Goal: Information Seeking & Learning: Learn about a topic

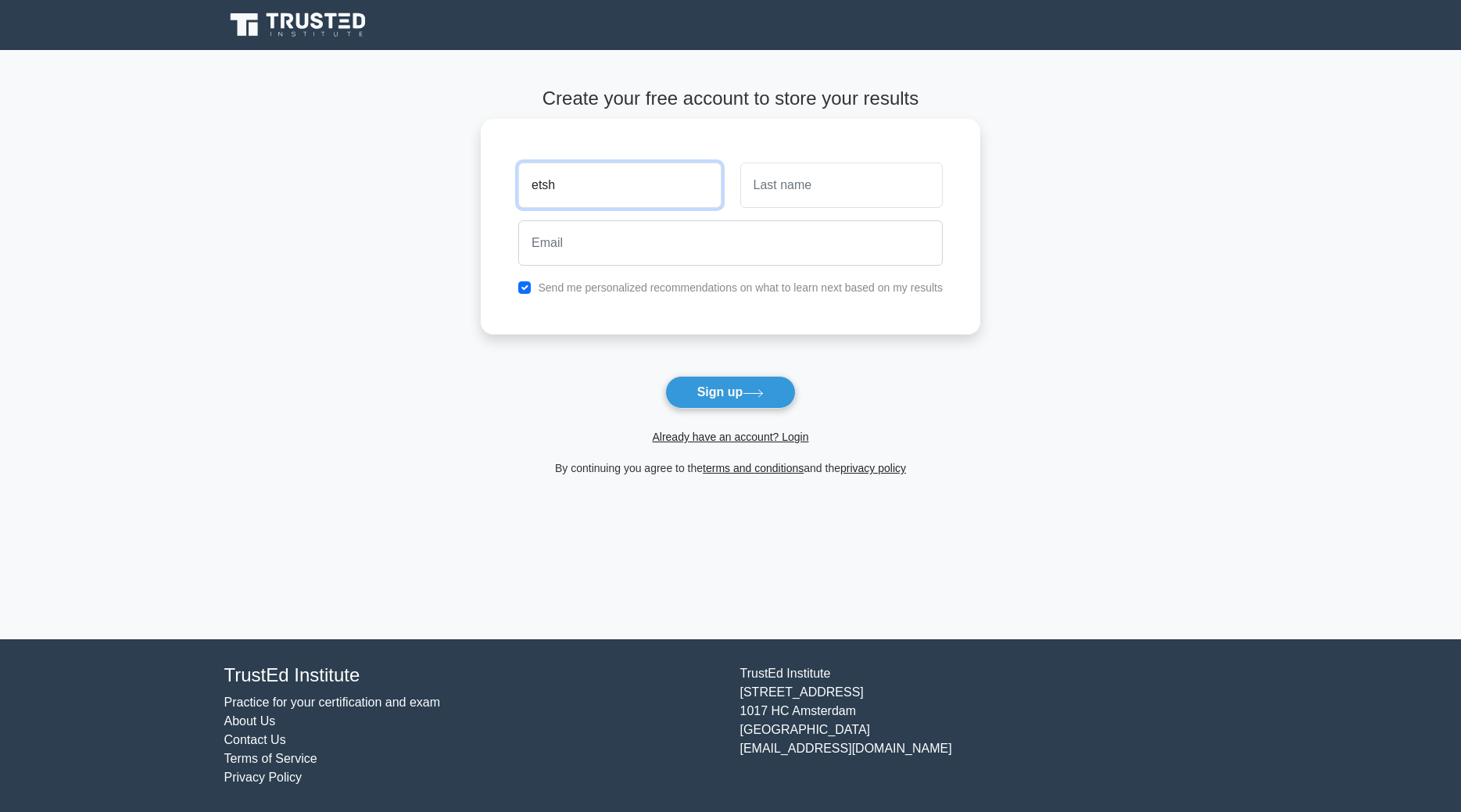
type input "etsh"
type input "etshoo"
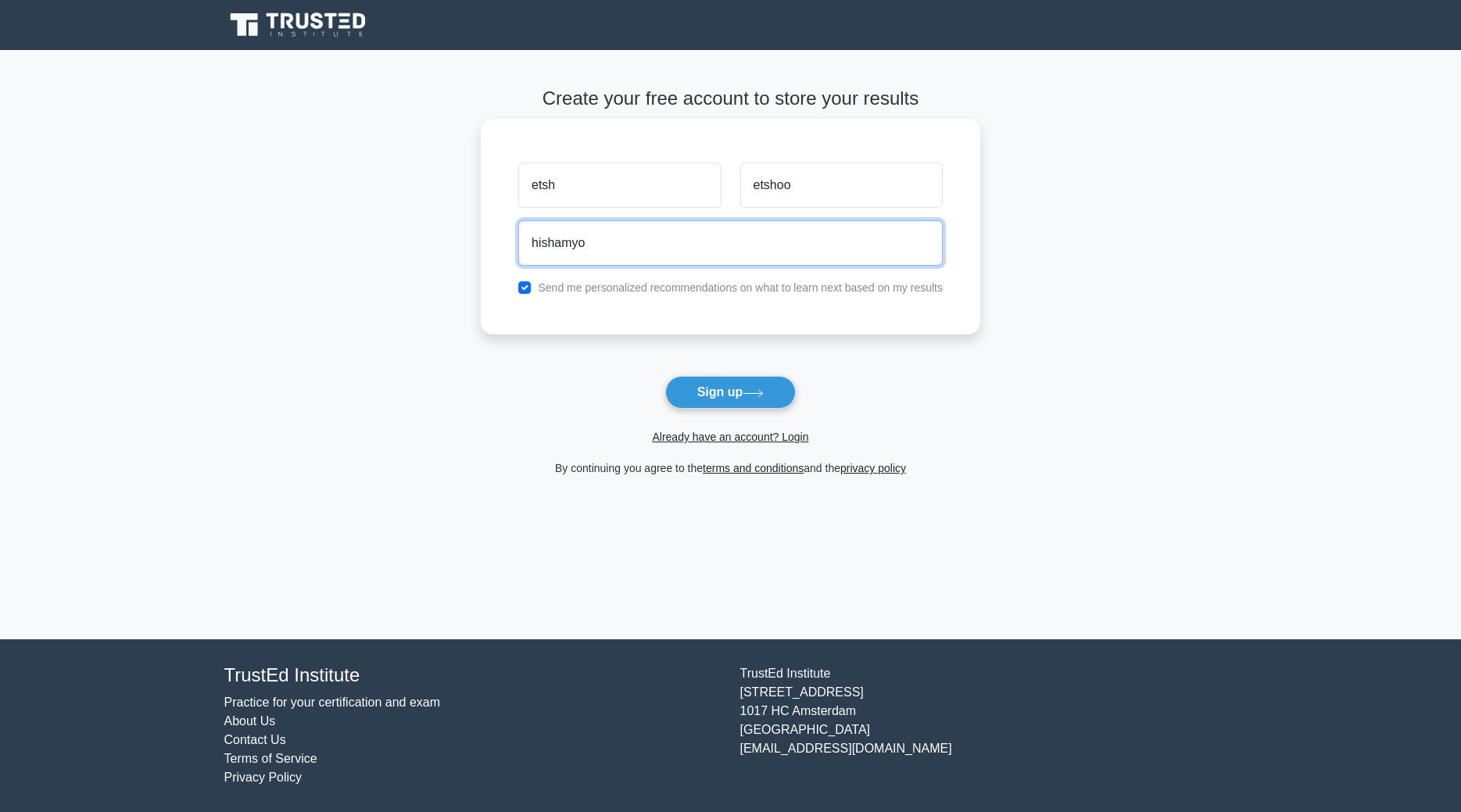
paste input "[EMAIL_ADDRESS][DOMAIN_NAME]"
type input "[EMAIL_ADDRESS][DOMAIN_NAME]"
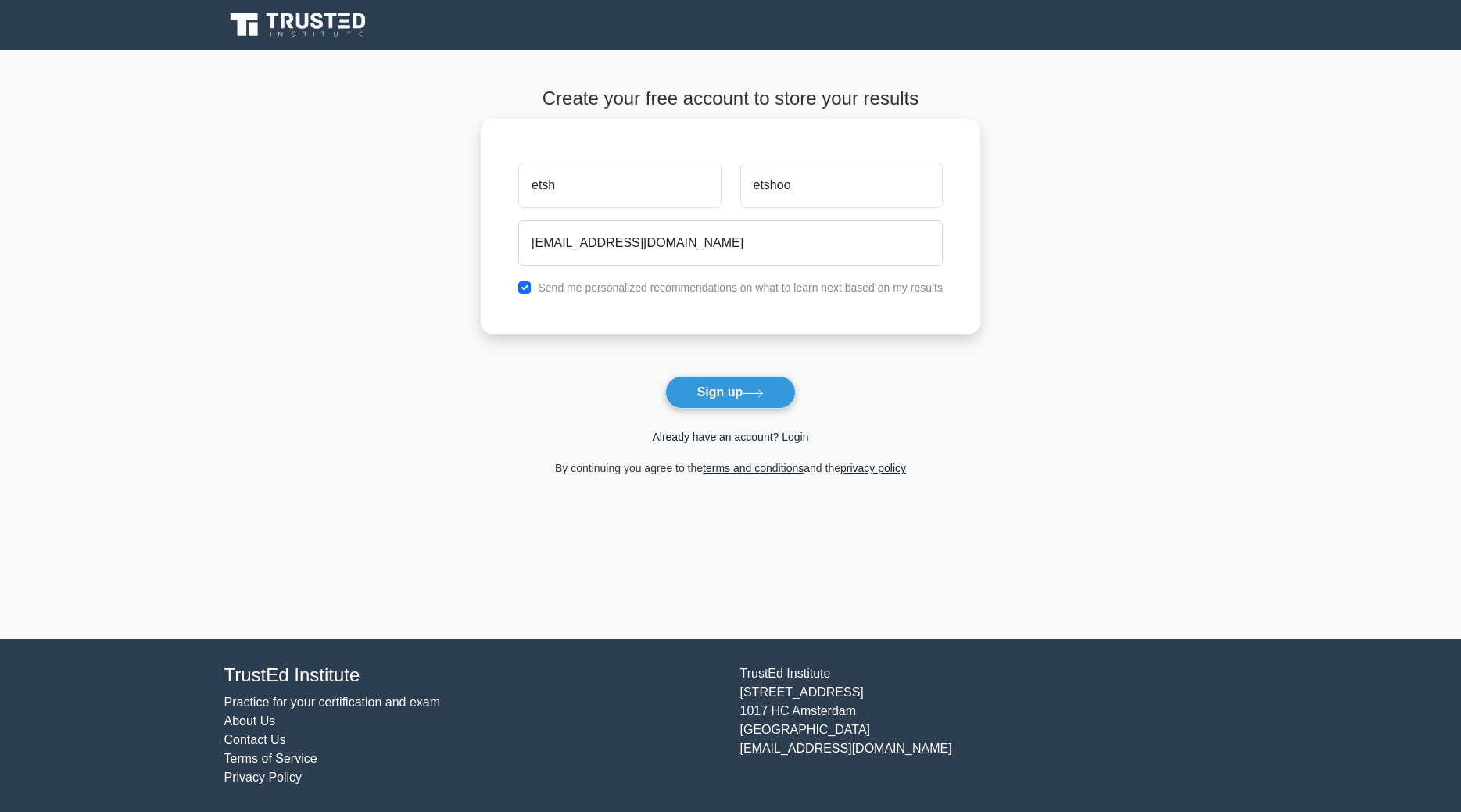
click at [729, 301] on div "etsh [GEOGRAPHIC_DATA] [EMAIL_ADDRESS][DOMAIN_NAME] Send me personalized recomm…" at bounding box center [731, 226] width 500 height 215
click at [729, 299] on div "etsh [GEOGRAPHIC_DATA] [EMAIL_ADDRESS][DOMAIN_NAME] Send me personalized recomm…" at bounding box center [731, 226] width 500 height 215
click at [726, 292] on label "Send me personalized recommendations on what to learn next based on my results" at bounding box center [740, 287] width 405 height 12
click at [558, 283] on label "Send me personalized recommendations on what to learn next based on my results" at bounding box center [740, 287] width 405 height 12
click at [532, 281] on div "Send me personalized recommendations on what to learn next based on my results" at bounding box center [730, 288] width 443 height 19
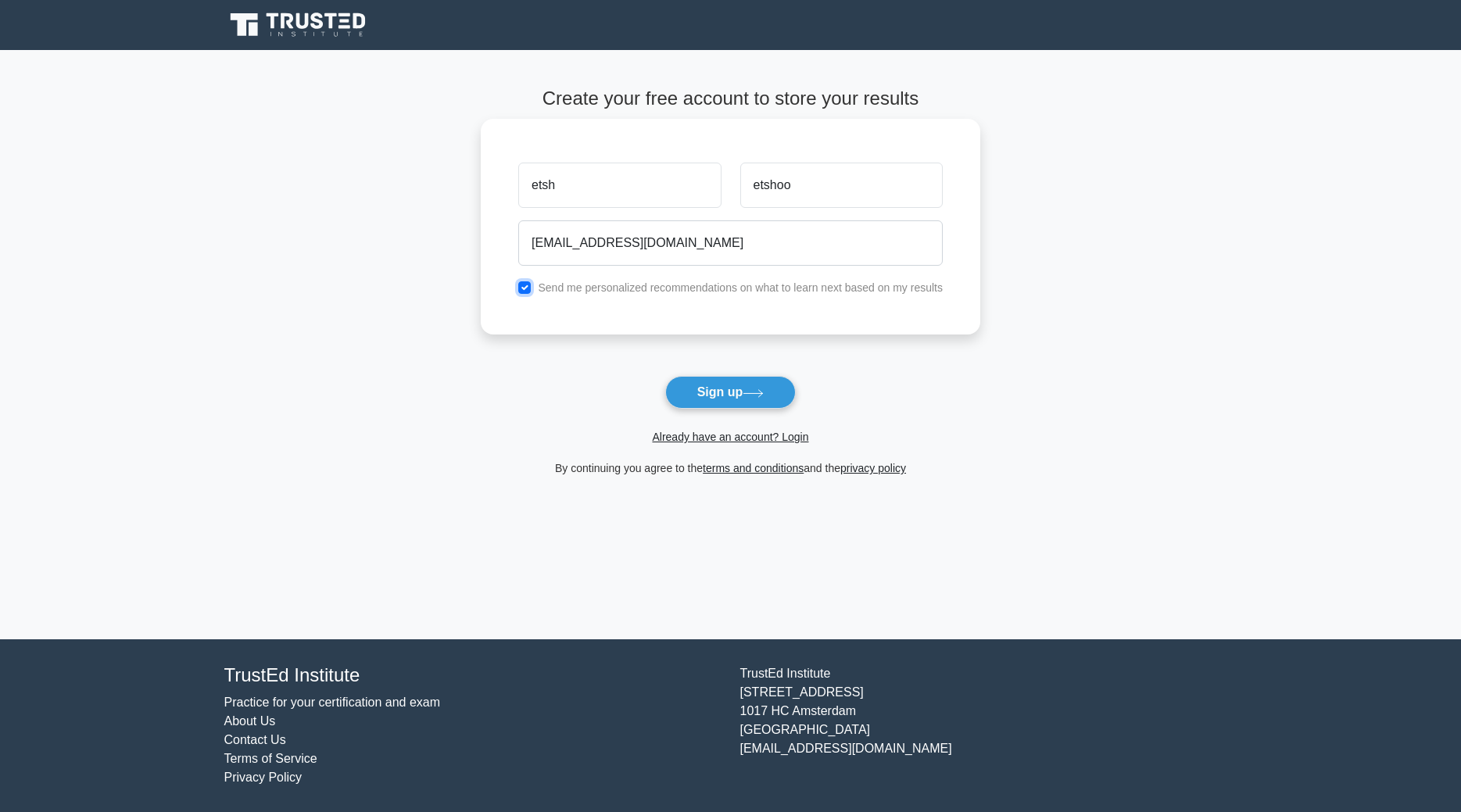
click at [527, 287] on input "checkbox" at bounding box center [524, 287] width 12 height 12
checkbox input "false"
click at [743, 390] on button "Sign up" at bounding box center [731, 392] width 131 height 33
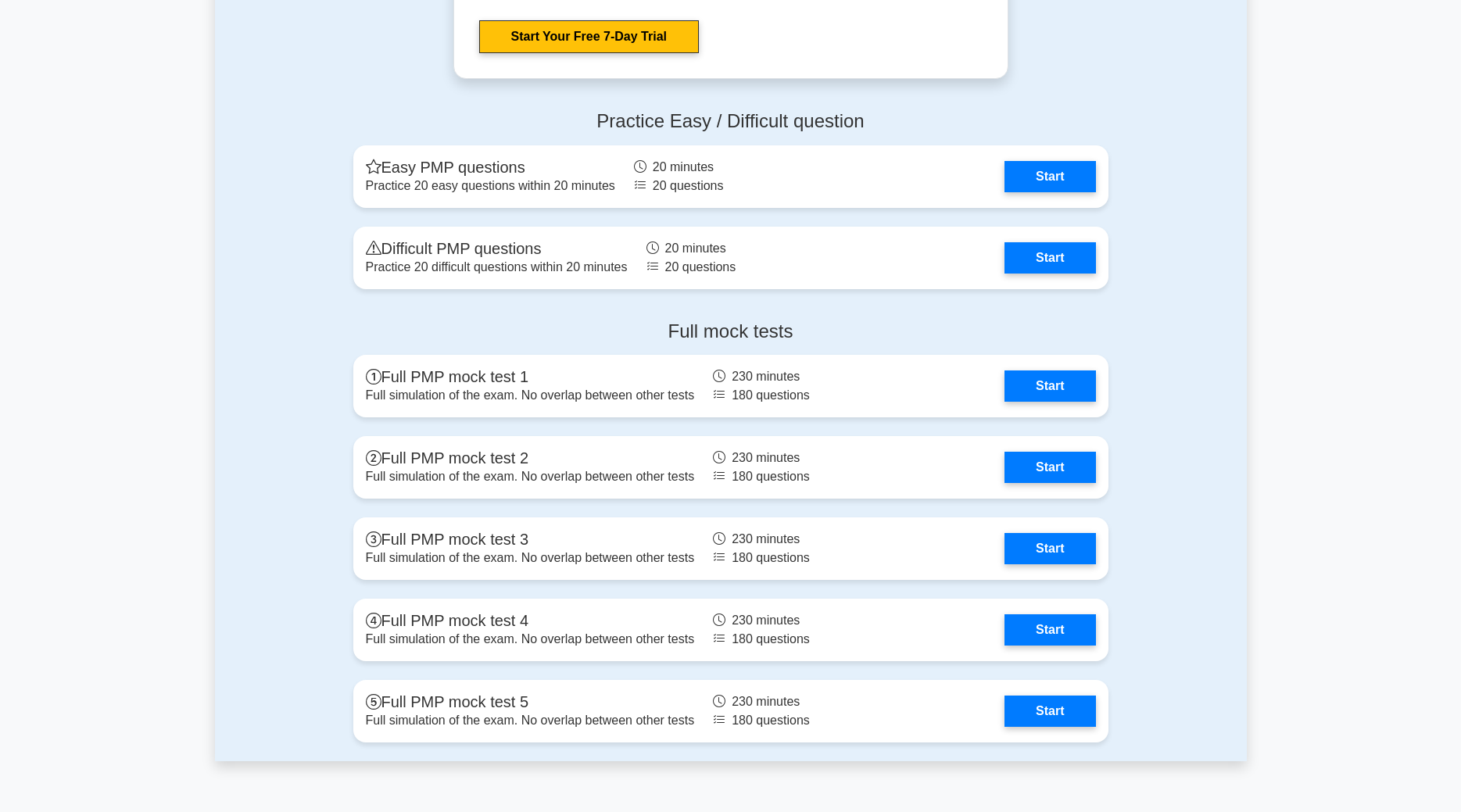
scroll to position [4498, 0]
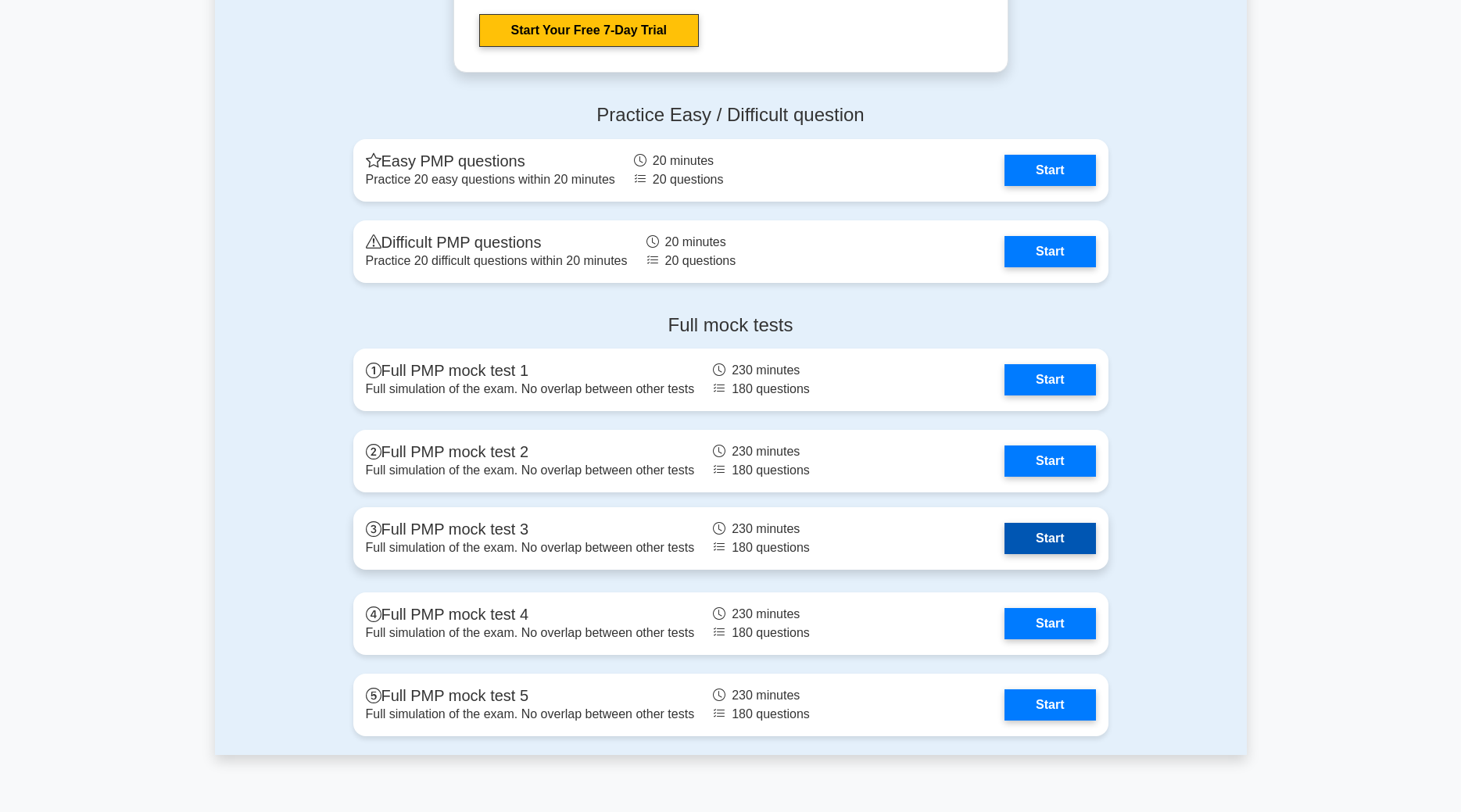
click at [1071, 543] on link "Start" at bounding box center [1050, 539] width 90 height 32
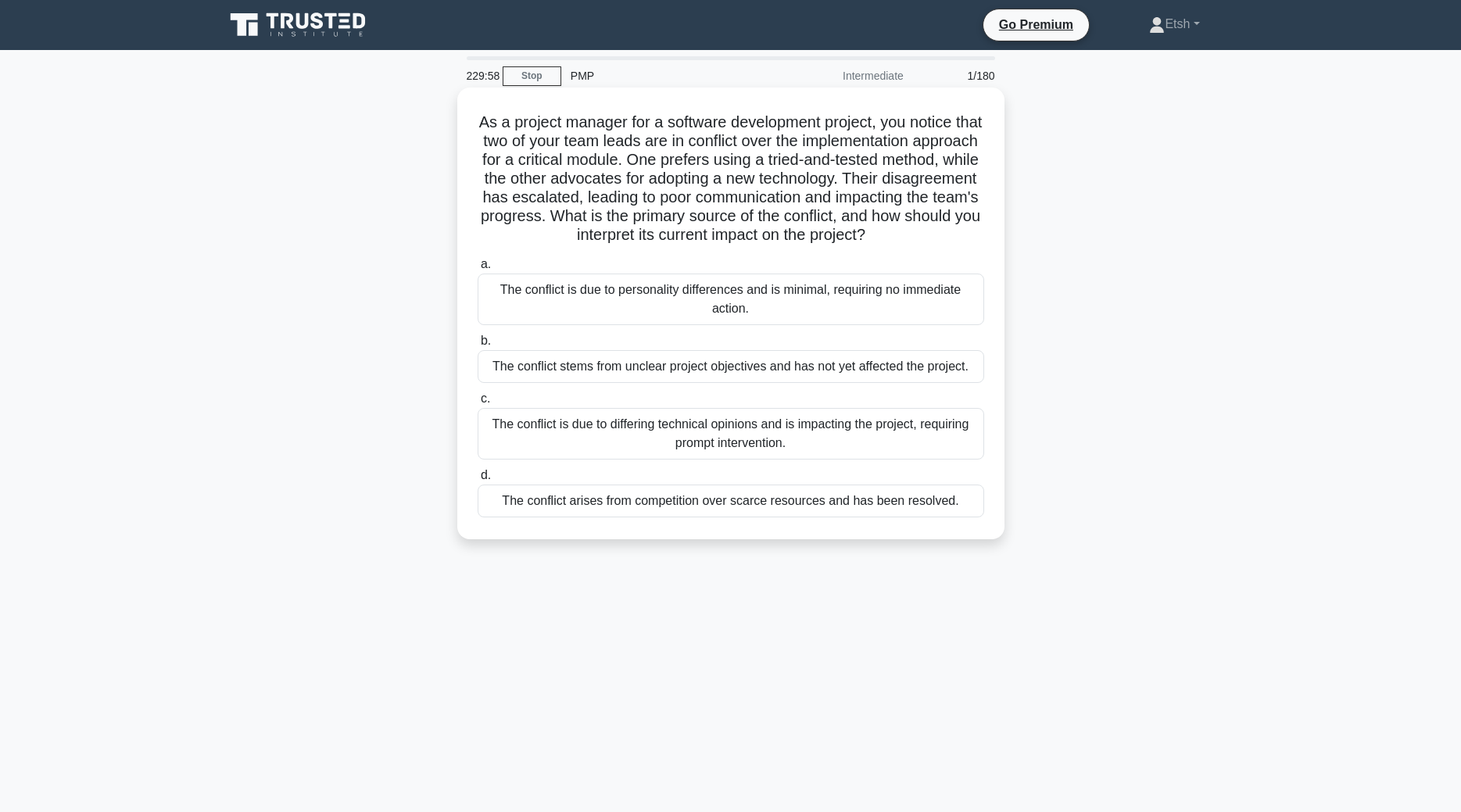
click at [670, 283] on div "The conflict is due to personality differences and is minimal, requiring no imm…" at bounding box center [730, 298] width 506 height 51
click at [477, 269] on input "a. The conflict is due to personality differences and is minimal, requiring no …" at bounding box center [477, 264] width 0 height 10
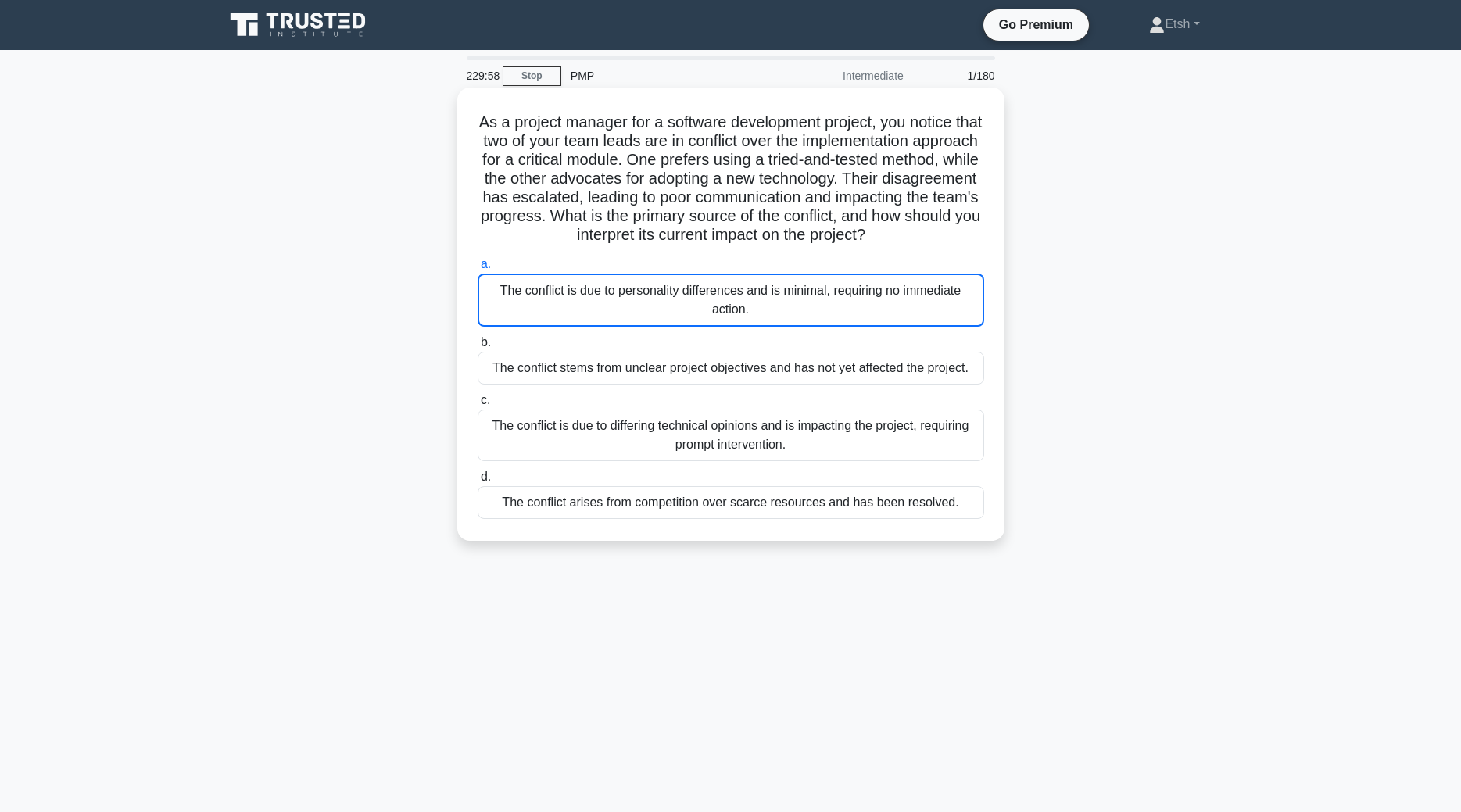
click at [670, 283] on div "The conflict is due to personality differences and is minimal, requiring no imm…" at bounding box center [730, 299] width 506 height 53
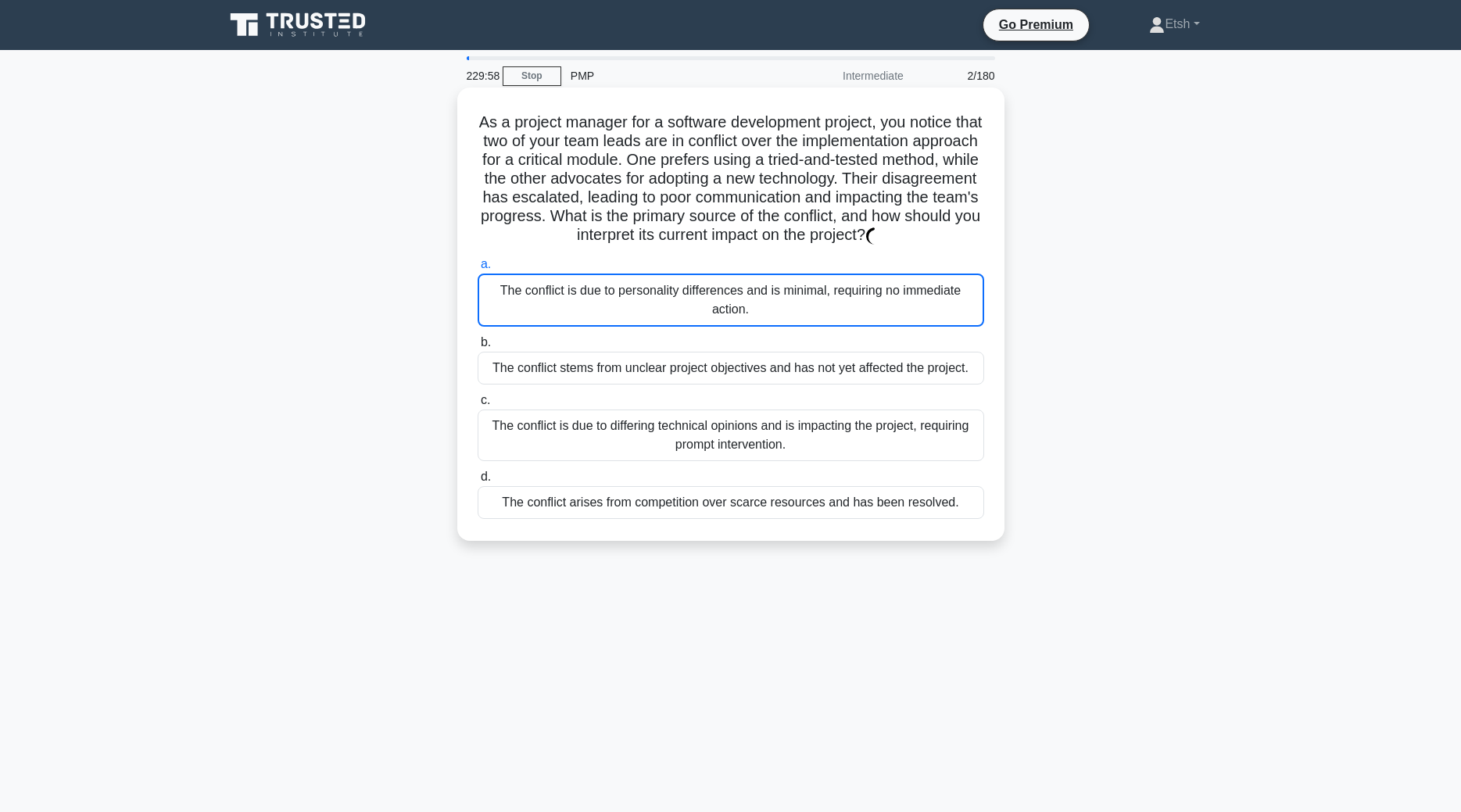
click at [670, 283] on div "The conflict is due to personality differences and is minimal, requiring no imm…" at bounding box center [730, 299] width 506 height 53
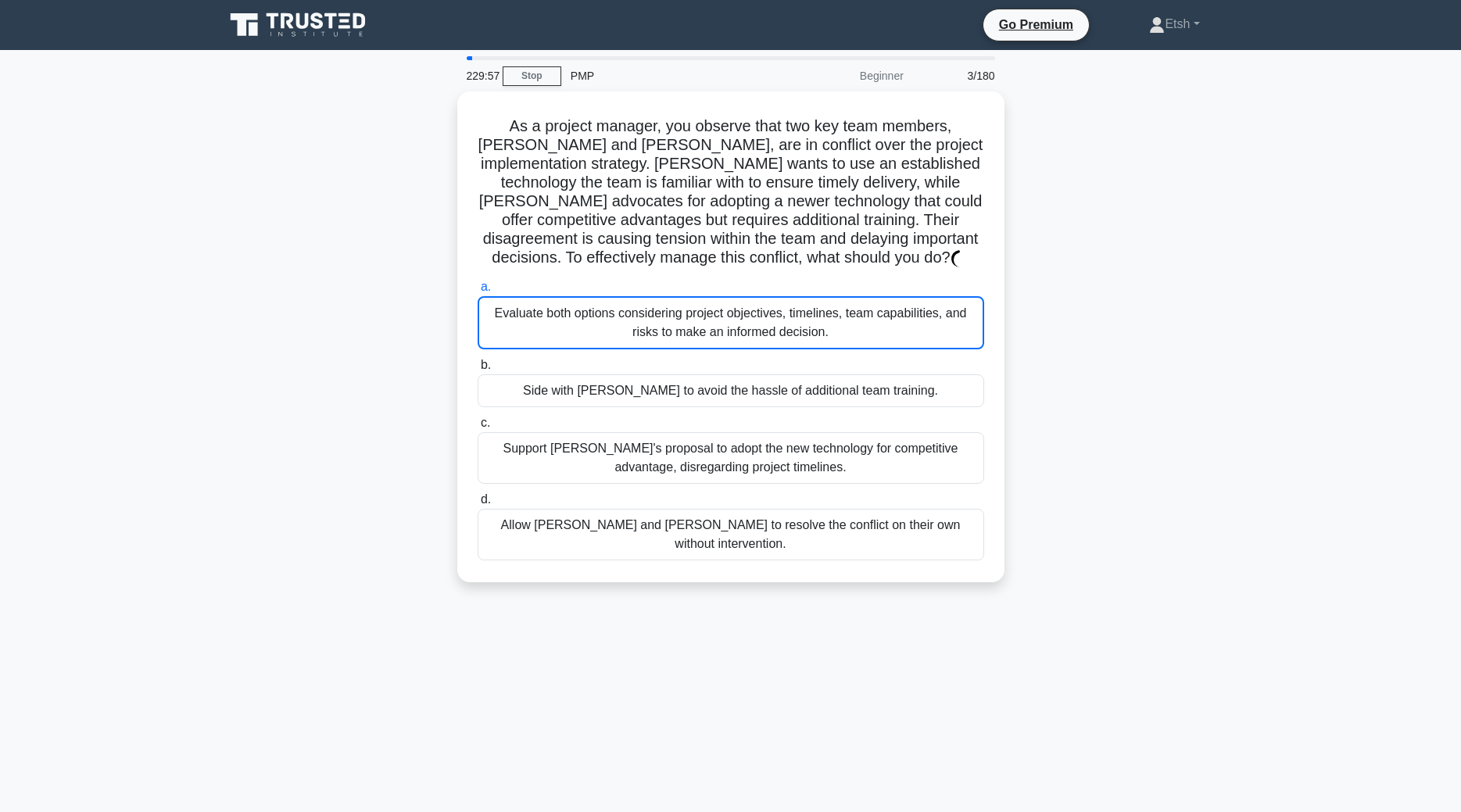
click at [670, 283] on label "a. Evaluate both options considering project objectives, timelines, team capabi…" at bounding box center [730, 313] width 506 height 72
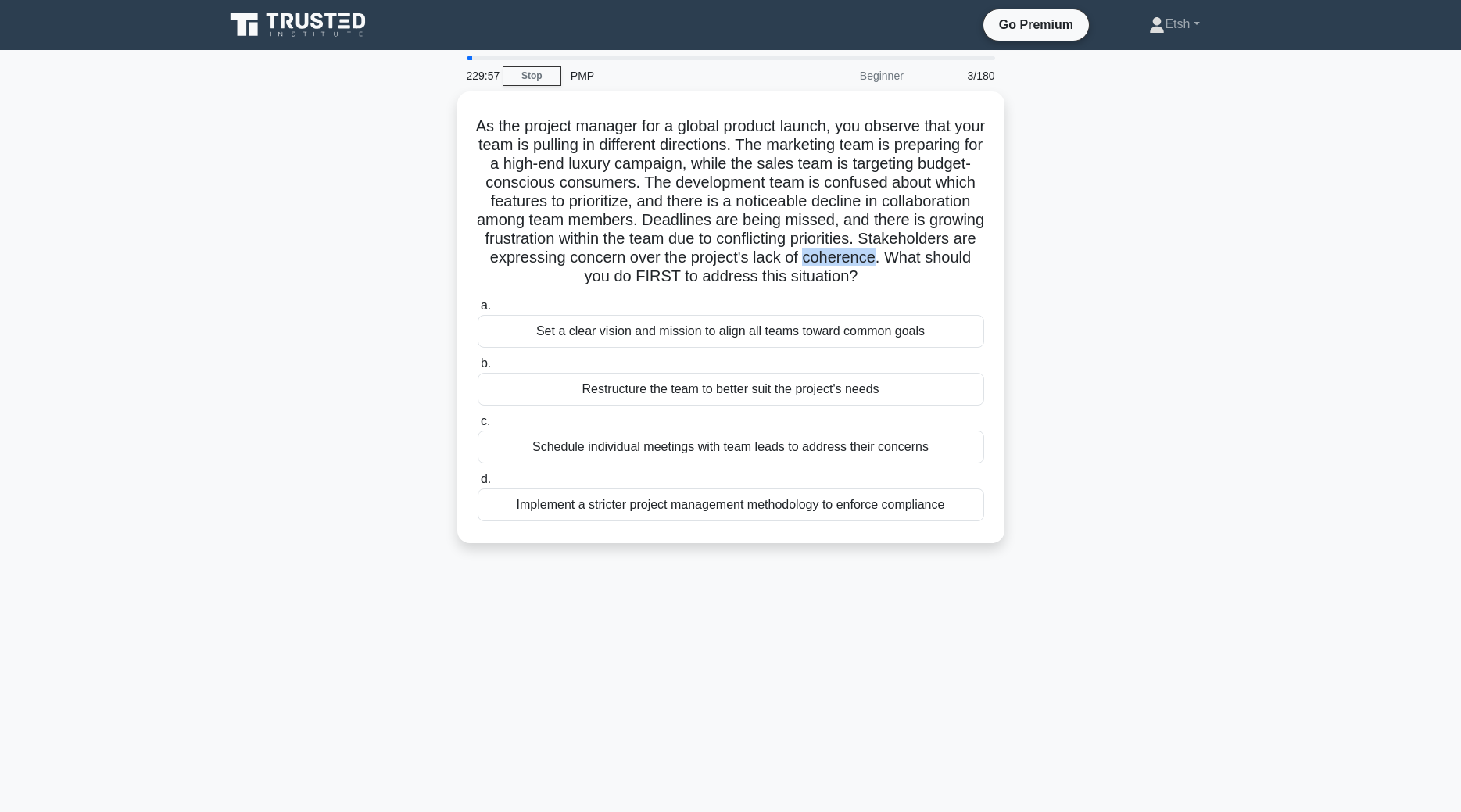
click at [670, 283] on h5 "As the project manager for a global product launch, you observe that your team …" at bounding box center [731, 201] width 510 height 171
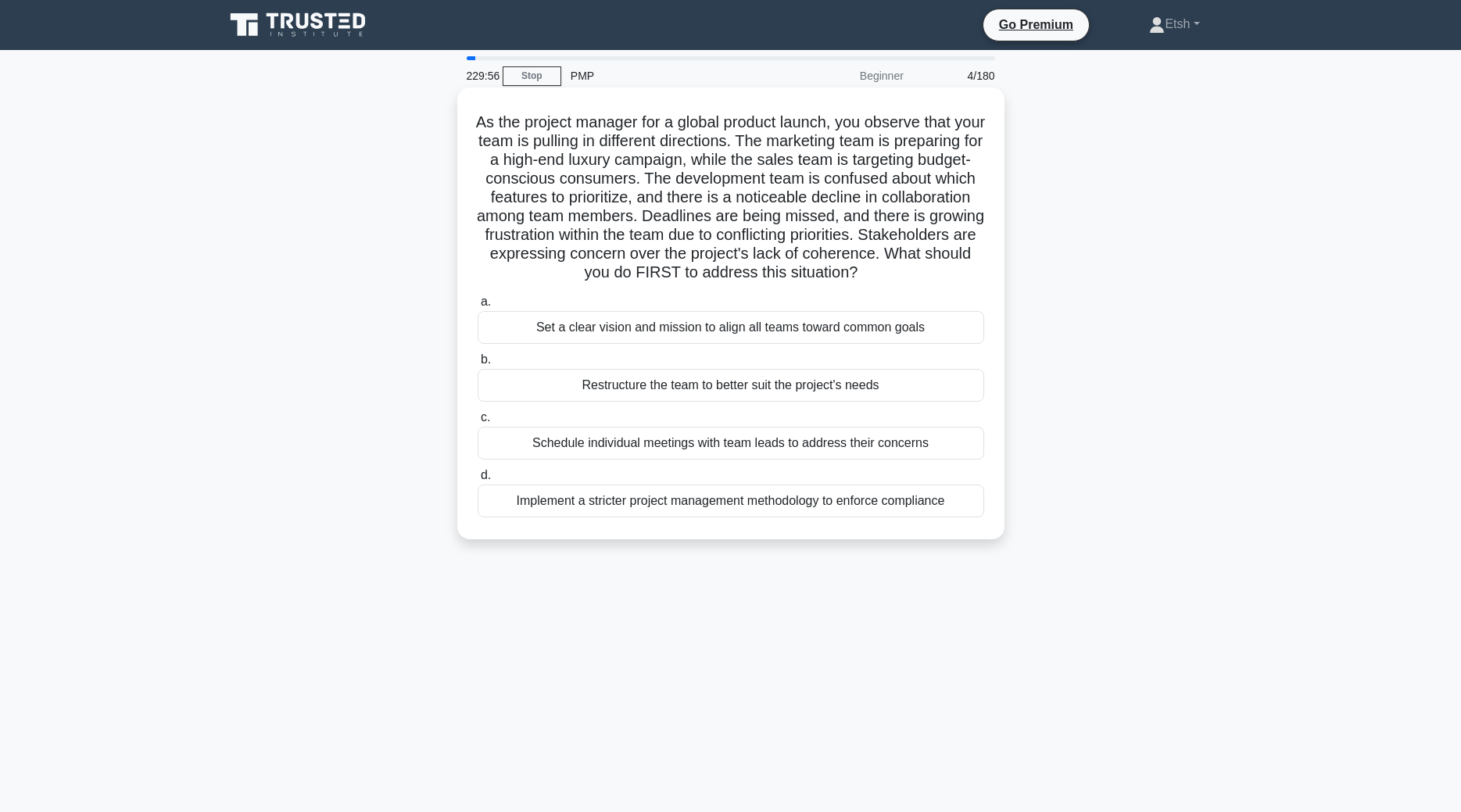
click at [672, 283] on h5 "As the project manager for a global product launch, you observe that your team …" at bounding box center [731, 198] width 510 height 171
click at [678, 370] on div "a. Set a clear vision and mission to align all teams toward common goals b. Res…" at bounding box center [731, 405] width 526 height 231
click at [680, 370] on div "a. Set a clear vision and mission to align all teams toward common goals b. Res…" at bounding box center [731, 405] width 526 height 231
click at [679, 344] on div "Set a clear vision and mission to align all teams toward common goals" at bounding box center [730, 327] width 506 height 33
click at [477, 308] on input "a. Set a clear vision and mission to align all teams toward common goals" at bounding box center [477, 302] width 0 height 10
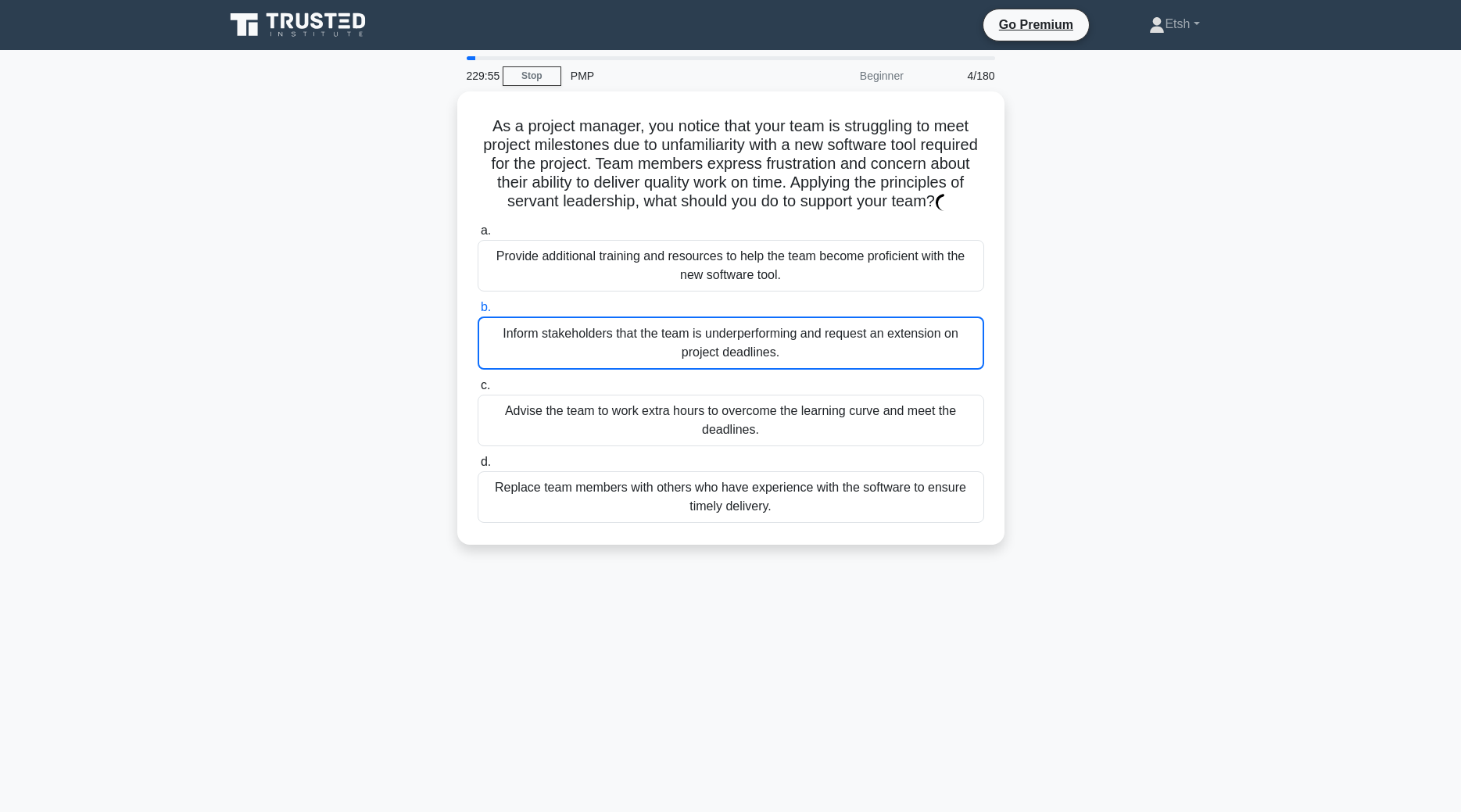
click at [679, 359] on div "Inform stakeholders that the team is underperforming and request an extension o…" at bounding box center [730, 343] width 506 height 53
click at [477, 312] on input "b. Inform stakeholders that the team is underperforming and request an extensio…" at bounding box center [477, 308] width 0 height 10
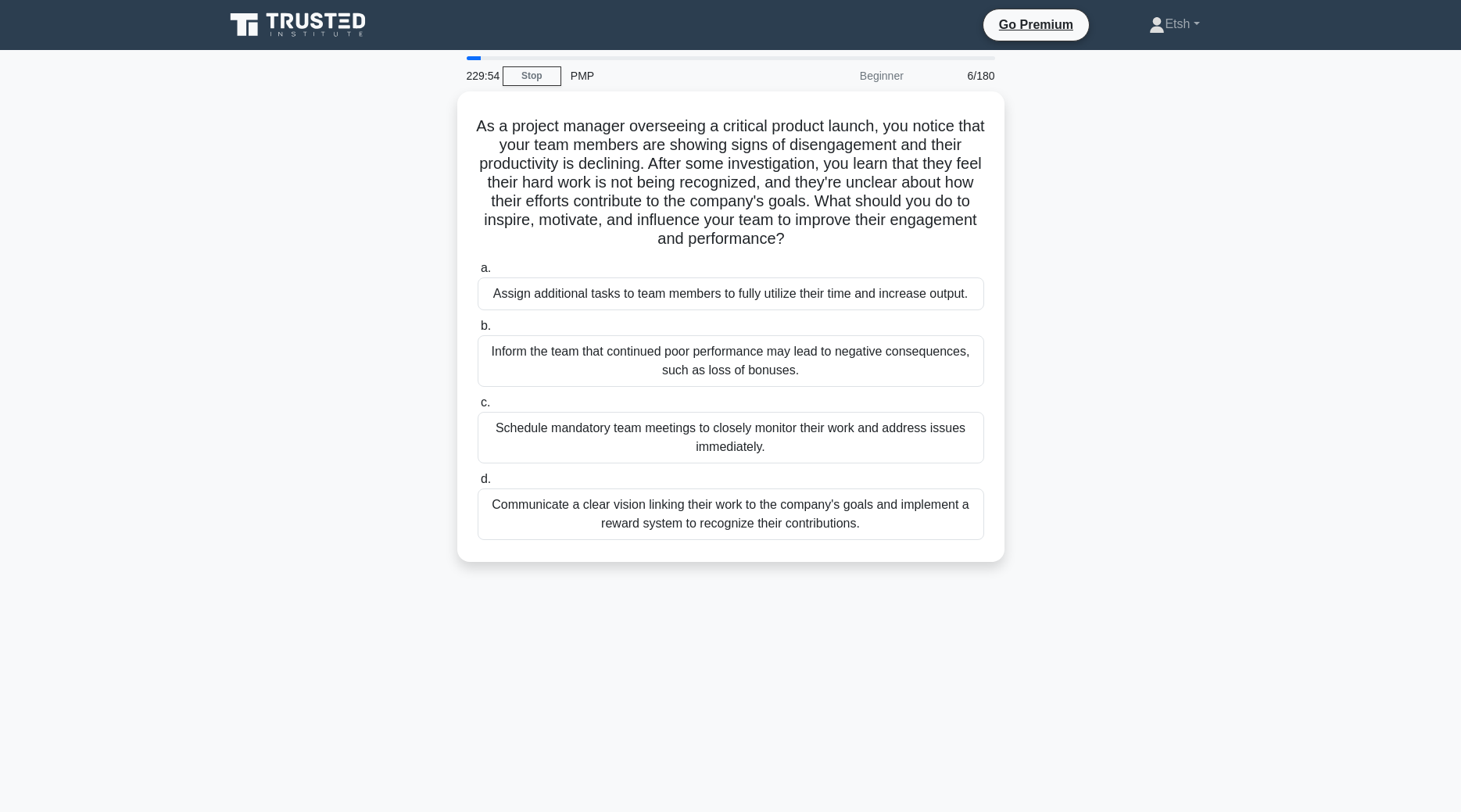
click at [679, 359] on div "Inform the team that continued poor performance may lead to negative consequenc…" at bounding box center [730, 361] width 506 height 51
click at [477, 332] on input "b. Inform the team that continued poor performance may lead to negative consequ…" at bounding box center [477, 326] width 0 height 10
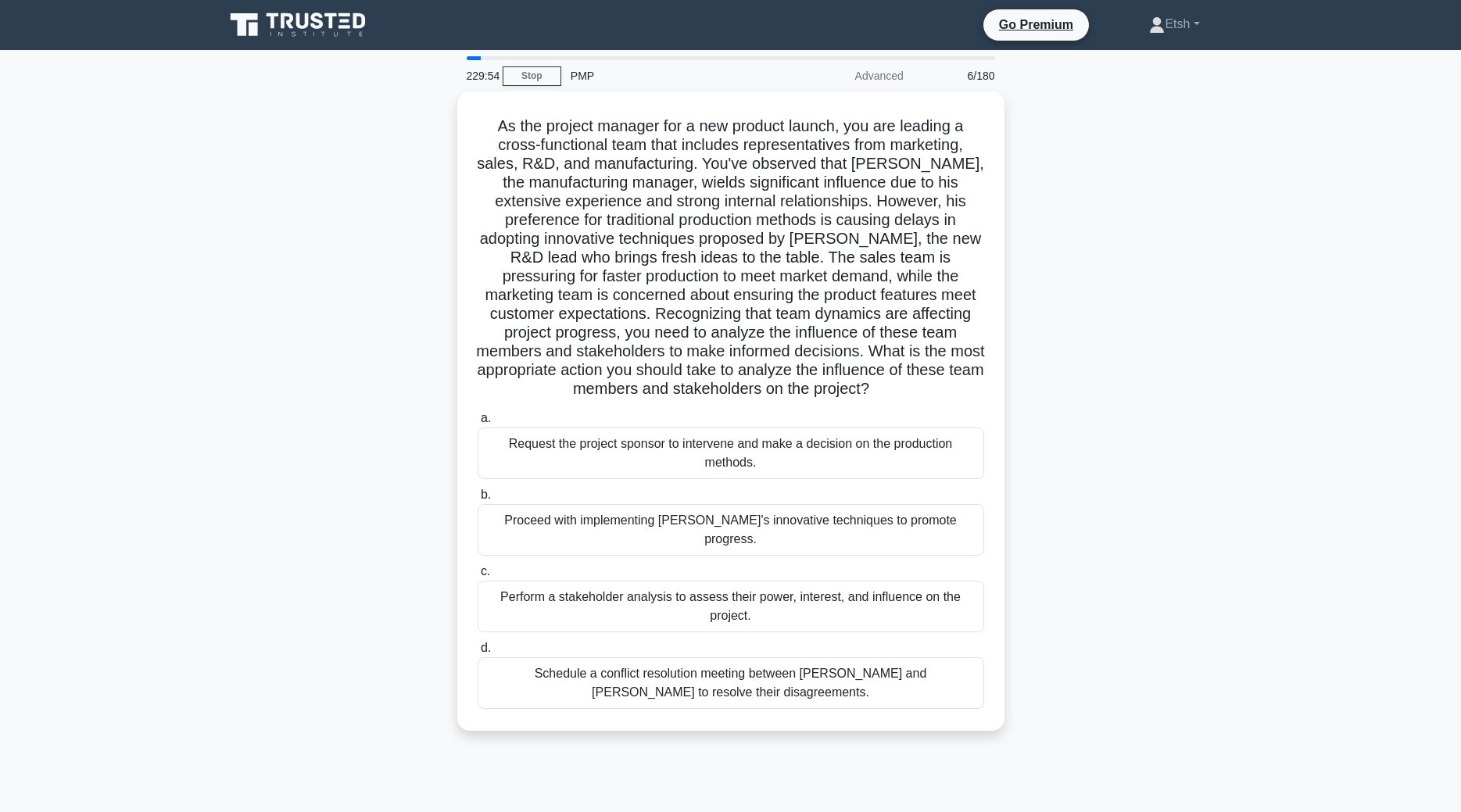
click at [679, 359] on h5 "As the project manager for a new product launch, you are leading a cross-functi…" at bounding box center [731, 258] width 510 height 283
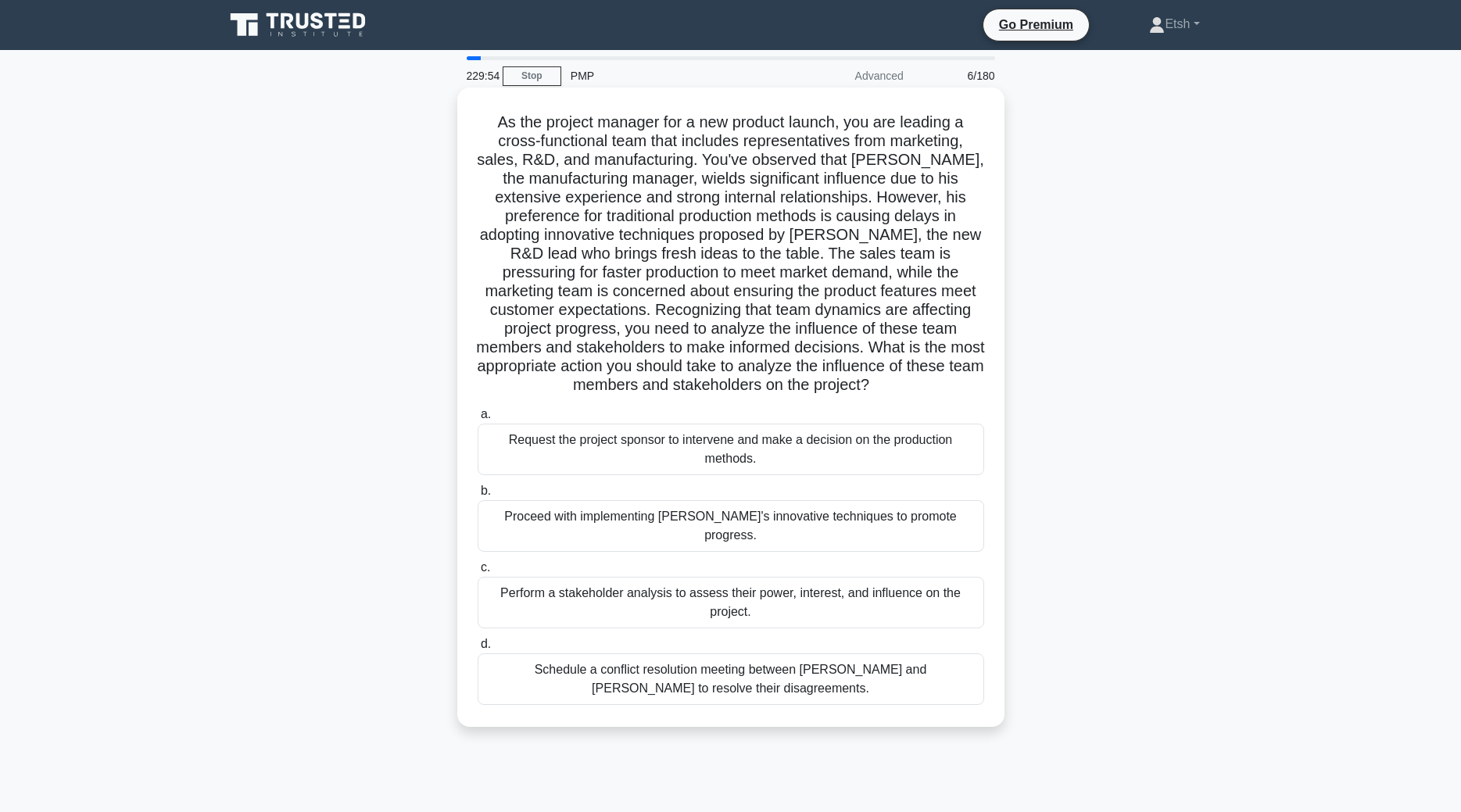
click at [685, 443] on div "Request the project sponsor to intervene and make a decision on the production …" at bounding box center [730, 448] width 506 height 51
click at [477, 420] on input "a. Request the project sponsor to intervene and make a decision on the producti…" at bounding box center [477, 414] width 0 height 10
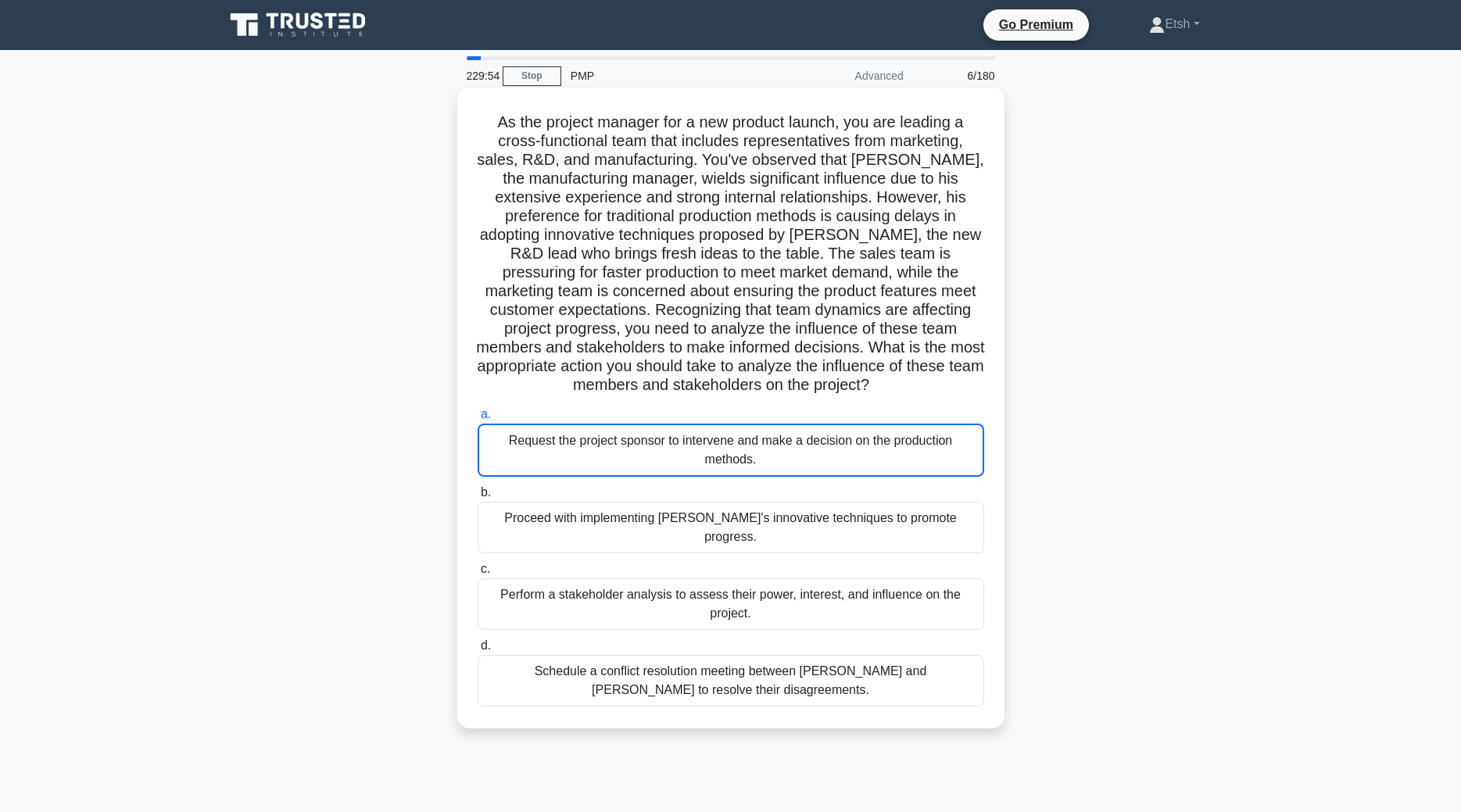
click at [685, 443] on div "Request the project sponsor to intervene and make a decision on the production …" at bounding box center [730, 449] width 506 height 53
click at [477, 420] on input "a. Request the project sponsor to intervene and make a decision on the producti…" at bounding box center [477, 414] width 0 height 10
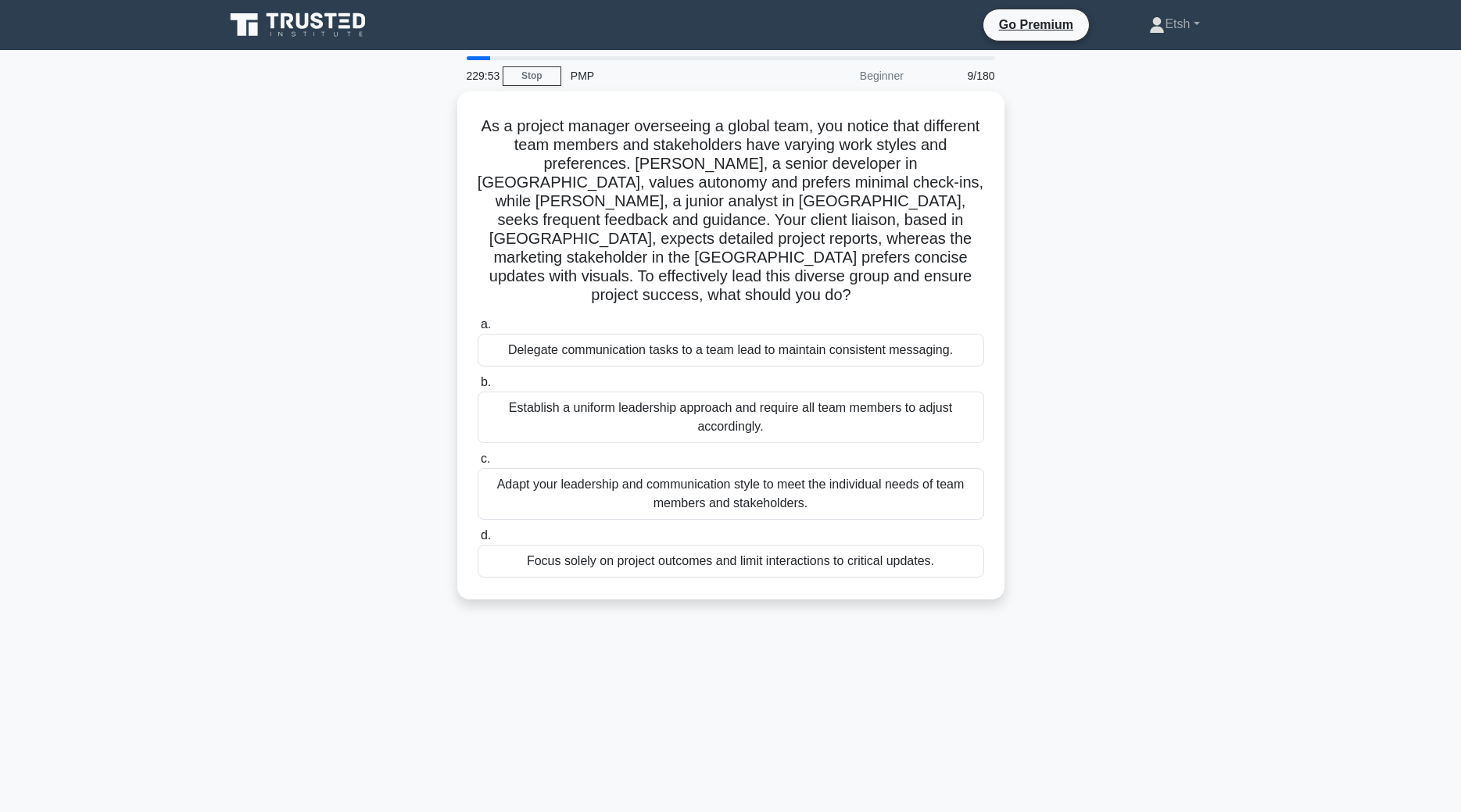
click at [685, 468] on div "Adapt your leadership and communication style to meet the individual needs of t…" at bounding box center [730, 493] width 506 height 51
click at [477, 454] on input "c. Adapt your leadership and communication style to meet the individual needs o…" at bounding box center [477, 459] width 0 height 10
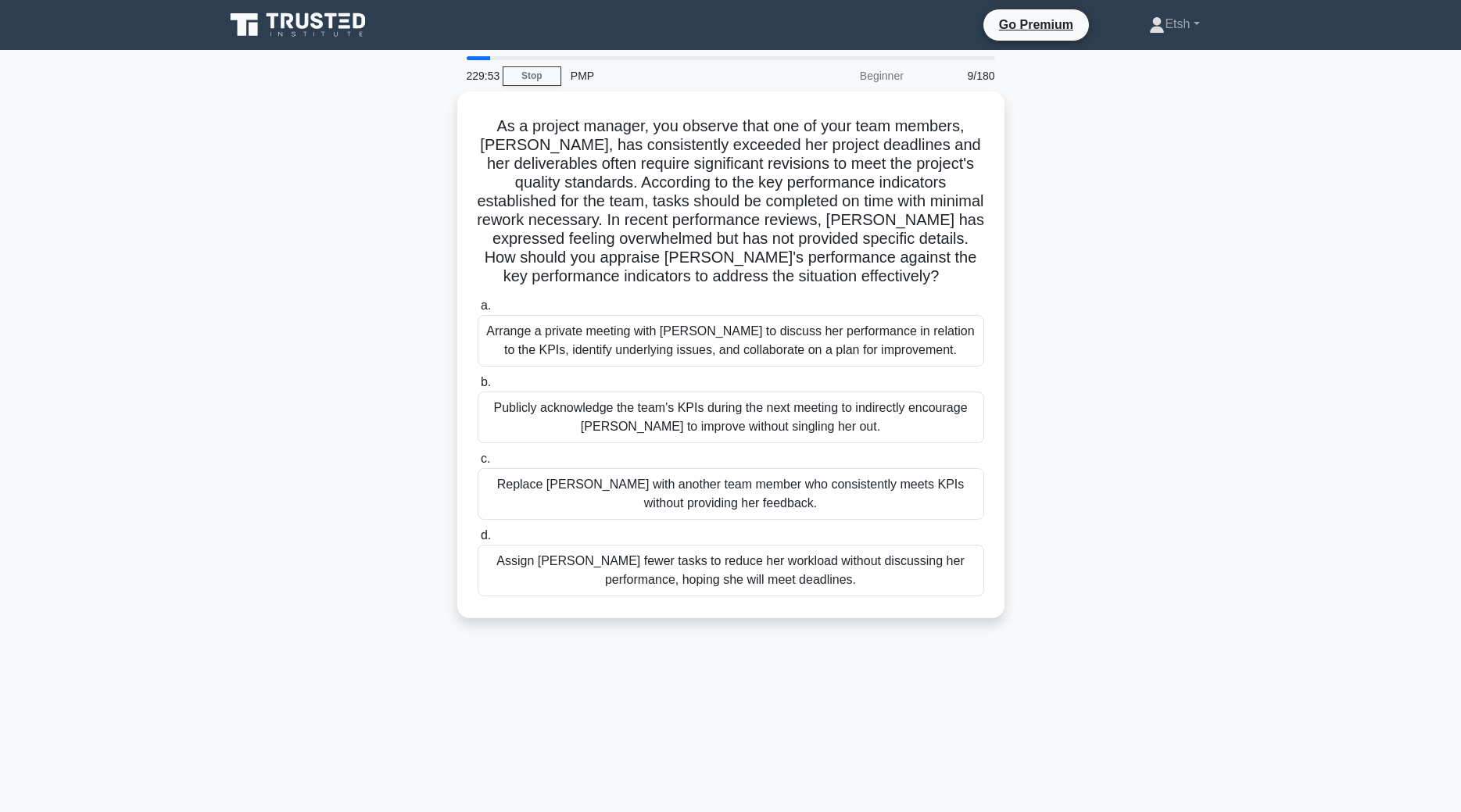
click at [685, 443] on div "a. Arrange a private meeting with Emma to discuss her performance in relation t…" at bounding box center [731, 446] width 526 height 307
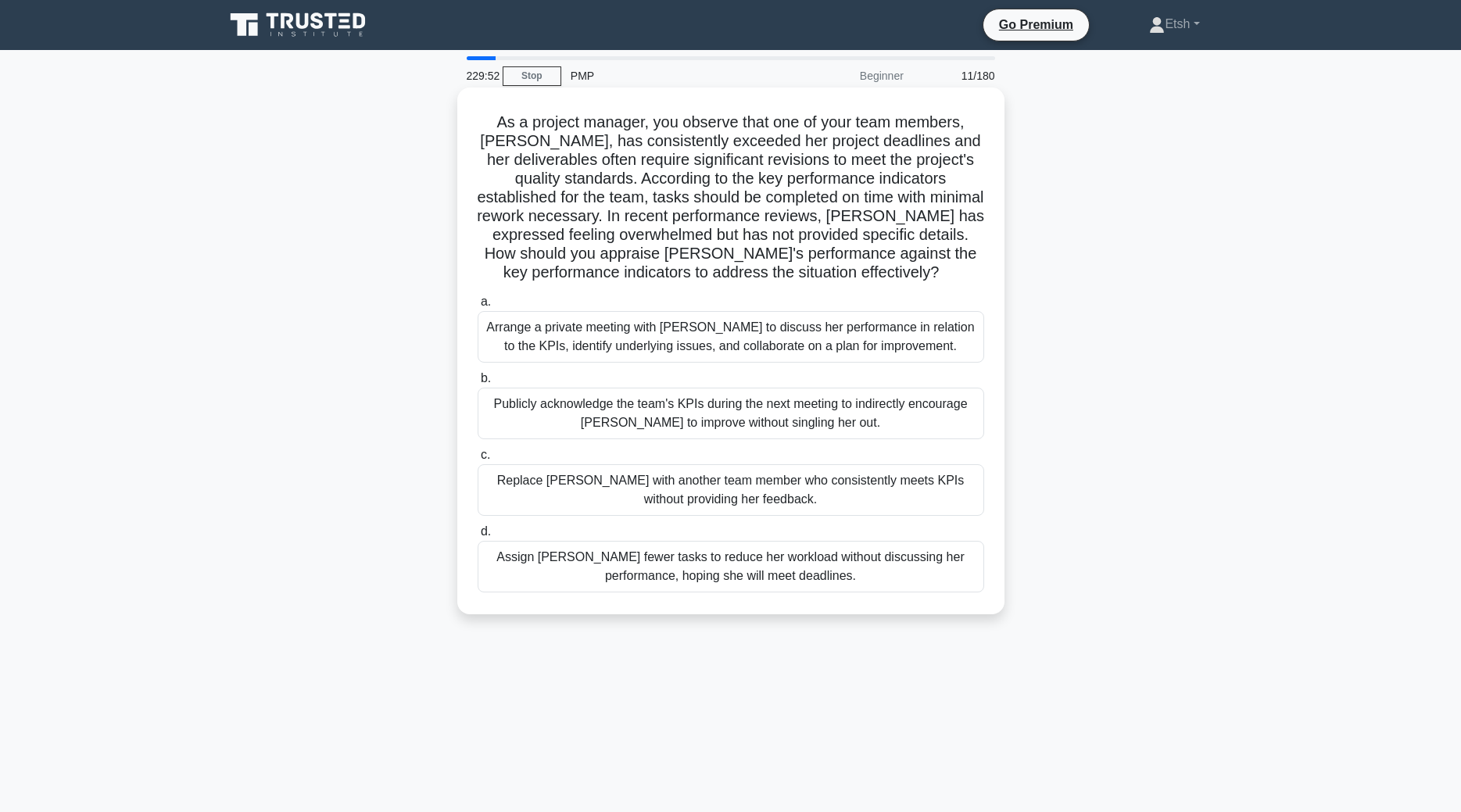
click at [681, 425] on div "Publicly acknowledge the team's KPIs during the next meeting to indirectly enco…" at bounding box center [730, 413] width 506 height 51
click at [477, 384] on input "b. Publicly acknowledge the team's KPIs during the next meeting to indirectly e…" at bounding box center [477, 378] width 0 height 10
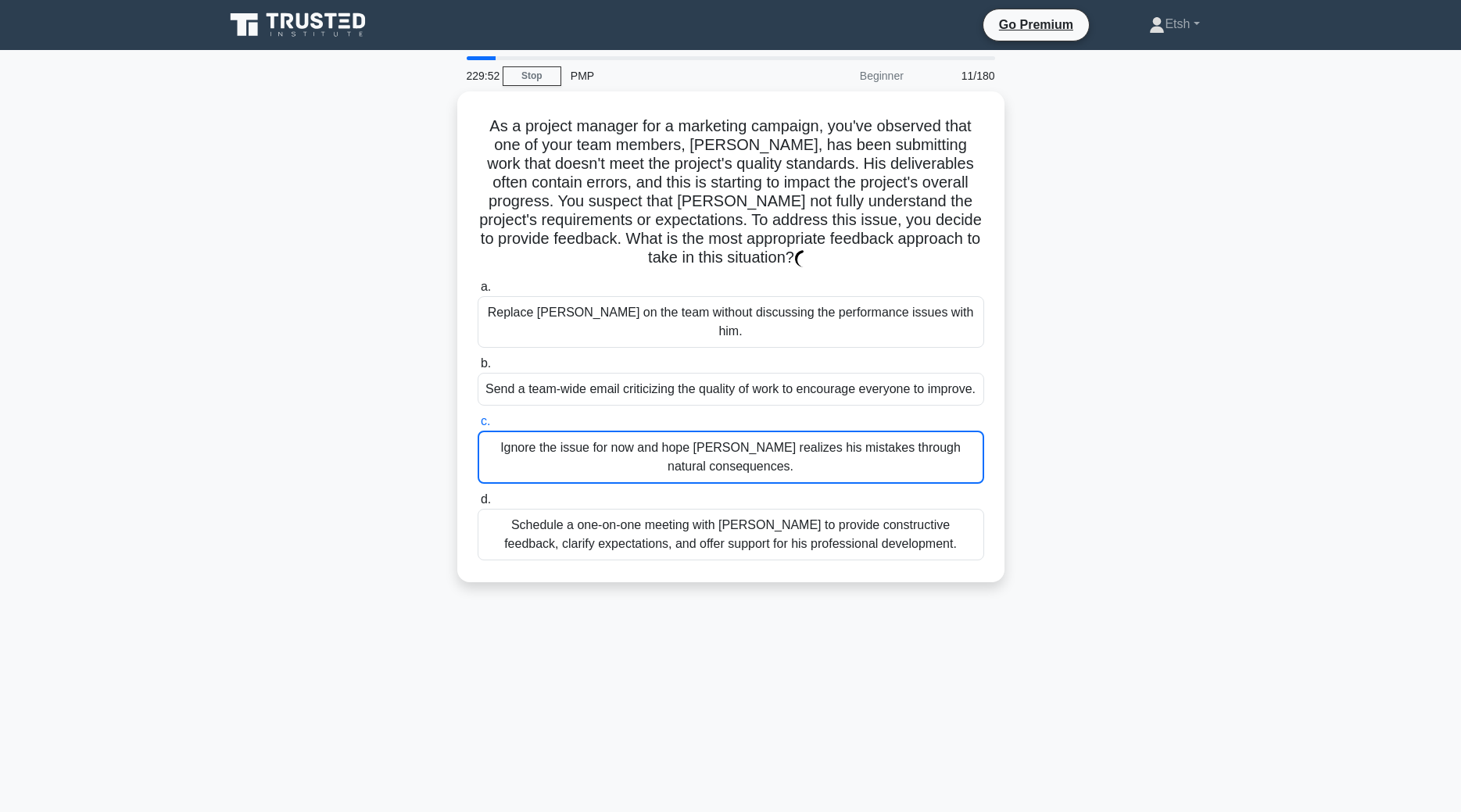
click at [681, 431] on div "Ignore the issue for now and hope Kevin realizes his mistakes through natural c…" at bounding box center [730, 457] width 506 height 53
click at [477, 425] on input "c. Ignore the issue for now and hope Kevin realizes his mistakes through natura…" at bounding box center [477, 421] width 0 height 10
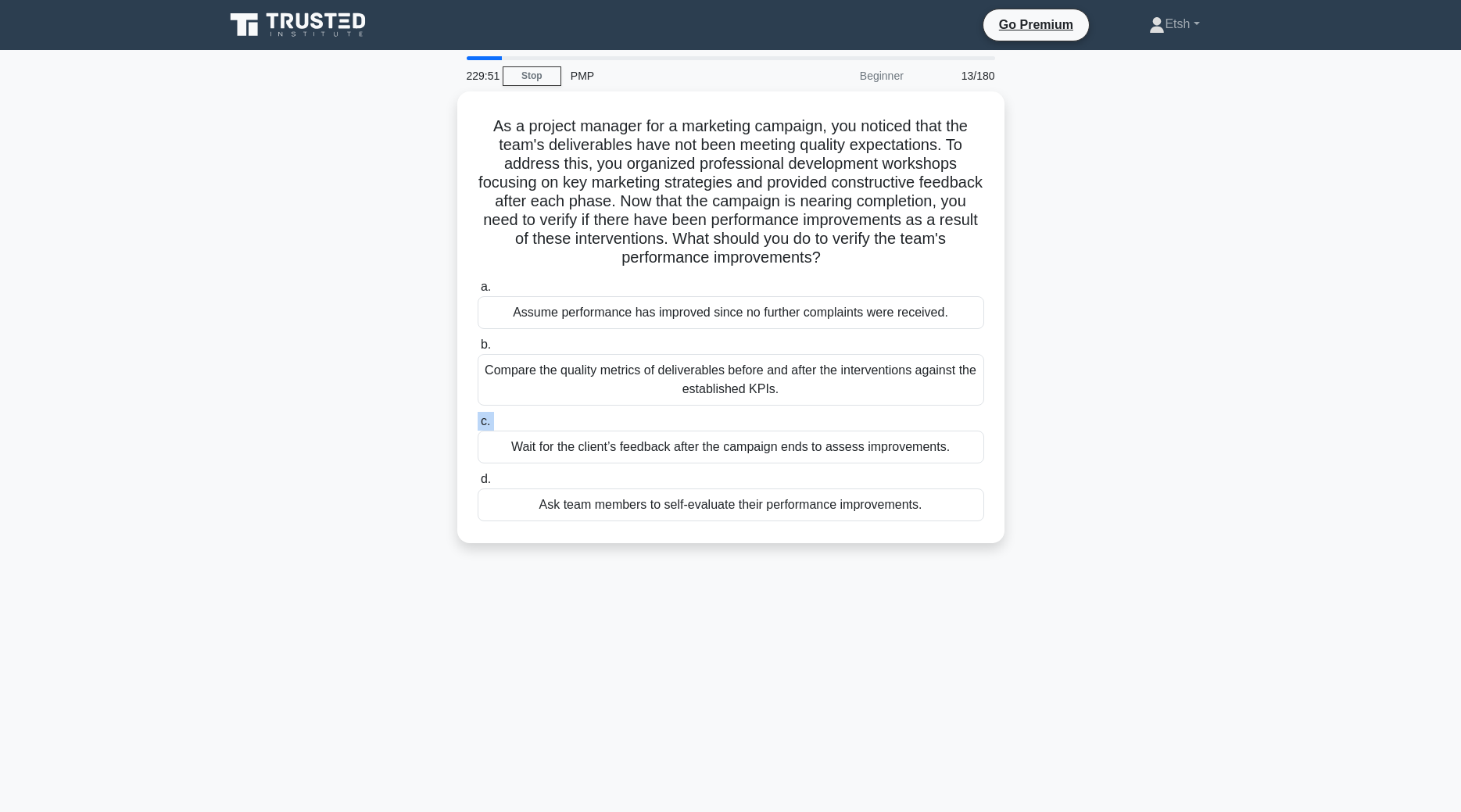
click at [681, 425] on label "c. Wait for the client’s feedback after the campaign ends to assess improvement…" at bounding box center [730, 437] width 506 height 51
click at [477, 425] on input "c. Wait for the client’s feedback after the campaign ends to assess improvement…" at bounding box center [477, 421] width 0 height 10
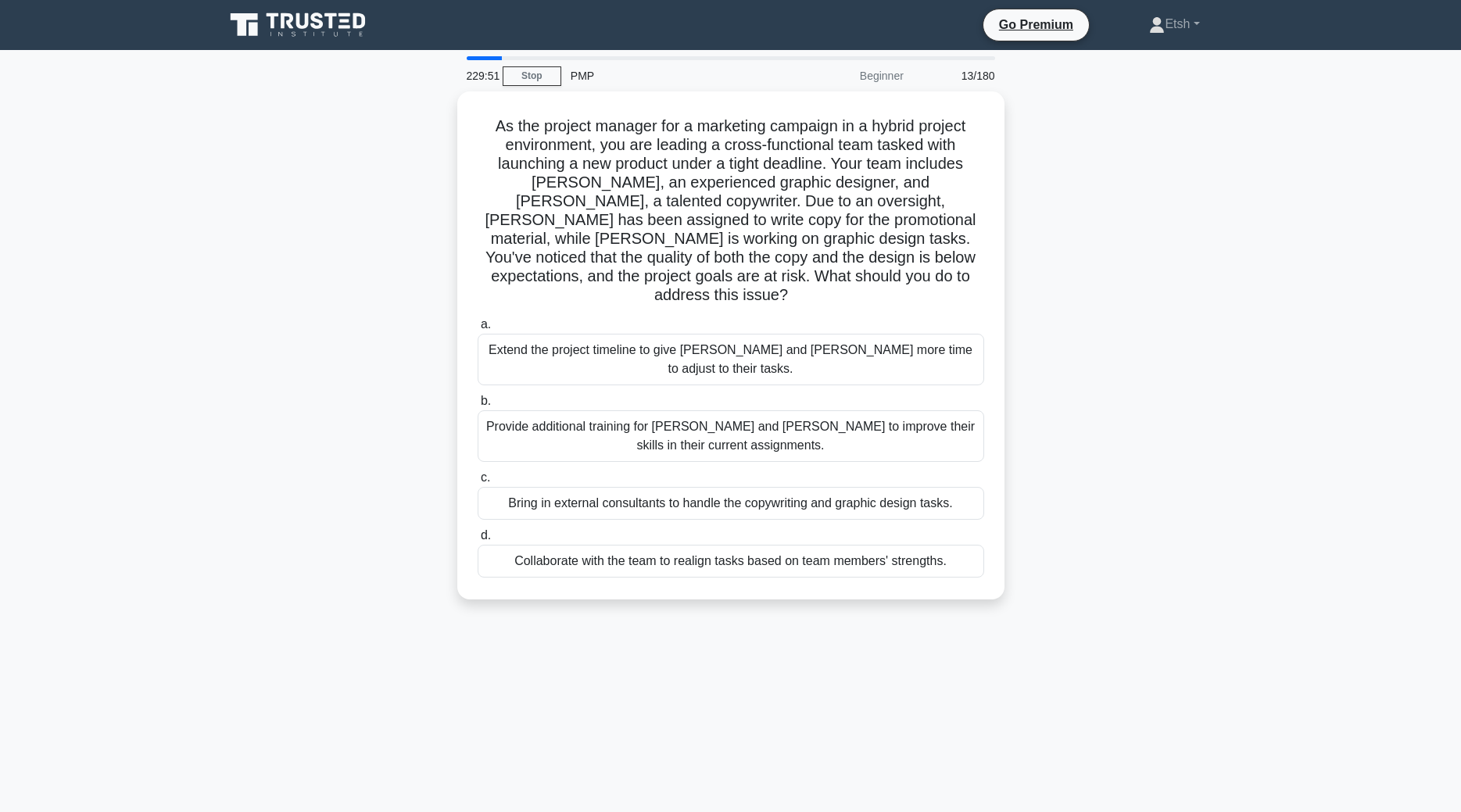
click at [681, 425] on div "a. Extend the project timeline to give Emma and Carlos more time to adjust to t…" at bounding box center [731, 447] width 526 height 268
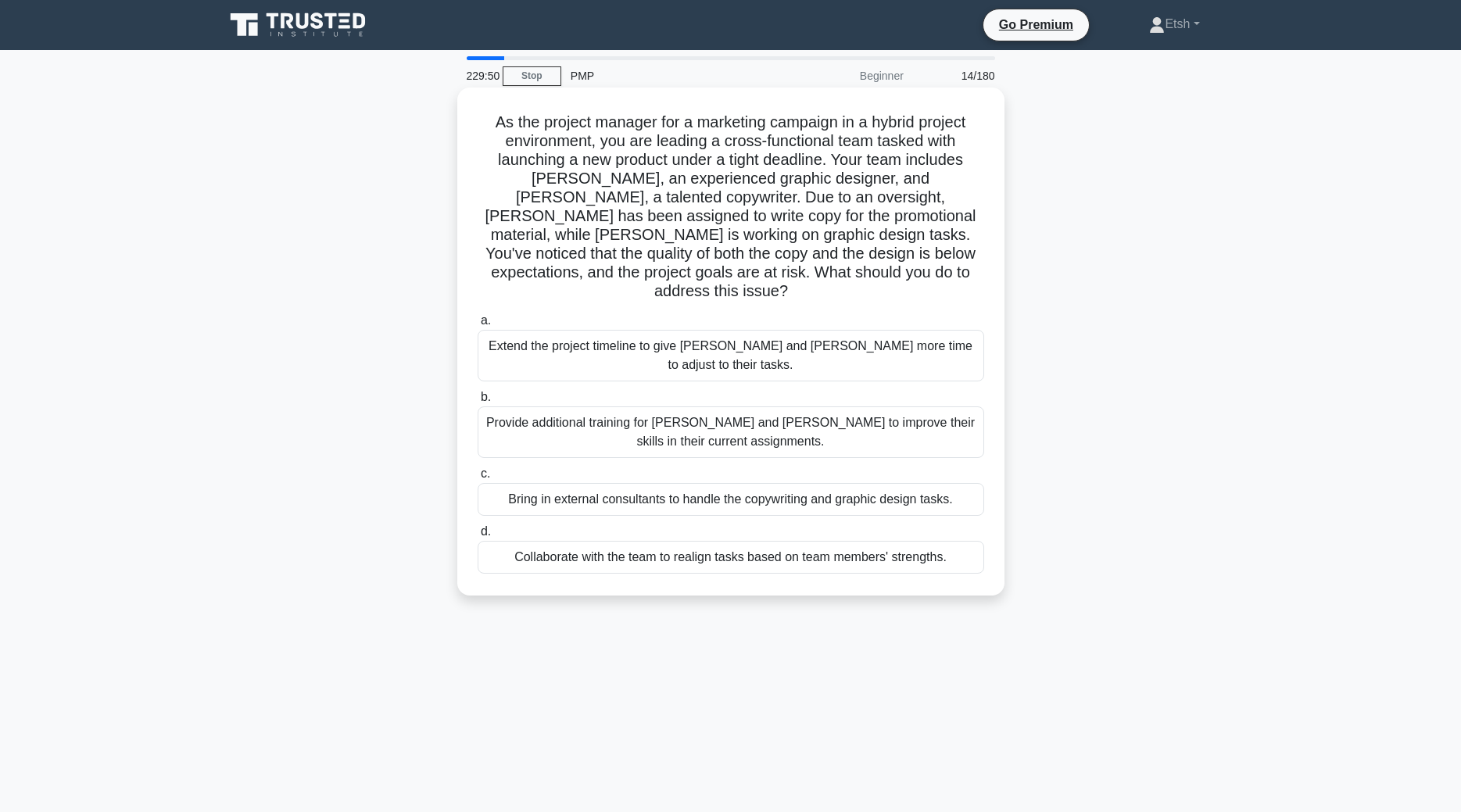
click at [678, 406] on div "Provide additional training for Emma and Carlos to improve their skills in thei…" at bounding box center [730, 432] width 506 height 51
click at [477, 394] on input "b. Provide additional training for Emma and Carlos to improve their skills in t…" at bounding box center [477, 397] width 0 height 10
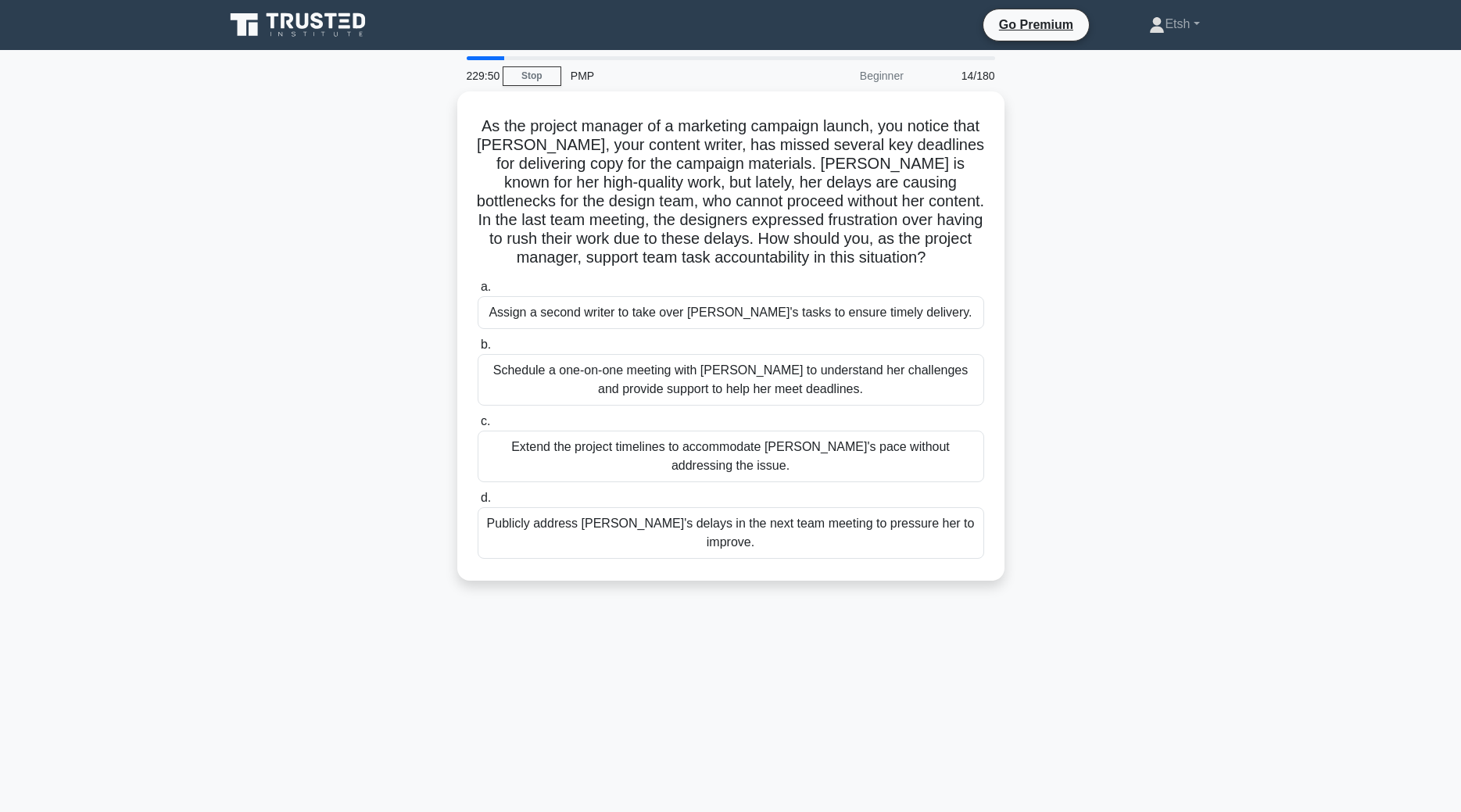
click at [678, 394] on div "Schedule a one-on-one meeting with Emily to understand her challenges and provi…" at bounding box center [730, 379] width 506 height 51
click at [477, 351] on input "b. Schedule a one-on-one meeting with Emily to understand her challenges and pr…" at bounding box center [477, 345] width 0 height 10
click at [678, 394] on div "Schedule a one-on-one meeting with Emily to understand her challenges and provi…" at bounding box center [730, 380] width 506 height 53
click at [477, 351] on input "b. Schedule a one-on-one meeting with Emily to understand her challenges and pr…" at bounding box center [477, 345] width 0 height 10
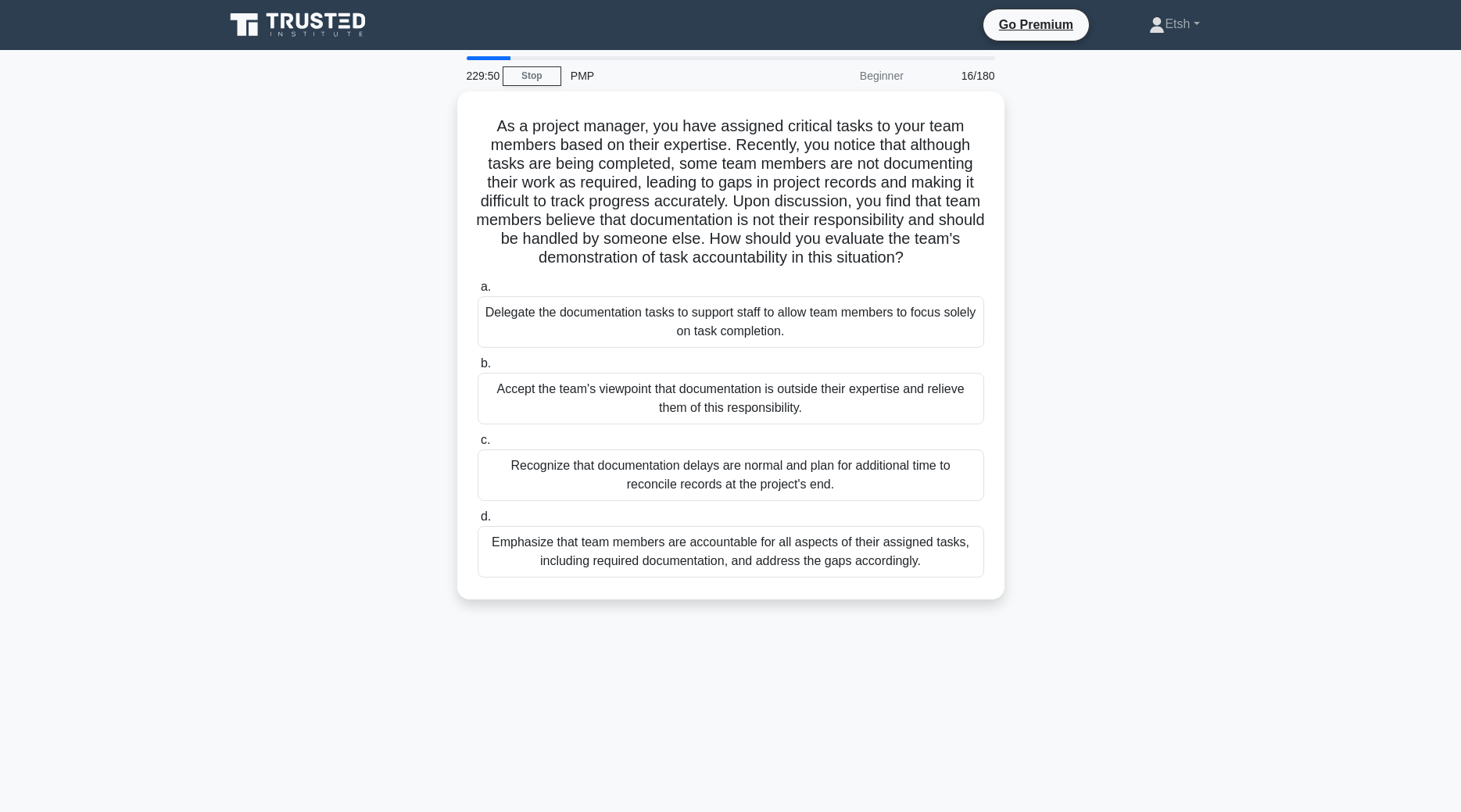
click at [678, 394] on div "Accept the team's viewpoint that documentation is outside their expertise and r…" at bounding box center [730, 398] width 506 height 51
click at [477, 369] on input "b. Accept the team's viewpoint that documentation is outside their expertise an…" at bounding box center [477, 364] width 0 height 10
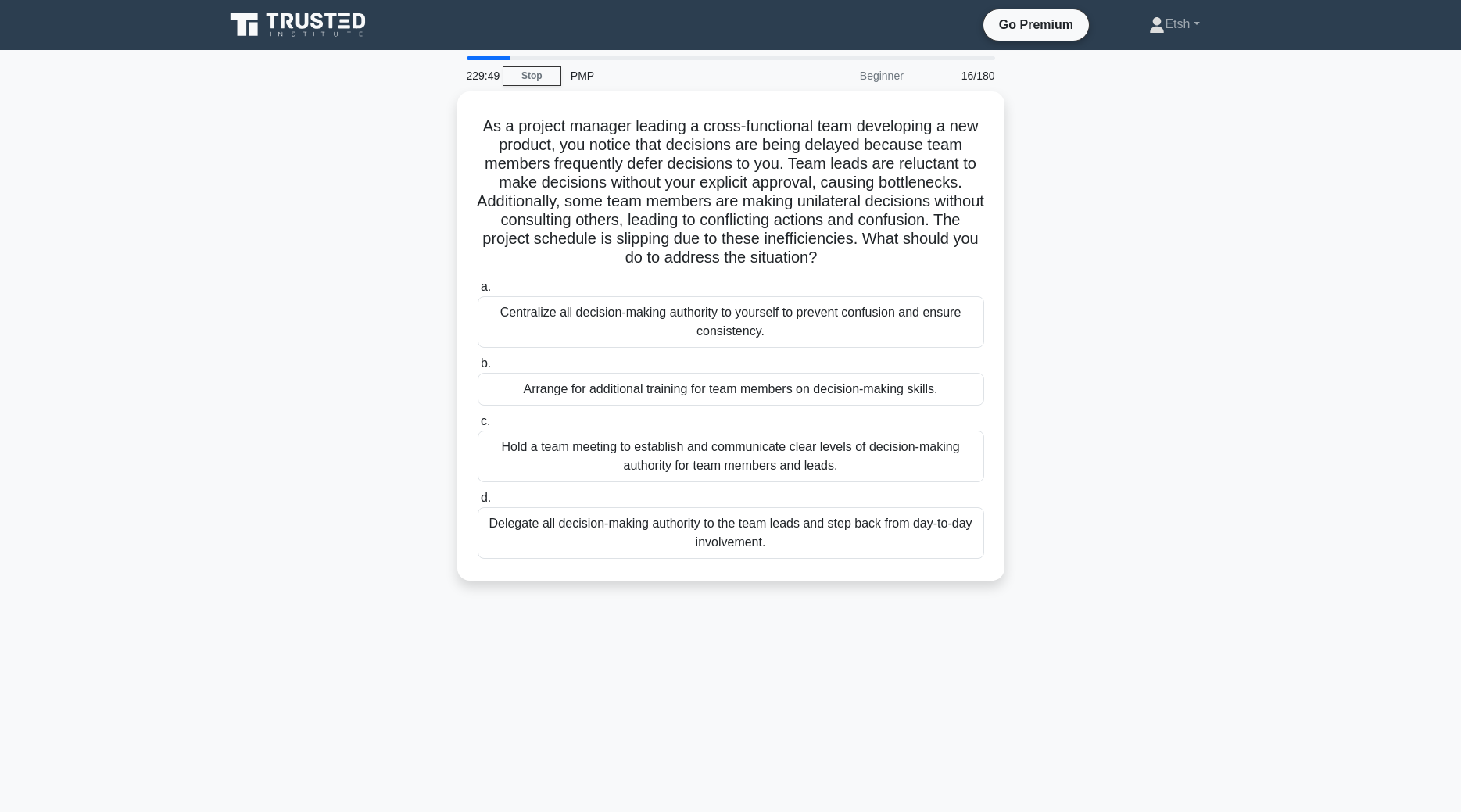
click at [678, 394] on div "Arrange for additional training for team members on decision-making skills." at bounding box center [730, 389] width 506 height 33
click at [477, 369] on input "b. Arrange for additional training for team members on decision-making skills." at bounding box center [477, 364] width 0 height 10
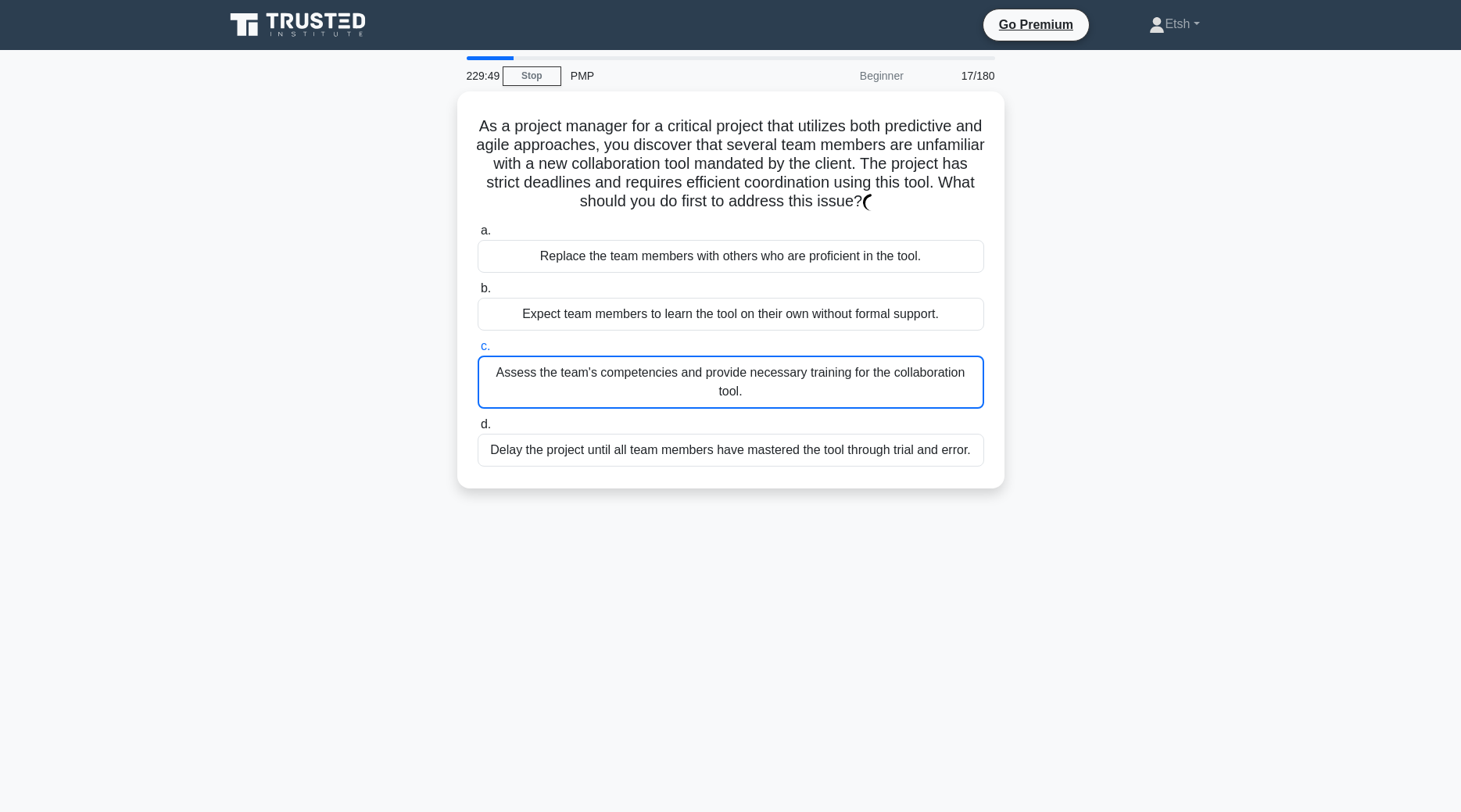
click at [678, 394] on div "Assess the team's competencies and provide necessary training for the collabora…" at bounding box center [730, 382] width 506 height 53
click at [477, 351] on input "c. Assess the team's competencies and provide necessary training for the collab…" at bounding box center [477, 346] width 0 height 10
click at [678, 394] on div "Assess the team's competencies and provide necessary training for the collabora…" at bounding box center [730, 382] width 506 height 53
click at [477, 351] on input "c. Assess the team's competencies and provide necessary training for the collab…" at bounding box center [477, 346] width 0 height 10
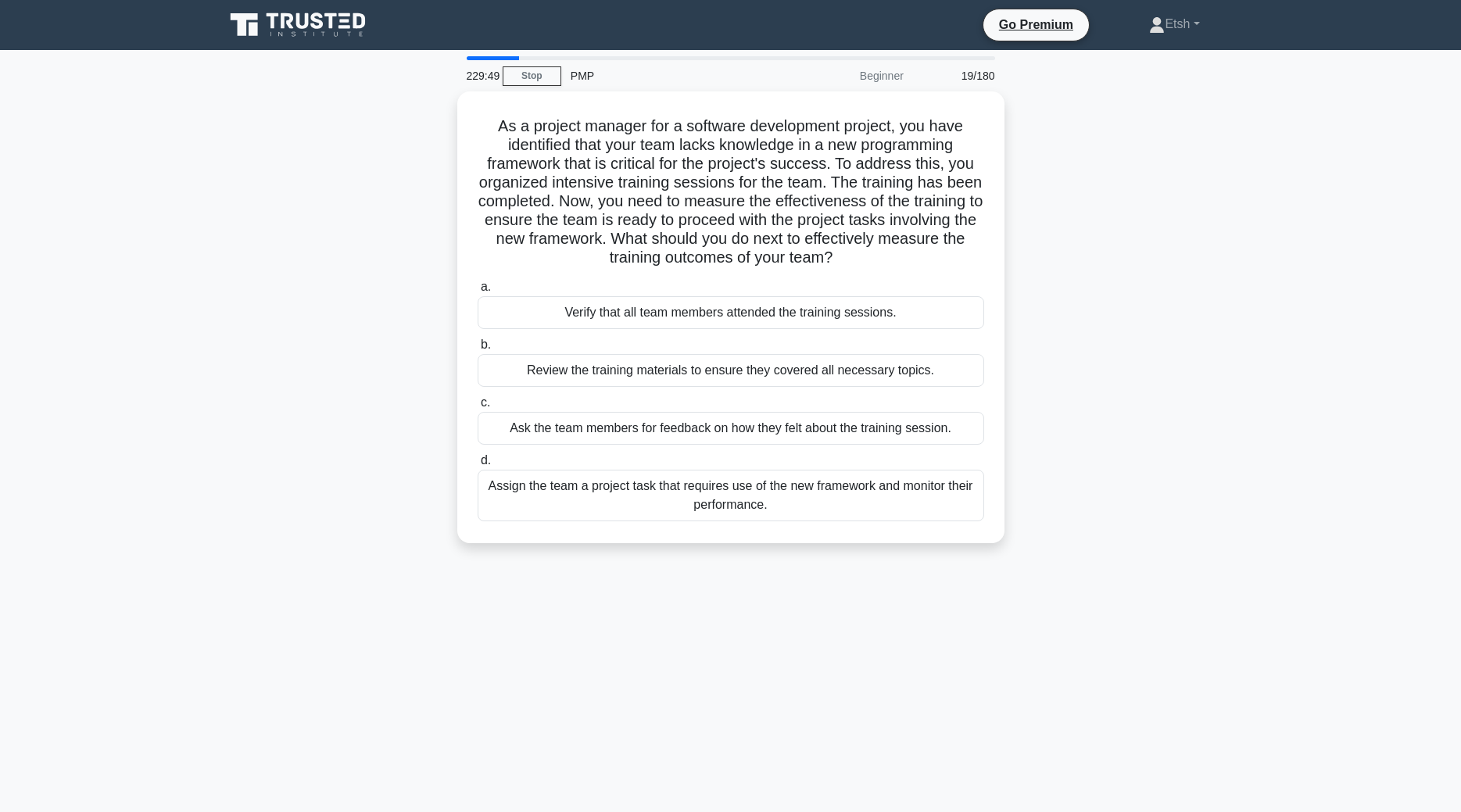
click at [678, 394] on div "a. Verify that all team members attended the training sessions. b. Review the t…" at bounding box center [731, 399] width 526 height 250
click at [678, 394] on label "c. Ask the team members for feedback on how they felt about the training sessio…" at bounding box center [730, 419] width 506 height 51
click at [477, 398] on input "c. Ask the team members for feedback on how they felt about the training sessio…" at bounding box center [477, 403] width 0 height 10
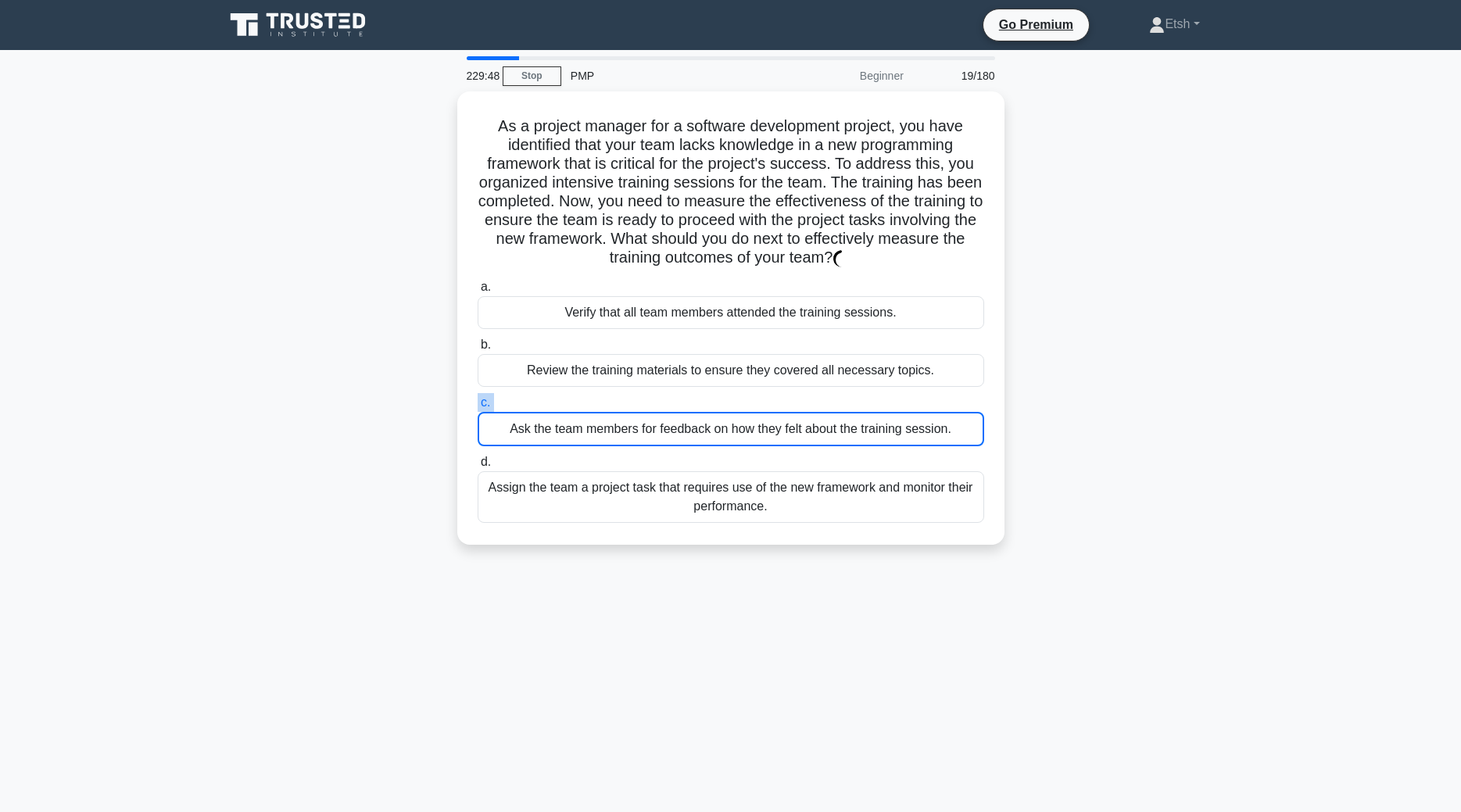
click at [678, 394] on label "c. Ask the team members for feedback on how they felt about the training sessio…" at bounding box center [730, 420] width 506 height 53
click at [477, 398] on input "c. Ask the team members for feedback on how they felt about the training sessio…" at bounding box center [477, 403] width 0 height 10
click at [678, 394] on label "c. Ask the team members for feedback on how they felt about the training sessio…" at bounding box center [730, 420] width 506 height 53
click at [477, 398] on input "c. Ask the team members for feedback on how they felt about the training sessio…" at bounding box center [477, 403] width 0 height 10
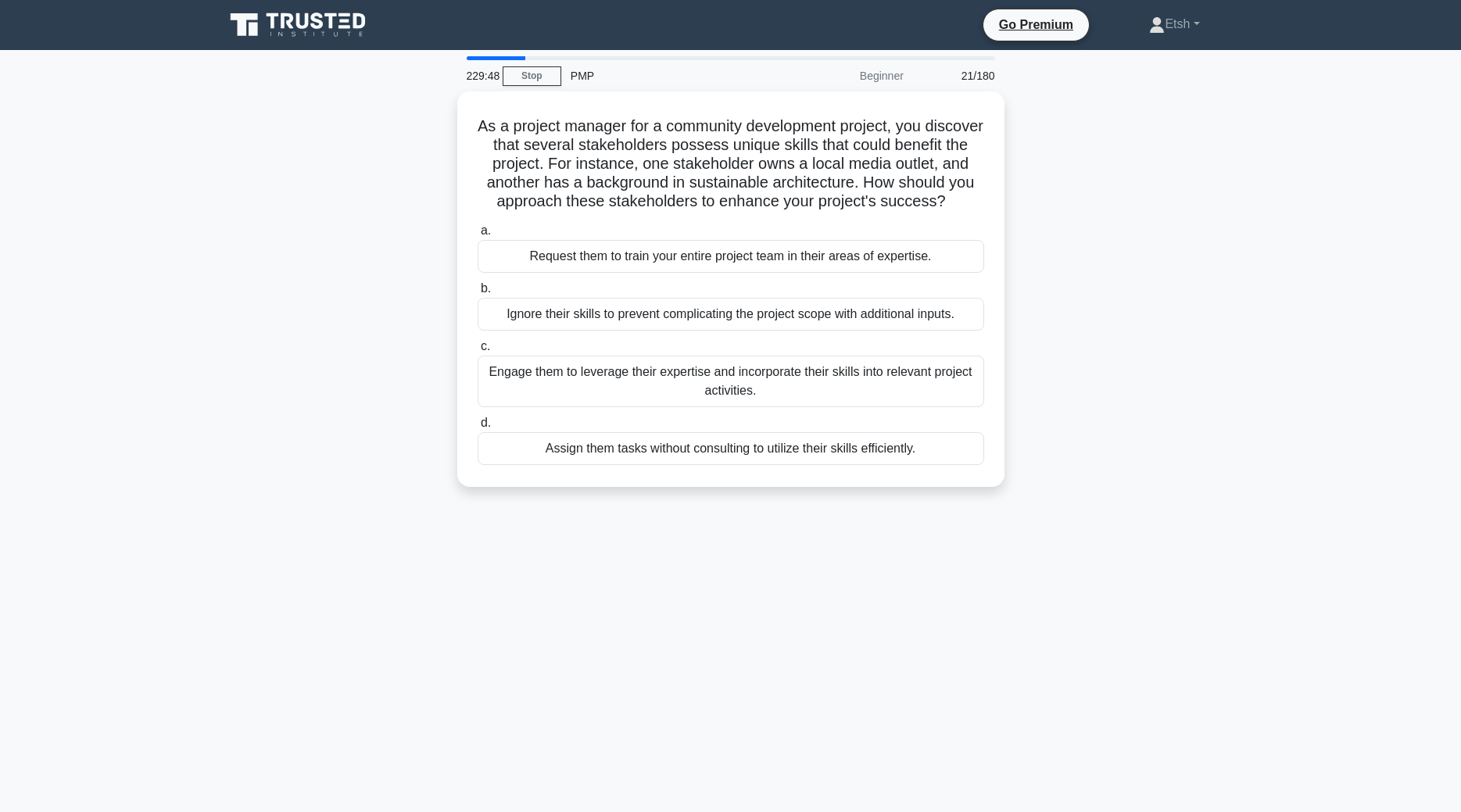
click at [678, 394] on div "Engage them to leverage their expertise and incorporate their skills into relev…" at bounding box center [730, 381] width 506 height 51
click at [477, 351] on input "c. Engage them to leverage their expertise and incorporate their skills into re…" at bounding box center [477, 346] width 0 height 10
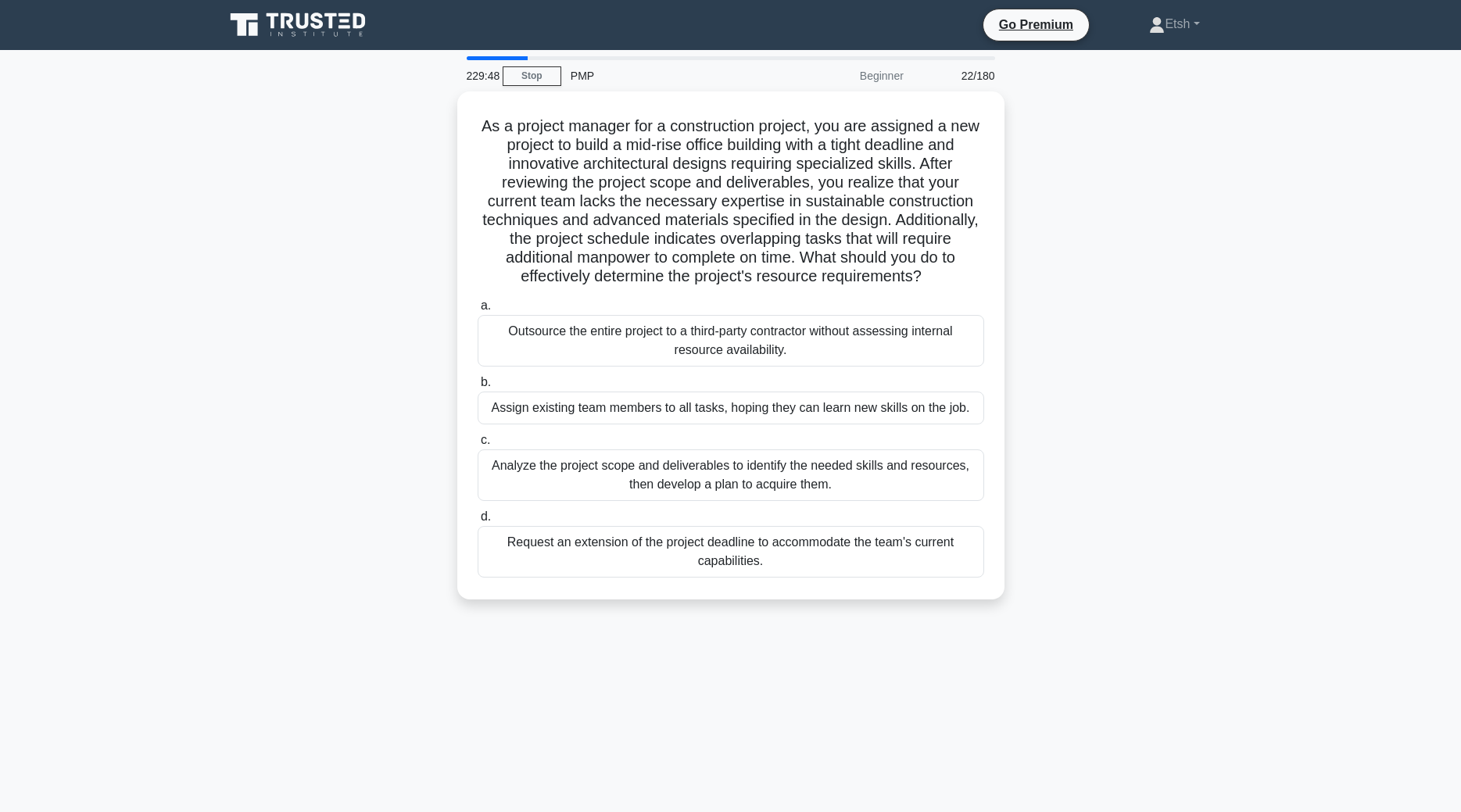
click at [678, 394] on div "Assign existing team members to all tasks, hoping they can learn new skills on …" at bounding box center [730, 407] width 506 height 33
click at [477, 388] on input "b. Assign existing team members to all tasks, hoping they can learn new skills …" at bounding box center [477, 382] width 0 height 10
click at [678, 394] on div "Assign existing team members to all tasks, hoping they can learn new skills on …" at bounding box center [730, 408] width 506 height 34
click at [477, 388] on input "b. Assign existing team members to all tasks, hoping they can learn new skills …" at bounding box center [477, 382] width 0 height 10
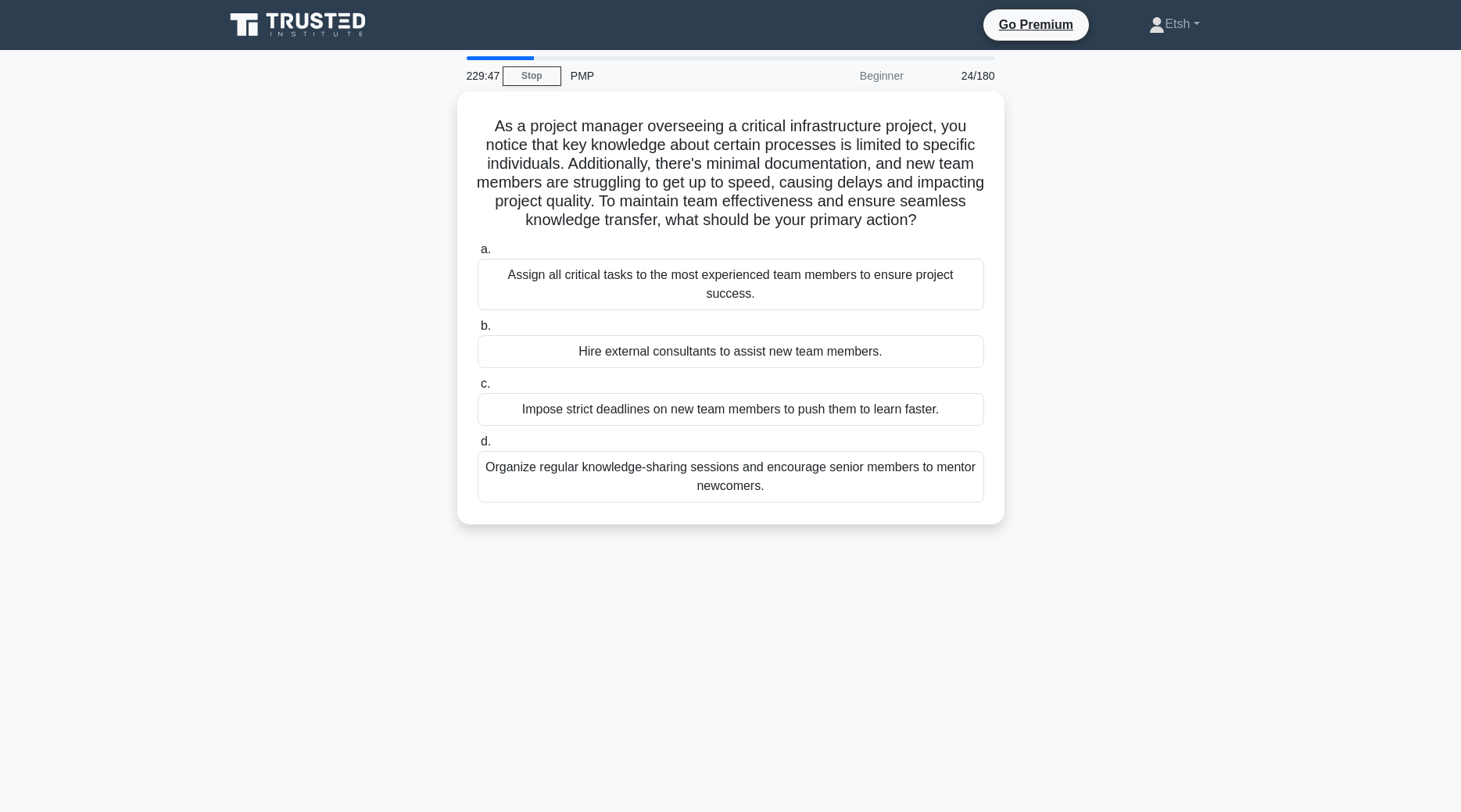
click at [678, 394] on div "Impose strict deadlines on new team members to push them to learn faster." at bounding box center [730, 409] width 506 height 33
click at [477, 390] on input "c. Impose strict deadlines on new team members to push them to learn faster." at bounding box center [477, 384] width 0 height 10
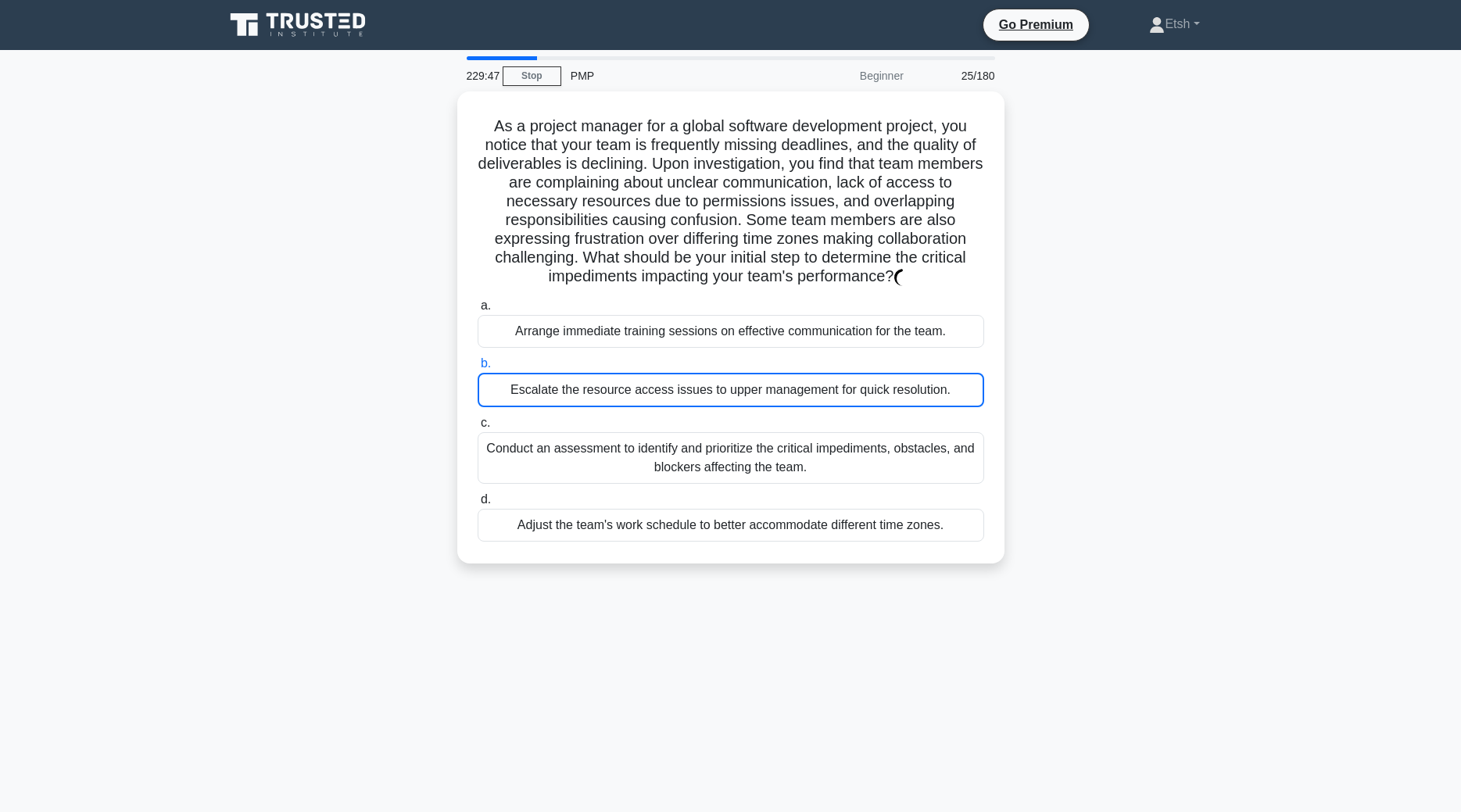
click at [678, 394] on div "Escalate the resource access issues to upper management for quick resolution." at bounding box center [730, 390] width 506 height 34
click at [477, 369] on input "b. Escalate the resource access issues to upper management for quick resolution." at bounding box center [477, 364] width 0 height 10
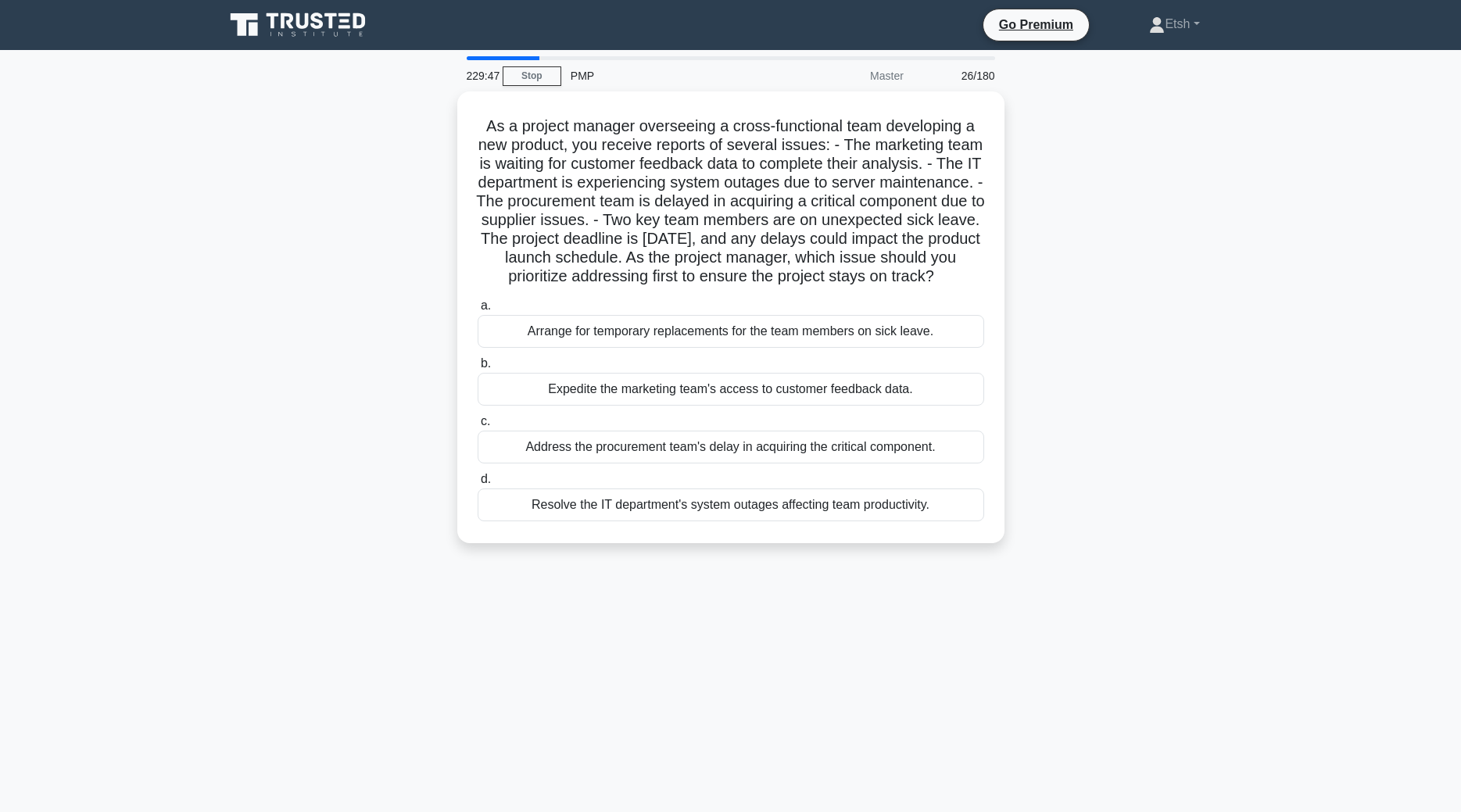
click at [678, 394] on div "Expedite the marketing team's access to customer feedback data." at bounding box center [730, 389] width 506 height 33
click at [477, 369] on input "b. Expedite the marketing team's access to customer feedback data." at bounding box center [477, 364] width 0 height 10
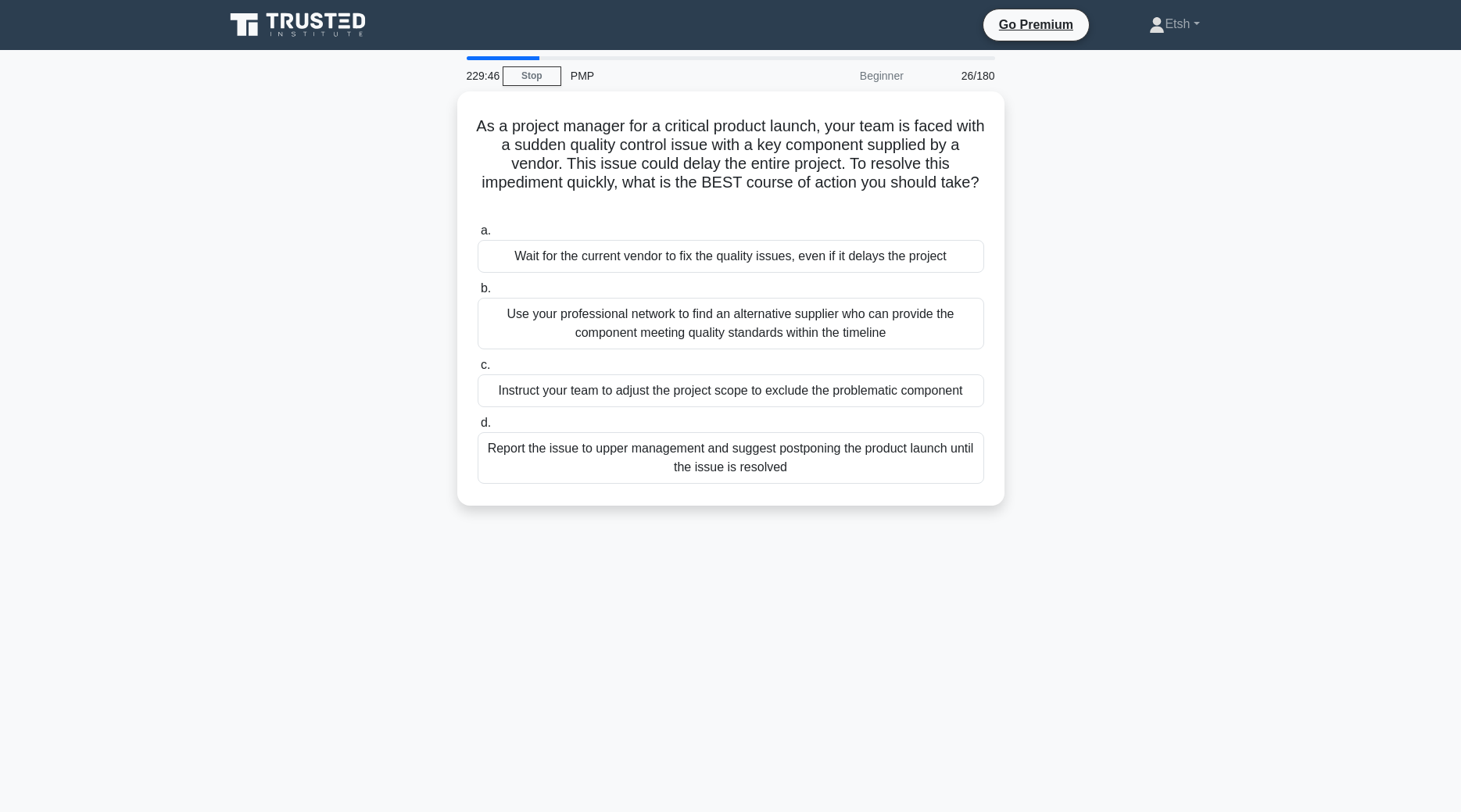
click at [678, 394] on div "Instruct your team to adjust the project scope to exclude the problematic compo…" at bounding box center [730, 391] width 506 height 33
click at [477, 370] on input "c. Instruct your team to adjust the project scope to exclude the problematic co…" at bounding box center [477, 365] width 0 height 10
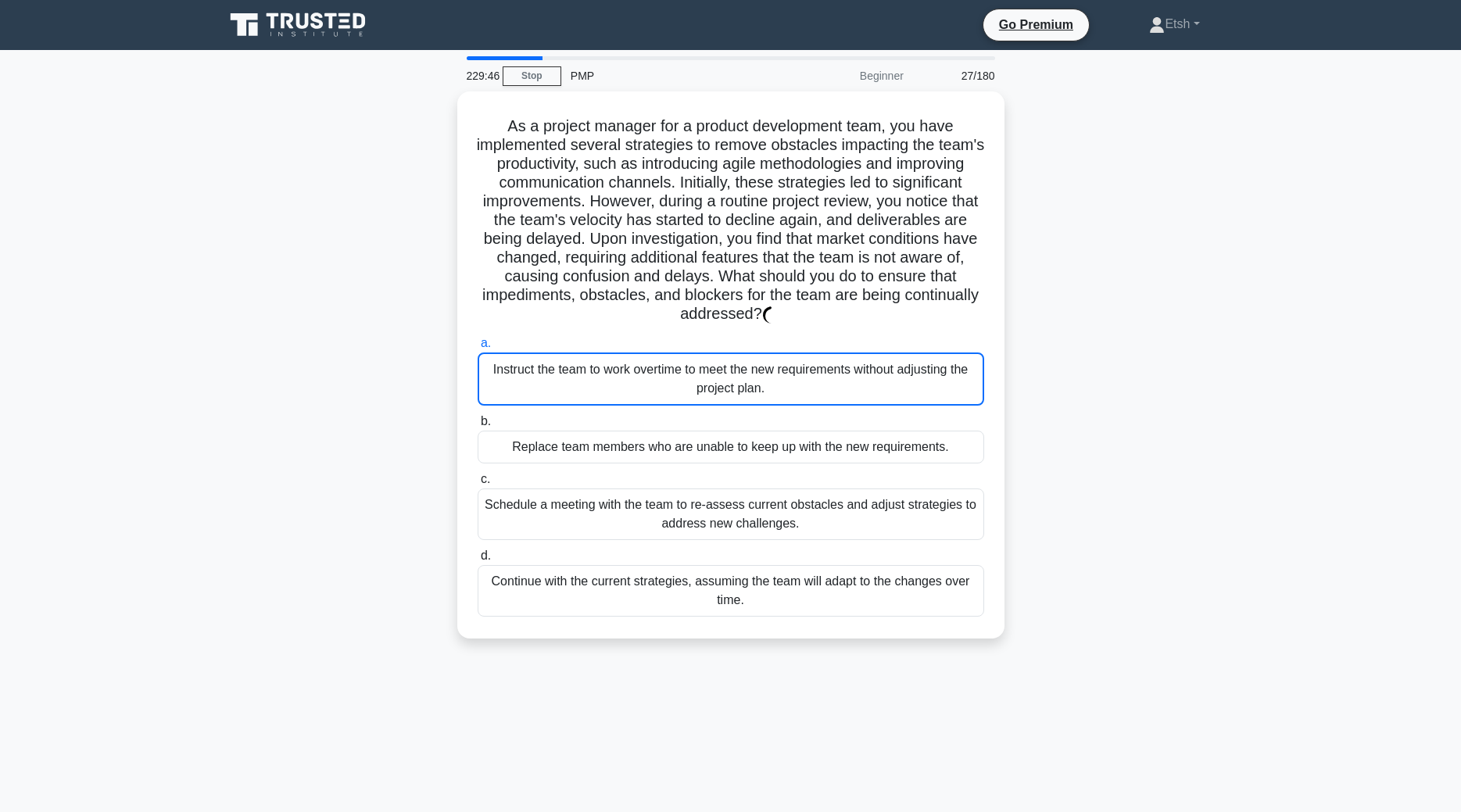
click at [678, 394] on div "Instruct the team to work overtime to meet the new requirements without adjusti…" at bounding box center [730, 378] width 506 height 53
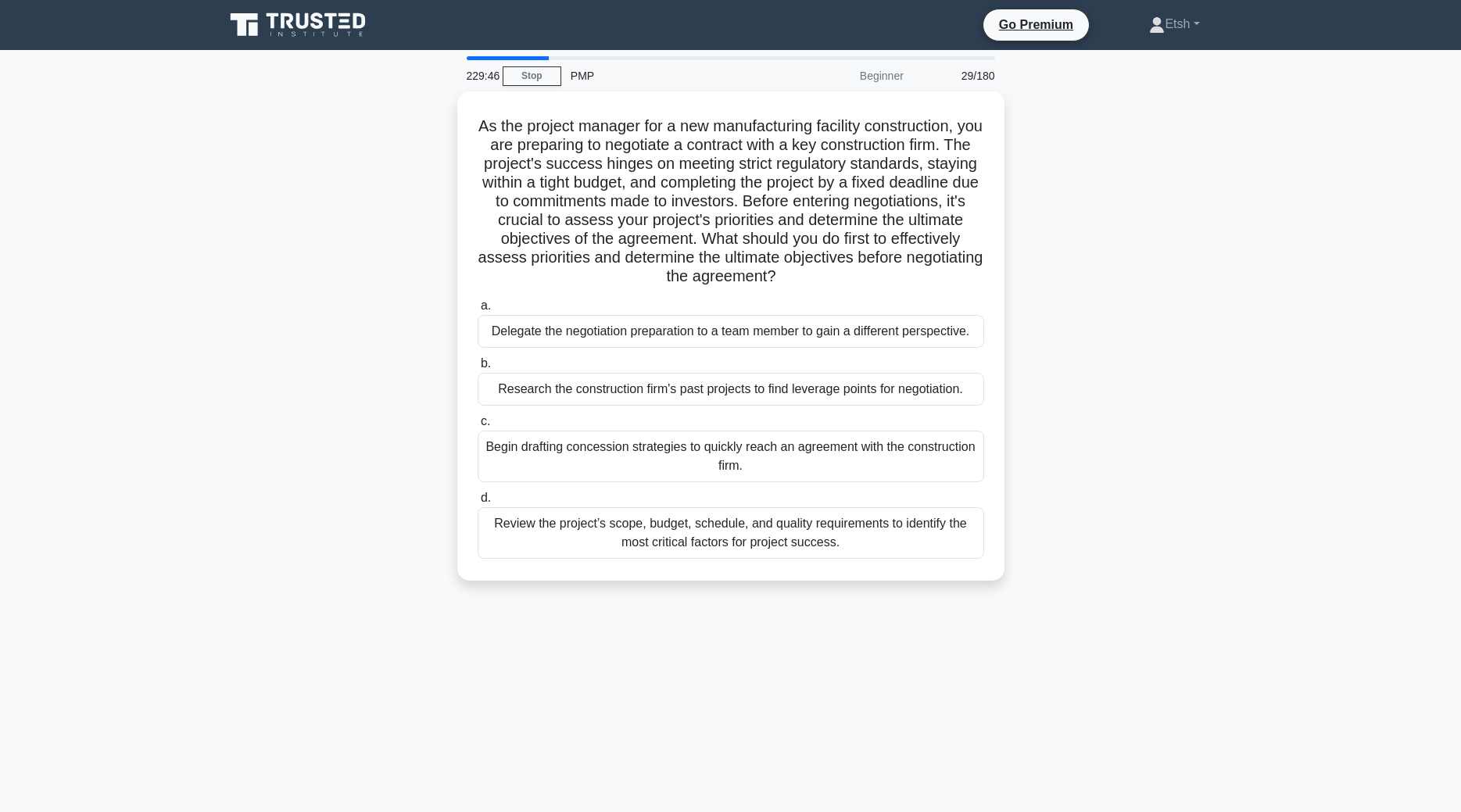
click at [678, 394] on div "Research the construction firm's past projects to find leverage points for nego…" at bounding box center [730, 389] width 506 height 33
click at [477, 369] on input "b. Research the construction firm's past projects to find leverage points for n…" at bounding box center [477, 364] width 0 height 10
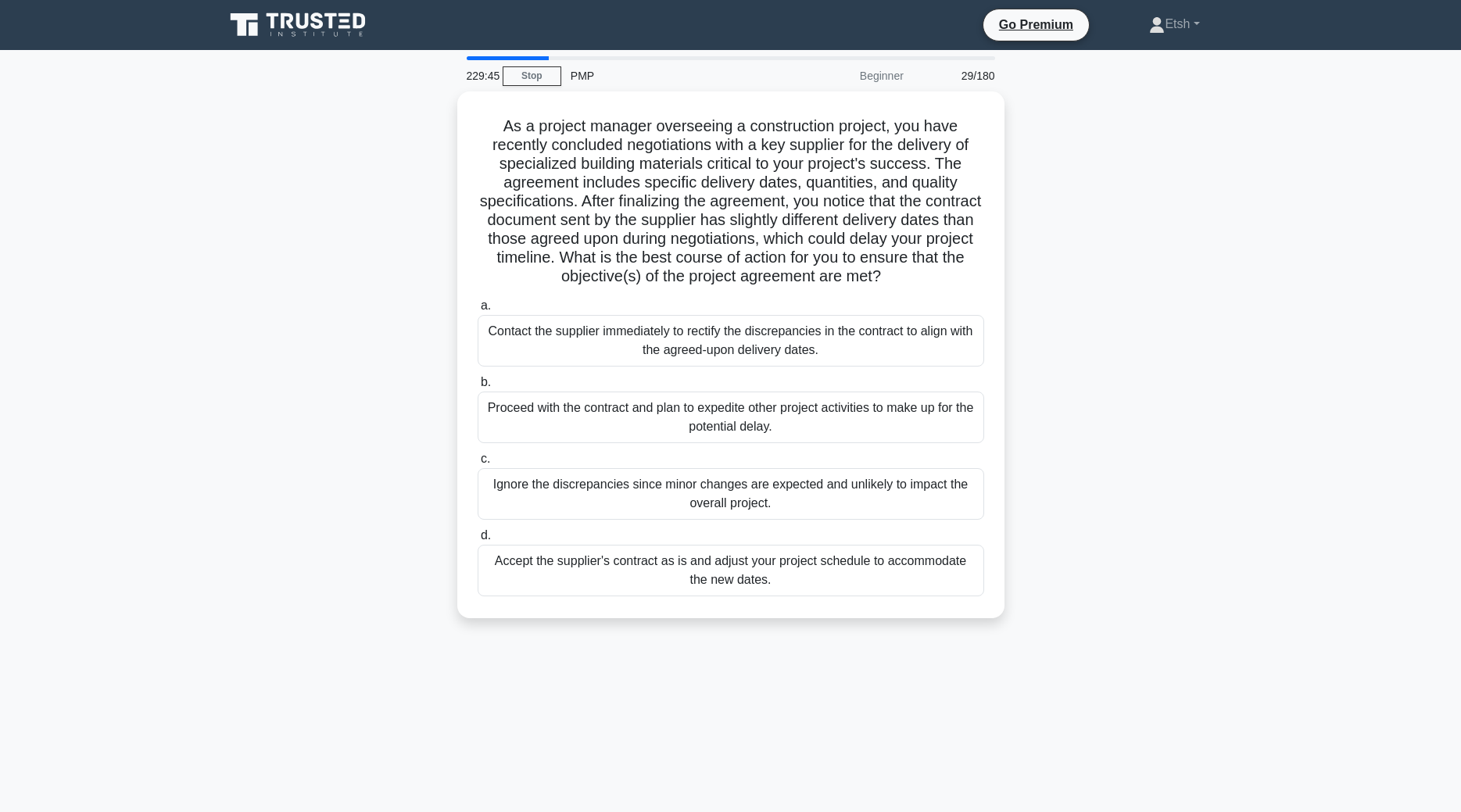
click at [678, 394] on div "Proceed with the contract and plan to expedite other project activities to make…" at bounding box center [730, 417] width 506 height 51
click at [477, 388] on input "b. Proceed with the contract and plan to expedite other project activities to m…" at bounding box center [477, 382] width 0 height 10
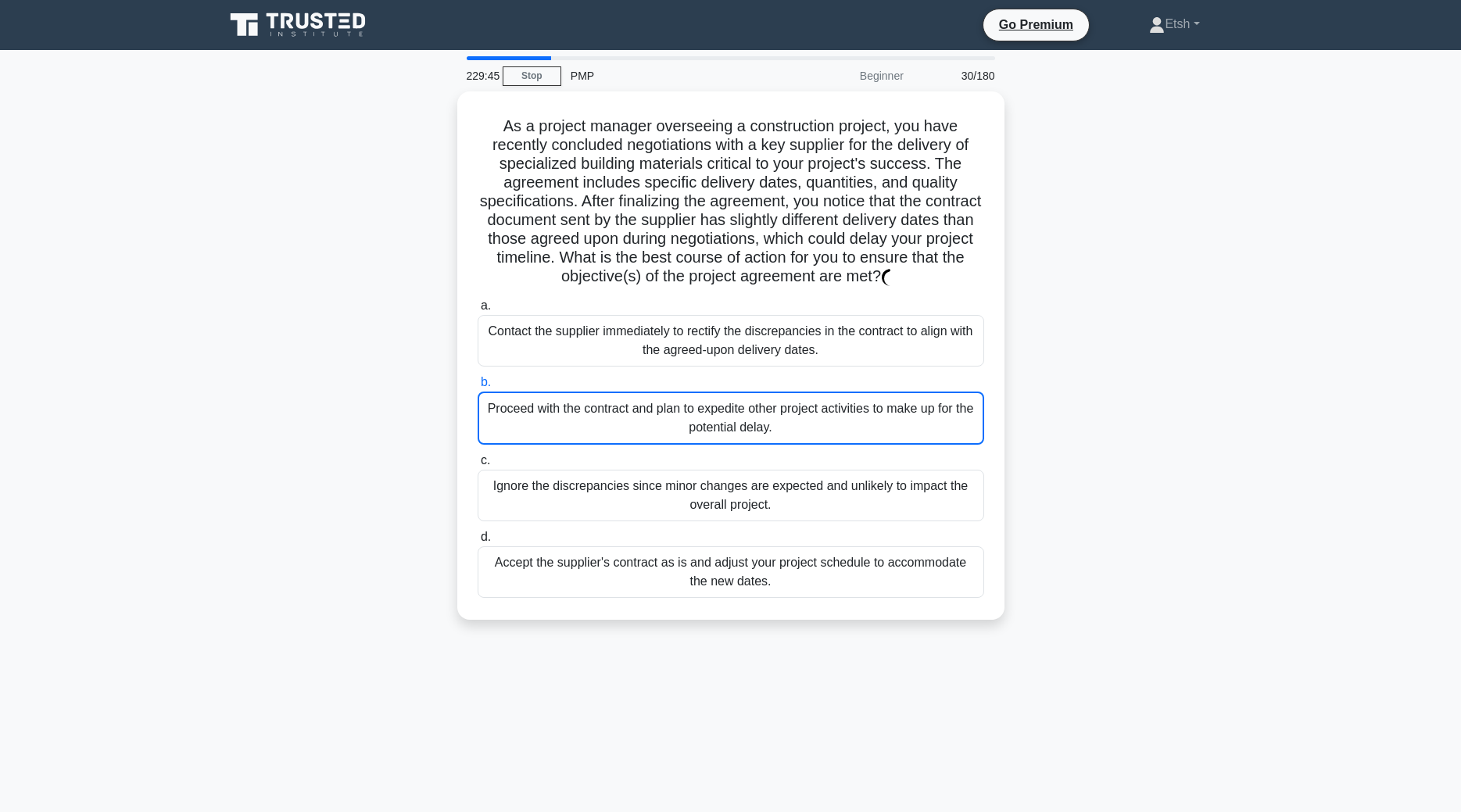
click at [678, 394] on div "Proceed with the contract and plan to expedite other project activities to make…" at bounding box center [730, 418] width 506 height 53
click at [477, 388] on input "b. Proceed with the contract and plan to expedite other project activities to m…" at bounding box center [477, 382] width 0 height 10
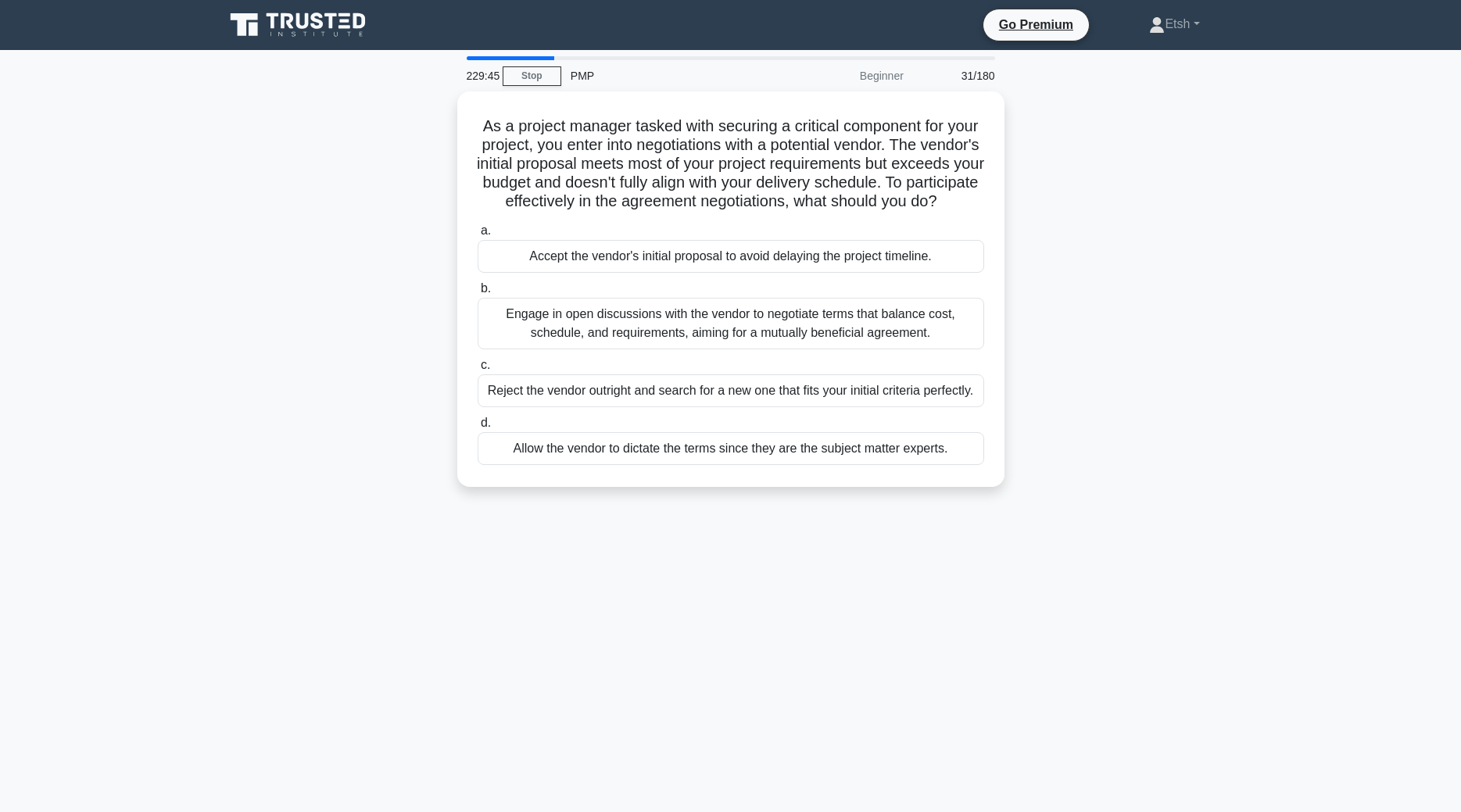
click at [678, 394] on div "Reject the vendor outright and search for a new one that fits your initial crit…" at bounding box center [730, 391] width 506 height 33
click at [477, 370] on input "c. Reject the vendor outright and search for a new one that fits your initial c…" at bounding box center [477, 365] width 0 height 10
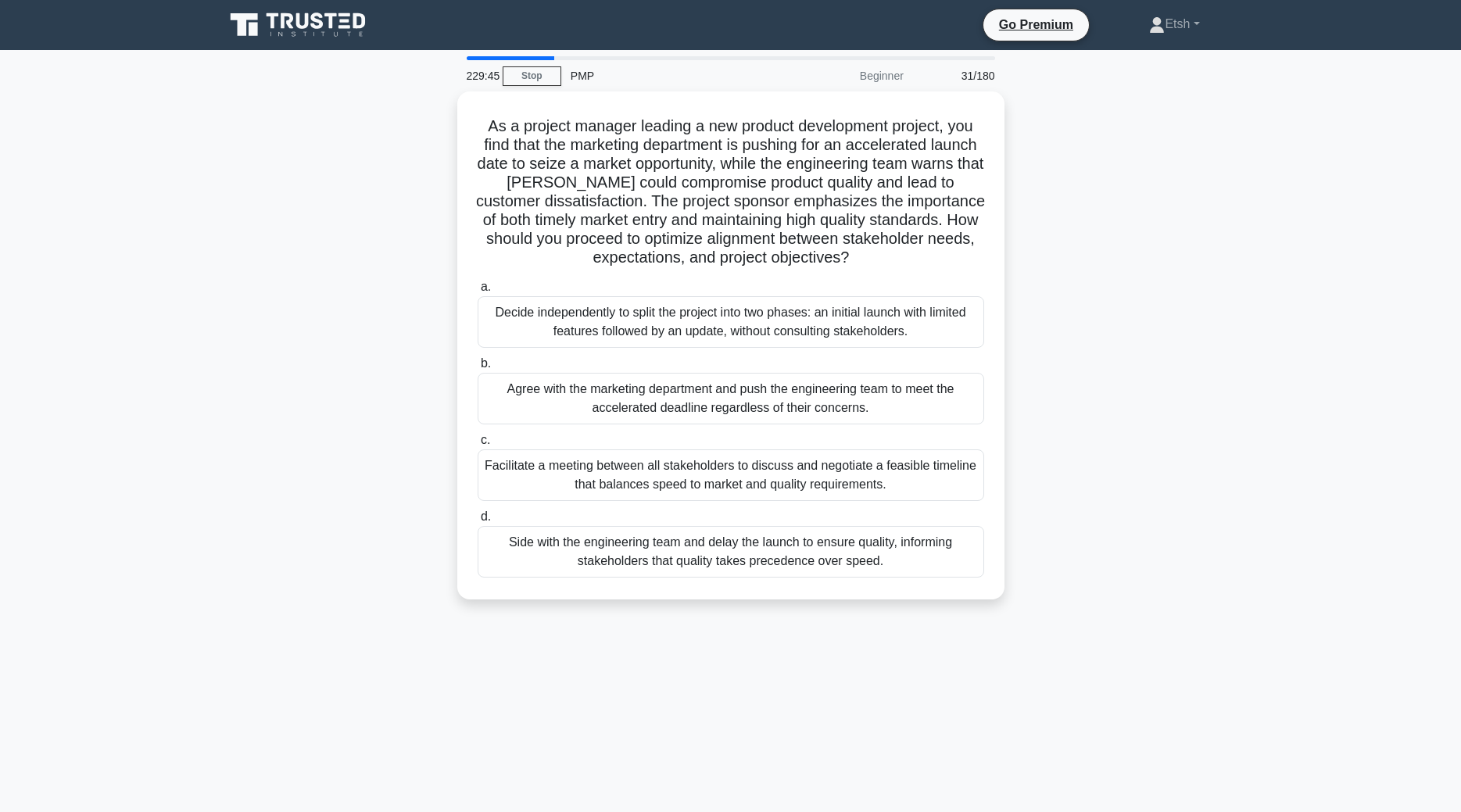
click at [678, 394] on div "Agree with the marketing department and push the engineering team to meet the a…" at bounding box center [730, 398] width 506 height 51
click at [477, 369] on input "b. Agree with the marketing department and push the engineering team to meet th…" at bounding box center [477, 364] width 0 height 10
click at [678, 394] on div "Agree with the marketing department and push the engineering team to meet the a…" at bounding box center [730, 399] width 506 height 53
click at [477, 369] on input "b. Agree with the marketing department and push the engineering team to meet th…" at bounding box center [477, 364] width 0 height 10
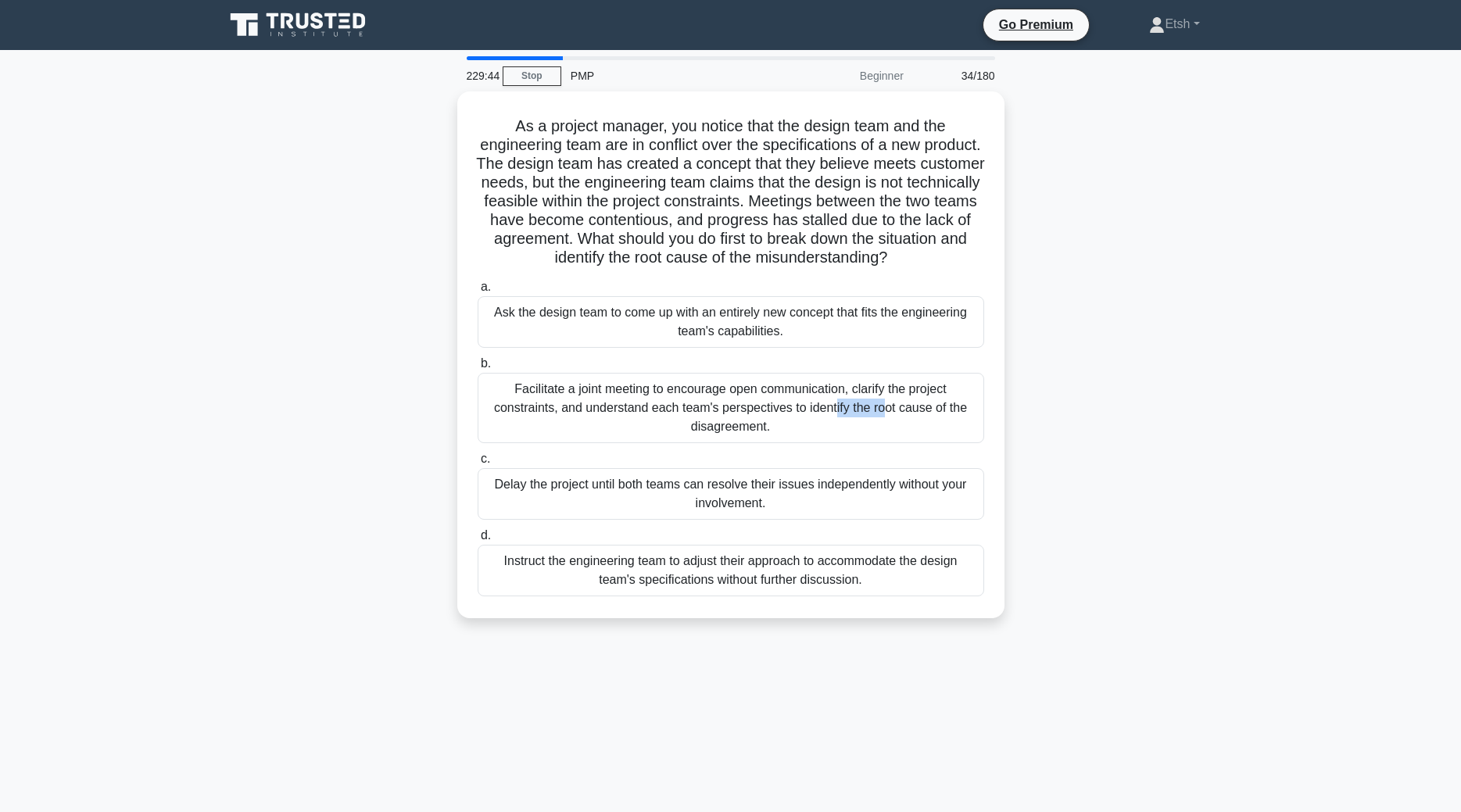
click at [678, 394] on div "Facilitate a joint meeting to encourage open communication, clarify the project…" at bounding box center [730, 407] width 506 height 70
click at [477, 369] on input "b. Facilitate a joint meeting to encourage open communication, clarify the proj…" at bounding box center [477, 364] width 0 height 10
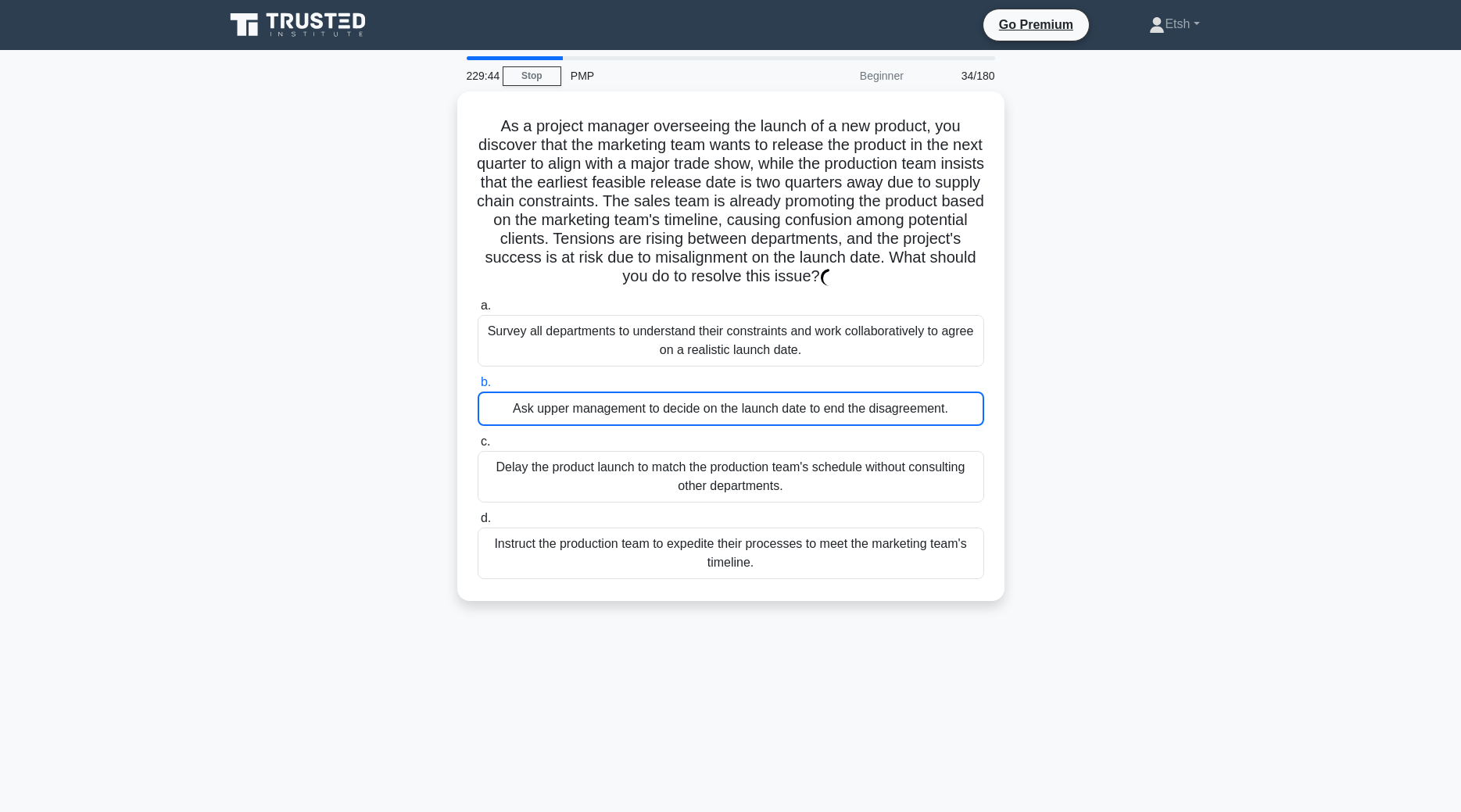
click at [678, 394] on div "Ask upper management to decide on the launch date to end the disagreement." at bounding box center [730, 408] width 506 height 34
click at [477, 388] on input "b. Ask upper management to decide on the launch date to end the disagreement." at bounding box center [477, 382] width 0 height 10
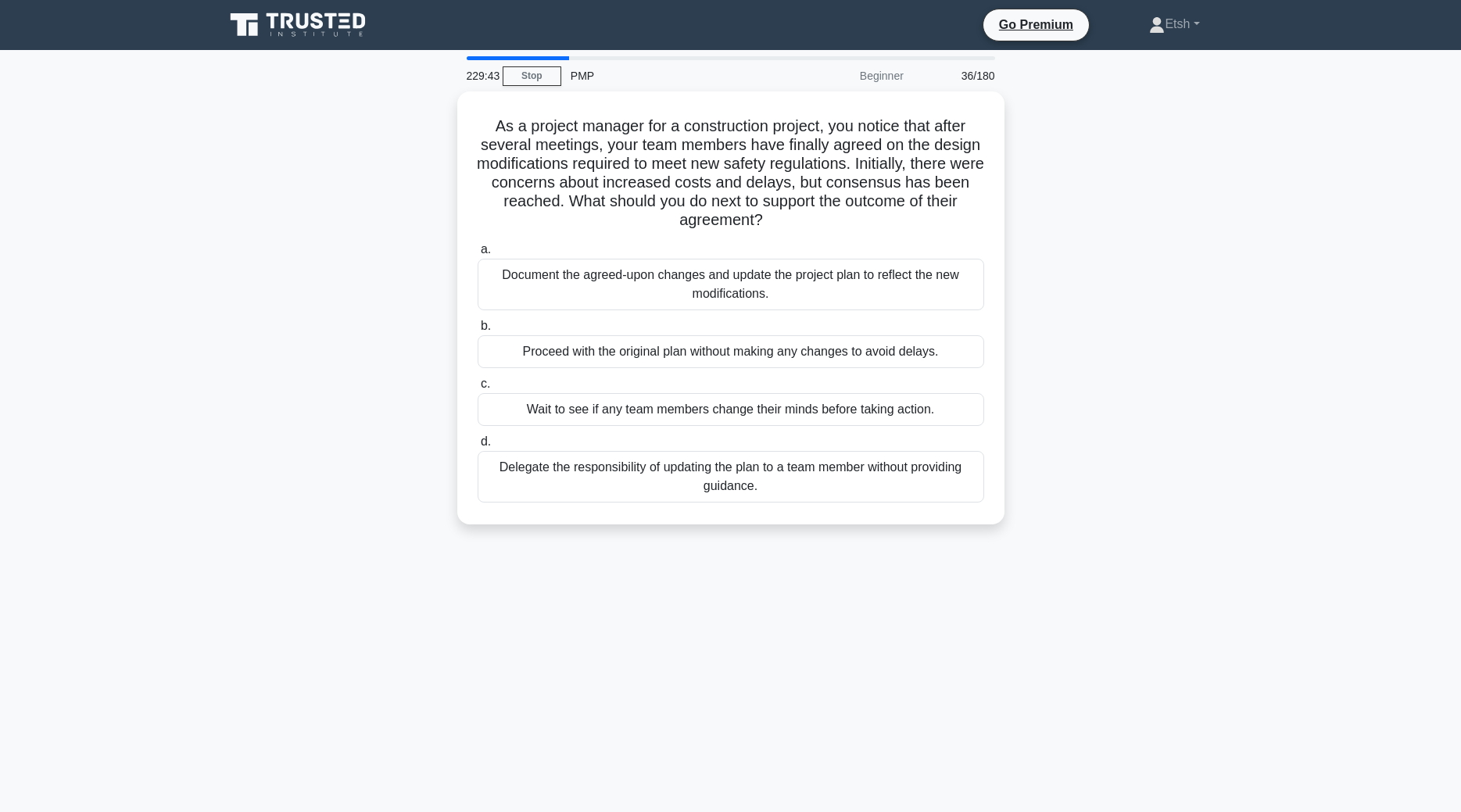
click at [678, 394] on div "Wait to see if any team members change their minds before taking action." at bounding box center [730, 409] width 506 height 33
click at [477, 390] on input "c. Wait to see if any team members change their minds before taking action." at bounding box center [477, 384] width 0 height 10
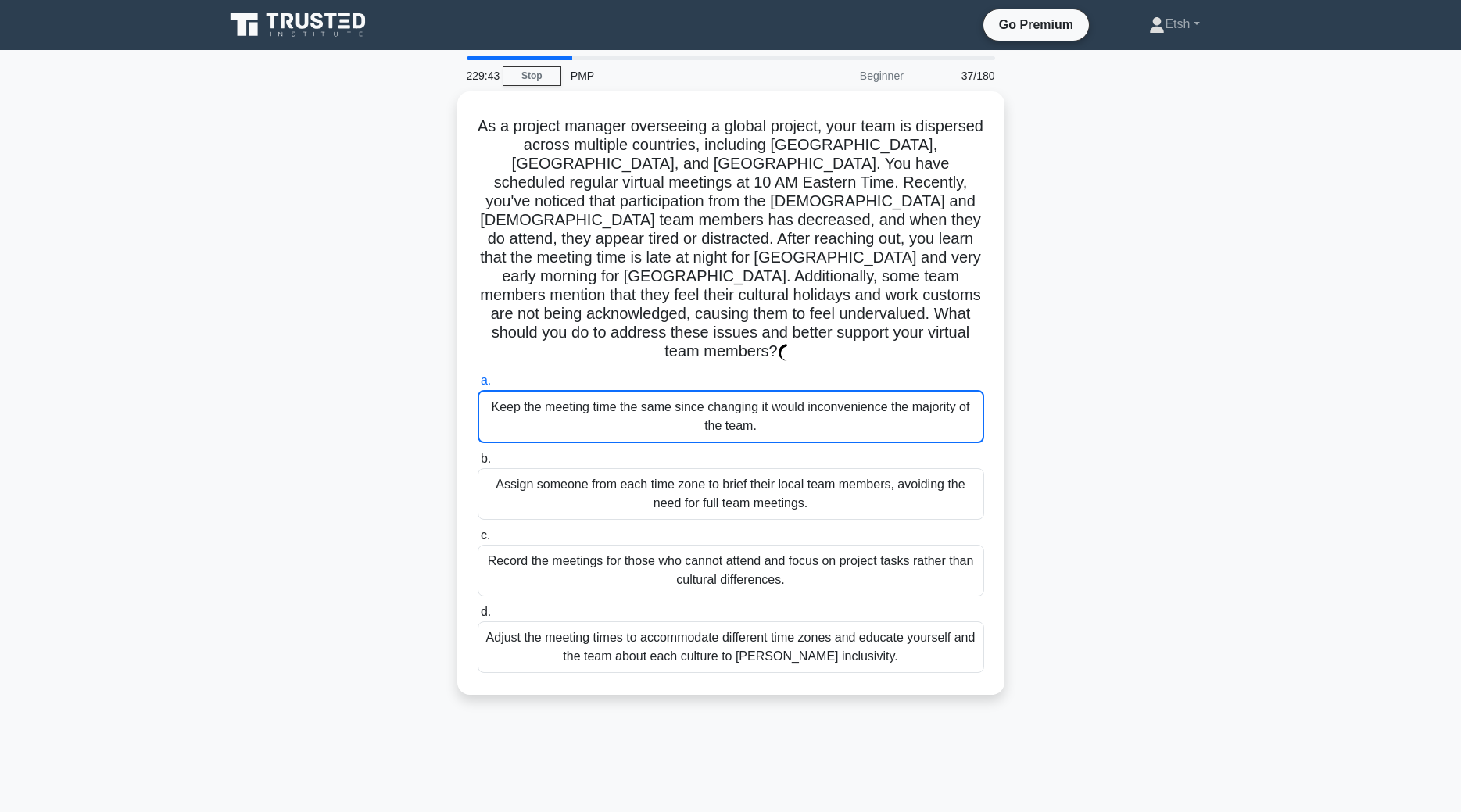
click at [678, 394] on div "Keep the meeting time the same since changing it would inconvenience the majori…" at bounding box center [730, 416] width 506 height 53
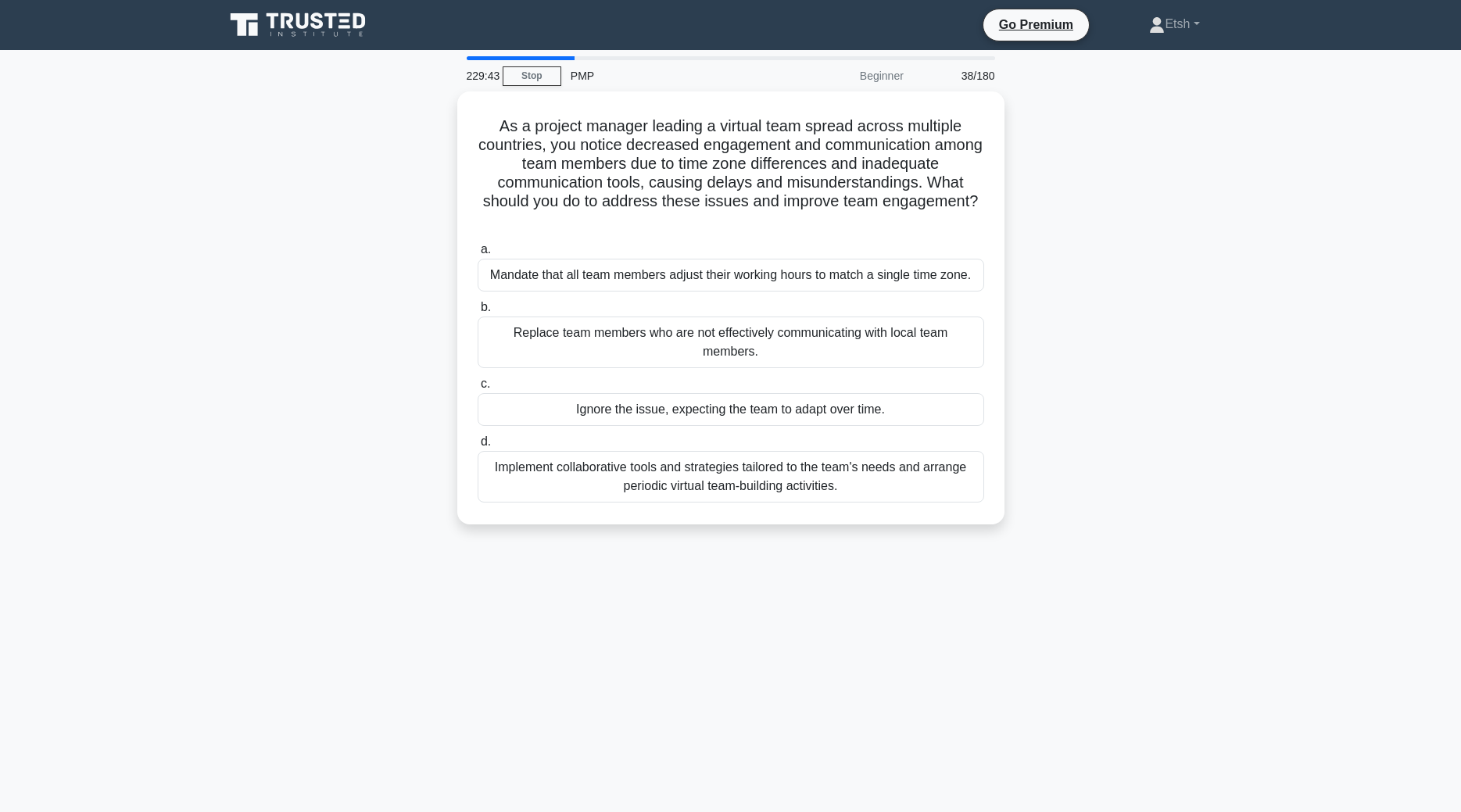
click at [678, 394] on div "Ignore the issue, expecting the team to adapt over time." at bounding box center [730, 409] width 506 height 33
click at [477, 390] on input "c. Ignore the issue, expecting the team to adapt over time." at bounding box center [477, 384] width 0 height 10
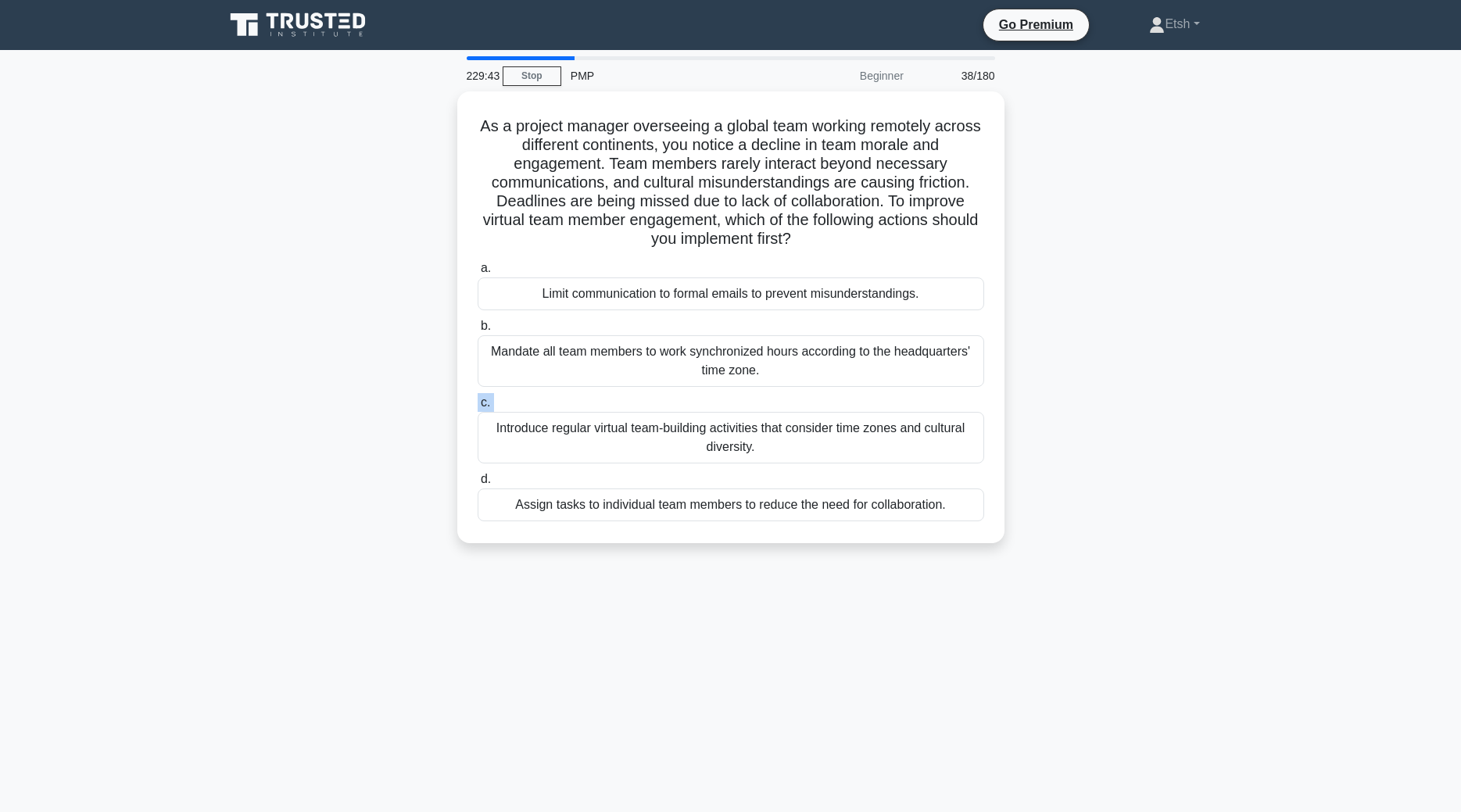
click at [678, 394] on label "c. Introduce regular virtual team-building activities that consider time zones …" at bounding box center [730, 428] width 506 height 70
click at [477, 398] on input "c. Introduce regular virtual team-building activities that consider time zones …" at bounding box center [477, 403] width 0 height 10
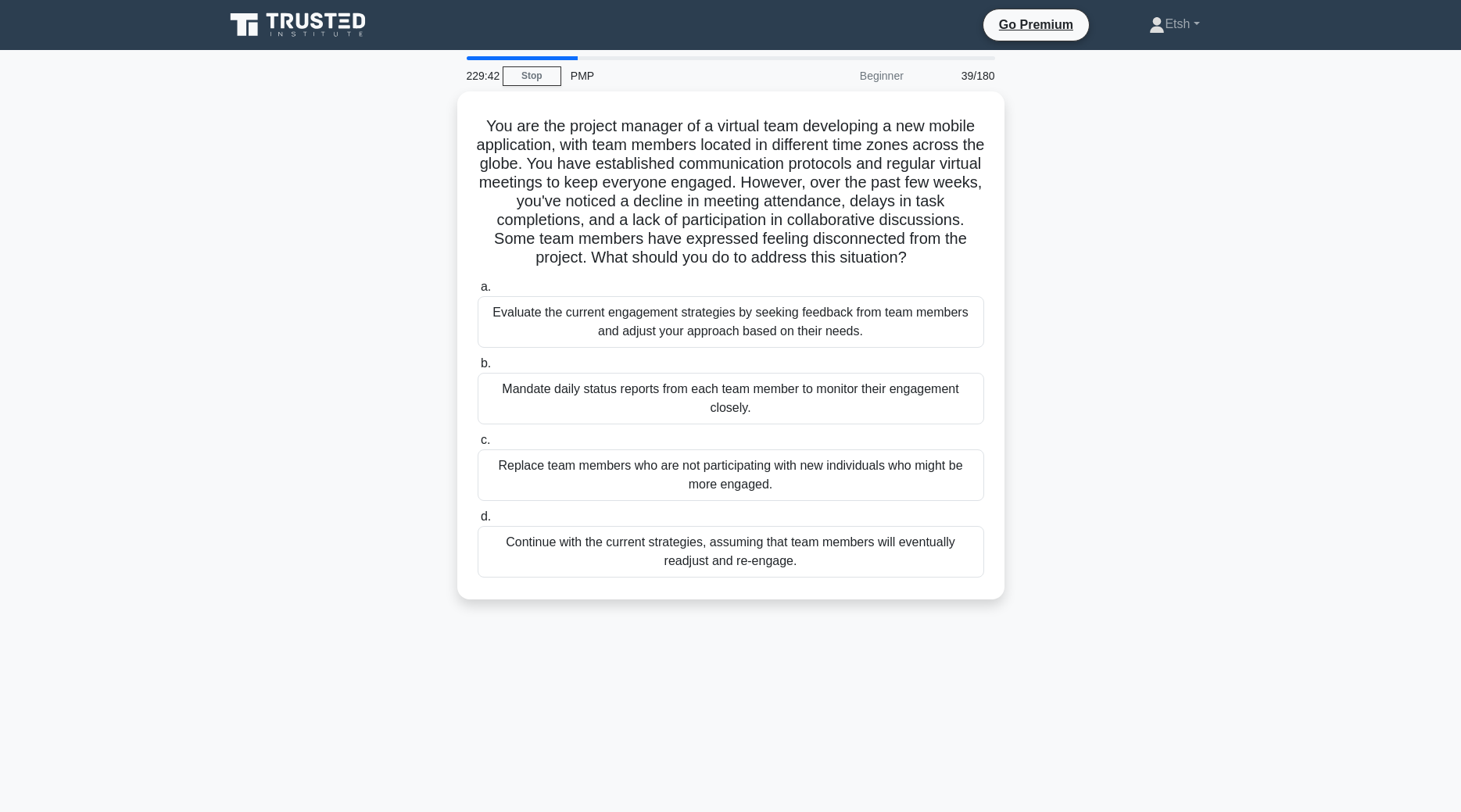
click at [678, 394] on div "Mandate daily status reports from each team member to monitor their engagement …" at bounding box center [730, 398] width 506 height 51
click at [477, 369] on input "b. Mandate daily status reports from each team member to monitor their engageme…" at bounding box center [477, 364] width 0 height 10
click at [678, 394] on div "Mandate daily status reports from each team member to monitor their engagement …" at bounding box center [730, 399] width 506 height 53
click at [477, 369] on input "b. Mandate daily status reports from each team member to monitor their engageme…" at bounding box center [477, 364] width 0 height 10
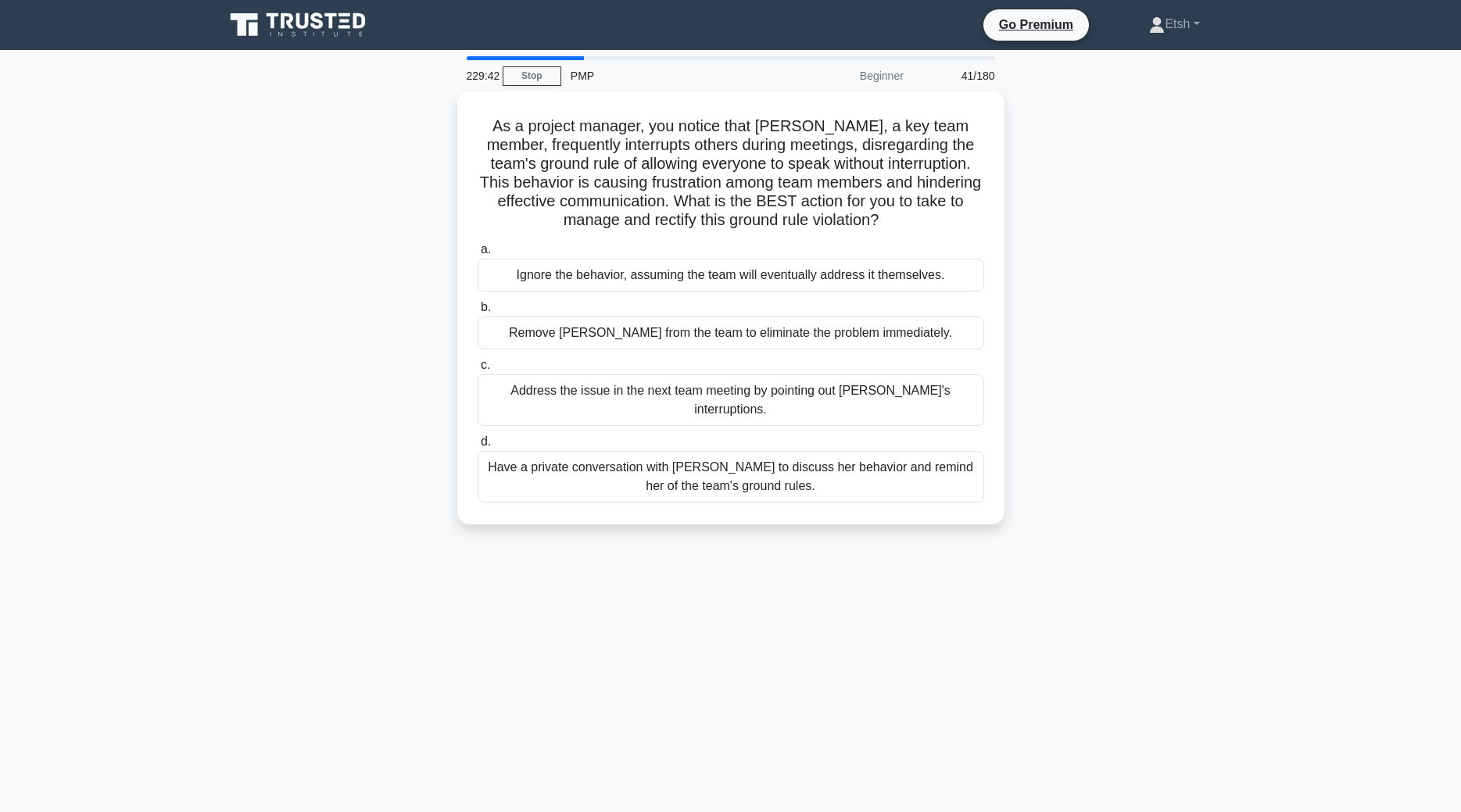
click at [678, 394] on div "Address the issue in the next team meeting by pointing out Rachel's interruptio…" at bounding box center [730, 400] width 506 height 51
click at [477, 370] on input "c. Address the issue in the next team meeting by pointing out Rachel's interrup…" at bounding box center [477, 365] width 0 height 10
click at [678, 394] on div "Address the issue in the next team meeting by pointing out Rachel's interruptio…" at bounding box center [730, 401] width 506 height 53
click at [477, 370] on input "c. Address the issue in the next team meeting by pointing out Rachel's interrup…" at bounding box center [477, 365] width 0 height 10
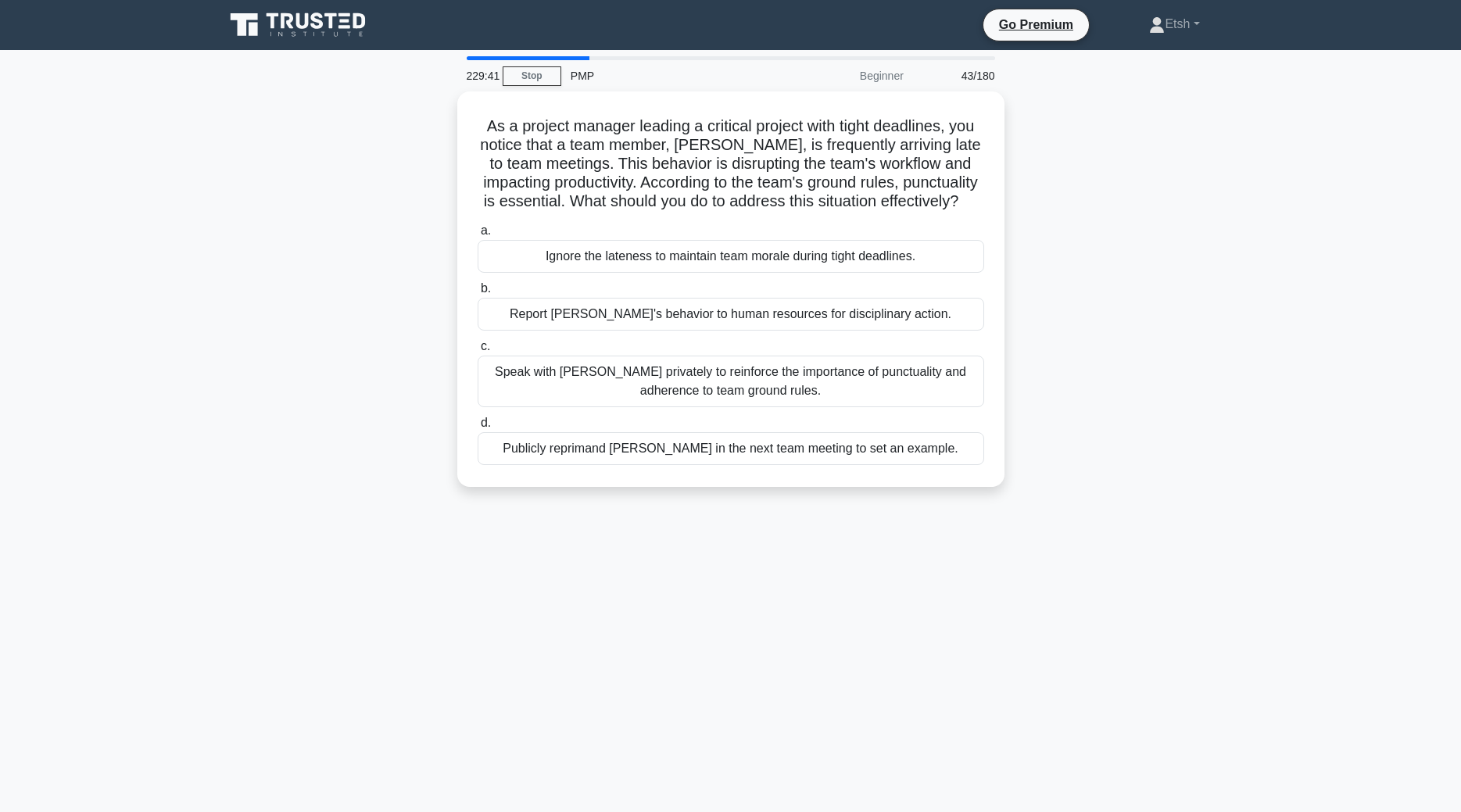
click at [678, 394] on div "Speak with Alex privately to reinforce the importance of punctuality and adhere…" at bounding box center [730, 381] width 506 height 51
click at [477, 351] on input "c. Speak with Alex privately to reinforce the importance of punctuality and adh…" at bounding box center [477, 346] width 0 height 10
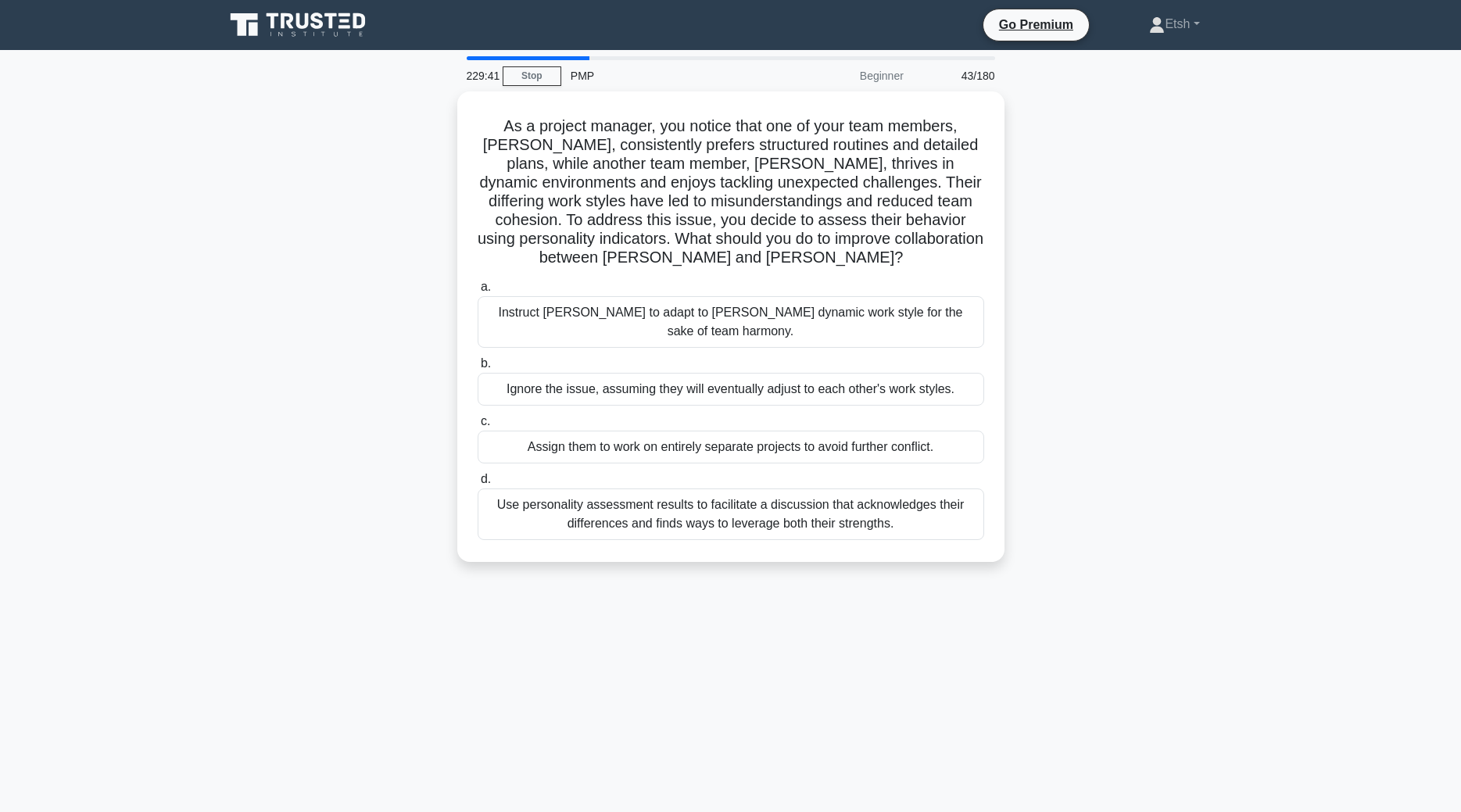
click at [678, 431] on div "Assign them to work on entirely separate projects to avoid further conflict." at bounding box center [730, 447] width 506 height 33
click at [477, 417] on input "c. Assign them to work on entirely separate projects to avoid further conflict." at bounding box center [477, 421] width 0 height 10
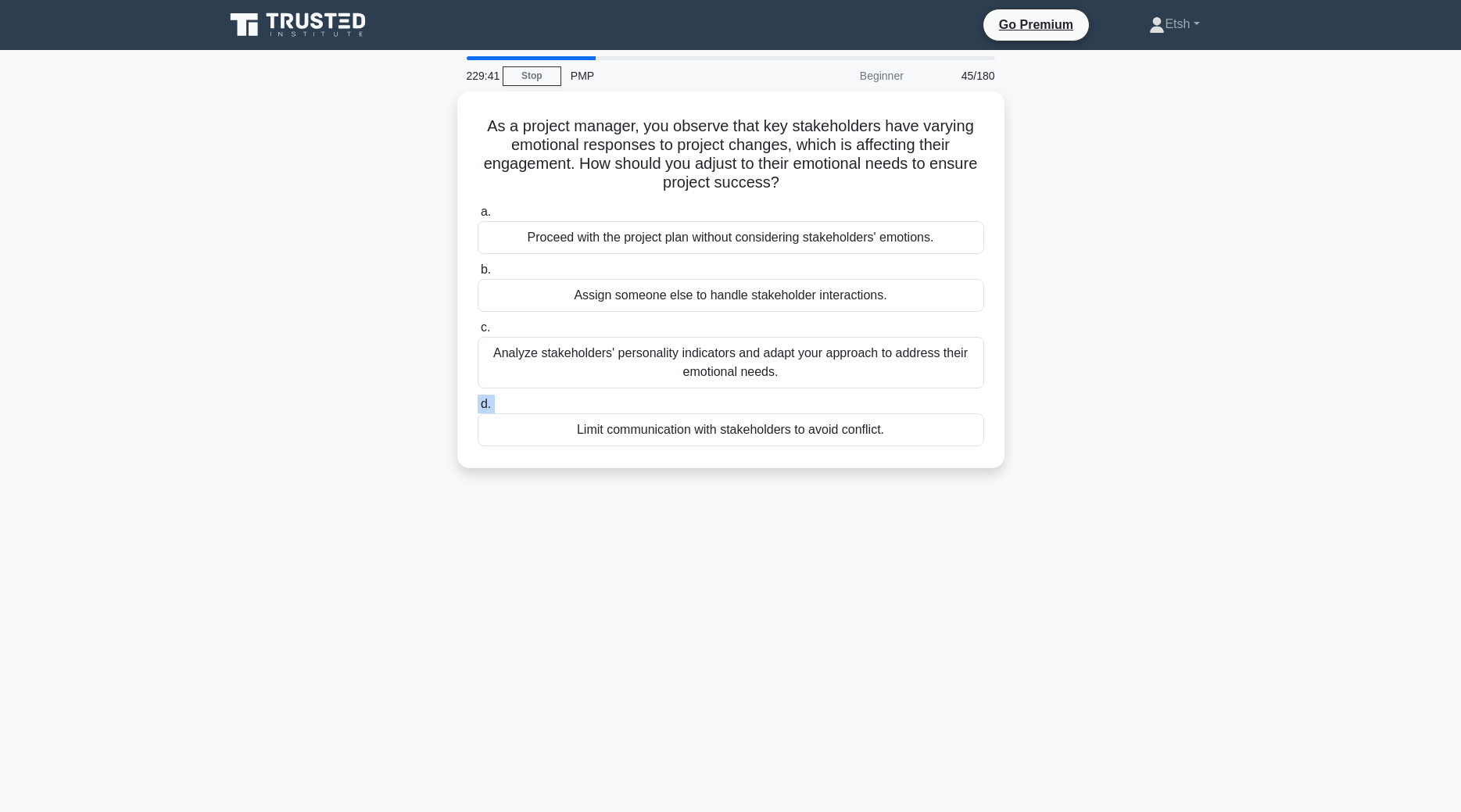
click at [678, 394] on div "a. Proceed with the project plan without considering stakeholders' emotions. b.…" at bounding box center [731, 324] width 526 height 250
click at [678, 394] on label "d. Limit communication with stakeholders to avoid conflict." at bounding box center [730, 420] width 506 height 51
click at [477, 400] on input "d. Limit communication with stakeholders to avoid conflict." at bounding box center [477, 405] width 0 height 10
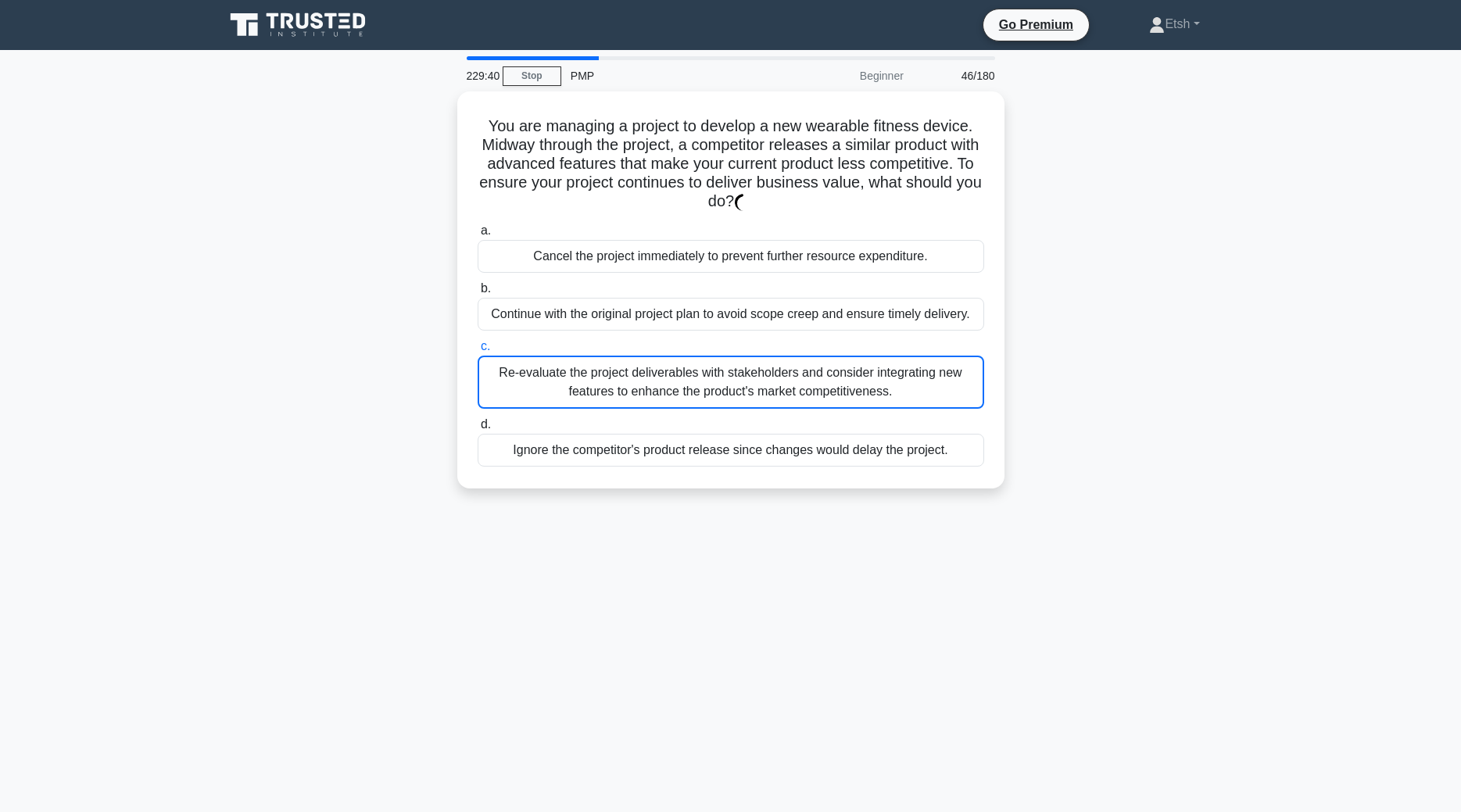
click at [678, 394] on div "Re-evaluate the project deliverables with stakeholders and consider integrating…" at bounding box center [730, 382] width 506 height 53
click at [477, 351] on input "c. Re-evaluate the project deliverables with stakeholders and consider integrat…" at bounding box center [477, 346] width 0 height 10
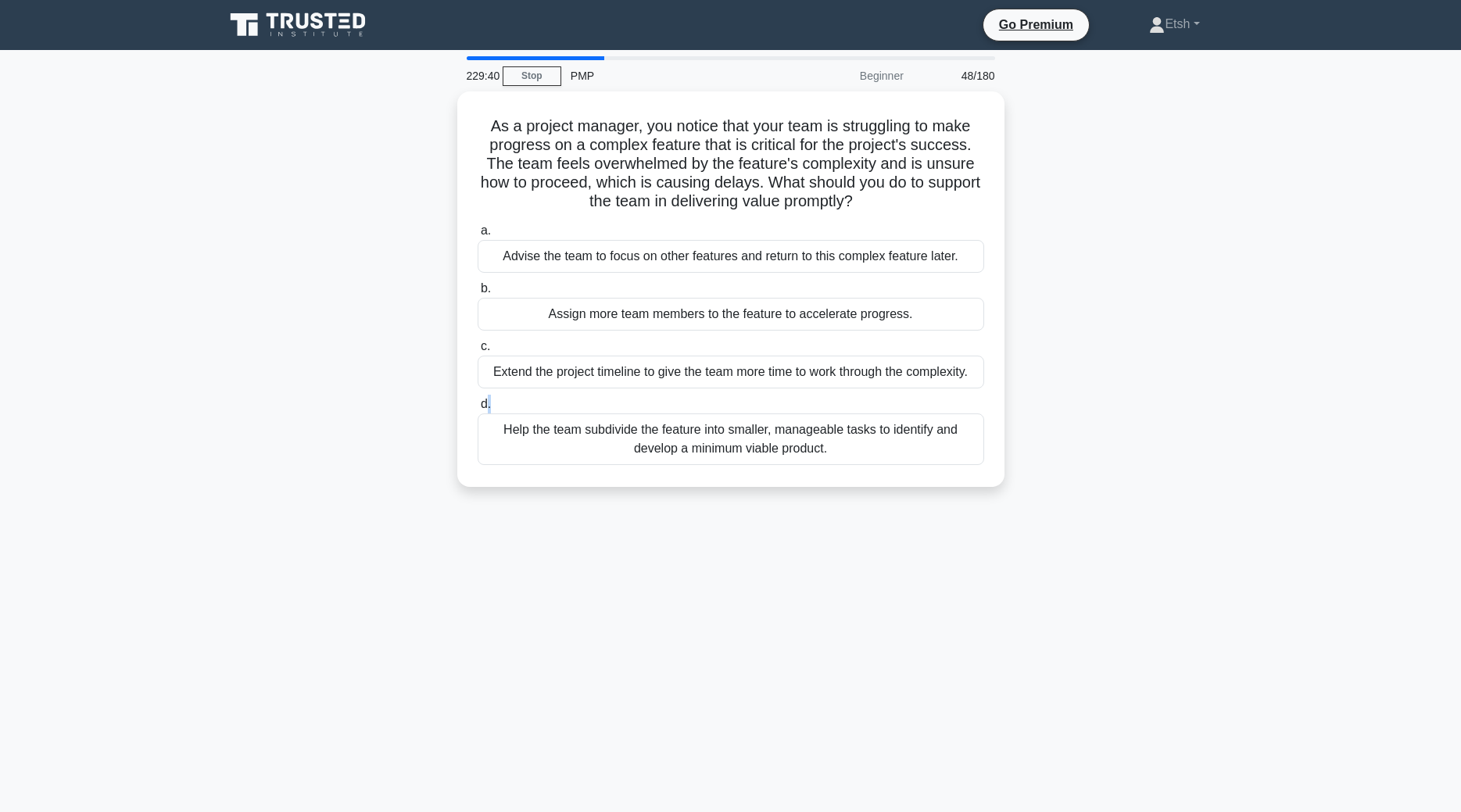
click at [678, 394] on label "d. Help the team subdivide the feature into smaller, manageable tasks to identi…" at bounding box center [730, 429] width 506 height 70
click at [477, 400] on input "d. Help the team subdivide the feature into smaller, manageable tasks to identi…" at bounding box center [477, 405] width 0 height 10
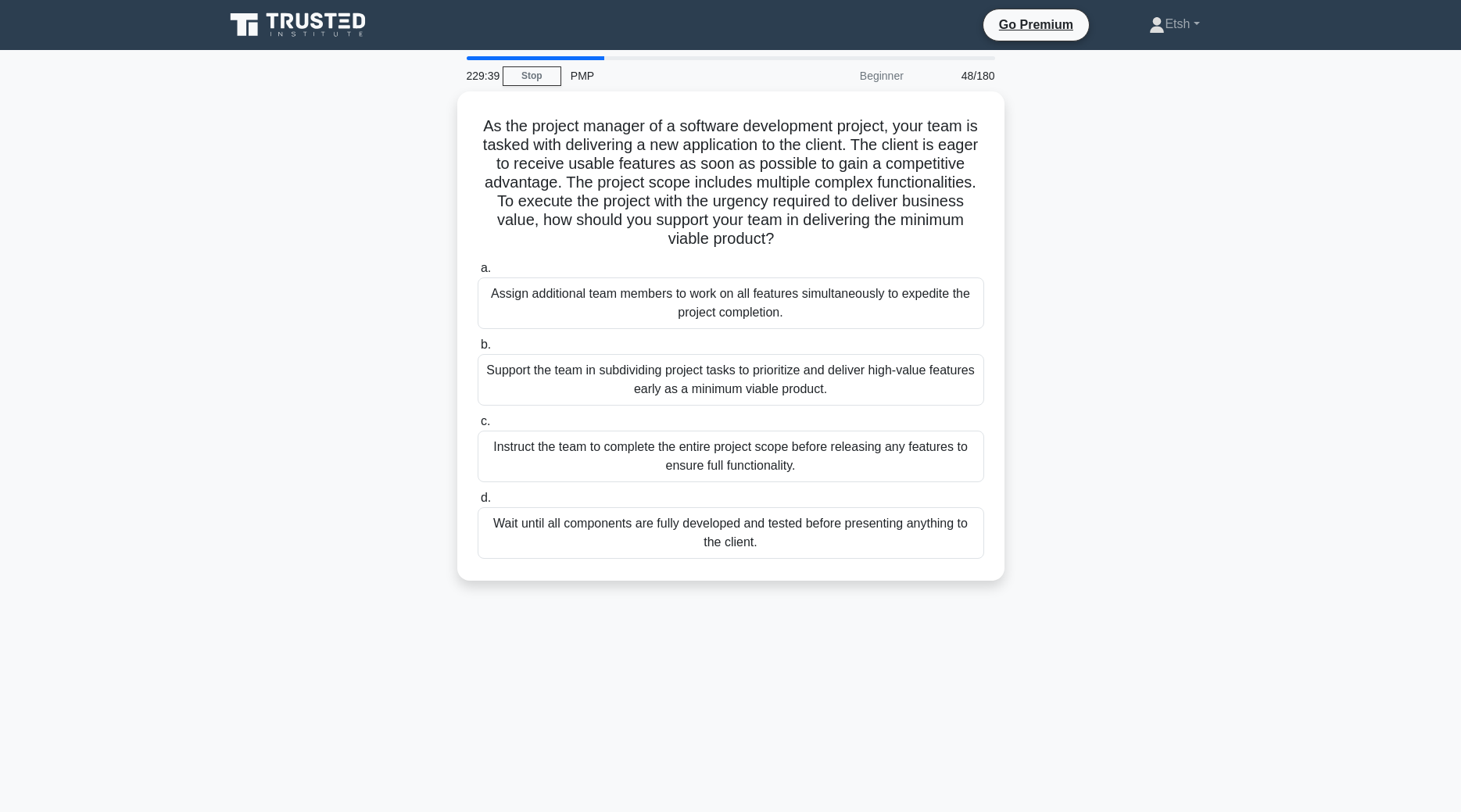
click at [678, 394] on div "Support the team in subdividing project tasks to prioritize and deliver high-va…" at bounding box center [730, 379] width 506 height 51
click at [477, 351] on input "b. Support the team in subdividing project tasks to prioritize and deliver high…" at bounding box center [477, 345] width 0 height 10
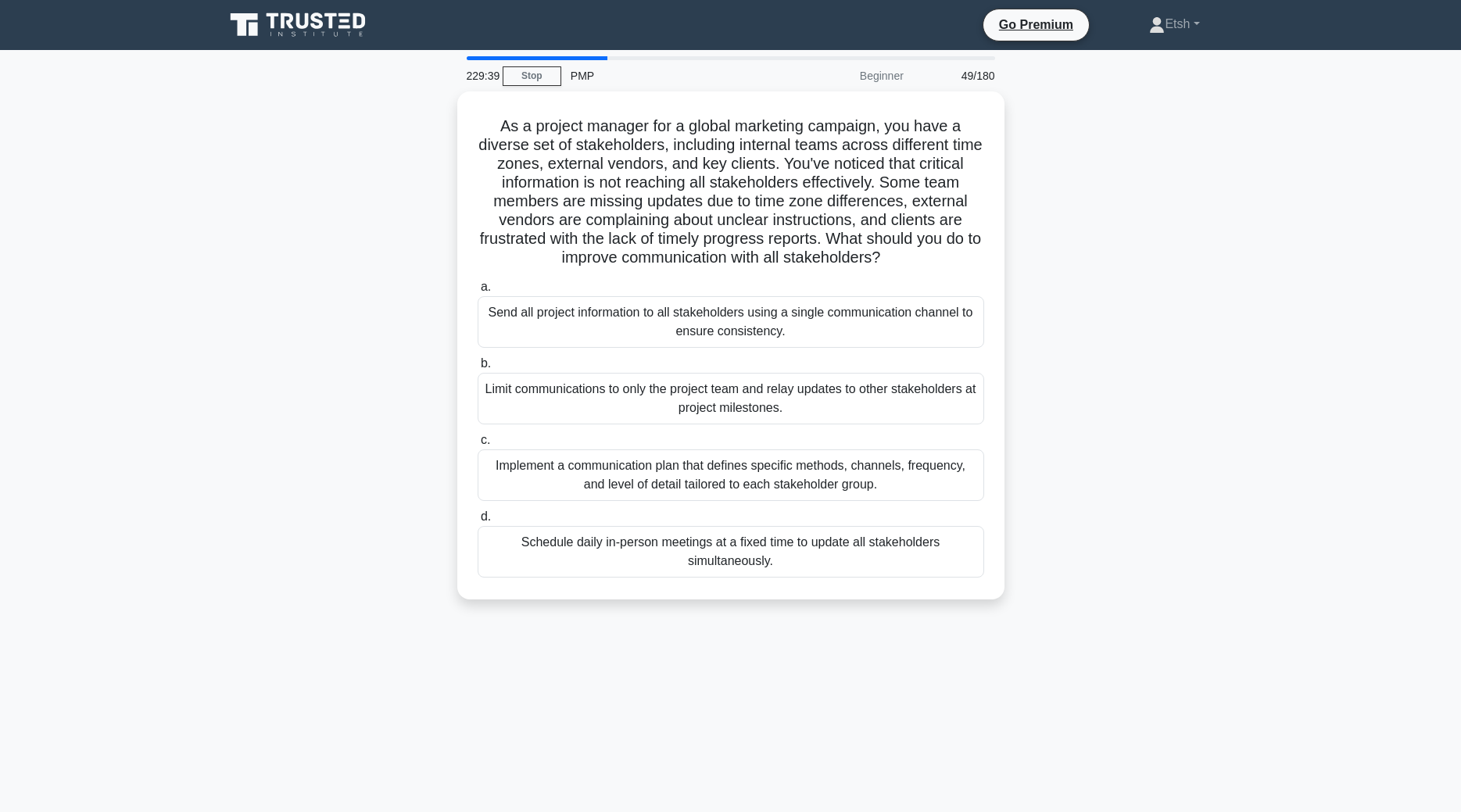
click at [678, 394] on div "Limit communications to only the project team and relay updates to other stakeh…" at bounding box center [730, 398] width 506 height 51
click at [477, 369] on input "b. Limit communications to only the project team and relay updates to other sta…" at bounding box center [477, 364] width 0 height 10
click at [678, 394] on div "Limit communications to only the project team and relay updates to other stakeh…" at bounding box center [730, 399] width 506 height 53
click at [477, 369] on input "b. Limit communications to only the project team and relay updates to other sta…" at bounding box center [477, 364] width 0 height 10
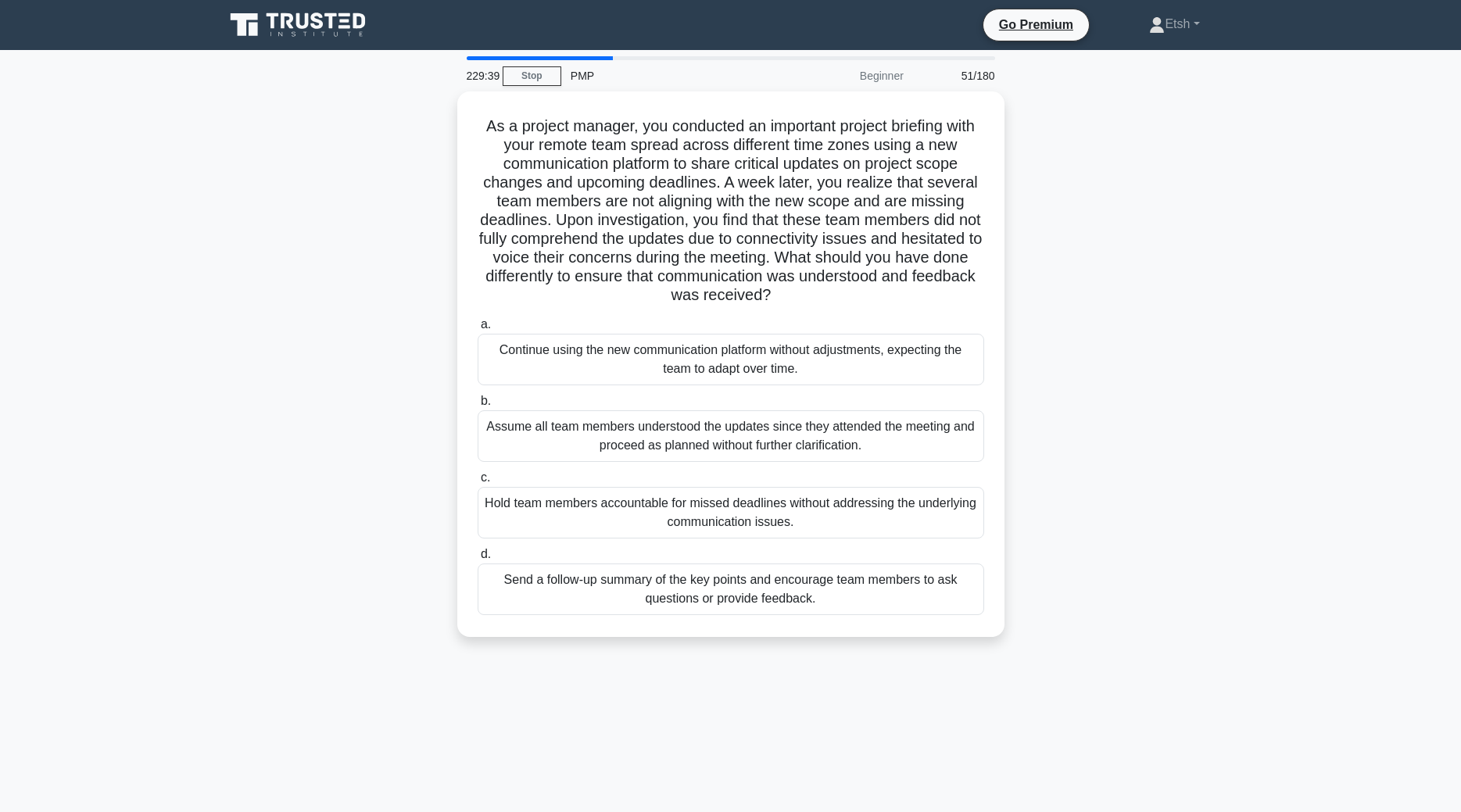
click at [678, 394] on label "b. Assume all team members understood the updates since they attended the meeti…" at bounding box center [730, 426] width 506 height 70
click at [477, 396] on input "b. Assume all team members understood the updates since they attended the meeti…" at bounding box center [477, 401] width 0 height 10
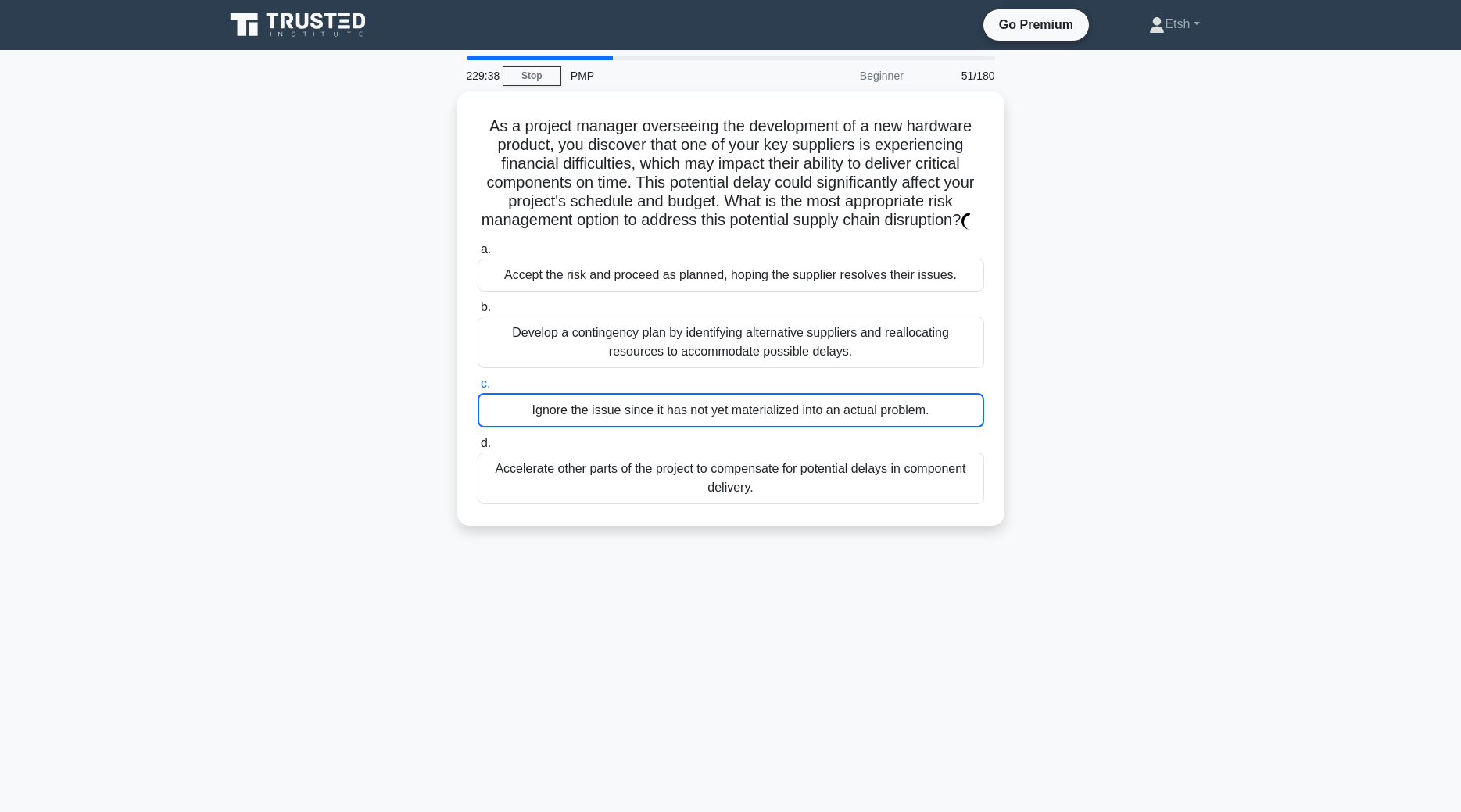
click at [678, 394] on div "Ignore the issue since it has not yet materialized into an actual problem." at bounding box center [730, 410] width 506 height 34
click at [477, 390] on input "c. Ignore the issue since it has not yet materialized into an actual problem." at bounding box center [477, 384] width 0 height 10
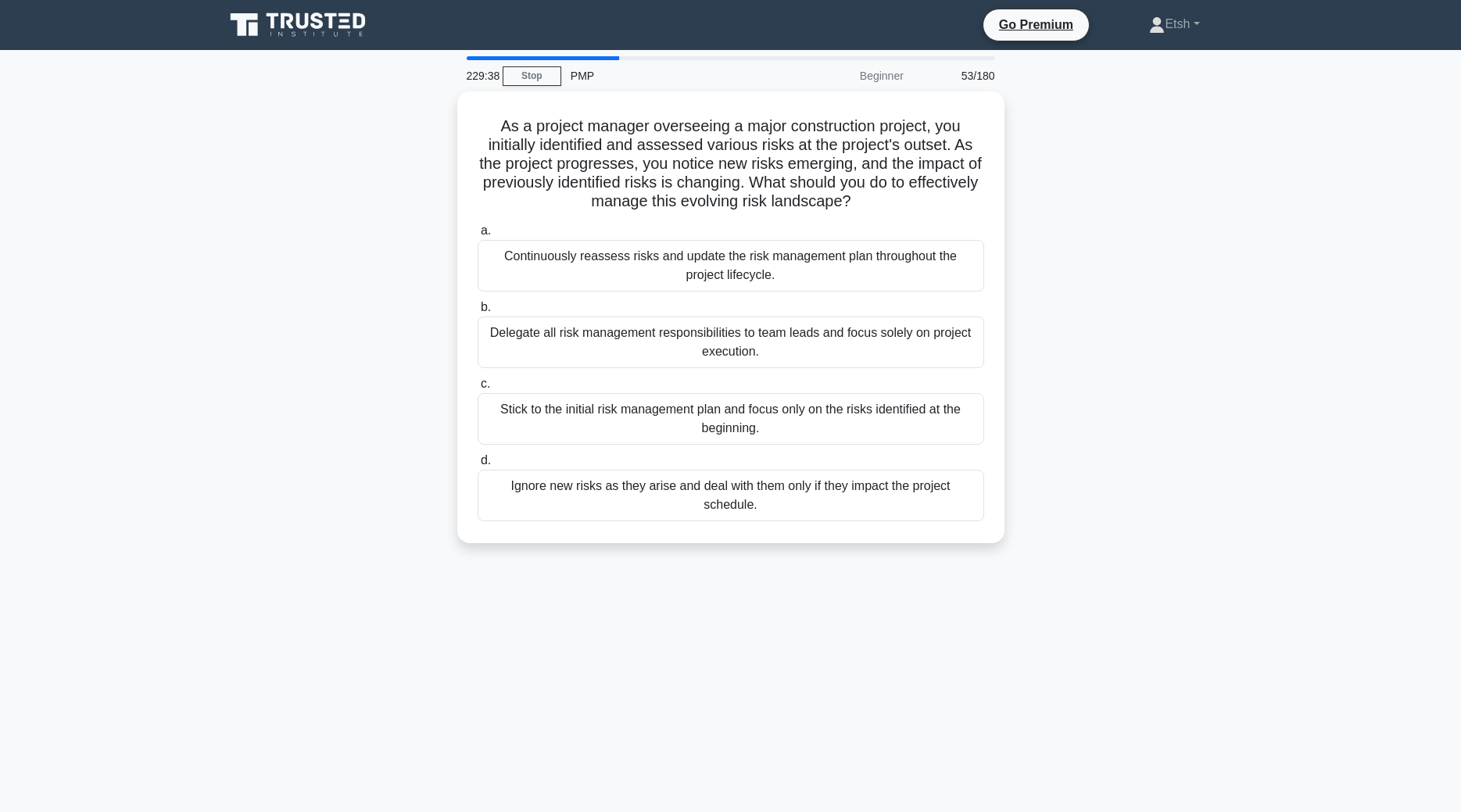
click at [678, 394] on div "Stick to the initial risk management plan and focus only on the risks identifie…" at bounding box center [730, 419] width 506 height 51
click at [477, 390] on input "c. Stick to the initial risk management plan and focus only on the risks identi…" at bounding box center [477, 384] width 0 height 10
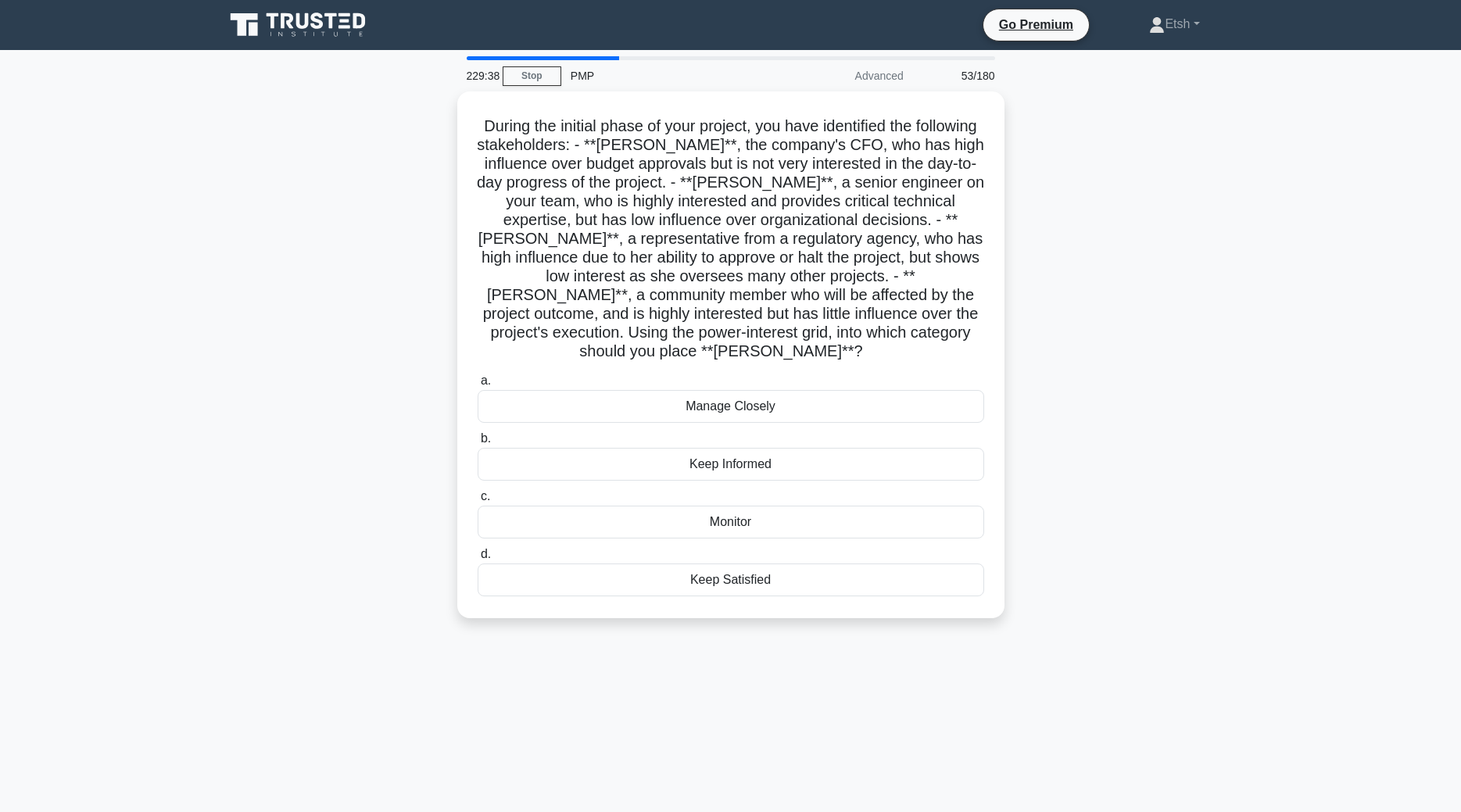
click at [678, 394] on div "Manage Closely" at bounding box center [730, 406] width 506 height 33
click at [477, 386] on input "a. Manage Closely" at bounding box center [477, 380] width 0 height 10
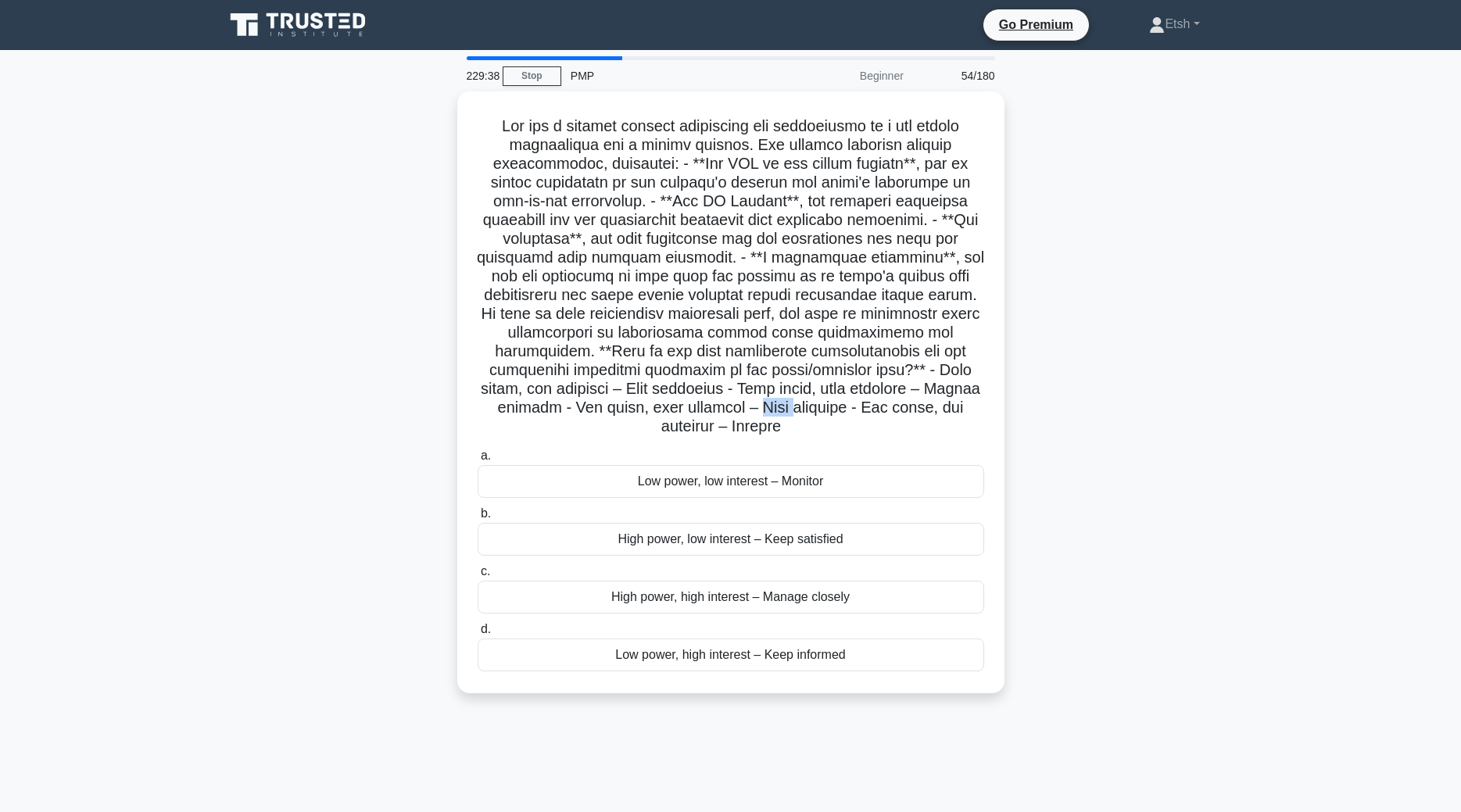
click at [678, 394] on h5 ".spinner_0XTQ{transform-origin:center;animation:spinner_y6GP .75s linear infini…" at bounding box center [731, 277] width 510 height 321
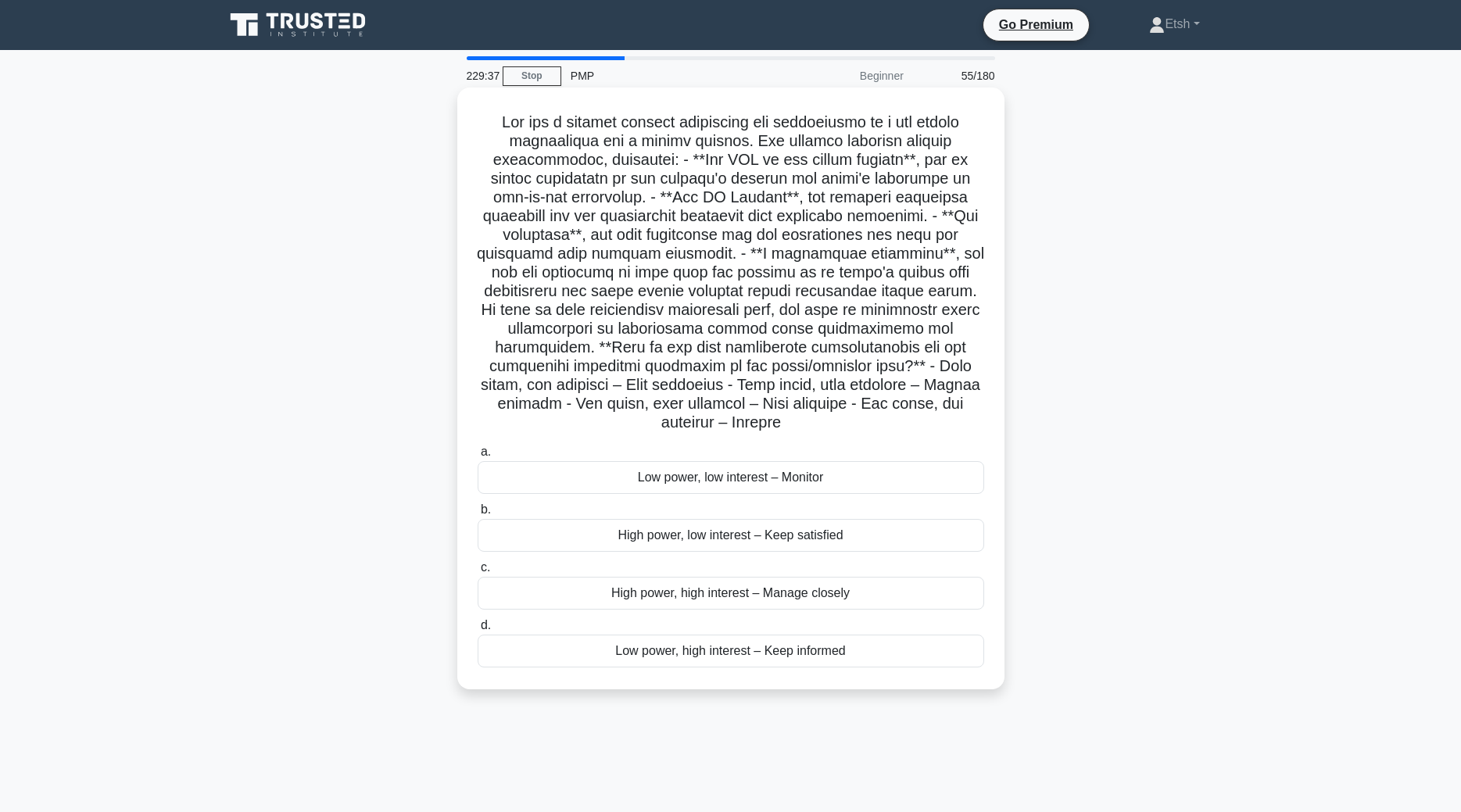
click at [724, 573] on label "c. High power, high interest – Manage closely" at bounding box center [730, 584] width 506 height 51
click at [477, 573] on input "c. High power, high interest – Manage closely" at bounding box center [477, 568] width 0 height 10
click at [724, 573] on div "229:37 Stop PMP Beginner 55/180 .spinner_0XTQ{transform-origin:center;animation…" at bounding box center [731, 447] width 1032 height 782
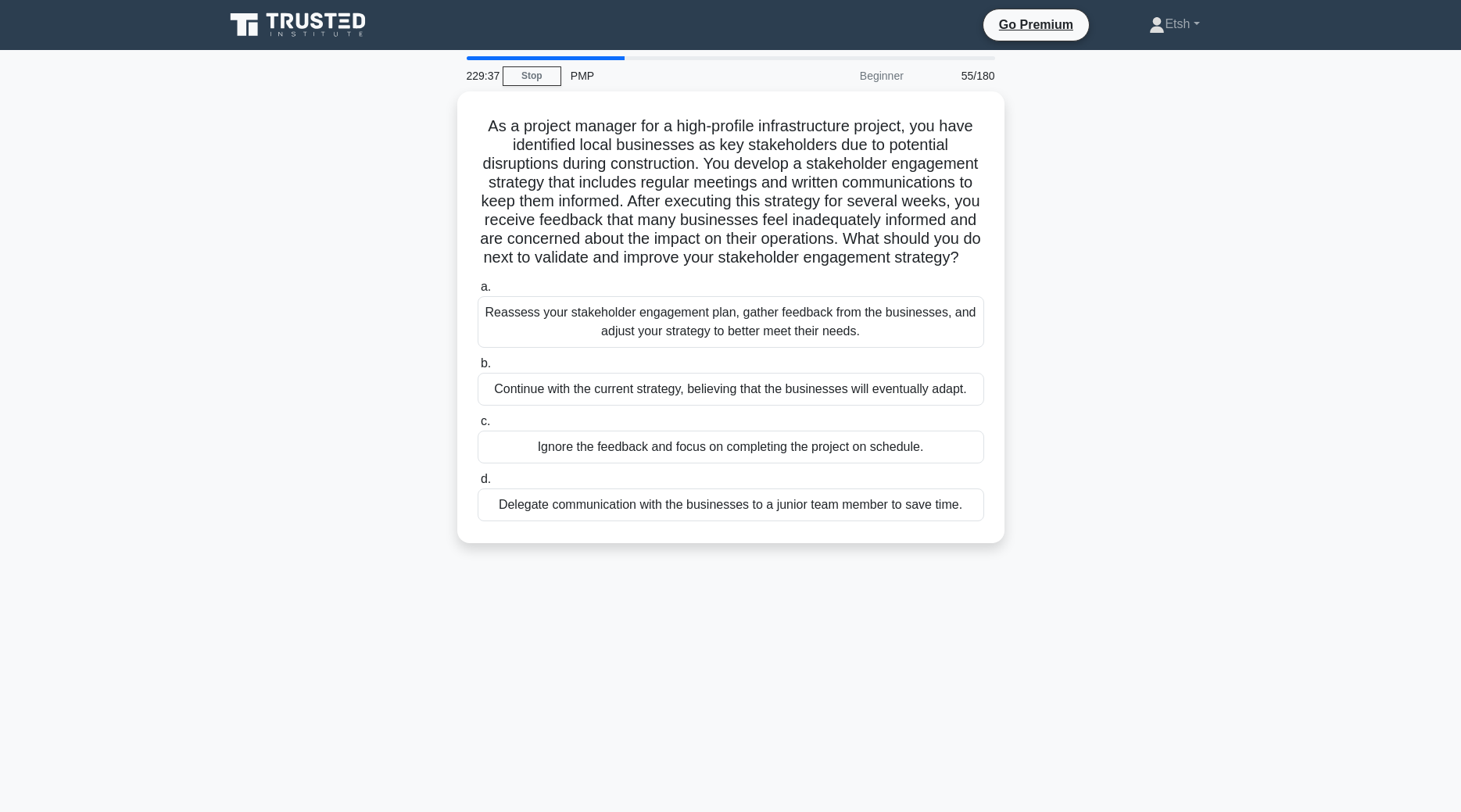
click at [724, 573] on div "229:37 Stop PMP Beginner 55/180 As a project manager for a high-profile infrast…" at bounding box center [731, 447] width 1032 height 782
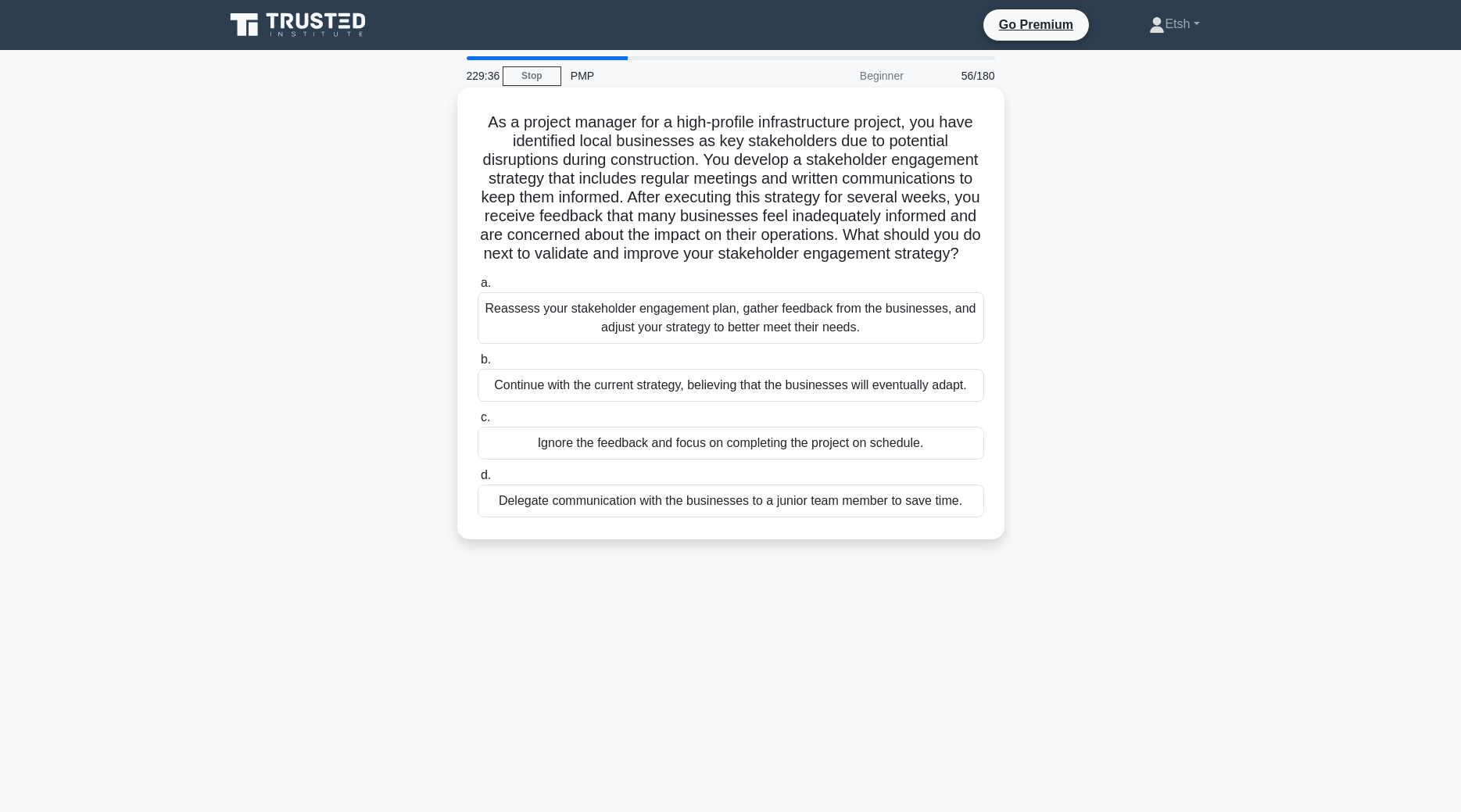
click at [723, 514] on div "Delegate communication with the businesses to a junior team member to save time." at bounding box center [730, 501] width 506 height 33
click at [477, 481] on input "d. Delegate communication with the businesses to a junior team member to save t…" at bounding box center [477, 475] width 0 height 10
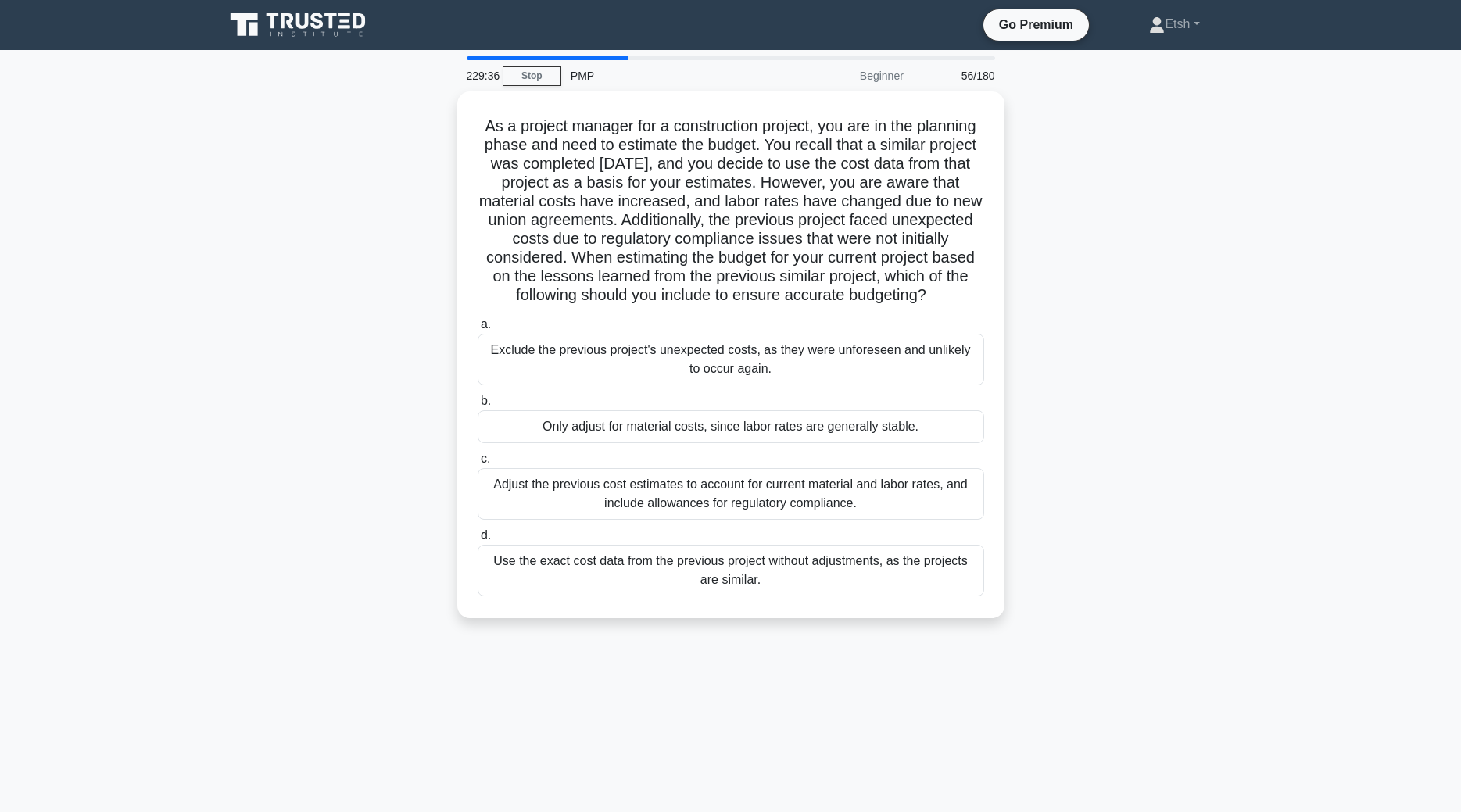
click at [723, 514] on div "Adjust the previous cost estimates to account for current material and labor ra…" at bounding box center [730, 493] width 506 height 51
click at [477, 464] on input "c. Adjust the previous cost estimates to account for current material and labor…" at bounding box center [477, 459] width 0 height 10
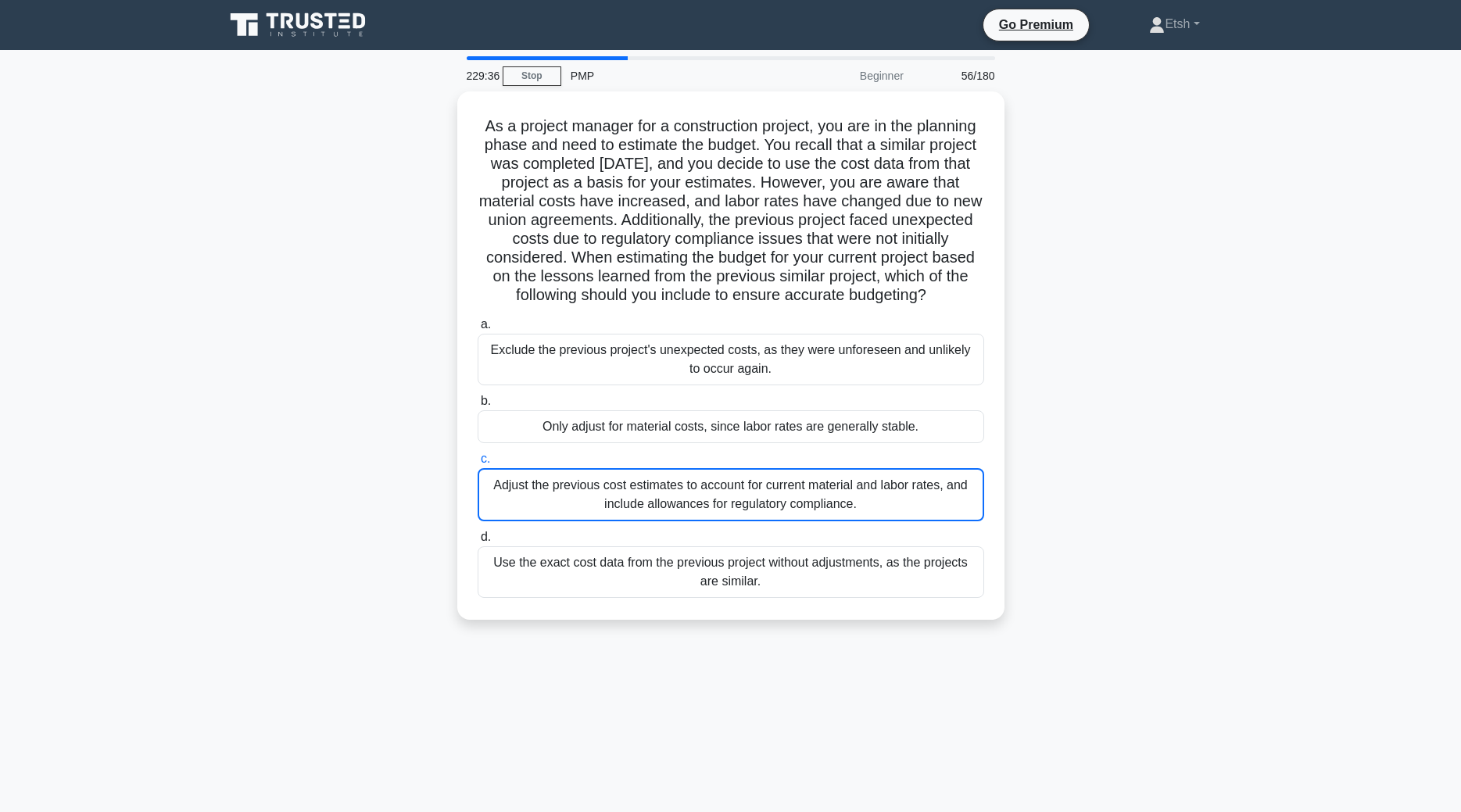
click at [723, 514] on div "Adjust the previous cost estimates to account for current material and labor ra…" at bounding box center [730, 494] width 506 height 53
click at [477, 464] on input "c. Adjust the previous cost estimates to account for current material and labor…" at bounding box center [477, 459] width 0 height 10
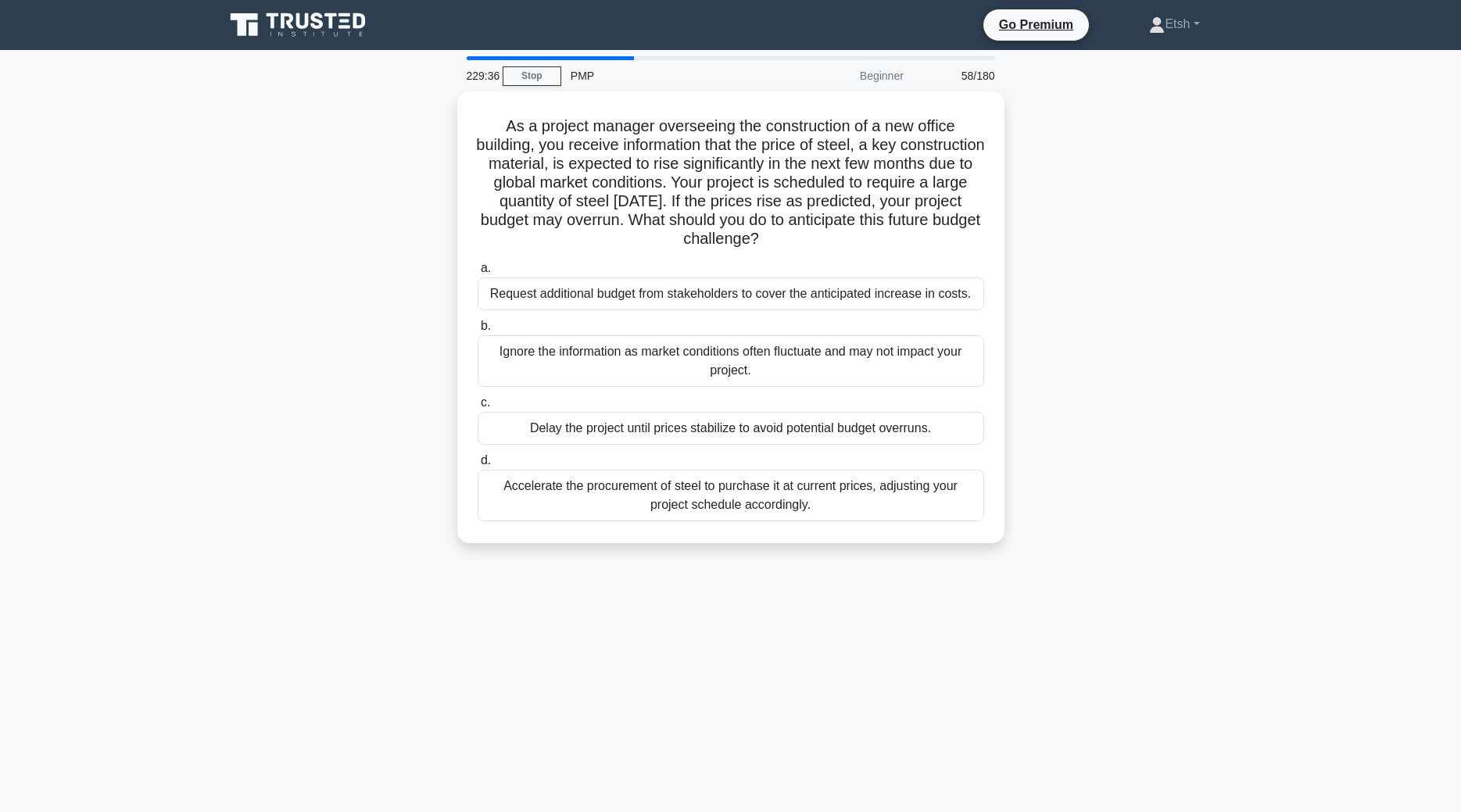
click at [723, 514] on div "Accelerate the procurement of steel to purchase it at current prices, adjusting…" at bounding box center [730, 495] width 506 height 51
click at [477, 466] on input "d. Accelerate the procurement of steel to purchase it at current prices, adjust…" at bounding box center [477, 461] width 0 height 10
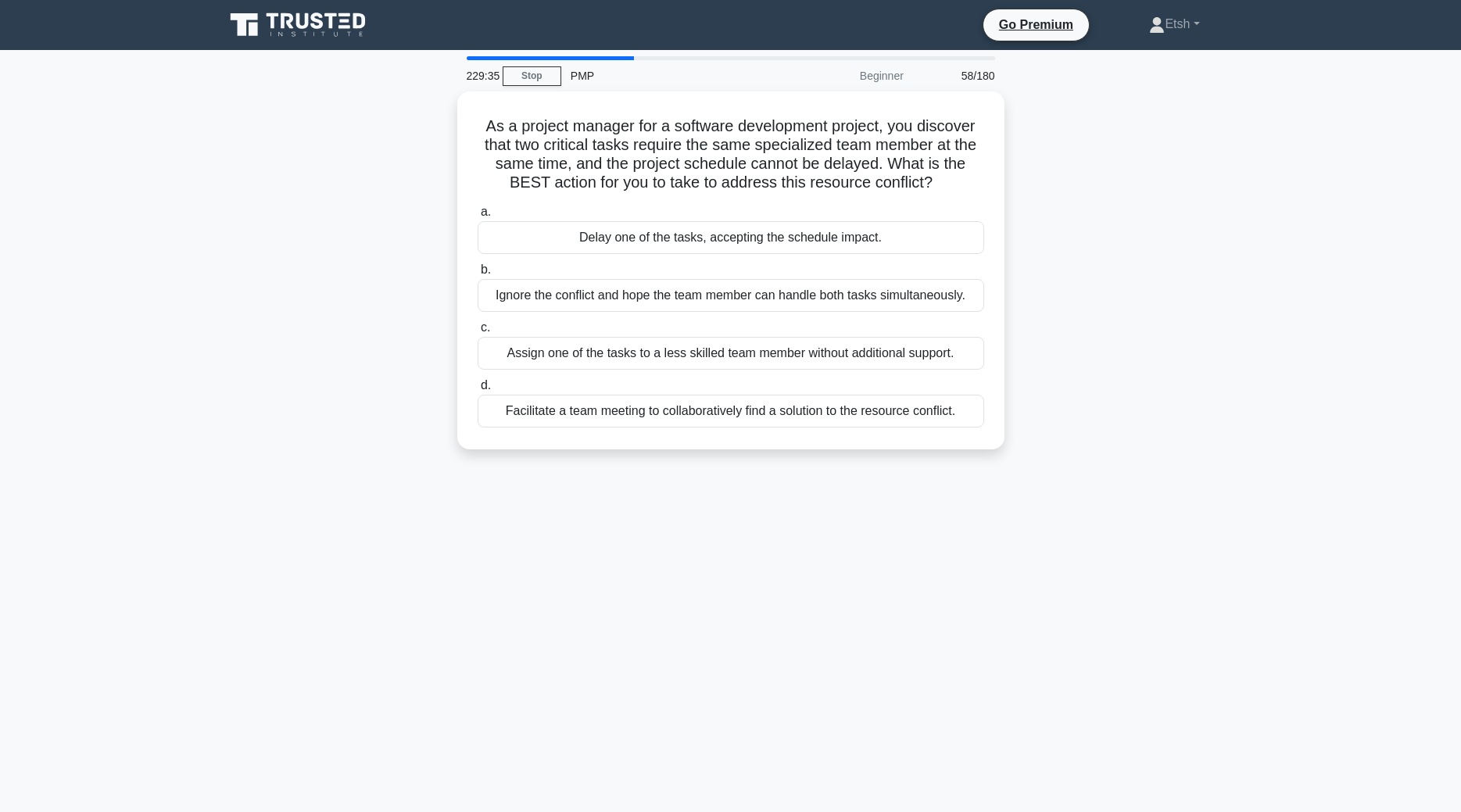
click at [723, 514] on div "229:35 Stop PMP Beginner 58/180 As a project manager for a software development…" at bounding box center [731, 447] width 1032 height 782
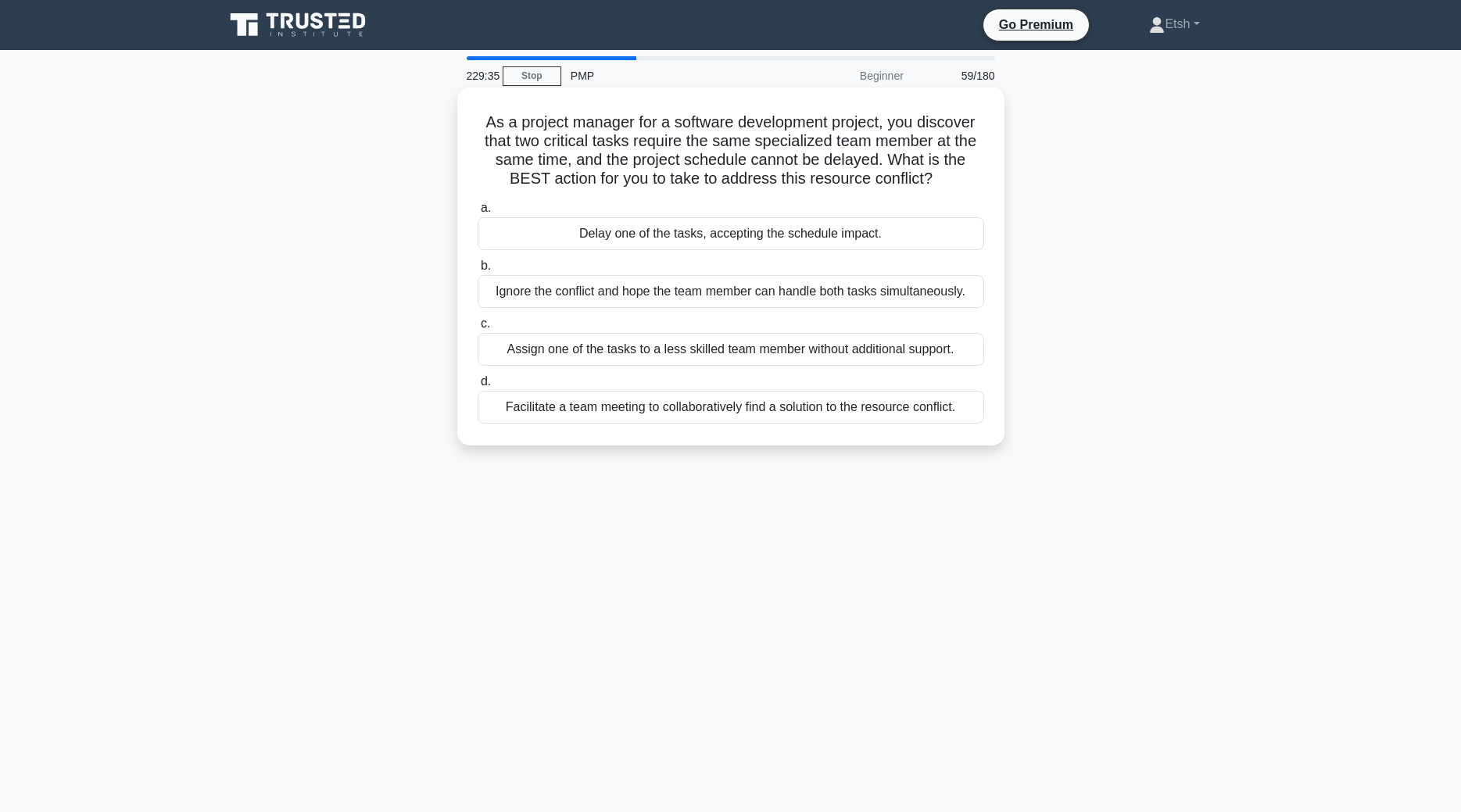
click at [765, 412] on div "Facilitate a team meeting to collaboratively find a solution to the resource co…" at bounding box center [730, 406] width 506 height 33
click at [477, 387] on input "d. Facilitate a team meeting to collaboratively find a solution to the resource…" at bounding box center [477, 381] width 0 height 10
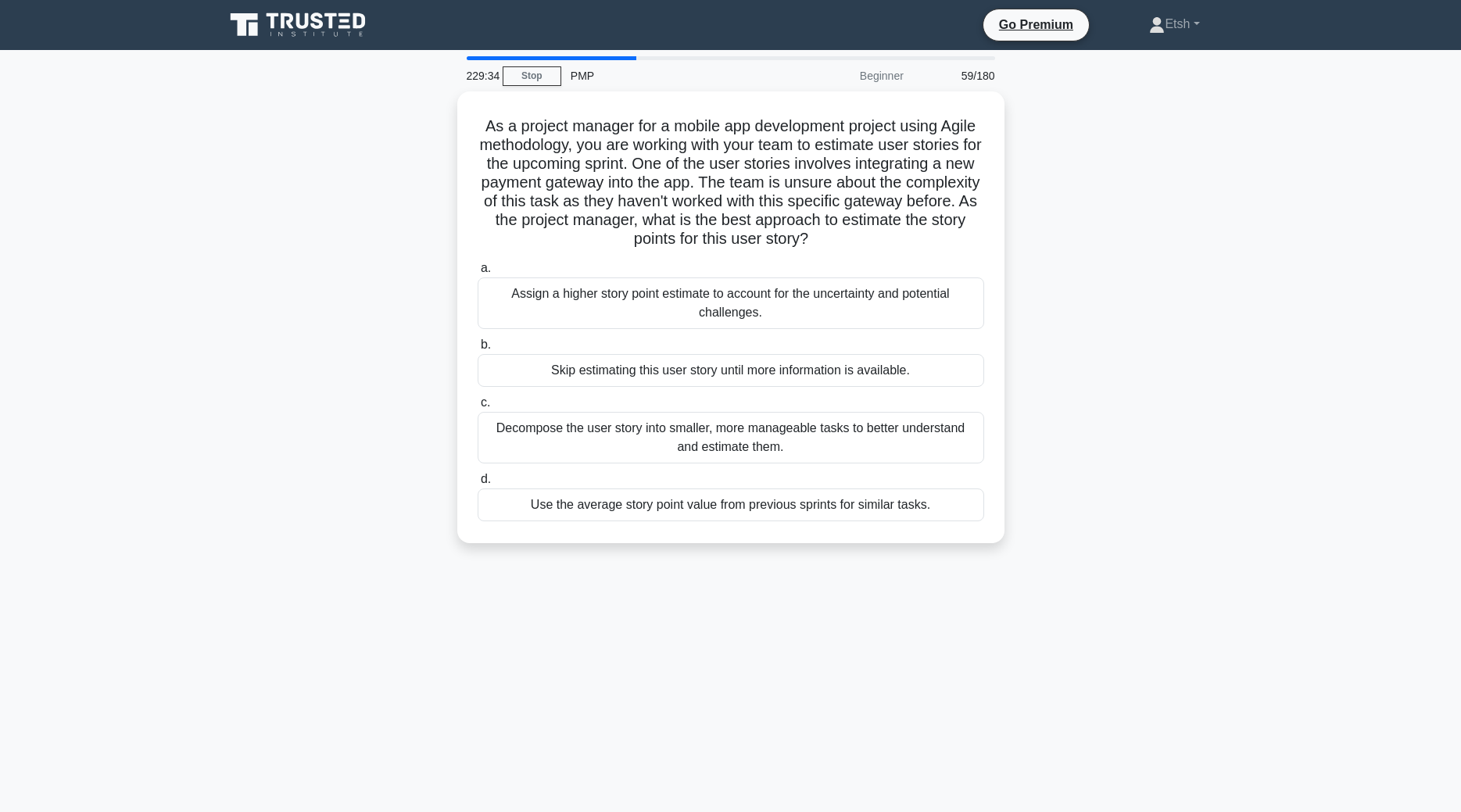
click at [765, 412] on label "c. Decompose the user story into smaller, more manageable tasks to better under…" at bounding box center [730, 428] width 506 height 70
click at [477, 408] on input "c. Decompose the user story into smaller, more manageable tasks to better under…" at bounding box center [477, 403] width 0 height 10
click at [765, 412] on div "Decompose the user story into smaller, more manageable tasks to better understa…" at bounding box center [730, 438] width 506 height 53
click at [477, 408] on input "c. Decompose the user story into smaller, more manageable tasks to better under…" at bounding box center [477, 403] width 0 height 10
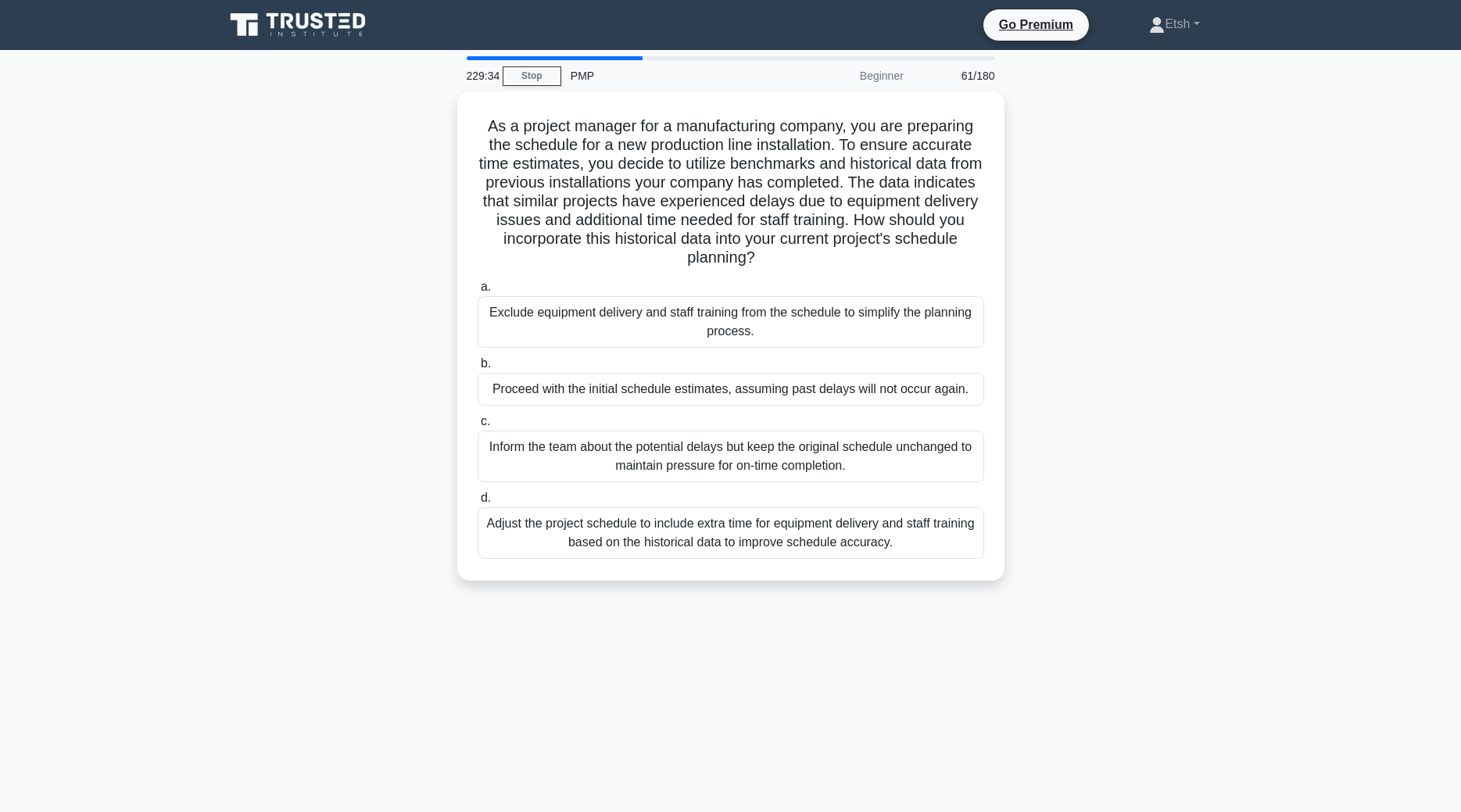
click at [765, 412] on label "c. Inform the team about the potential delays but keep the original schedule un…" at bounding box center [730, 447] width 506 height 70
click at [477, 417] on input "c. Inform the team about the potential delays but keep the original schedule un…" at bounding box center [477, 421] width 0 height 10
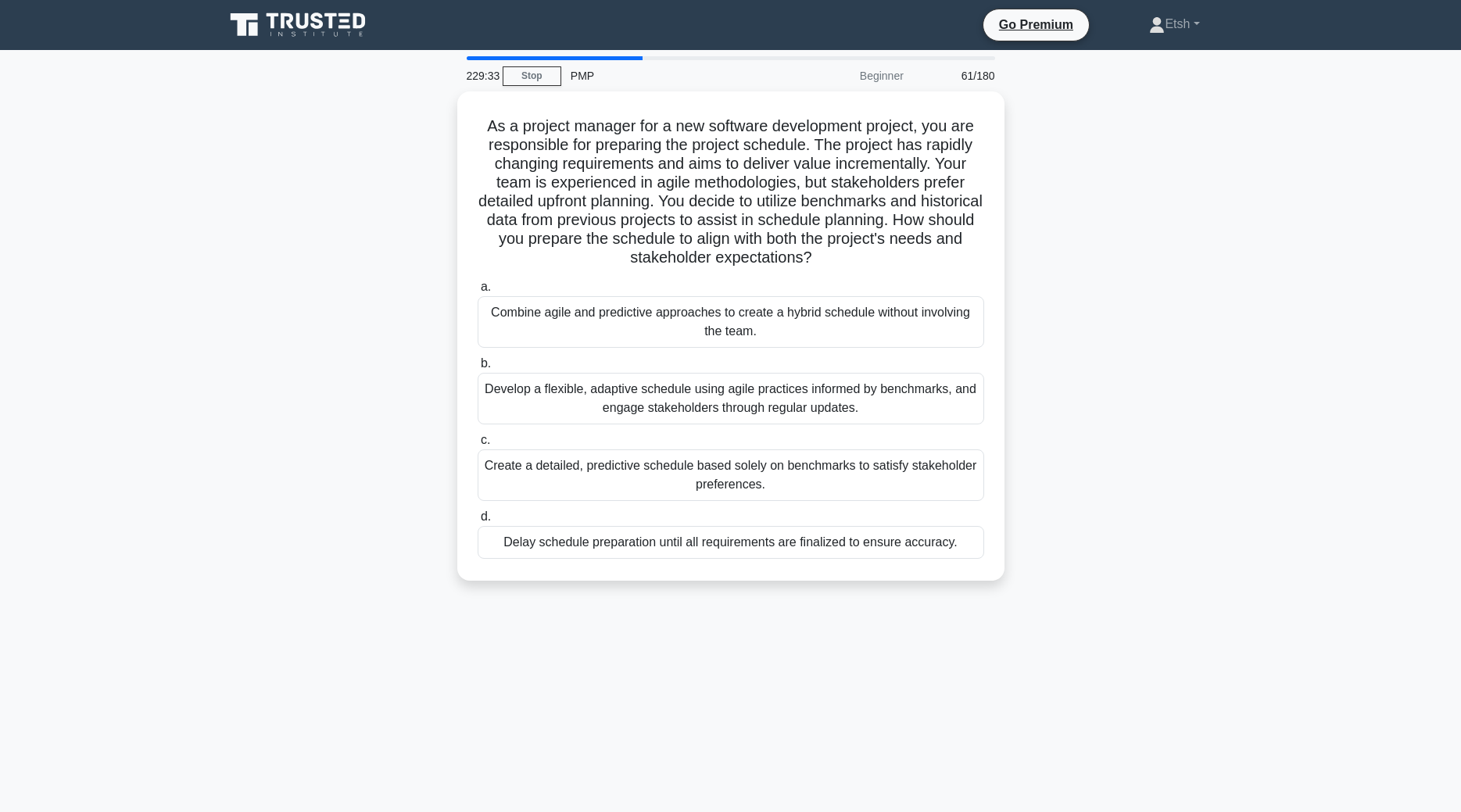
click at [765, 412] on div "Develop a flexible, adaptive schedule using agile practices informed by benchma…" at bounding box center [730, 398] width 506 height 51
click at [477, 369] on input "b. Develop a flexible, adaptive schedule using agile practices informed by benc…" at bounding box center [477, 364] width 0 height 10
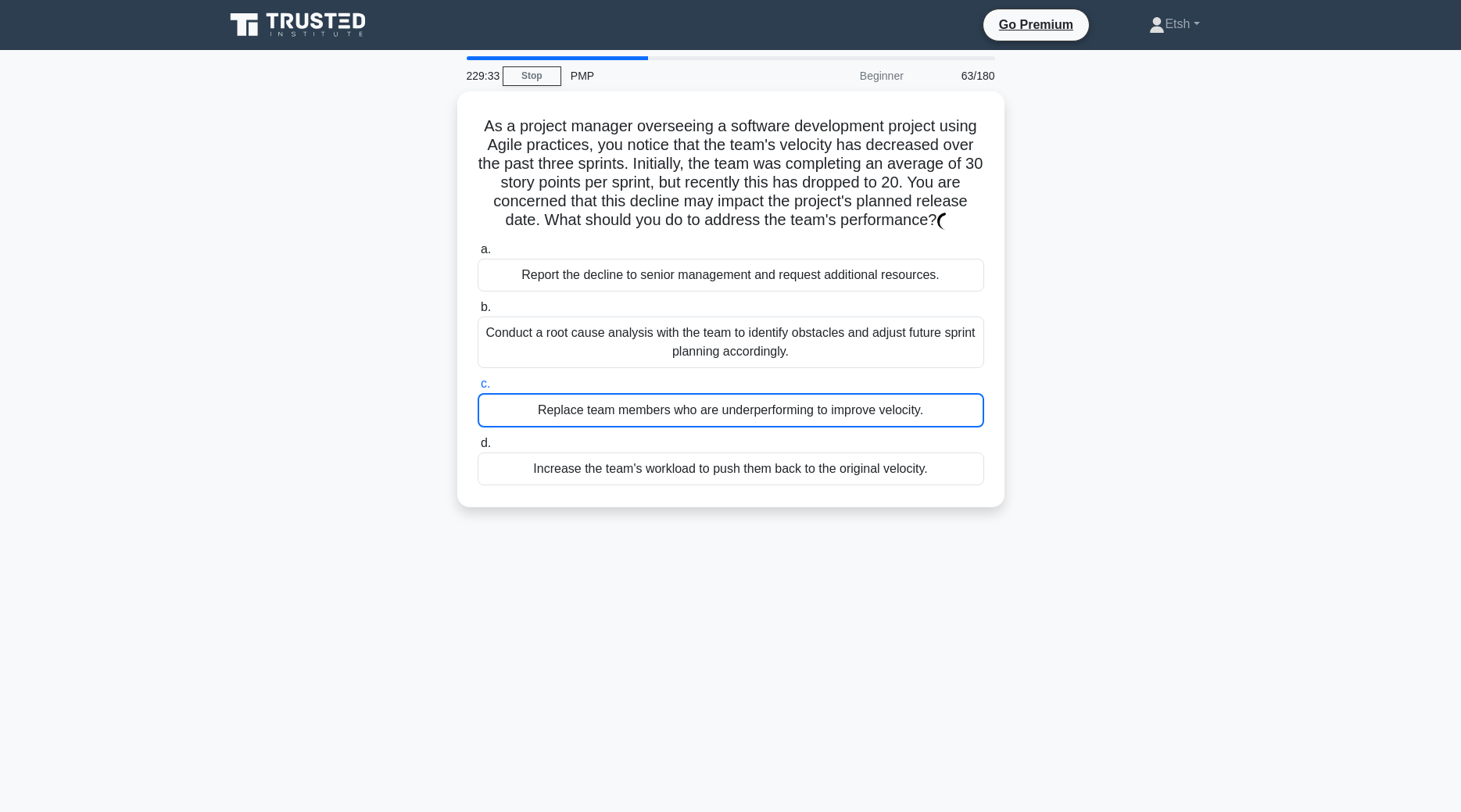
click at [765, 412] on div "Replace team members who are underperforming to improve velocity." at bounding box center [730, 410] width 506 height 34
click at [477, 390] on input "c. Replace team members who are underperforming to improve velocity." at bounding box center [477, 384] width 0 height 10
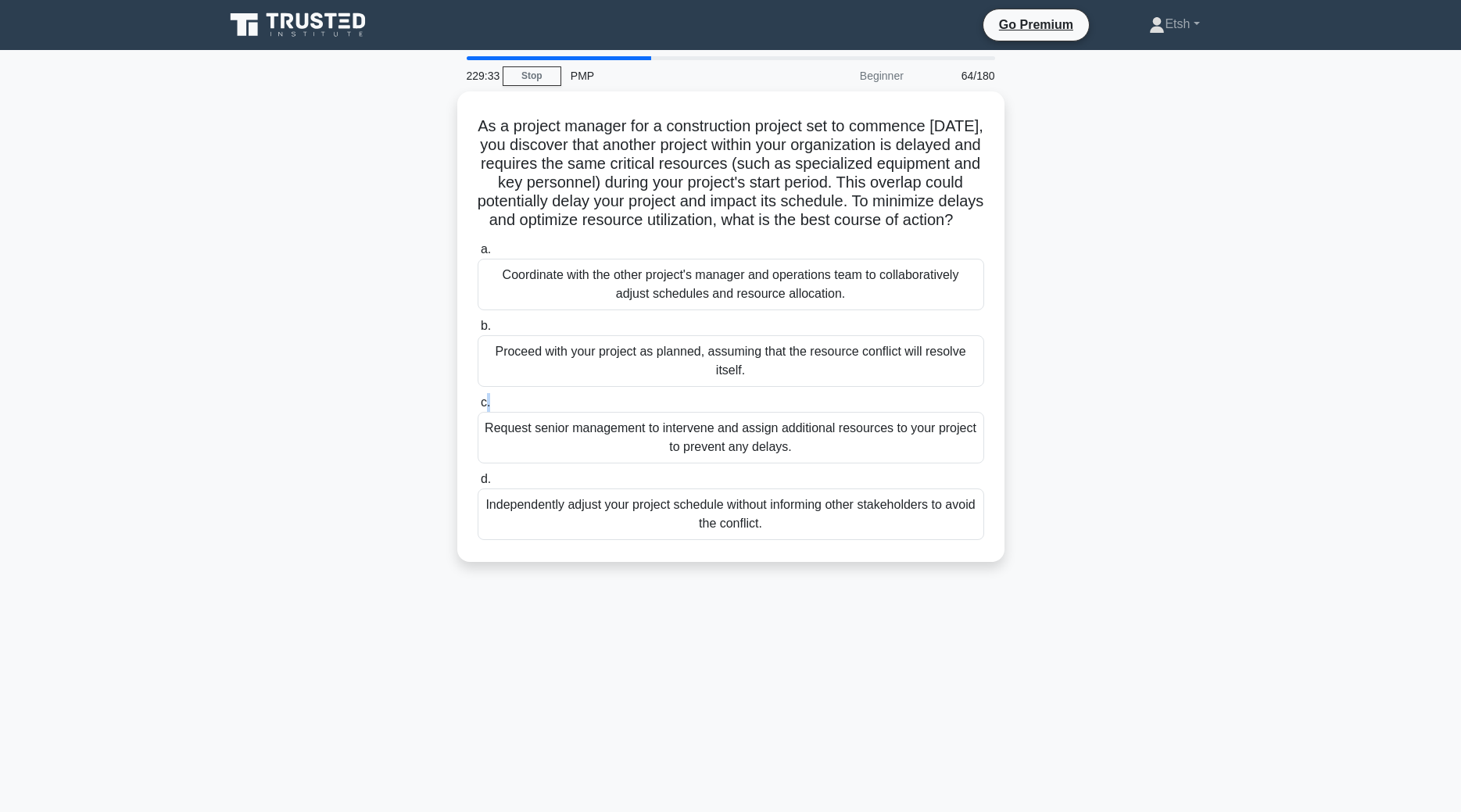
click at [765, 412] on label "c. Request senior management to intervene and assign additional resources to yo…" at bounding box center [730, 428] width 506 height 70
click at [477, 408] on input "c. Request senior management to intervene and assign additional resources to yo…" at bounding box center [477, 403] width 0 height 10
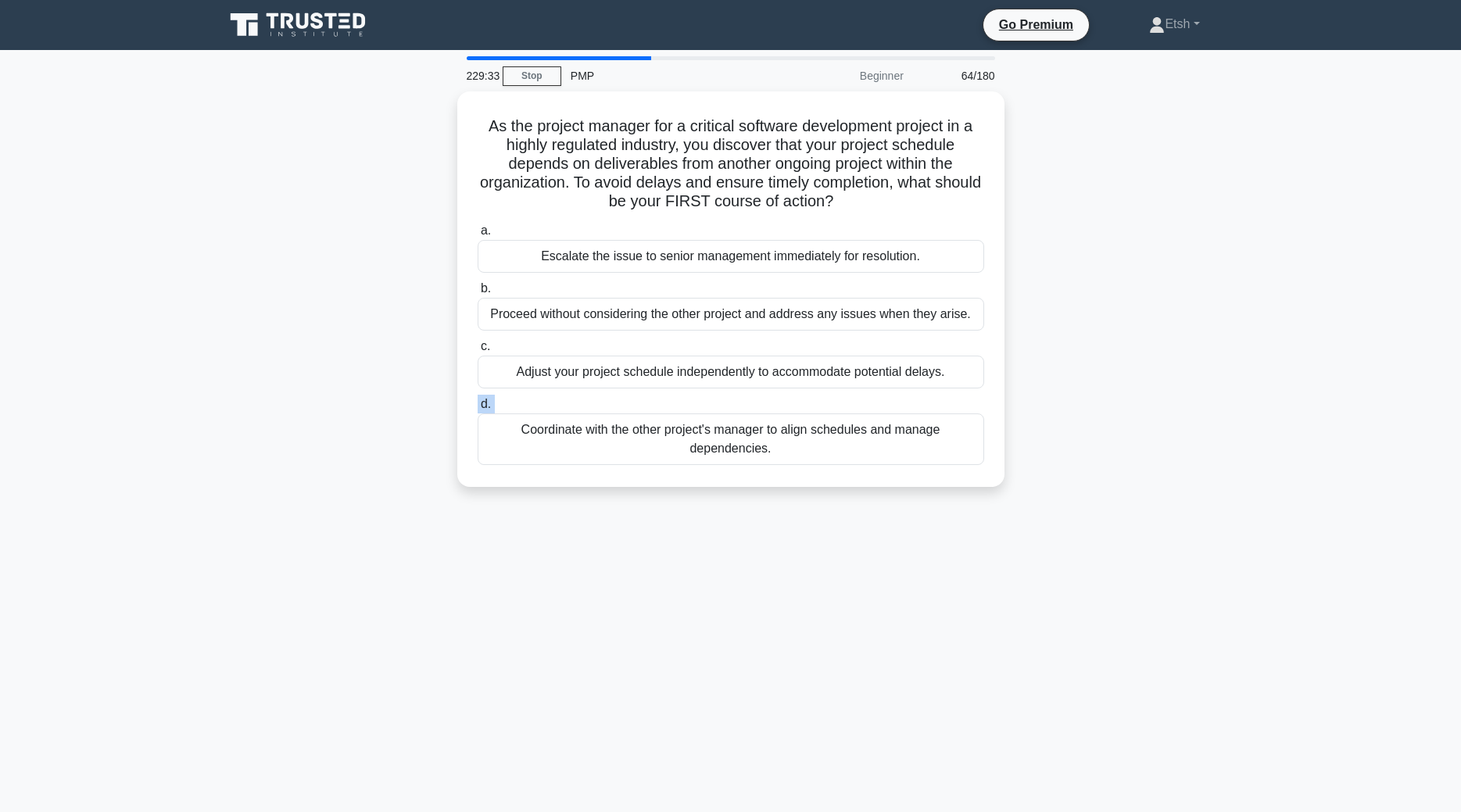
click at [765, 412] on label "d. Coordinate with the other project's manager to align schedules and manage de…" at bounding box center [730, 429] width 506 height 70
click at [477, 409] on input "d. Coordinate with the other project's manager to align schedules and manage de…" at bounding box center [477, 405] width 0 height 10
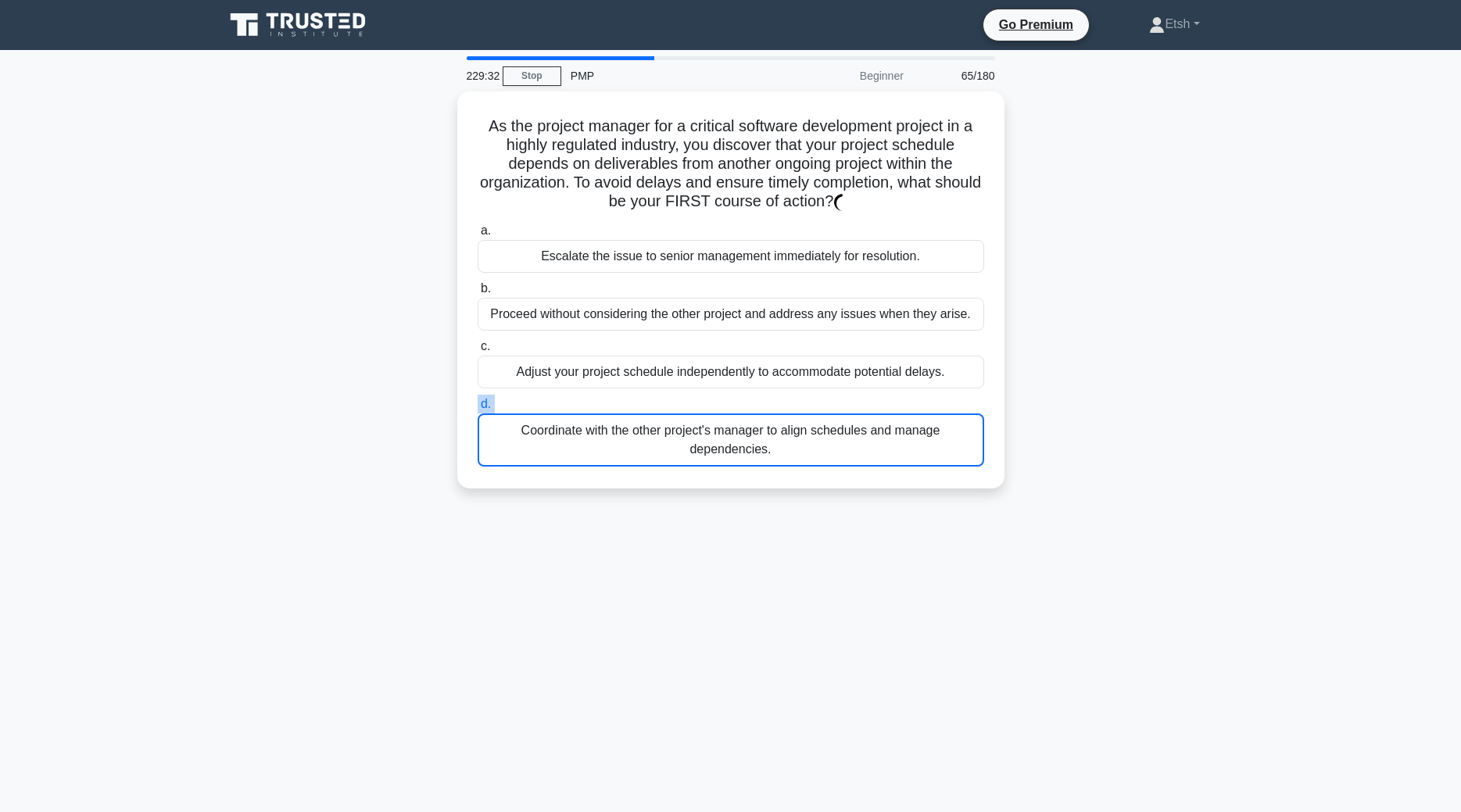
click at [765, 414] on div "Coordinate with the other project's manager to align schedules and manage depen…" at bounding box center [730, 440] width 506 height 53
click at [477, 409] on input "d. Coordinate with the other project's manager to align schedules and manage de…" at bounding box center [477, 405] width 0 height 10
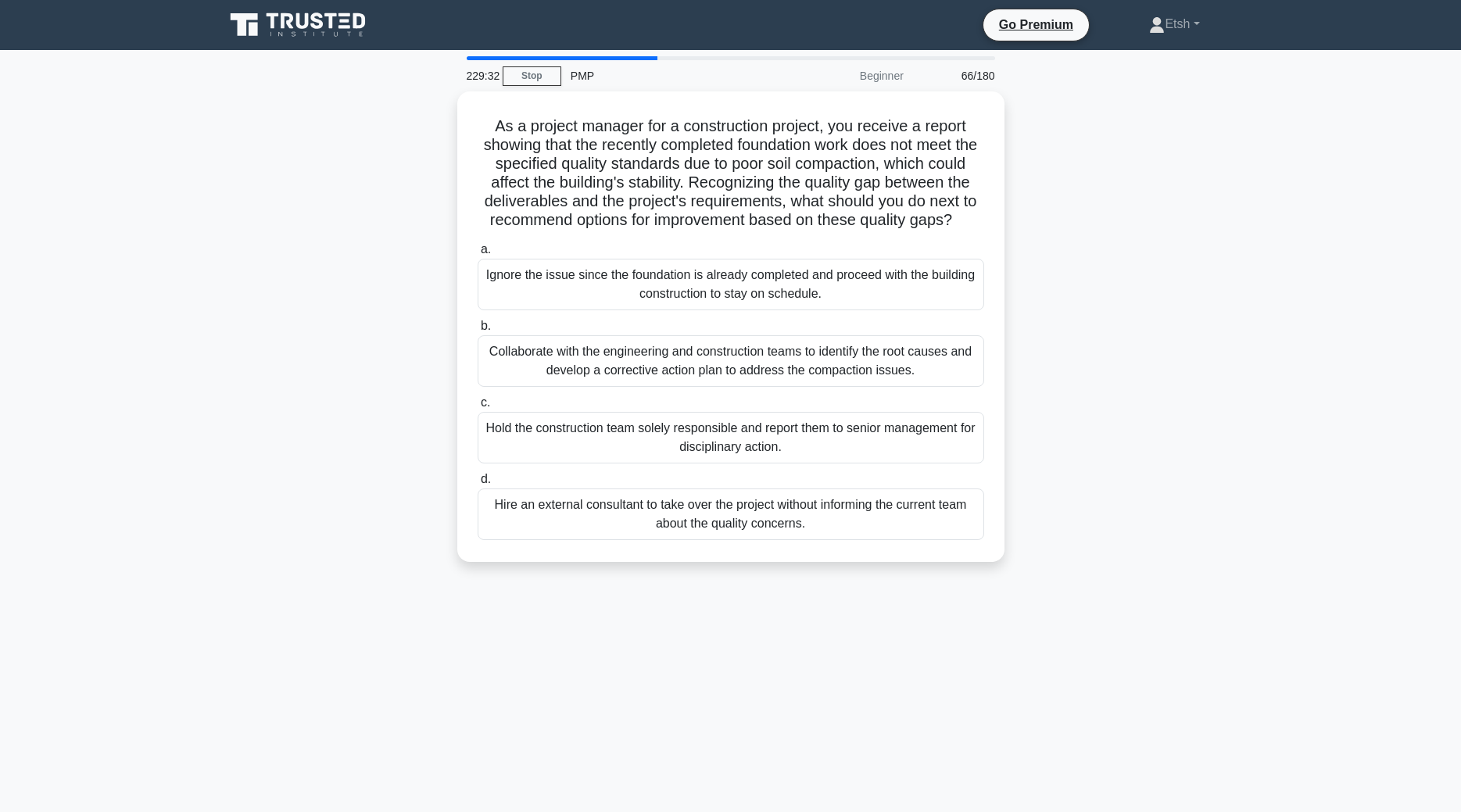
click at [765, 412] on div "Hold the construction team solely responsible and report them to senior managem…" at bounding box center [730, 437] width 506 height 51
click at [477, 408] on input "c. Hold the construction team solely responsible and report them to senior mana…" at bounding box center [477, 403] width 0 height 10
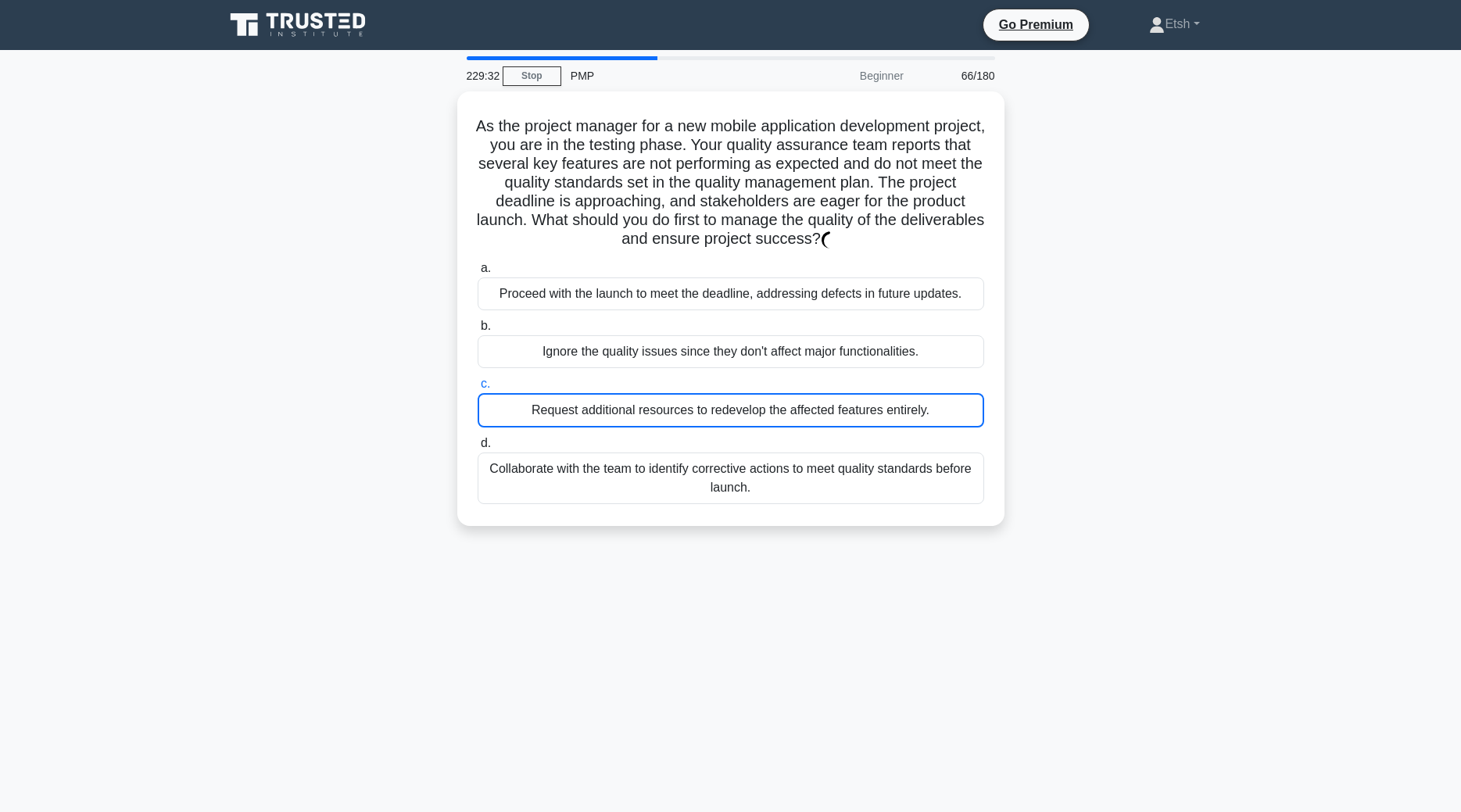
click at [765, 412] on div "Request additional resources to redevelop the affected features entirely." at bounding box center [730, 410] width 506 height 34
click at [477, 390] on input "c. Request additional resources to redevelop the affected features entirely." at bounding box center [477, 384] width 0 height 10
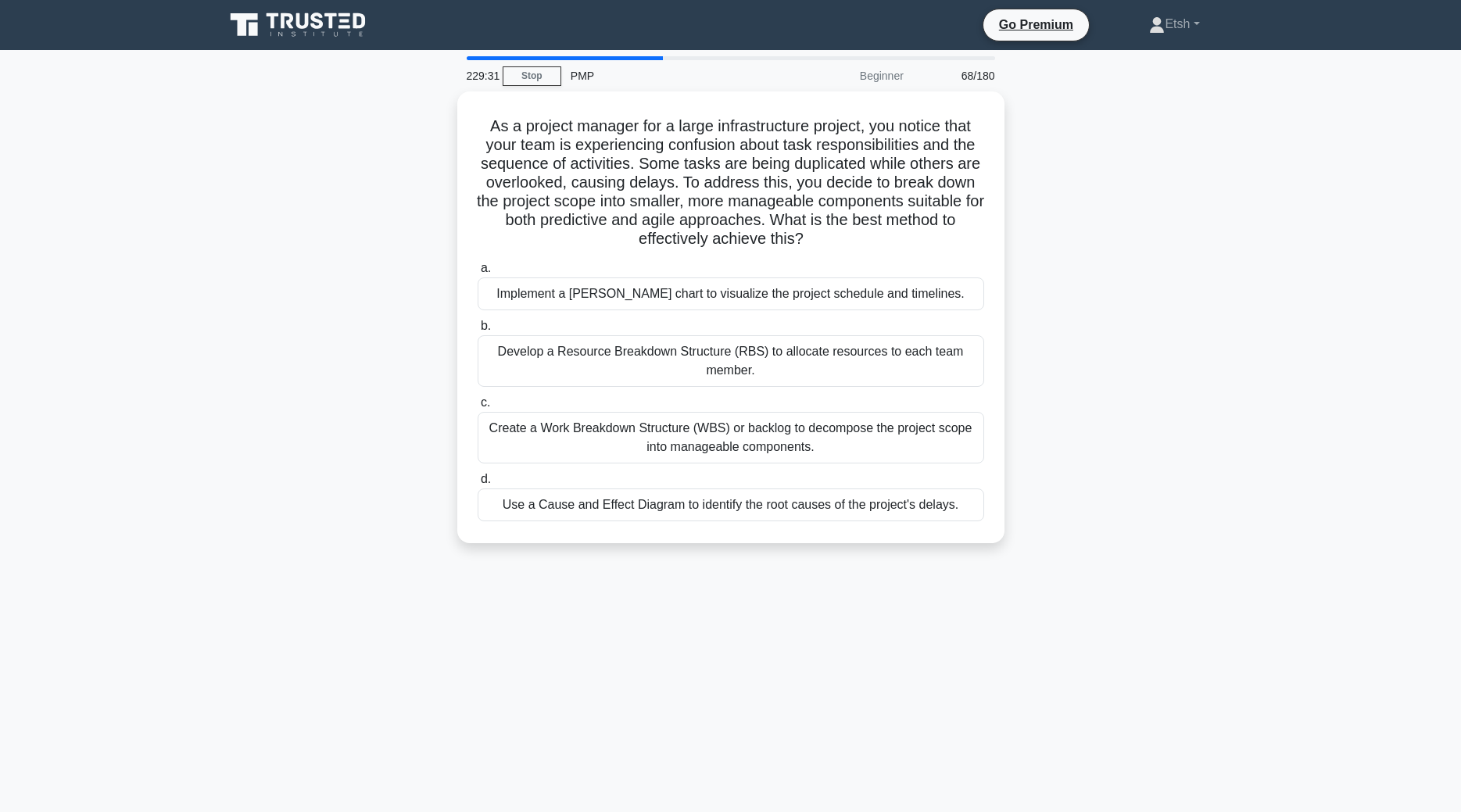
click at [765, 412] on div "Create a Work Breakdown Structure (WBS) or backlog to decompose the project sco…" at bounding box center [730, 437] width 506 height 51
click at [477, 408] on input "c. Create a Work Breakdown Structure (WBS) or backlog to decompose the project …" at bounding box center [477, 403] width 0 height 10
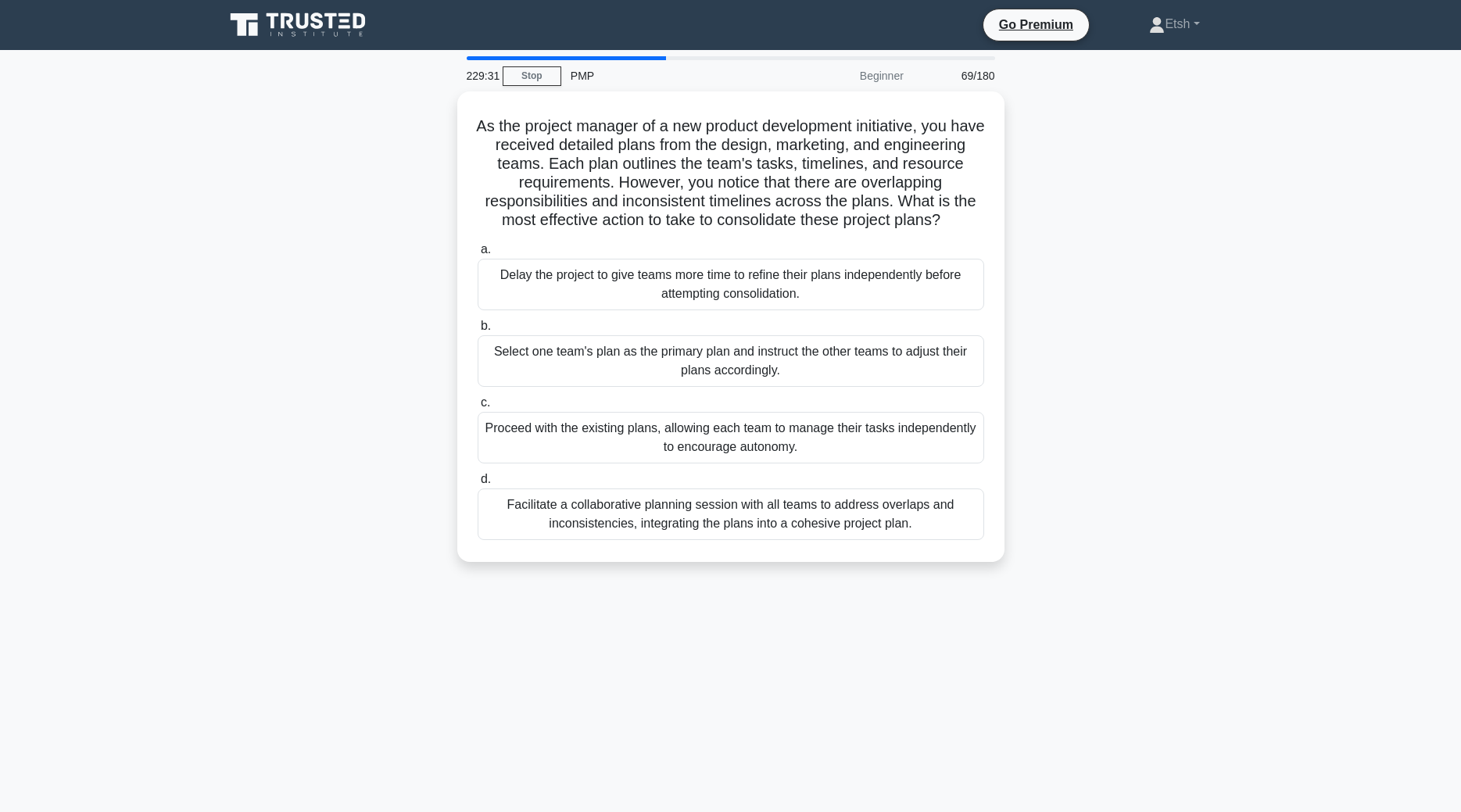
click at [765, 412] on div "Proceed with the existing plans, allowing each team to manage their tasks indep…" at bounding box center [730, 437] width 506 height 51
click at [477, 408] on input "c. Proceed with the existing plans, allowing each team to manage their tasks in…" at bounding box center [477, 403] width 0 height 10
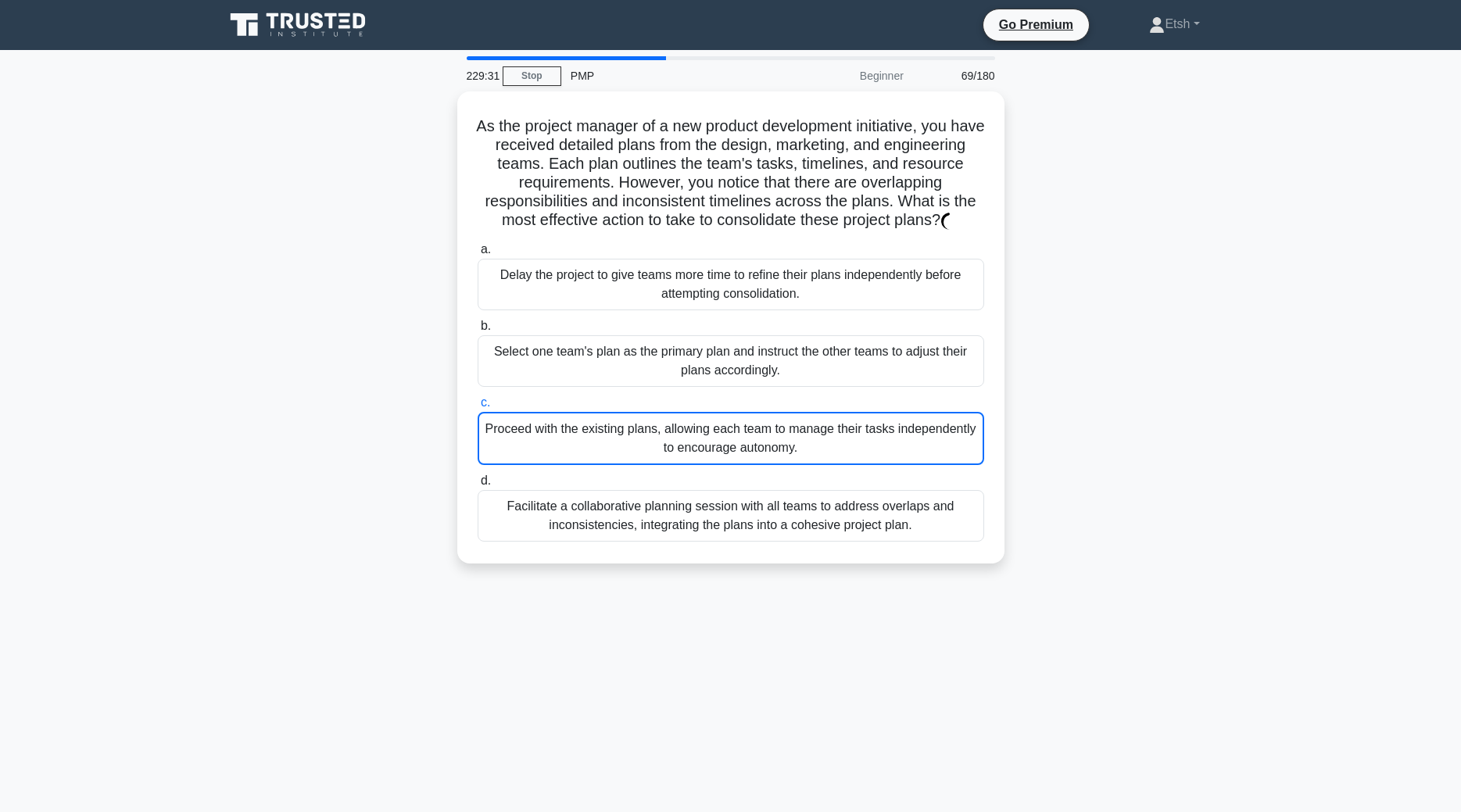
click at [765, 412] on div "Proceed with the existing plans, allowing each team to manage their tasks indep…" at bounding box center [730, 438] width 506 height 53
click at [477, 408] on input "c. Proceed with the existing plans, allowing each team to manage their tasks in…" at bounding box center [477, 403] width 0 height 10
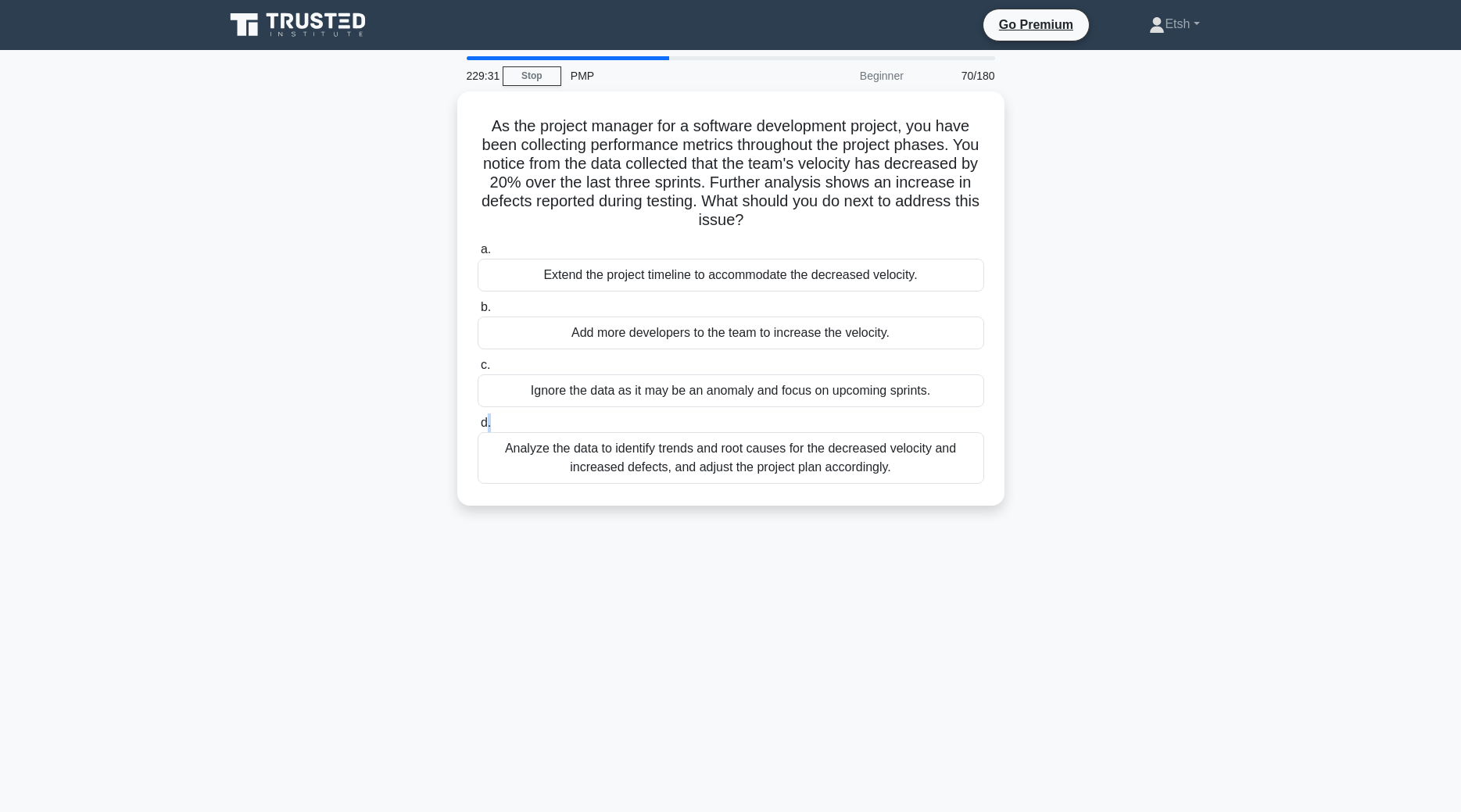
click at [765, 414] on label "d. Analyze the data to identify trends and root causes for the decreased veloci…" at bounding box center [730, 448] width 506 height 70
click at [477, 419] on input "d. Analyze the data to identify trends and root causes for the decreased veloci…" at bounding box center [477, 423] width 0 height 10
click at [765, 414] on label "d. Analyze the data to identify trends and root causes for the decreased veloci…" at bounding box center [730, 449] width 506 height 72
click at [477, 419] on input "d. Analyze the data to identify trends and root causes for the decreased veloci…" at bounding box center [477, 423] width 0 height 10
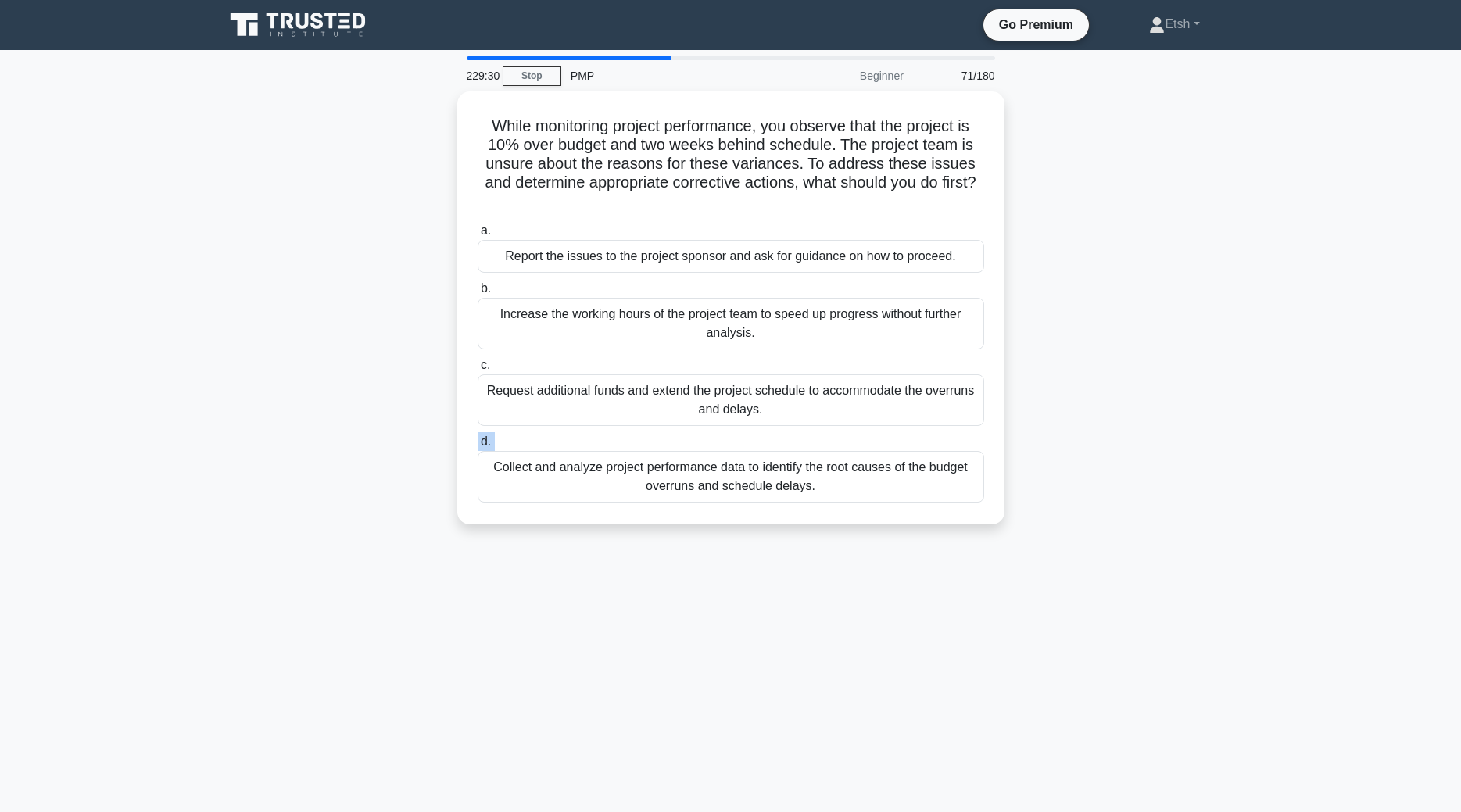
click at [765, 412] on div "a. Report the issues to the project sponsor and ask for guidance on how to proc…" at bounding box center [731, 362] width 526 height 288
click at [765, 433] on label "d. Collect and analyze project performance data to identify the root causes of …" at bounding box center [730, 467] width 506 height 70
click at [477, 437] on input "d. Collect and analyze project performance data to identify the root causes of …" at bounding box center [477, 442] width 0 height 10
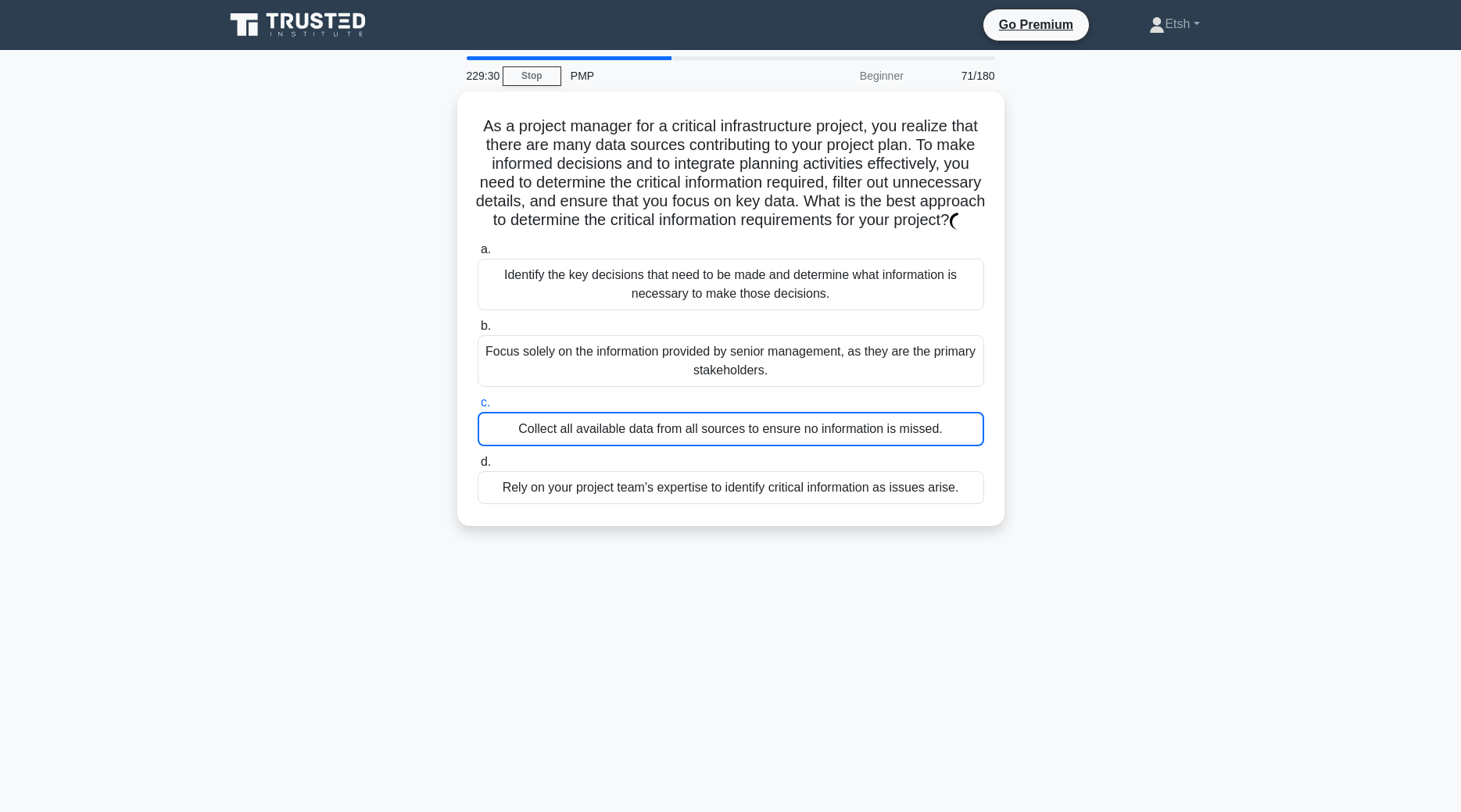
click at [765, 412] on div "Collect all available data from all sources to ensure no information is missed." at bounding box center [730, 429] width 506 height 34
click at [477, 408] on input "c. Collect all available data from all sources to ensure no information is miss…" at bounding box center [477, 403] width 0 height 10
click at [765, 412] on div "Collect all available data from all sources to ensure no information is missed." at bounding box center [730, 429] width 506 height 34
click at [477, 408] on input "c. Collect all available data from all sources to ensure no information is miss…" at bounding box center [477, 403] width 0 height 10
click at [765, 412] on div "Collect all available data from all sources to ensure no information is missed." at bounding box center [730, 429] width 506 height 34
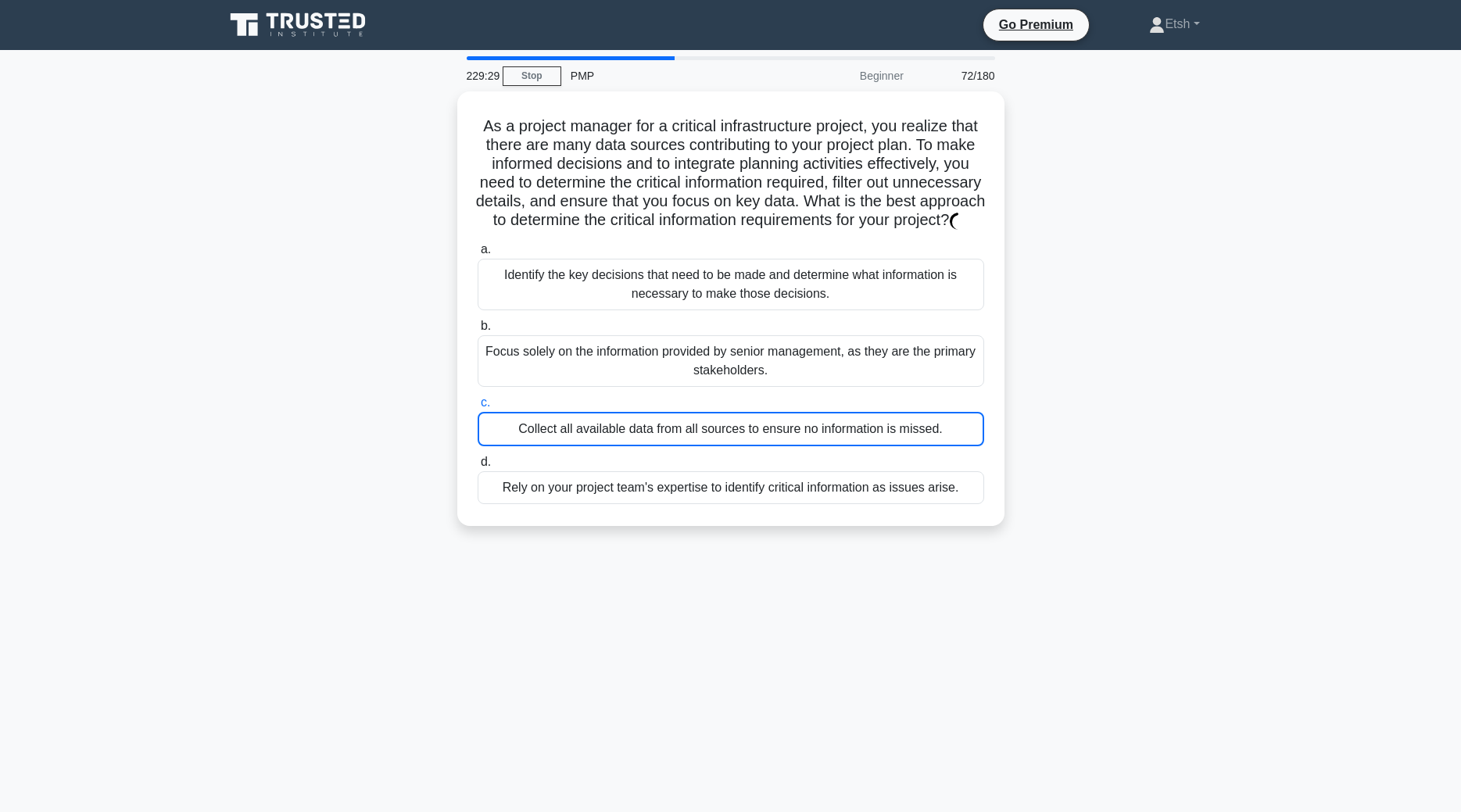
click at [477, 408] on input "c. Collect all available data from all sources to ensure no information is miss…" at bounding box center [477, 403] width 0 height 10
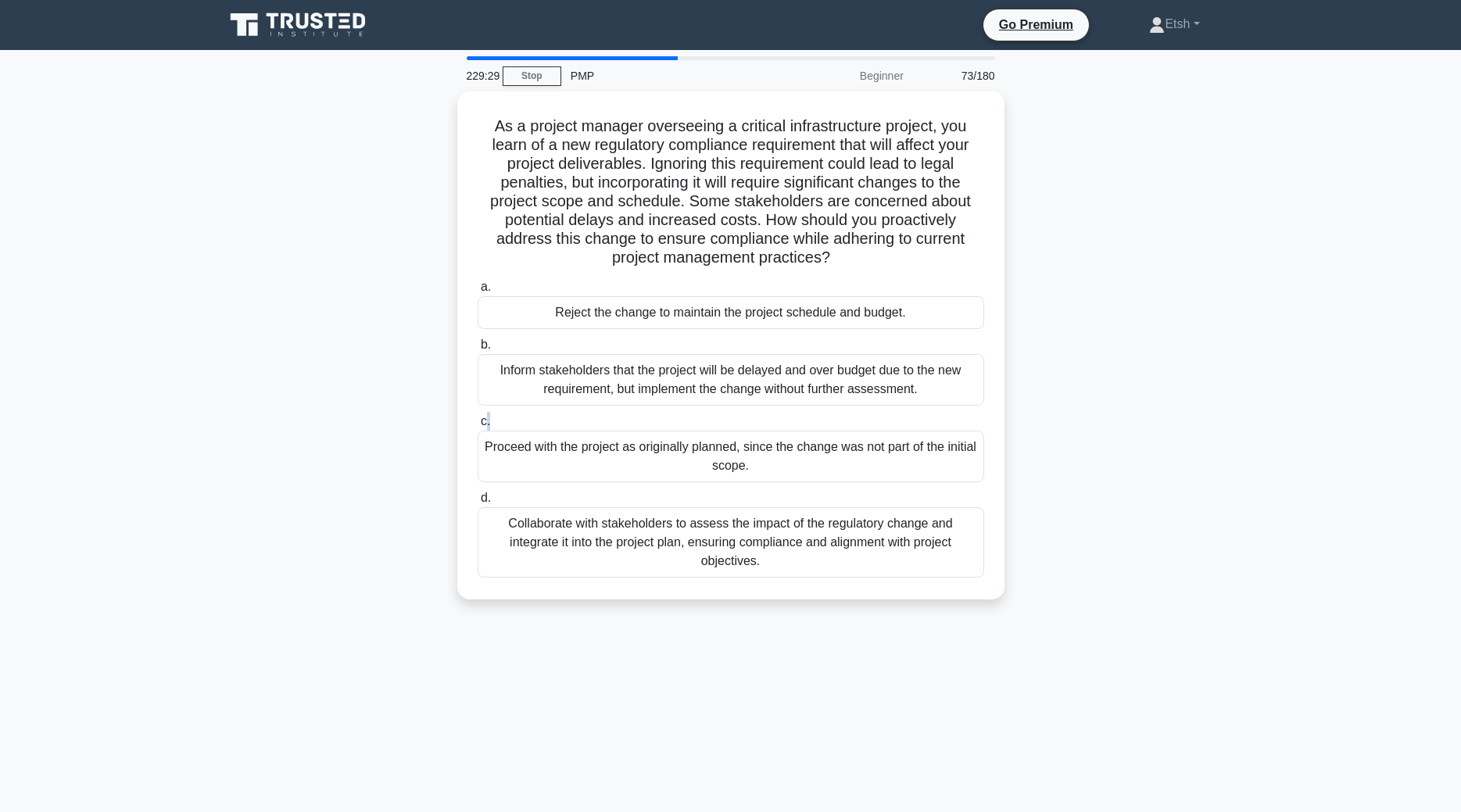
click at [765, 412] on label "c. Proceed with the project as originally planned, since the change was not par…" at bounding box center [730, 447] width 506 height 70
click at [477, 417] on input "c. Proceed with the project as originally planned, since the change was not par…" at bounding box center [477, 421] width 0 height 10
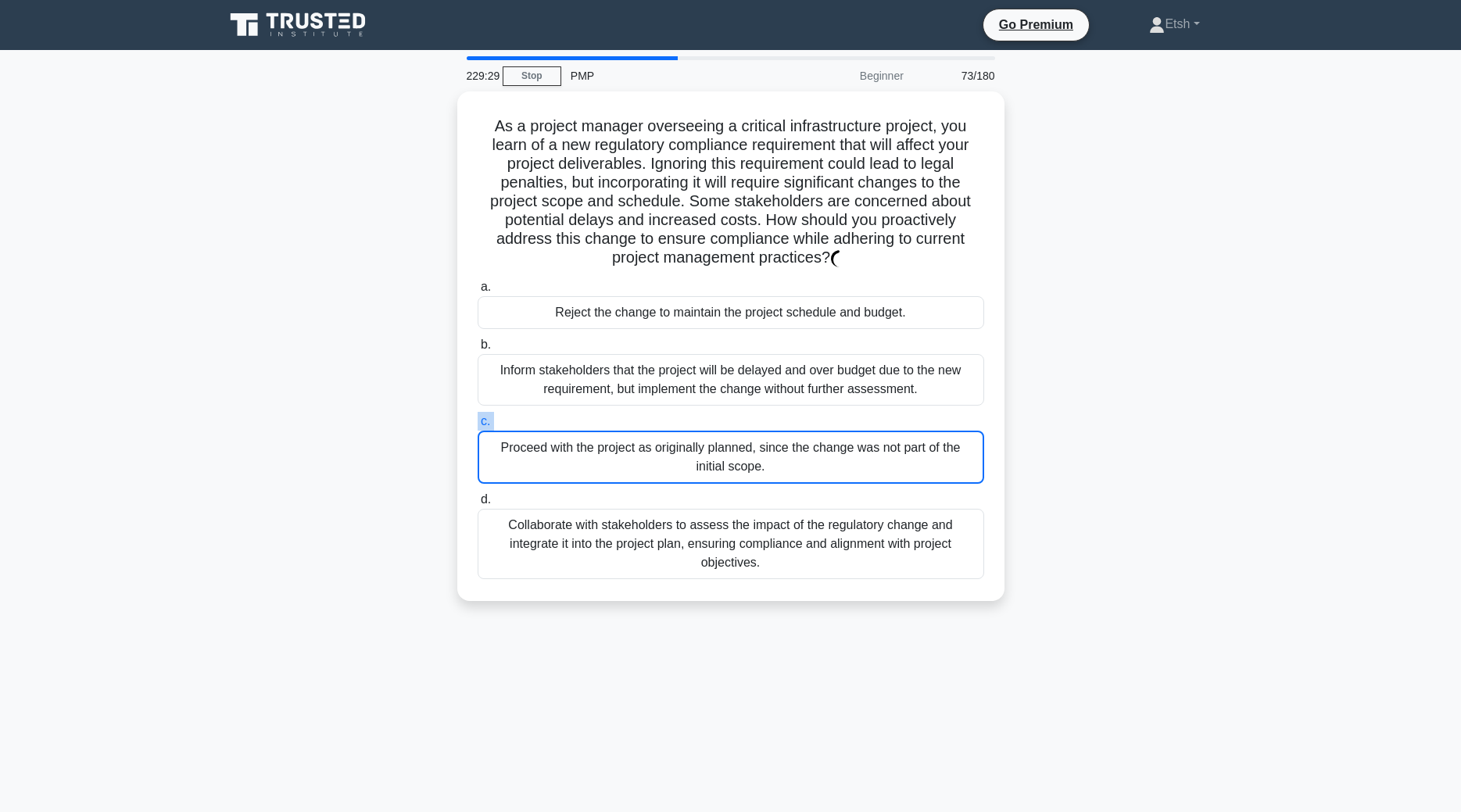
click at [765, 412] on label "c. Proceed with the project as originally planned, since the change was not par…" at bounding box center [730, 447] width 506 height 72
click at [477, 417] on input "c. Proceed with the project as originally planned, since the change was not par…" at bounding box center [477, 421] width 0 height 10
click at [765, 412] on label "c. Proceed with the project as originally planned, since the change was not par…" at bounding box center [730, 447] width 506 height 72
click at [477, 417] on input "c. Proceed with the project as originally planned, since the change was not par…" at bounding box center [477, 421] width 0 height 10
click at [765, 412] on label "c. Proceed with the project as originally planned, since the change was not par…" at bounding box center [730, 447] width 506 height 72
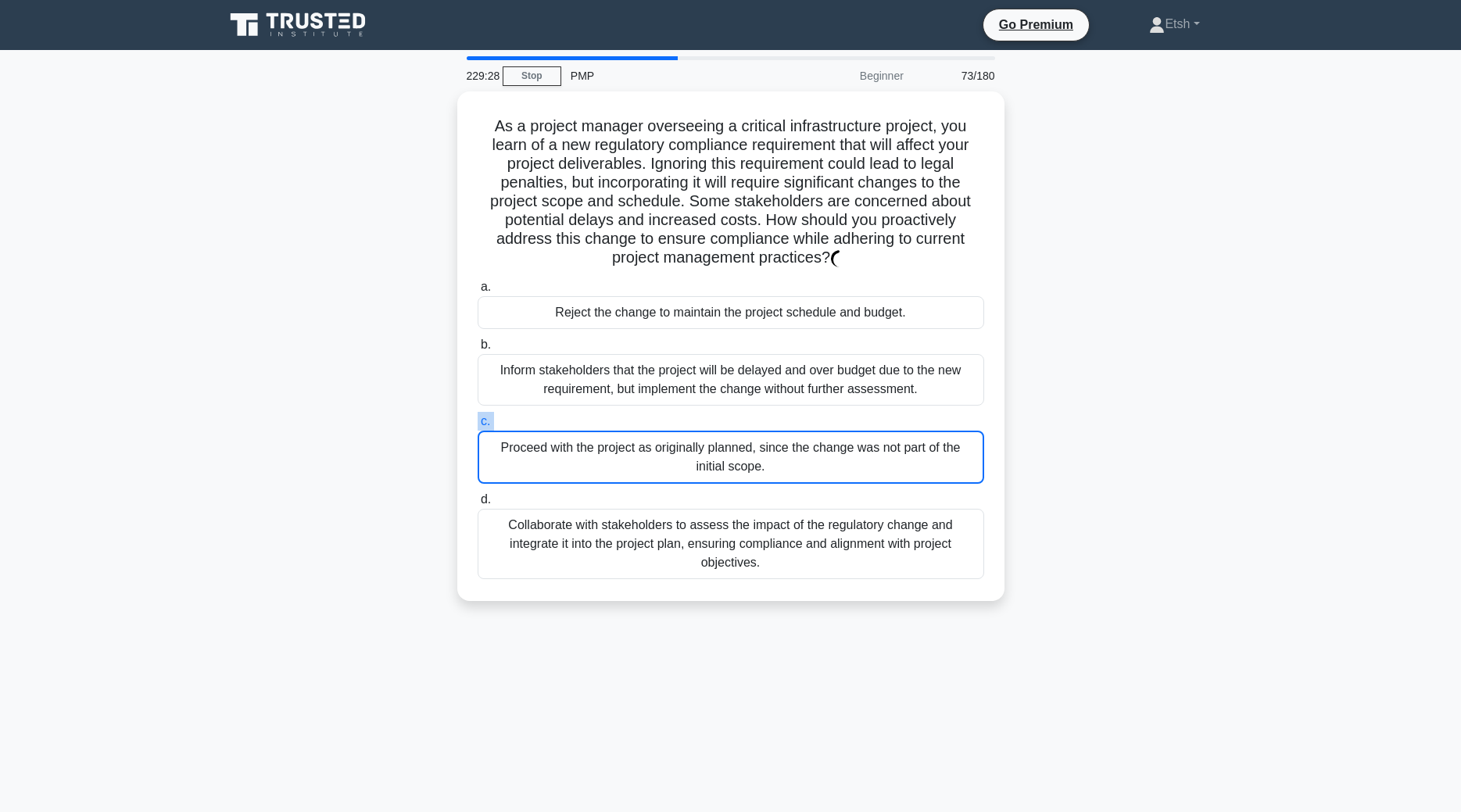
click at [477, 417] on input "c. Proceed with the project as originally planned, since the change was not par…" at bounding box center [477, 421] width 0 height 10
click at [765, 412] on label "c. Proceed with the project as originally planned, since the change was not par…" at bounding box center [730, 447] width 506 height 72
click at [477, 417] on input "c. Proceed with the project as originally planned, since the change was not par…" at bounding box center [477, 421] width 0 height 10
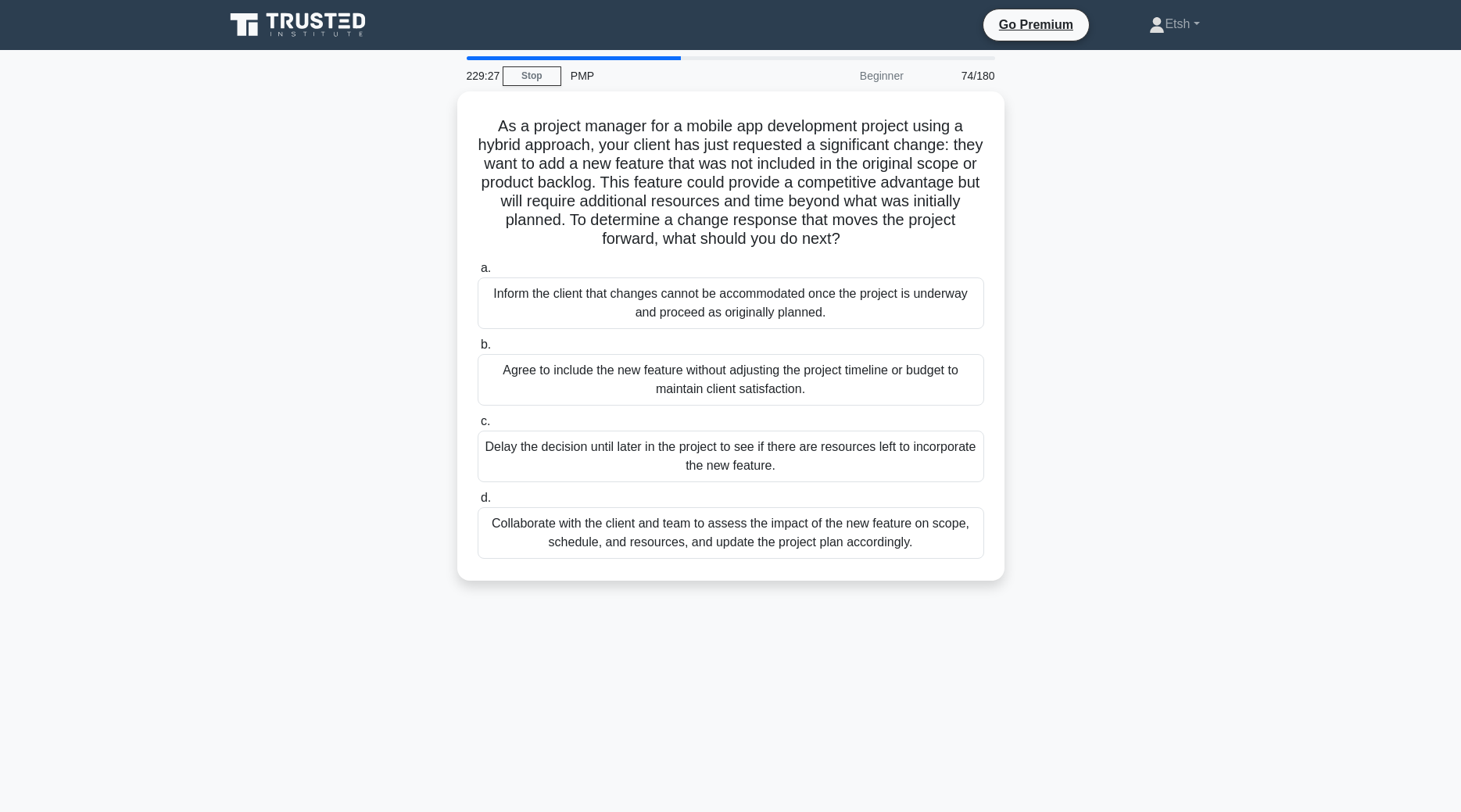
click at [765, 412] on label "c. Delay the decision until later in the project to see if there are resources …" at bounding box center [730, 447] width 506 height 70
click at [477, 417] on input "c. Delay the decision until later in the project to see if there are resources …" at bounding box center [477, 421] width 0 height 10
click at [765, 412] on label "c. Delay the decision until later in the project to see if there are resources …" at bounding box center [730, 447] width 506 height 72
click at [477, 417] on input "c. Delay the decision until later in the project to see if there are resources …" at bounding box center [477, 421] width 0 height 10
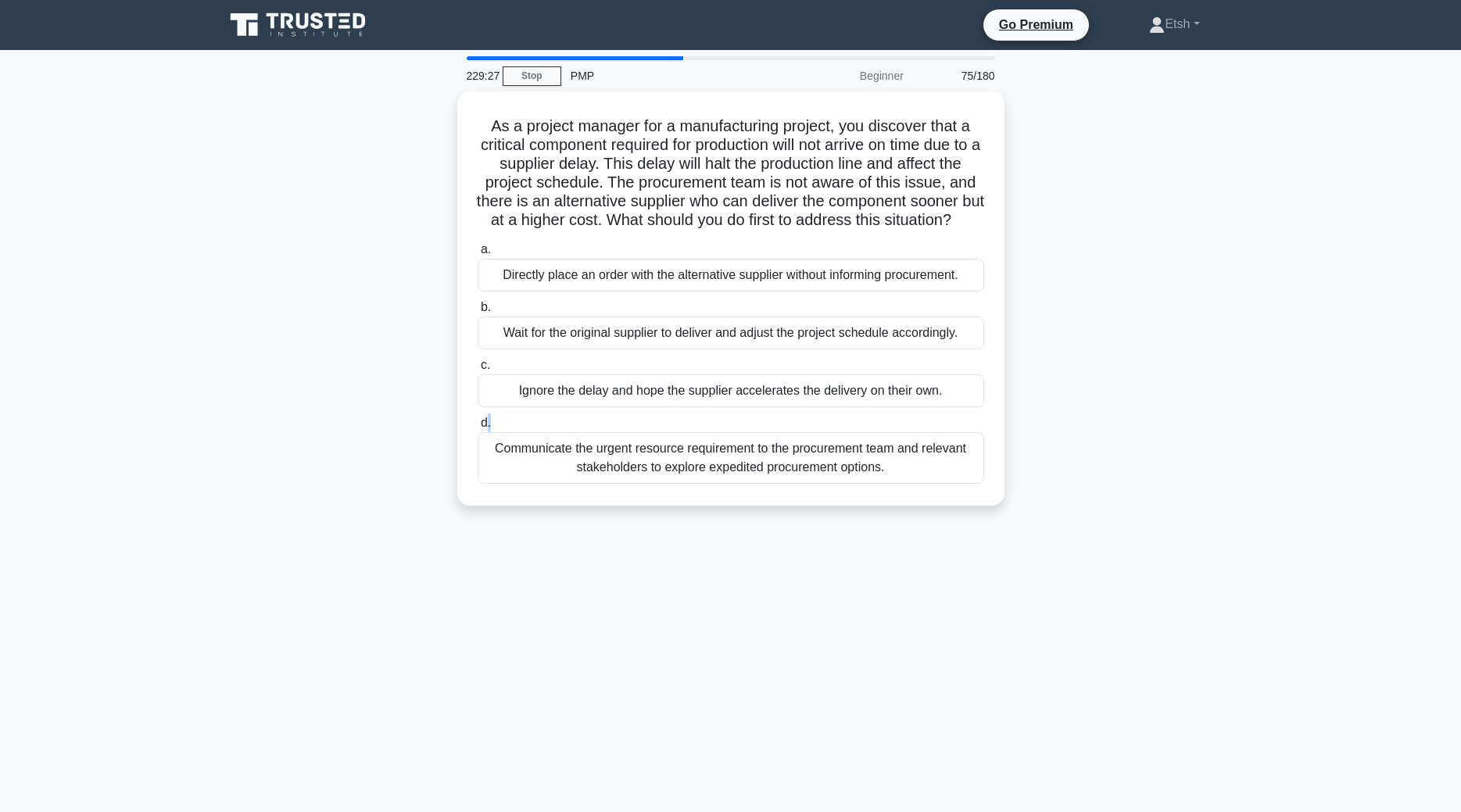
click at [765, 412] on div "a. Directly place an order with the alternative supplier without informing proc…" at bounding box center [731, 362] width 526 height 250
click at [765, 414] on label "d. Communicate the urgent resource requirement to the procurement team and rele…" at bounding box center [730, 448] width 506 height 70
click at [477, 419] on input "d. Communicate the urgent resource requirement to the procurement team and rele…" at bounding box center [477, 423] width 0 height 10
click at [765, 414] on label "d. Communicate the urgent resource requirement to the procurement team and rele…" at bounding box center [730, 449] width 506 height 72
click at [477, 419] on input "d. Communicate the urgent resource requirement to the procurement team and rele…" at bounding box center [477, 423] width 0 height 10
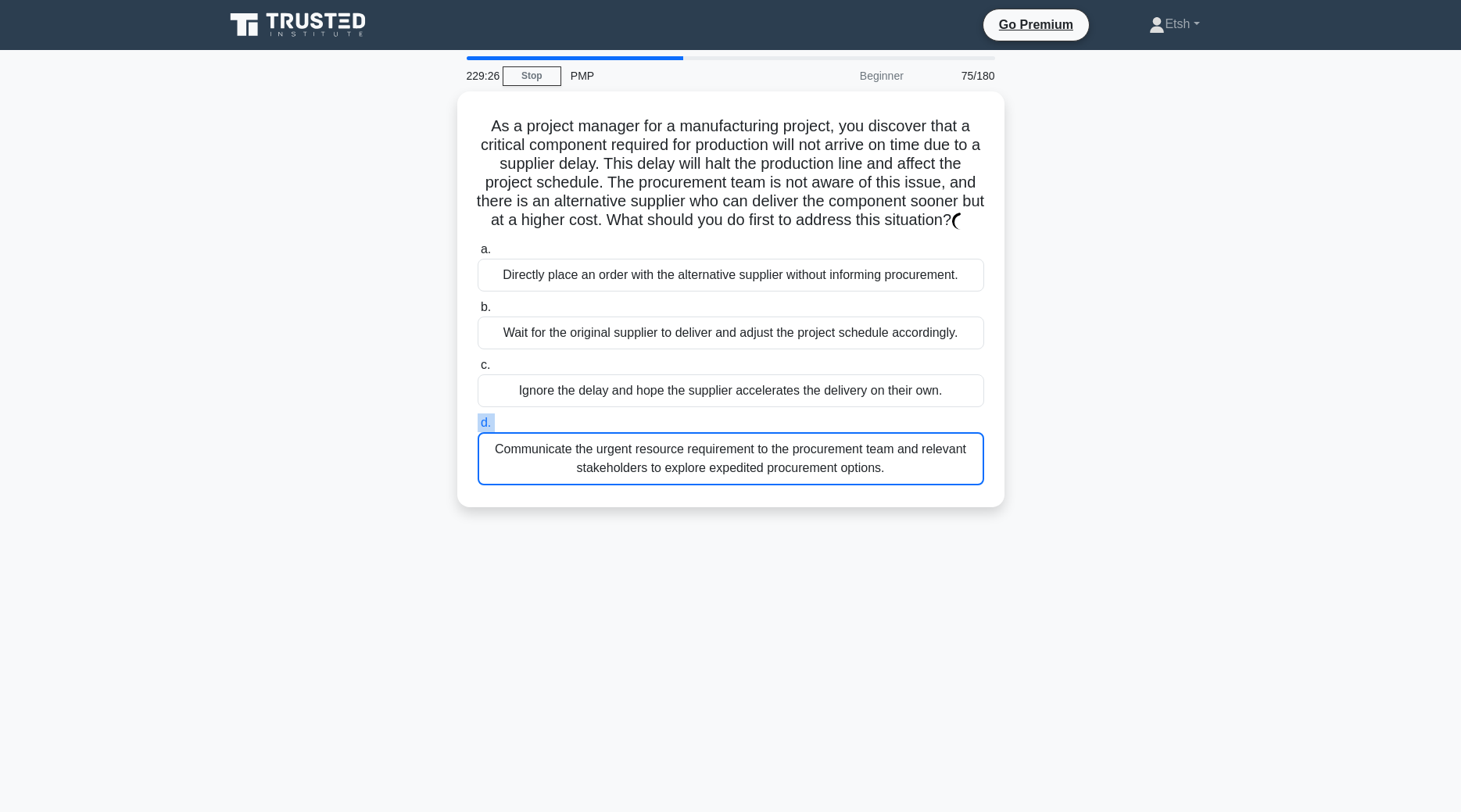
click at [765, 414] on label "d. Communicate the urgent resource requirement to the procurement team and rele…" at bounding box center [730, 449] width 506 height 72
click at [477, 419] on input "d. Communicate the urgent resource requirement to the procurement team and rele…" at bounding box center [477, 423] width 0 height 10
click at [765, 414] on label "d. Communicate the urgent resource requirement to the procurement team and rele…" at bounding box center [730, 449] width 506 height 72
click at [477, 419] on input "d. Communicate the urgent resource requirement to the procurement team and rele…" at bounding box center [477, 423] width 0 height 10
click at [765, 414] on label "d. Communicate the urgent resource requirement to the procurement team and rele…" at bounding box center [730, 449] width 506 height 72
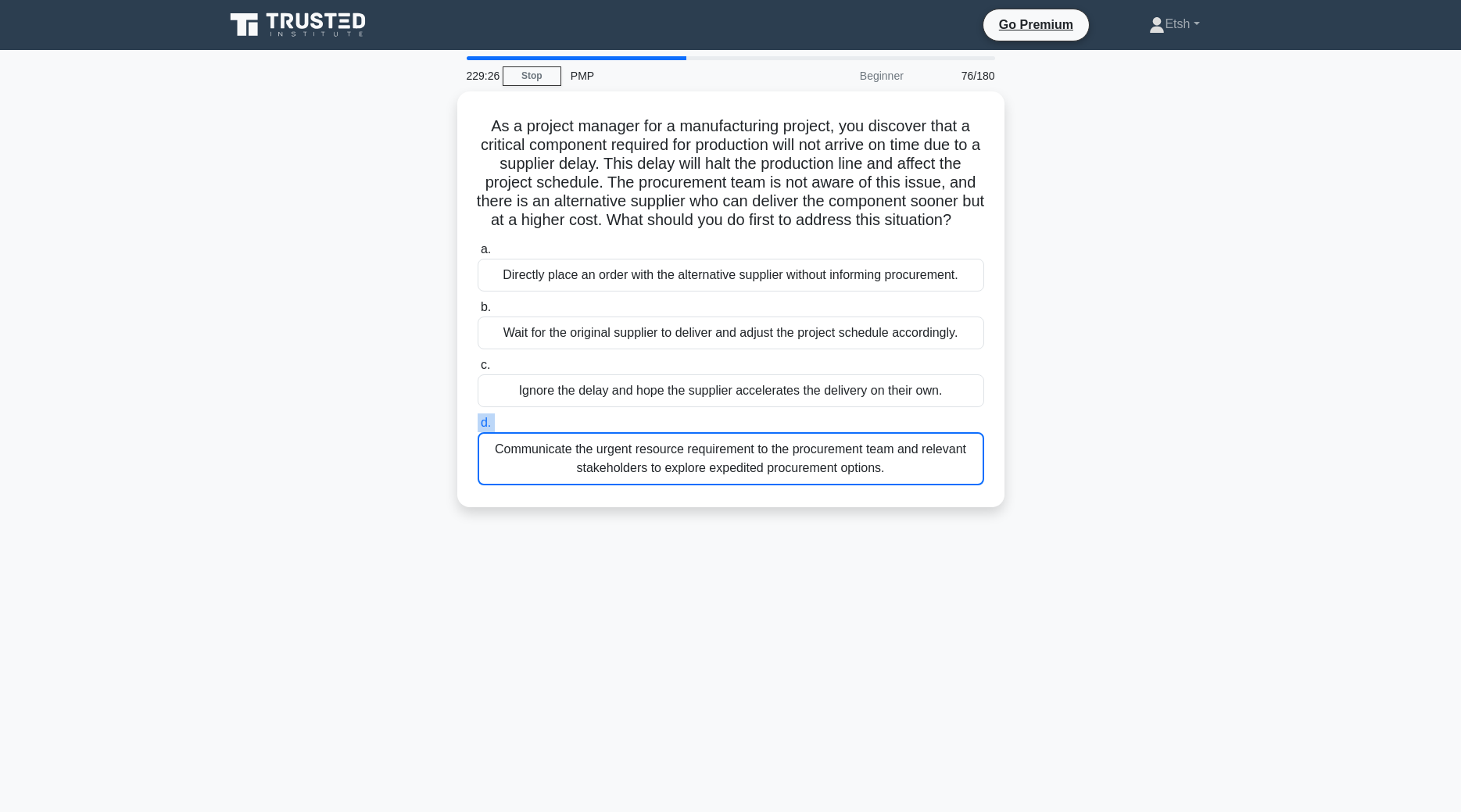
click at [477, 419] on input "d. Communicate the urgent resource requirement to the procurement team and rele…" at bounding box center [477, 423] width 0 height 10
click at [765, 414] on label "d. Communicate the urgent resource requirement to the procurement team and rele…" at bounding box center [730, 449] width 506 height 72
click at [477, 419] on input "d. Communicate the urgent resource requirement to the procurement team and rele…" at bounding box center [477, 423] width 0 height 10
click at [765, 414] on label "d. Communicate the urgent resource requirement to the procurement team and rele…" at bounding box center [730, 449] width 506 height 72
click at [477, 419] on input "d. Communicate the urgent resource requirement to the procurement team and rele…" at bounding box center [477, 423] width 0 height 10
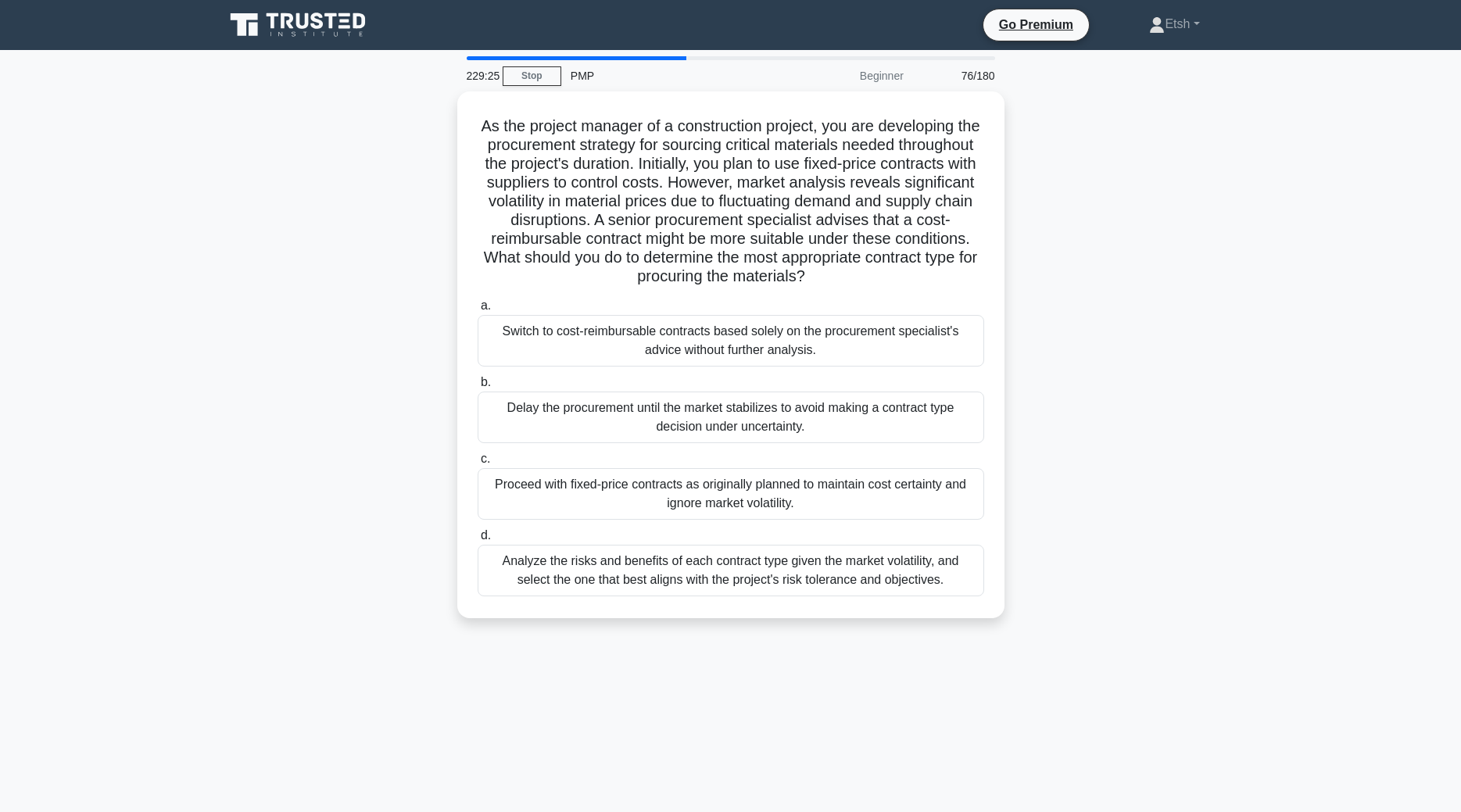
click at [765, 412] on div "Delay the procurement until the market stabilizes to avoid making a contract ty…" at bounding box center [730, 417] width 506 height 51
click at [477, 388] on input "b. Delay the procurement until the market stabilizes to avoid making a contract…" at bounding box center [477, 382] width 0 height 10
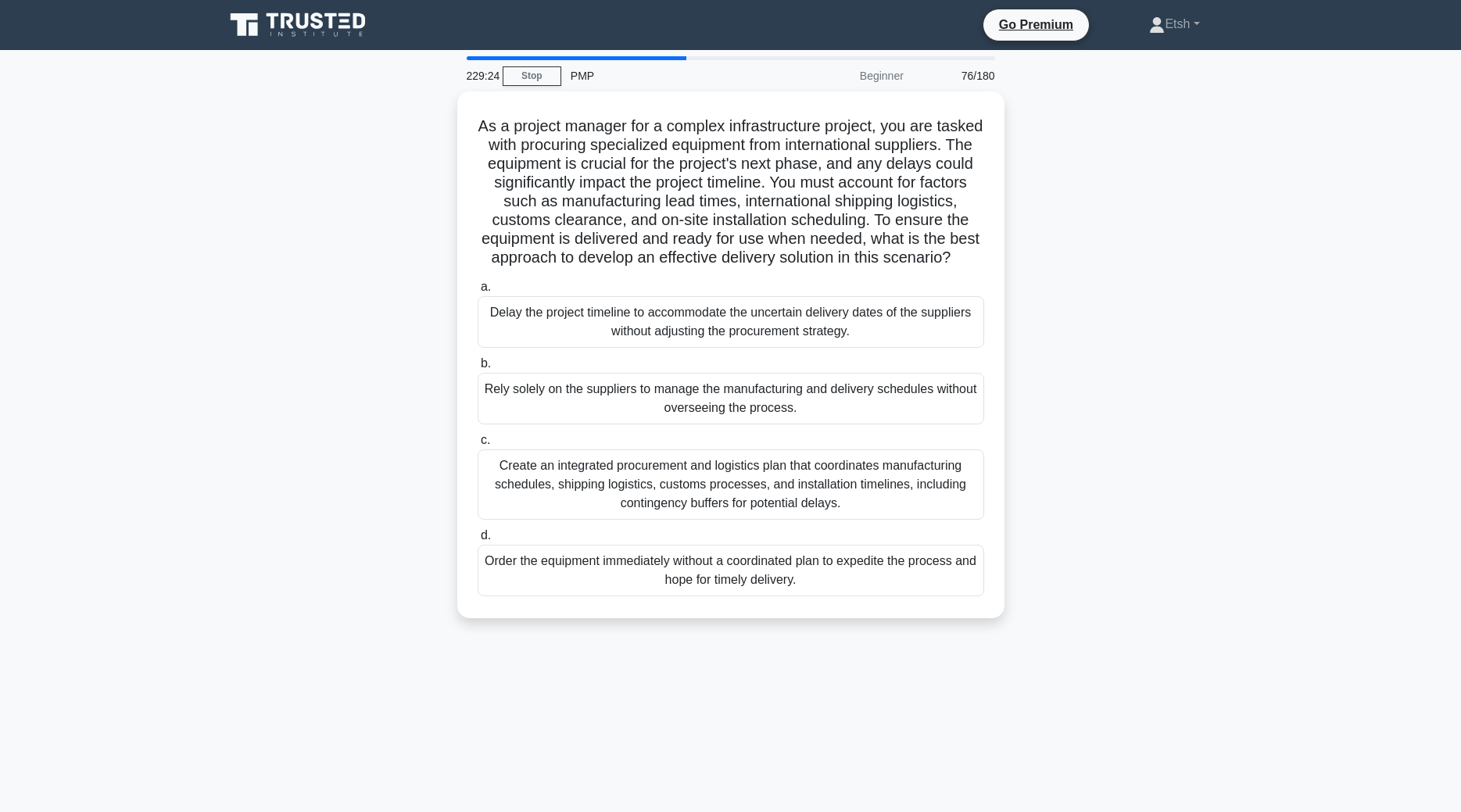
click at [765, 412] on div "Rely solely on the suppliers to manage the manufacturing and delivery schedules…" at bounding box center [730, 398] width 506 height 51
click at [477, 369] on input "b. Rely solely on the suppliers to manage the manufacturing and delivery schedu…" at bounding box center [477, 364] width 0 height 10
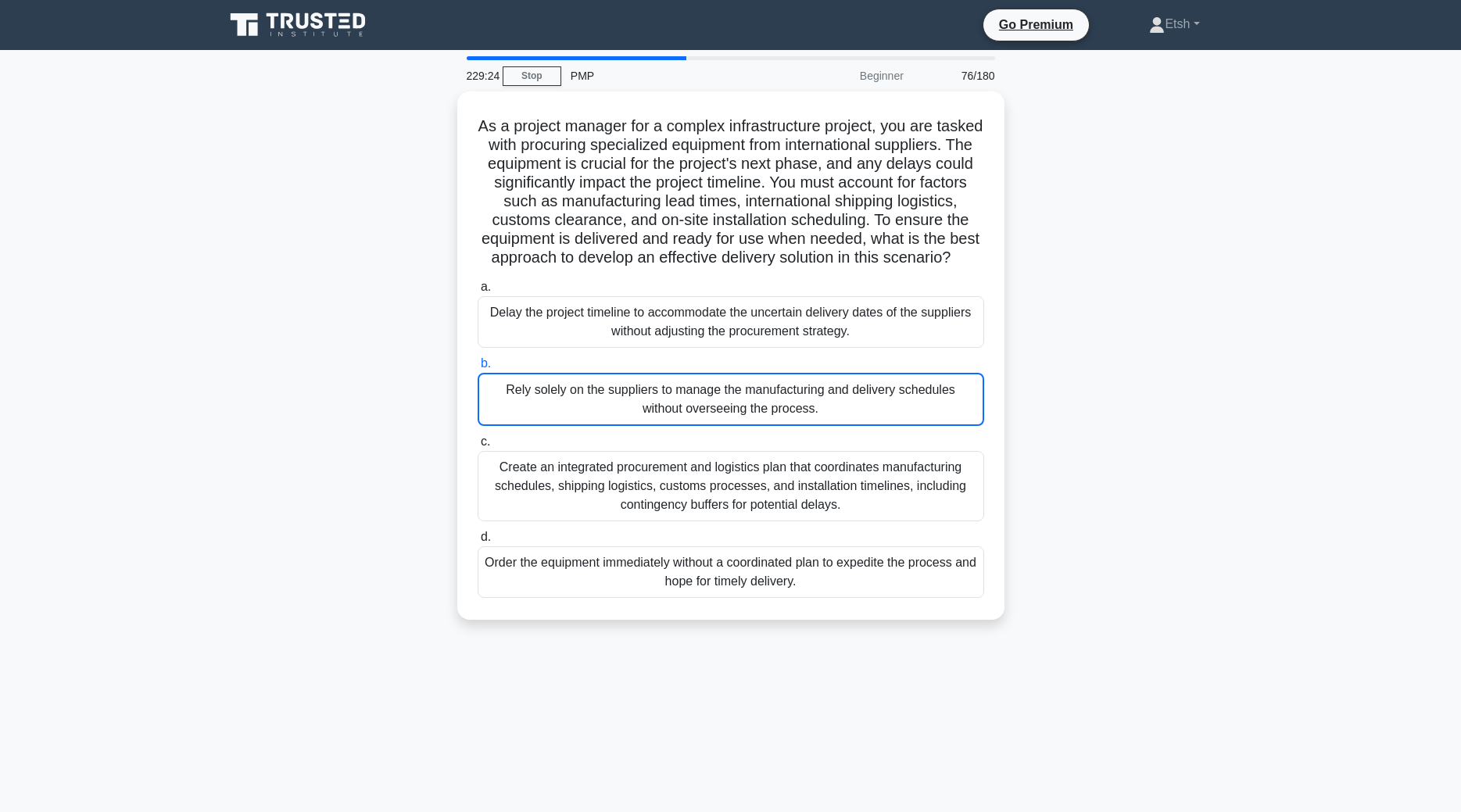
click at [765, 412] on div "Rely solely on the suppliers to manage the manufacturing and delivery schedules…" at bounding box center [730, 399] width 506 height 53
click at [477, 369] on input "b. Rely solely on the suppliers to manage the manufacturing and delivery schedu…" at bounding box center [477, 364] width 0 height 10
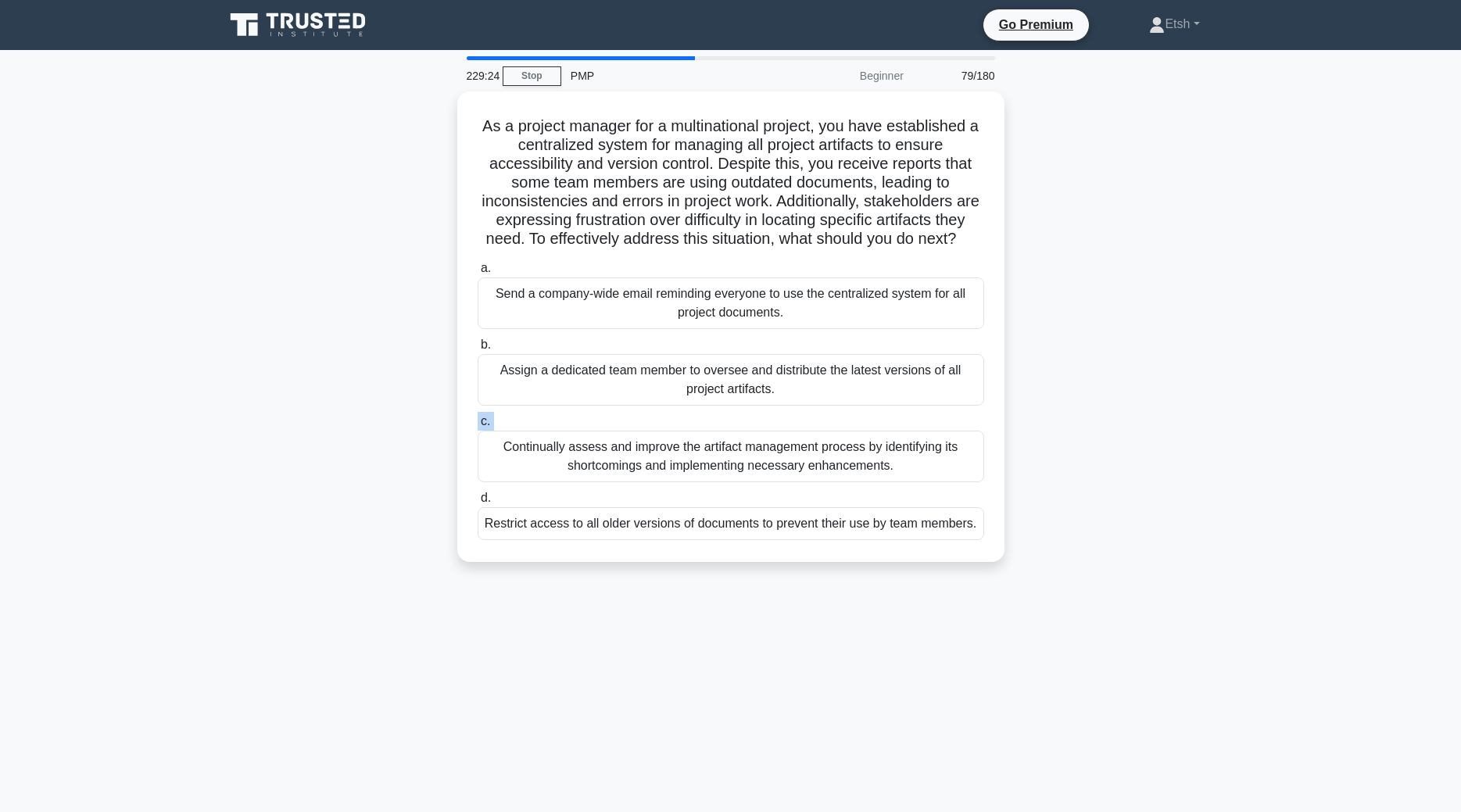
click at [765, 412] on label "c. Continually assess and improve the artifact management process by identifyin…" at bounding box center [730, 447] width 506 height 70
click at [477, 417] on input "c. Continually assess and improve the artifact management process by identifyin…" at bounding box center [477, 421] width 0 height 10
click at [765, 412] on label "c. Continually assess and improve the artifact management process by identifyin…" at bounding box center [730, 447] width 506 height 72
click at [477, 417] on input "c. Continually assess and improve the artifact management process by identifyin…" at bounding box center [477, 421] width 0 height 10
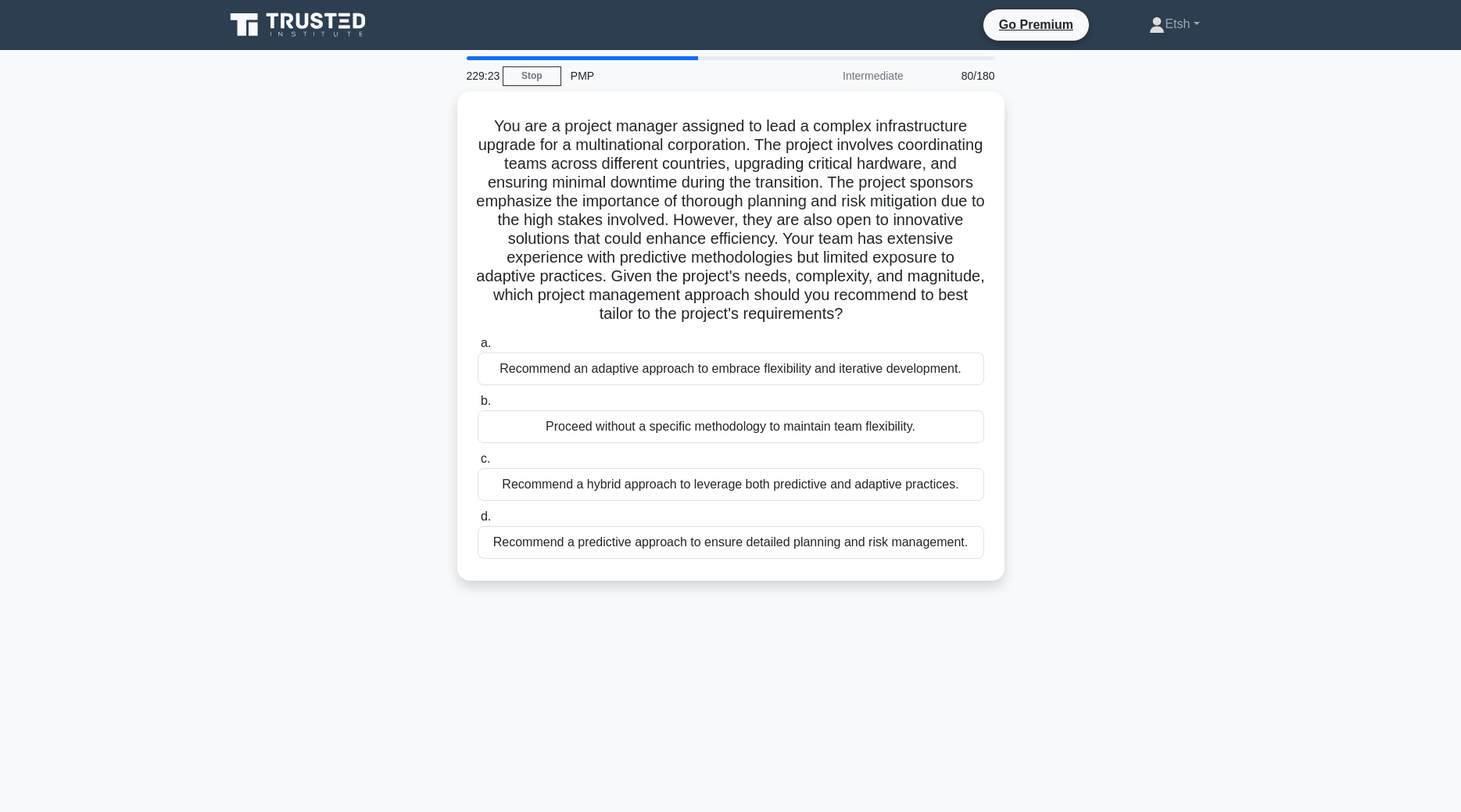
click at [765, 412] on div "Proceed without a specific methodology to maintain team flexibility." at bounding box center [730, 426] width 506 height 33
click at [477, 406] on input "b. Proceed without a specific methodology to maintain team flexibility." at bounding box center [477, 401] width 0 height 10
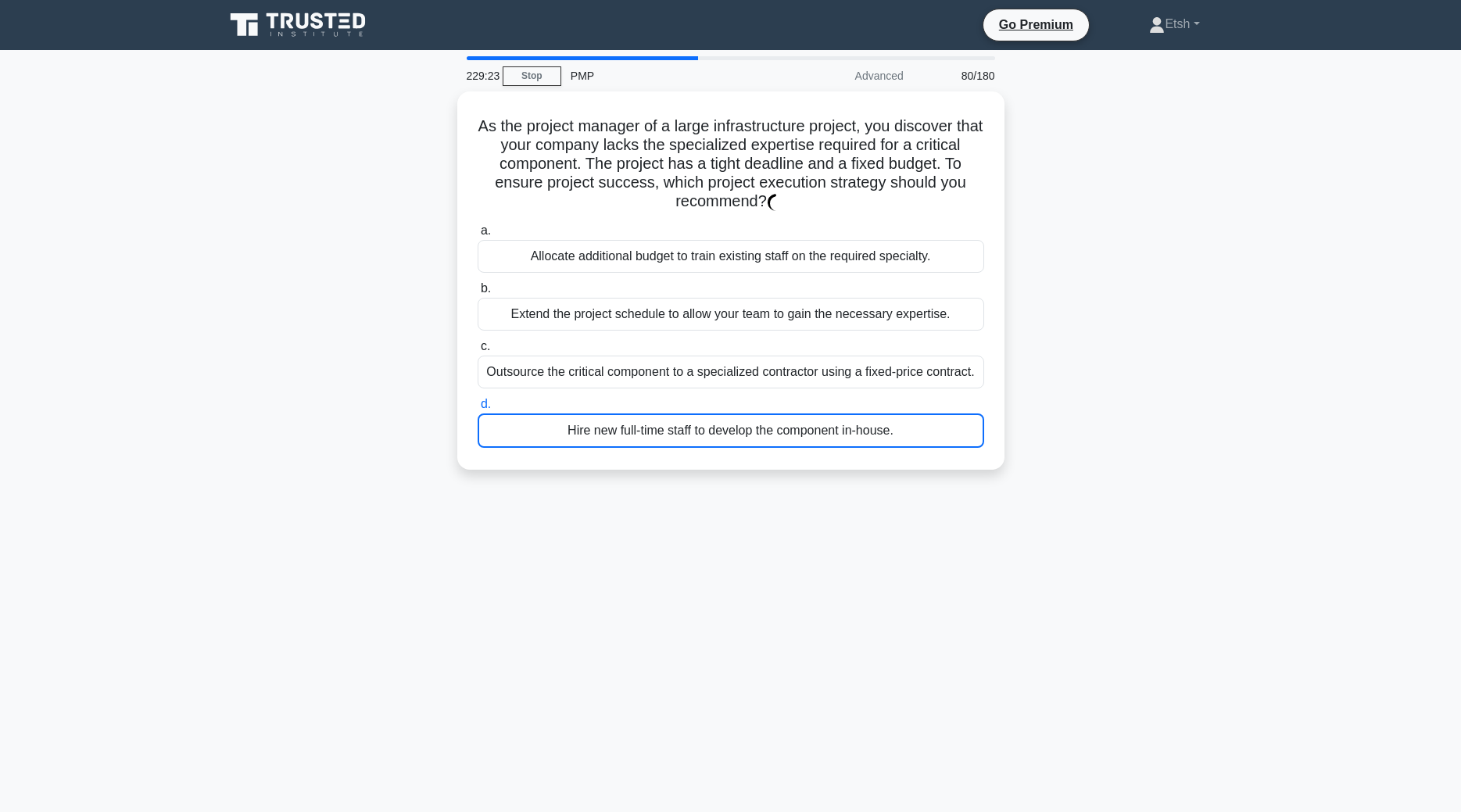
click at [765, 414] on div "Hire new full-time staff to develop the component in-house." at bounding box center [730, 431] width 506 height 34
click at [477, 409] on input "d. Hire new full-time staff to develop the component in-house." at bounding box center [477, 405] width 0 height 10
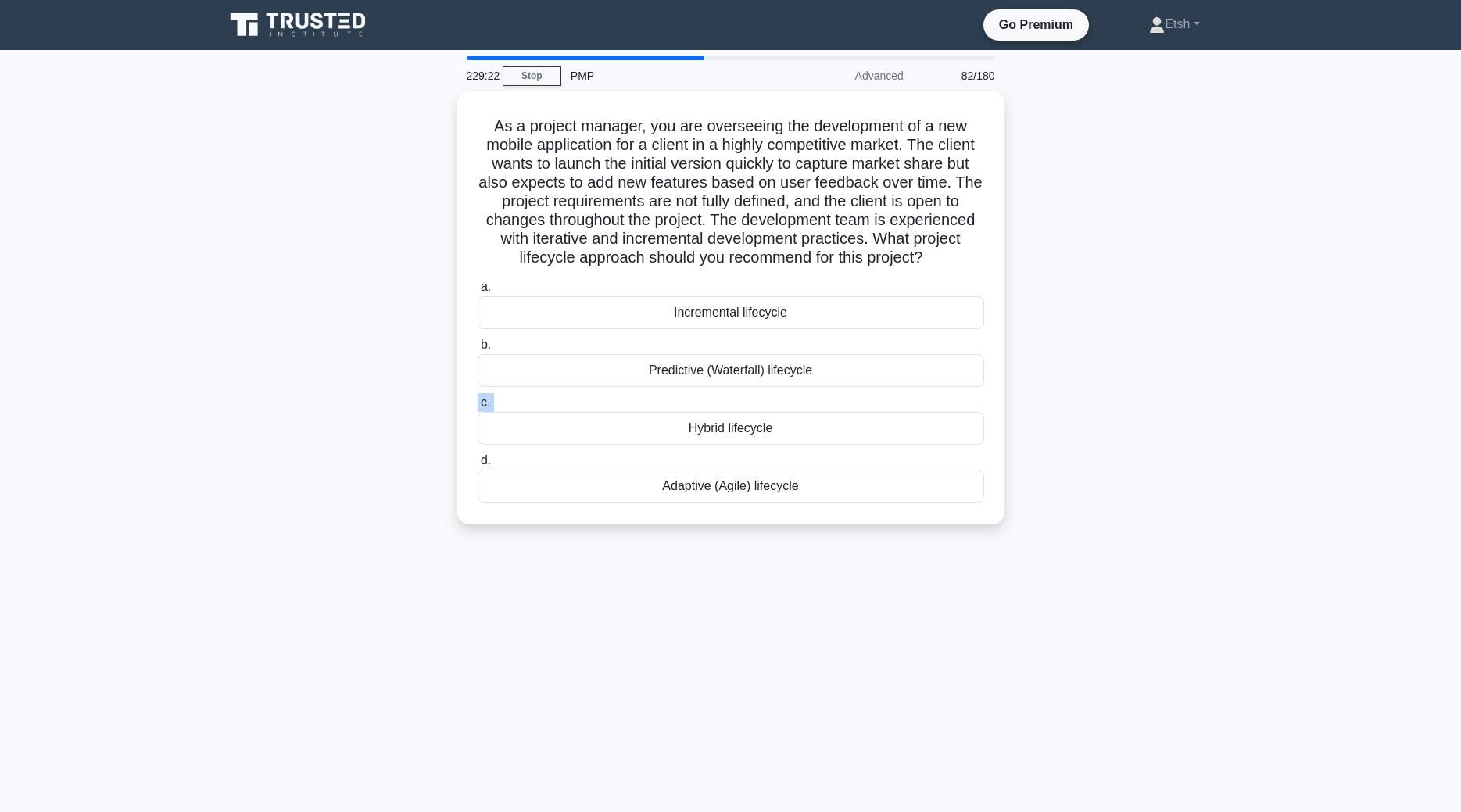
click at [765, 412] on label "c. Hybrid lifecycle" at bounding box center [730, 419] width 506 height 51
click at [477, 408] on input "c. Hybrid lifecycle" at bounding box center [477, 403] width 0 height 10
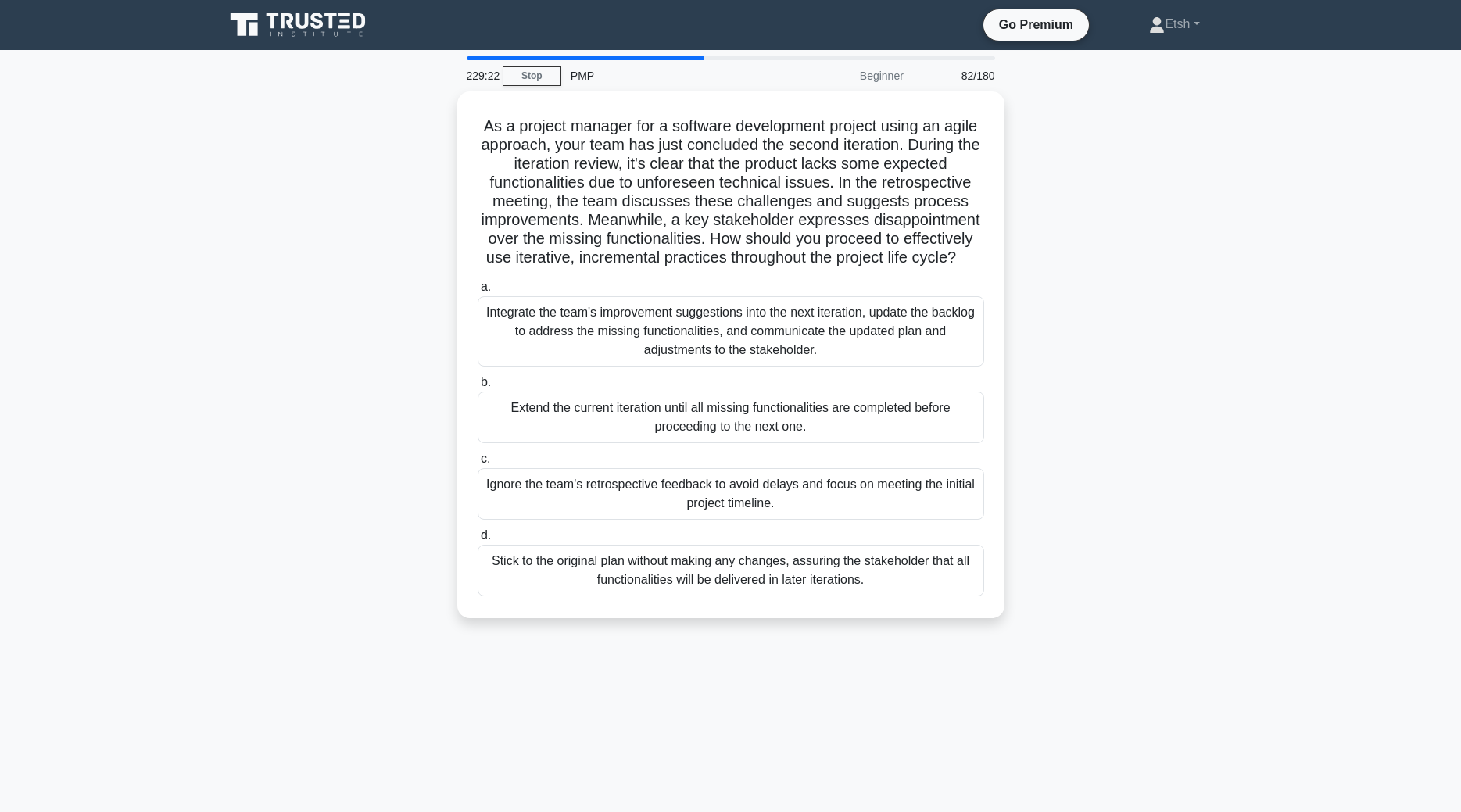
click at [765, 412] on div "Extend the current iteration until all missing functionalities are completed be…" at bounding box center [730, 417] width 506 height 51
click at [477, 388] on input "b. Extend the current iteration until all missing functionalities are completed…" at bounding box center [477, 382] width 0 height 10
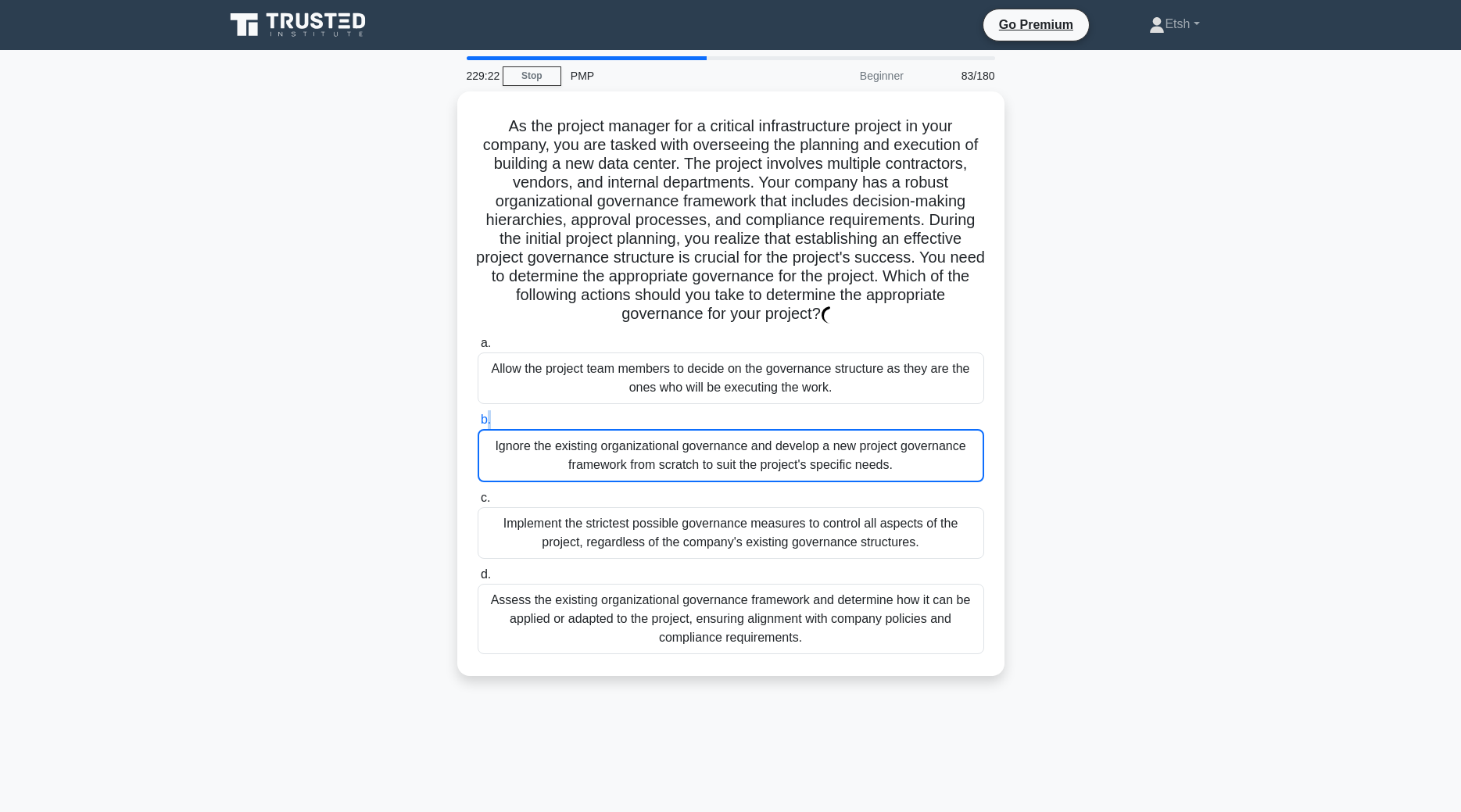
click at [765, 412] on label "b. Ignore the existing organizational governance and develop a new project gove…" at bounding box center [730, 446] width 506 height 72
click at [477, 415] on input "b. Ignore the existing organizational governance and develop a new project gove…" at bounding box center [477, 420] width 0 height 10
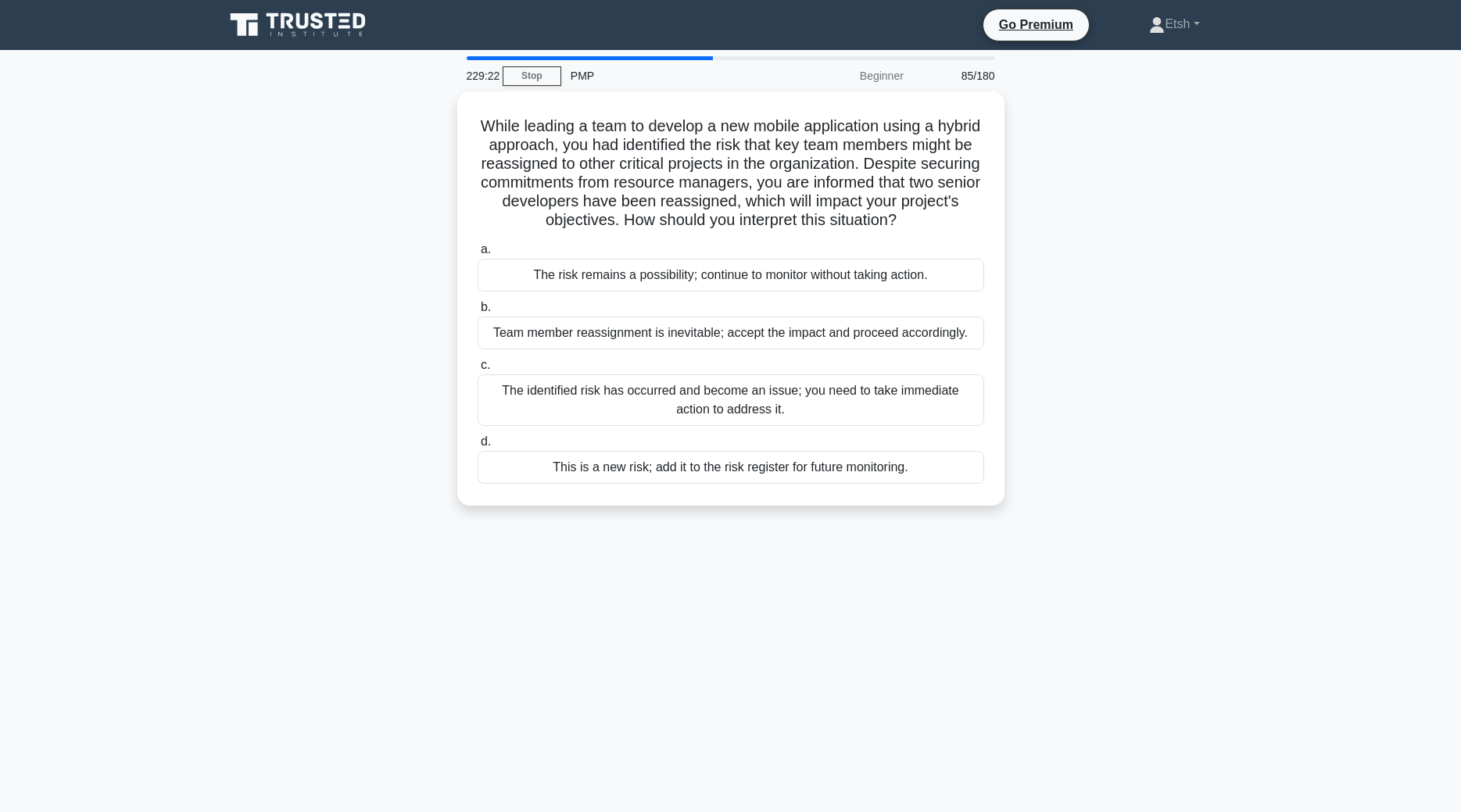
click at [765, 412] on div "The identified risk has occurred and become an issue; you need to take immediat…" at bounding box center [730, 400] width 506 height 51
click at [477, 370] on input "c. The identified risk has occurred and become an issue; you need to take immed…" at bounding box center [477, 365] width 0 height 10
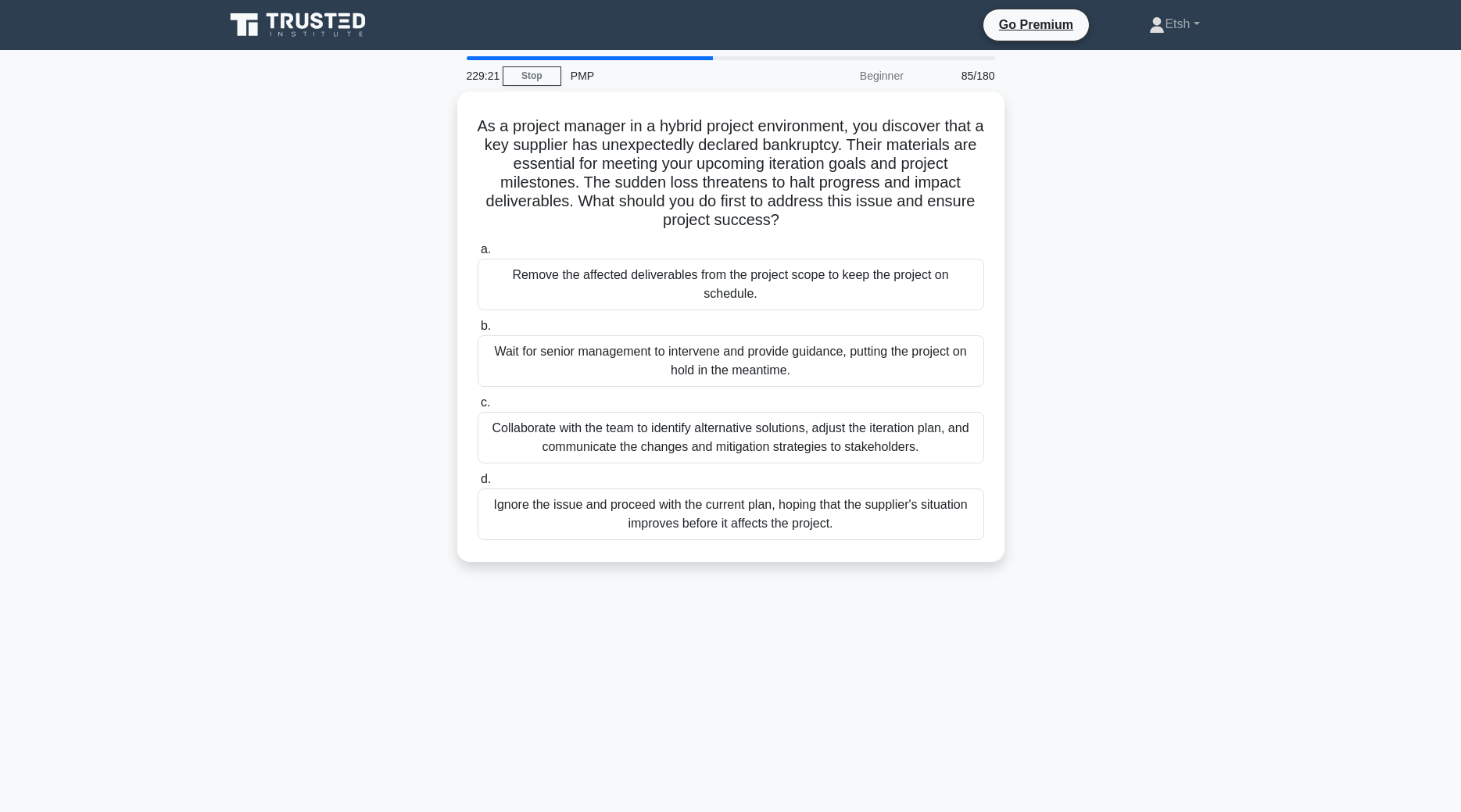
click at [765, 412] on div "Collaborate with the team to identify alternative solutions, adjust the iterati…" at bounding box center [730, 437] width 506 height 51
click at [477, 408] on input "c. Collaborate with the team to identify alternative solutions, adjust the iter…" at bounding box center [477, 403] width 0 height 10
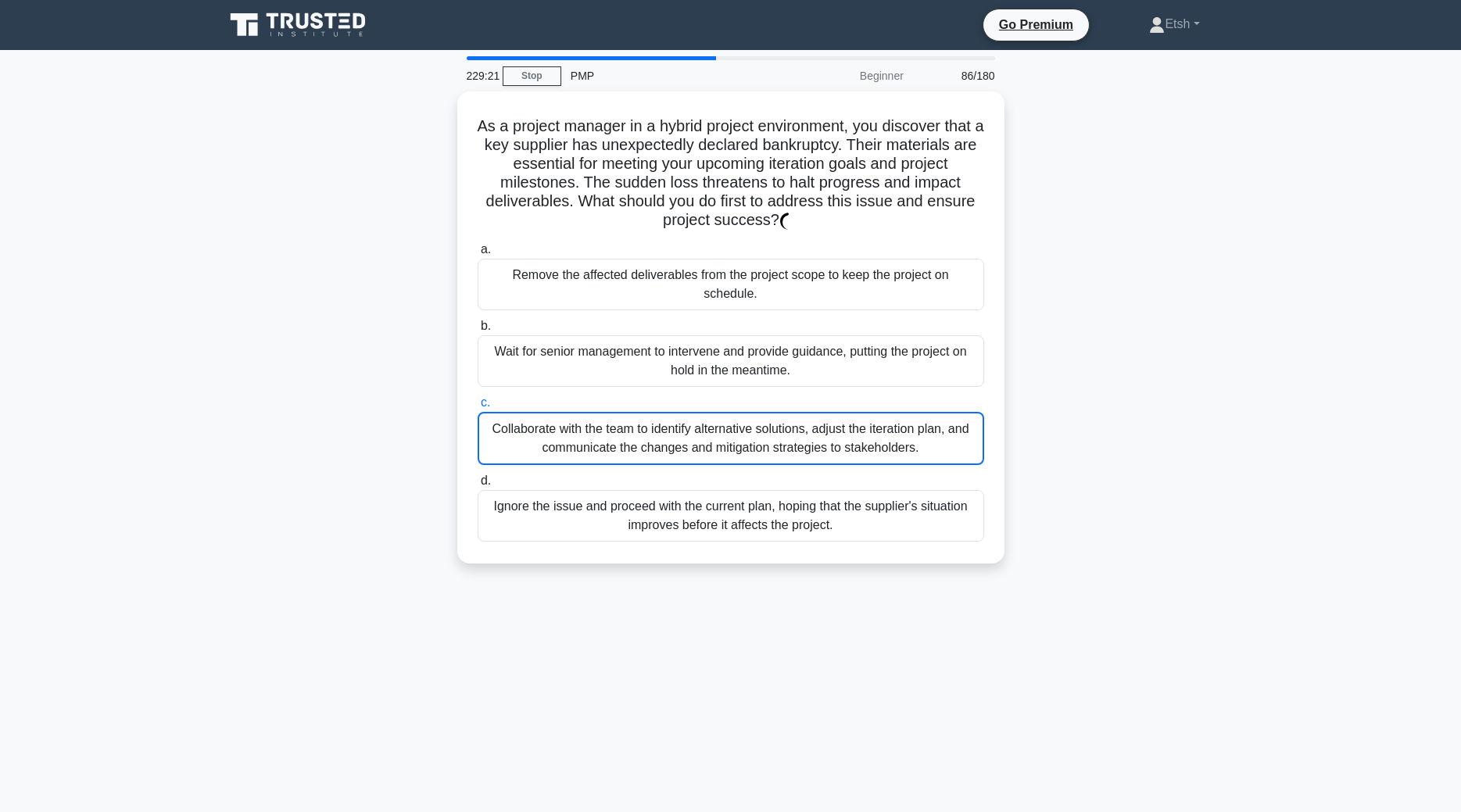
click at [765, 412] on div "Collaborate with the team to identify alternative solutions, adjust the iterati…" at bounding box center [730, 438] width 506 height 53
click at [477, 408] on input "c. Collaborate with the team to identify alternative solutions, adjust the iter…" at bounding box center [477, 403] width 0 height 10
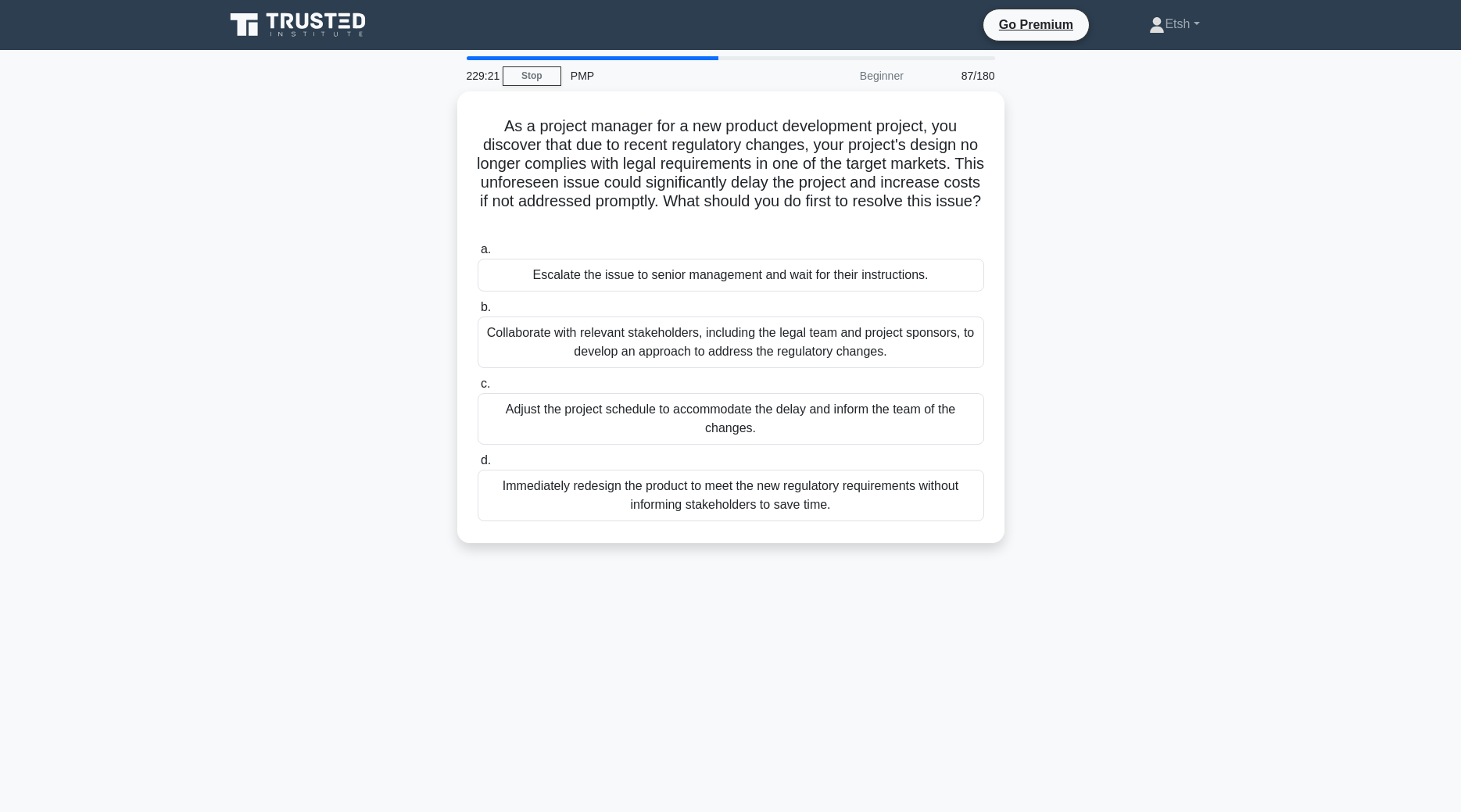
click at [765, 412] on div "Adjust the project schedule to accommodate the delay and inform the team of the…" at bounding box center [730, 419] width 506 height 51
click at [477, 390] on input "c. Adjust the project schedule to accommodate the delay and inform the team of …" at bounding box center [477, 384] width 0 height 10
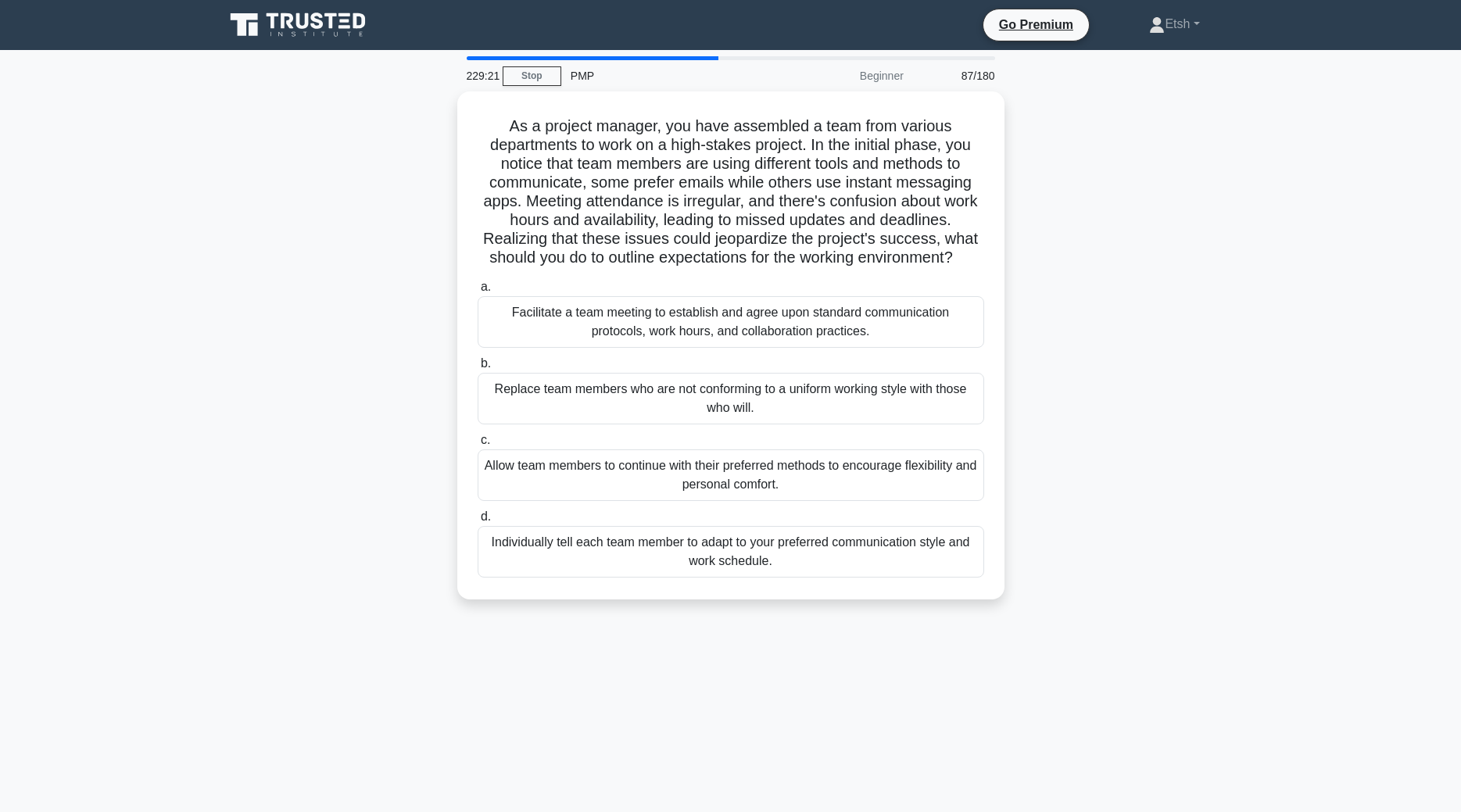
click at [765, 412] on div "Replace team members who are not conforming to a uniform working style with tho…" at bounding box center [730, 398] width 506 height 51
click at [477, 369] on input "b. Replace team members who are not conforming to a uniform working style with …" at bounding box center [477, 364] width 0 height 10
click at [765, 412] on div "Replace team members who are not conforming to a uniform working style with tho…" at bounding box center [730, 399] width 506 height 53
click at [477, 369] on input "b. Replace team members who are not conforming to a uniform working style with …" at bounding box center [477, 364] width 0 height 10
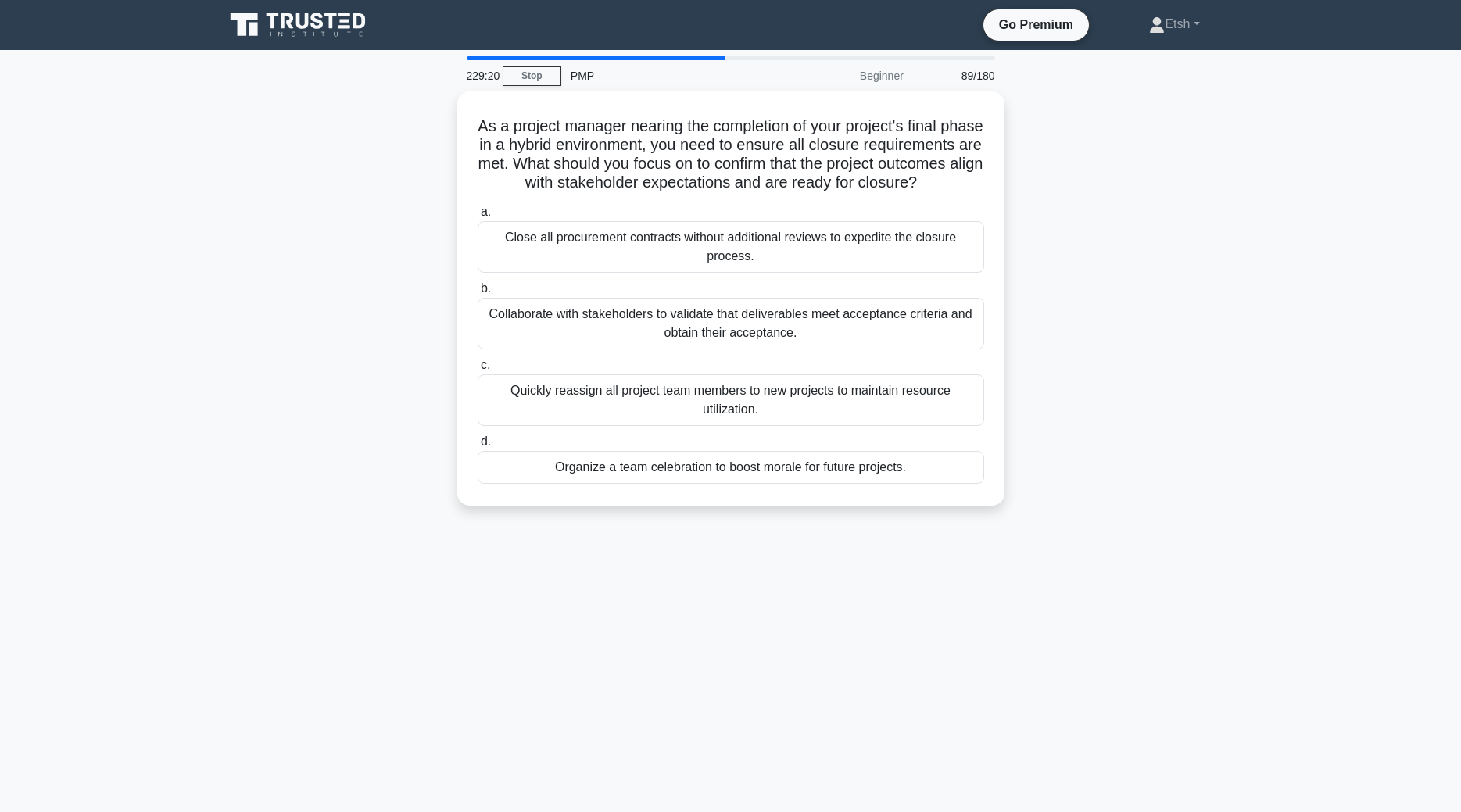
click at [765, 412] on div "Quickly reassign all project team members to new projects to maintain resource …" at bounding box center [730, 400] width 506 height 51
click at [477, 370] on input "c. Quickly reassign all project team members to new projects to maintain resour…" at bounding box center [477, 365] width 0 height 10
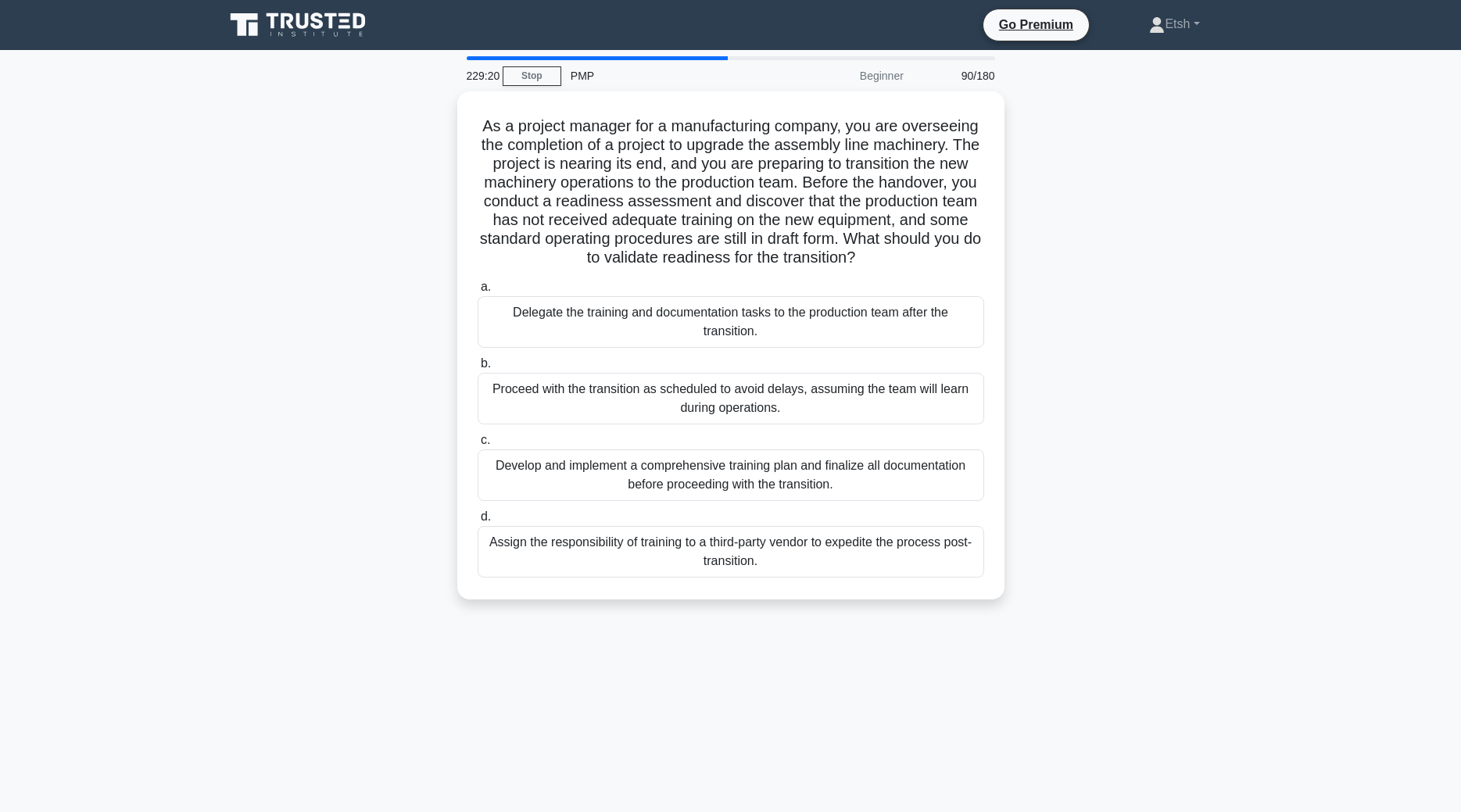
click at [765, 412] on div "Proceed with the transition as scheduled to avoid delays, assuming the team wil…" at bounding box center [730, 398] width 506 height 51
click at [477, 369] on input "b. Proceed with the transition as scheduled to avoid delays, assuming the team …" at bounding box center [477, 364] width 0 height 10
click at [765, 412] on div "Proceed with the transition as scheduled to avoid delays, assuming the team wil…" at bounding box center [730, 399] width 506 height 53
click at [477, 369] on input "b. Proceed with the transition as scheduled to avoid delays, assuming the team …" at bounding box center [477, 364] width 0 height 10
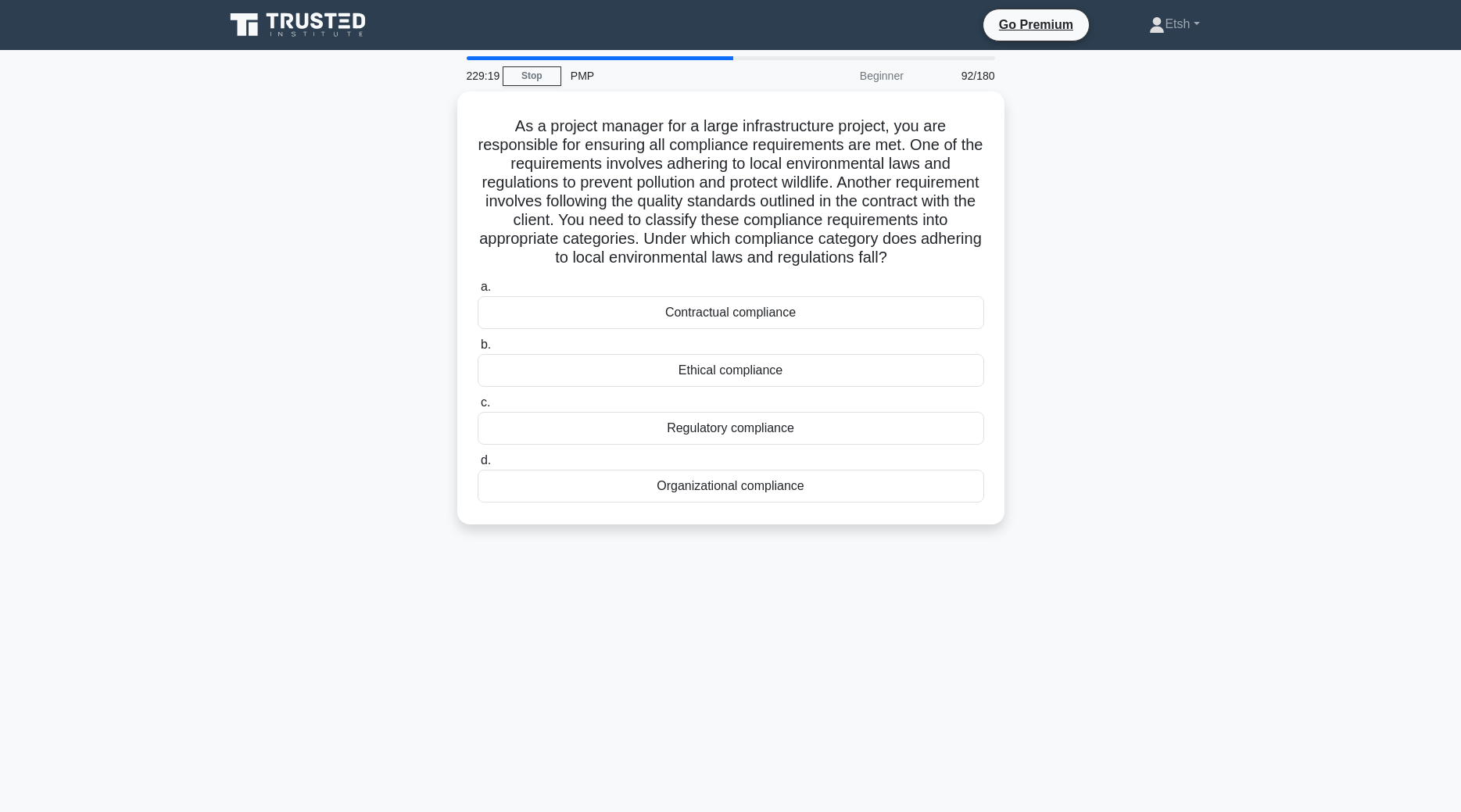
click at [765, 412] on label "c. Regulatory compliance" at bounding box center [730, 419] width 506 height 51
click at [477, 408] on input "c. Regulatory compliance" at bounding box center [477, 403] width 0 height 10
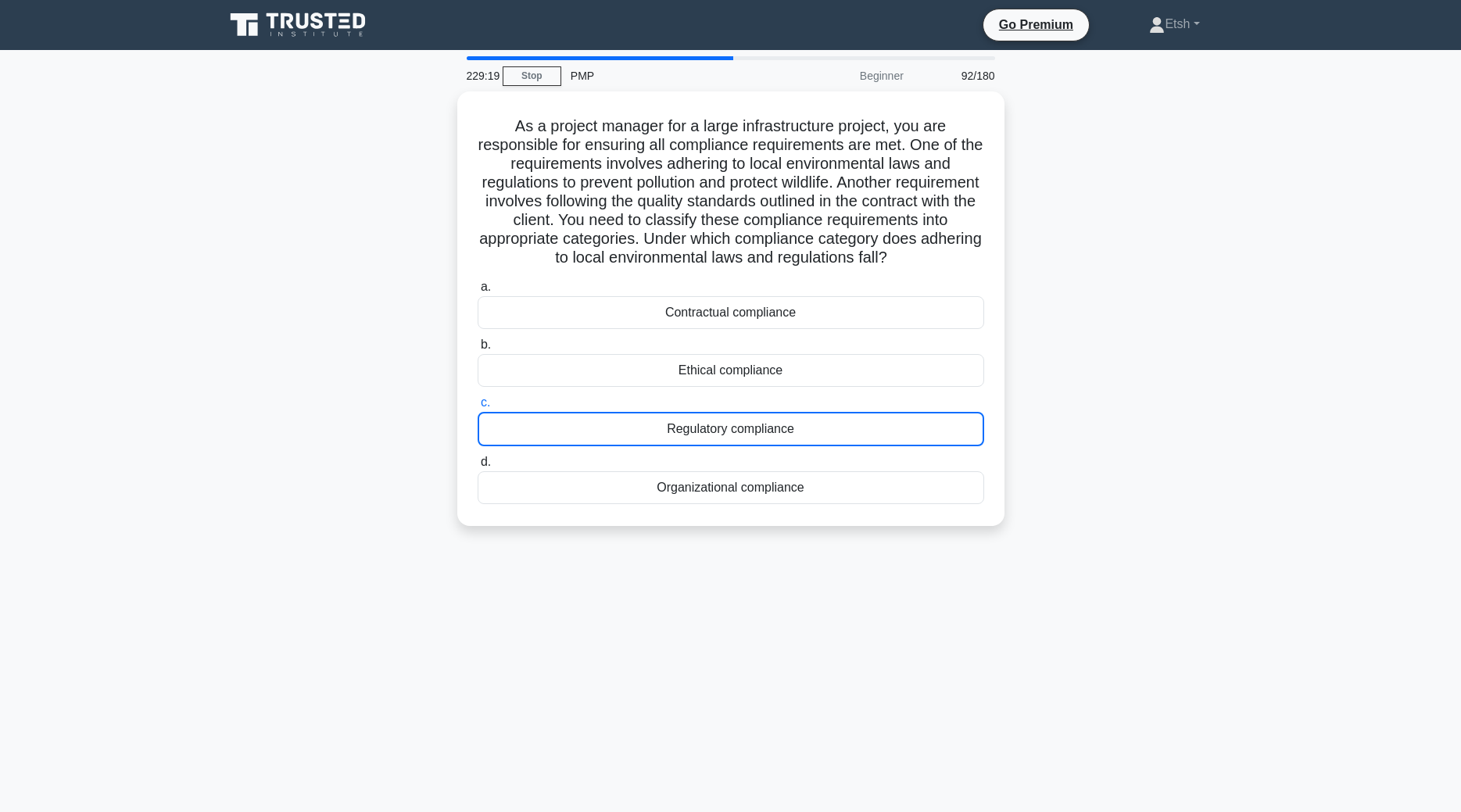
click at [765, 412] on div "Regulatory compliance" at bounding box center [730, 429] width 506 height 34
click at [477, 408] on input "c. Regulatory compliance" at bounding box center [477, 403] width 0 height 10
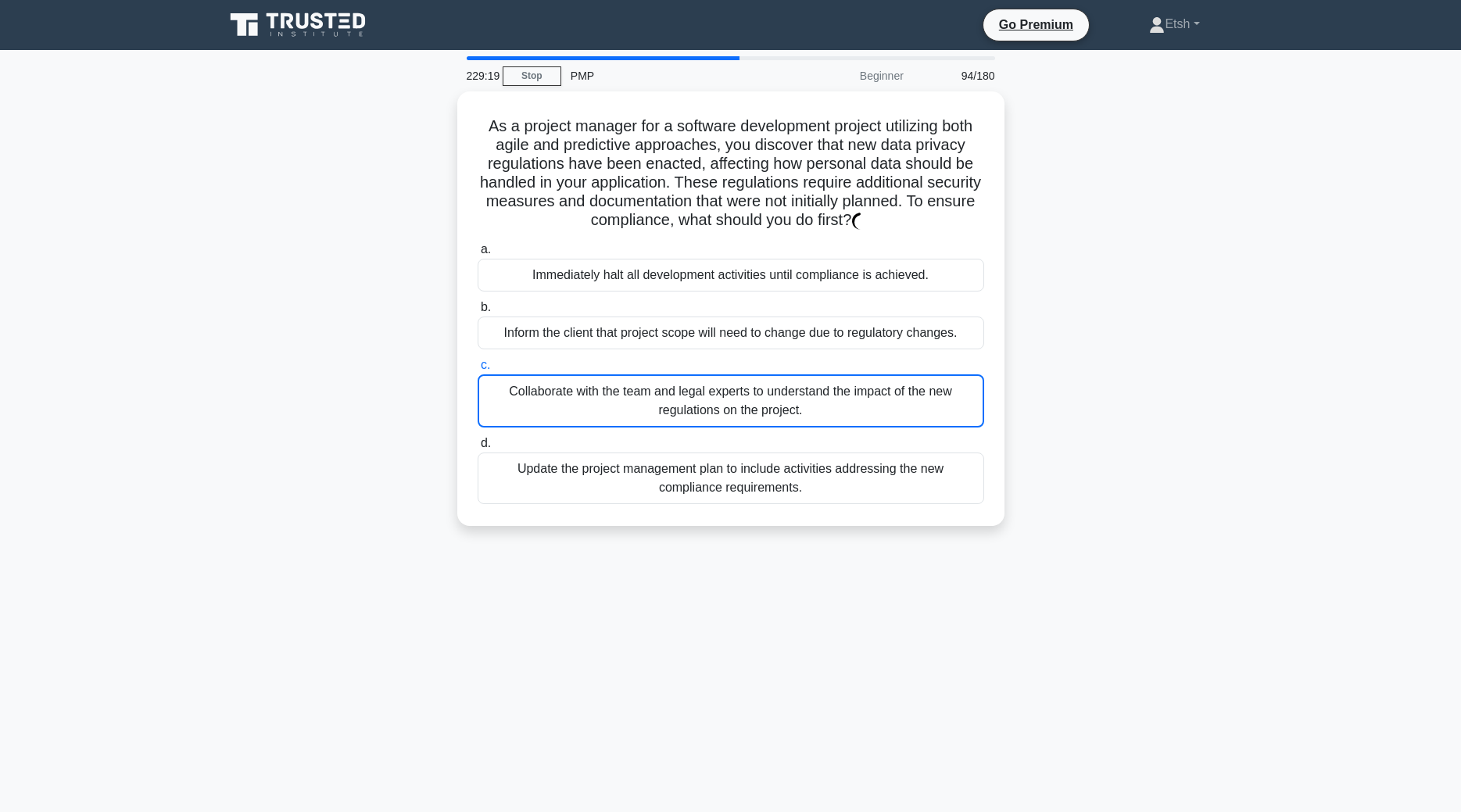
click at [765, 412] on div "Collaborate with the team and legal experts to understand the impact of the new…" at bounding box center [730, 401] width 506 height 53
click at [477, 370] on input "c. Collaborate with the team and legal experts to understand the impact of the …" at bounding box center [477, 365] width 0 height 10
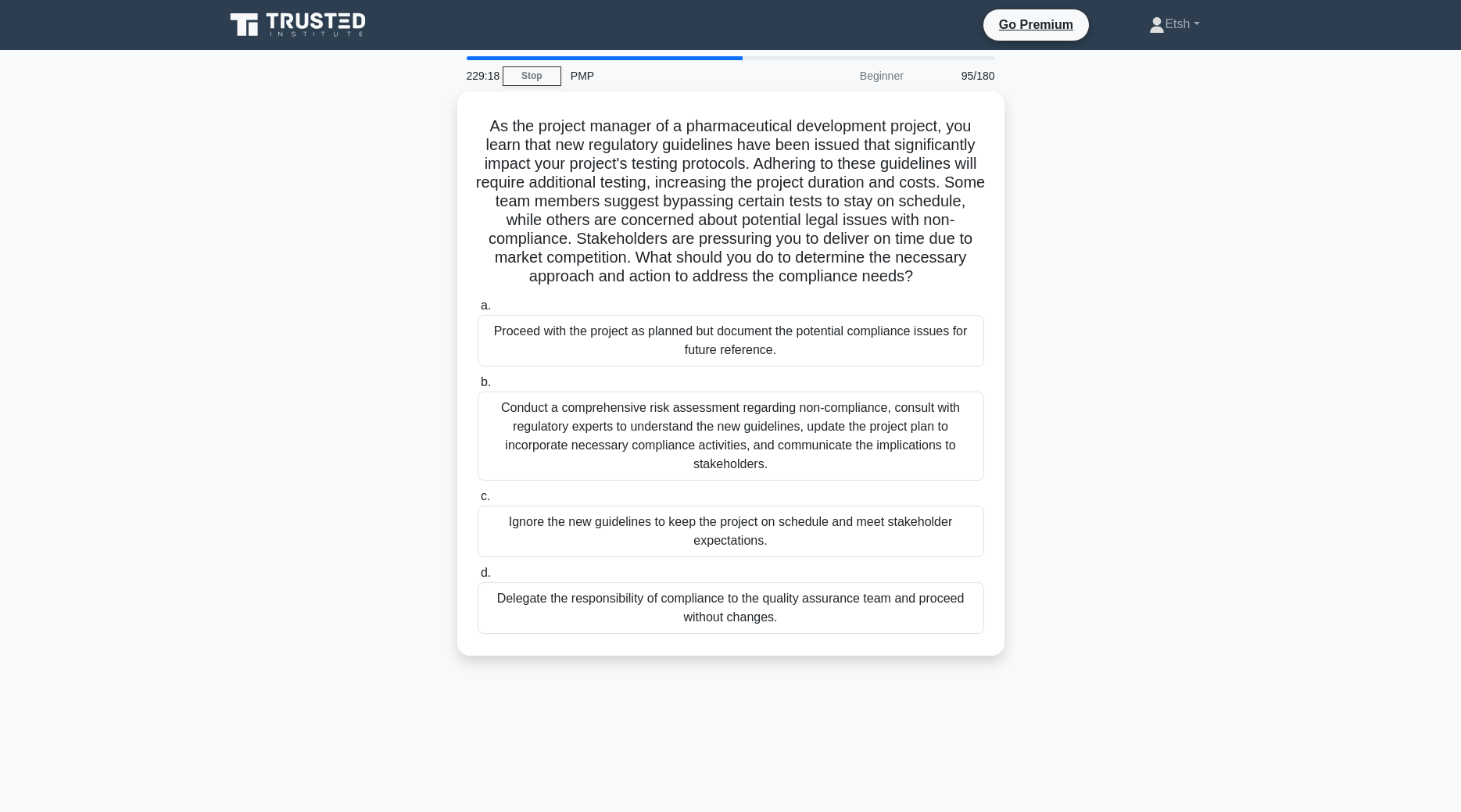
click at [765, 412] on div "Conduct a comprehensive risk assessment regarding non-compliance, consult with …" at bounding box center [730, 436] width 506 height 89
click at [477, 388] on input "b. Conduct a comprehensive risk assessment regarding non-compliance, consult wi…" at bounding box center [477, 382] width 0 height 10
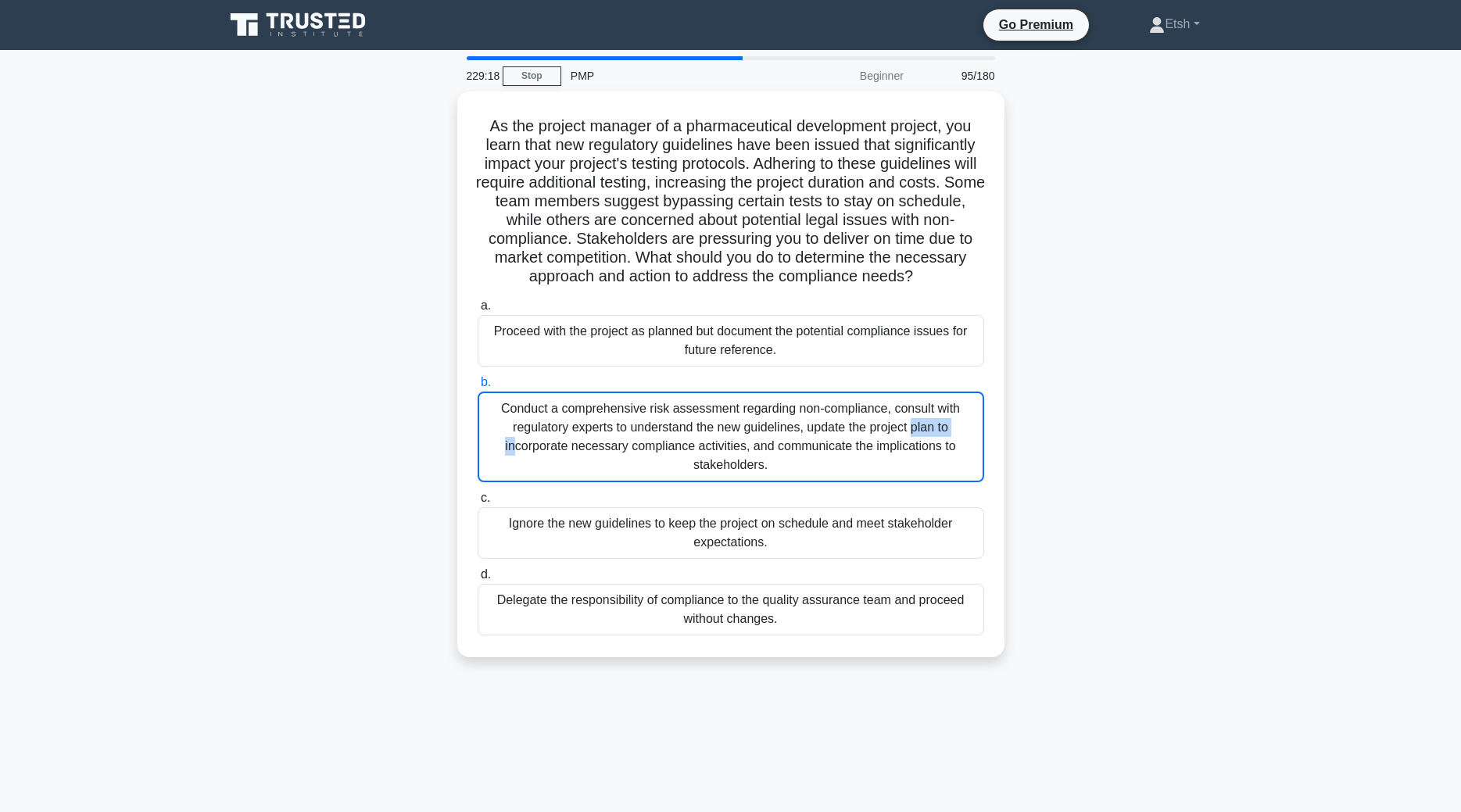
click at [765, 412] on div "Conduct a comprehensive risk assessment regarding non-compliance, consult with …" at bounding box center [730, 436] width 506 height 90
click at [477, 388] on input "b. Conduct a comprehensive risk assessment regarding non-compliance, consult wi…" at bounding box center [477, 382] width 0 height 10
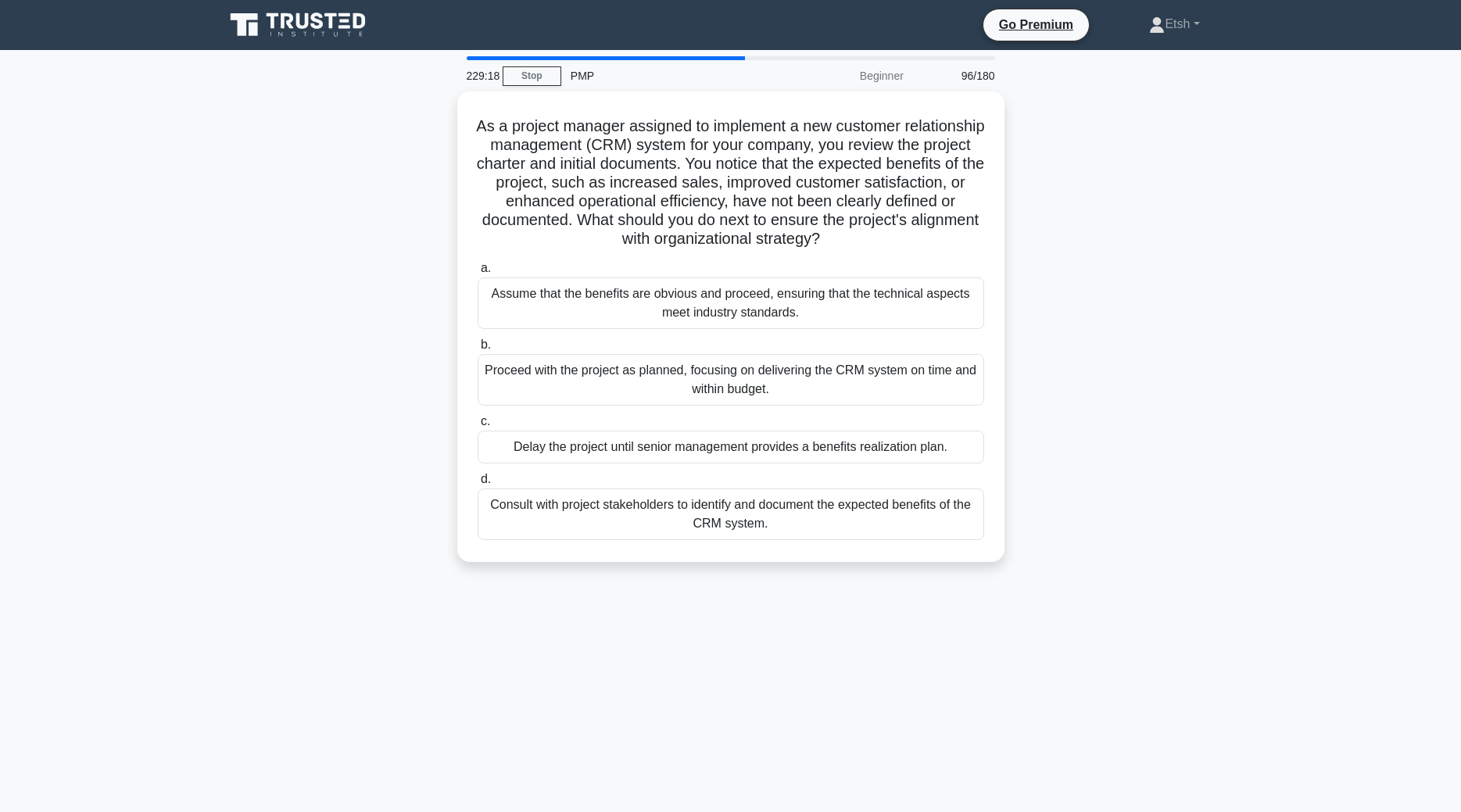
click at [765, 412] on label "c. Delay the project until senior management provides a benefits realization pl…" at bounding box center [730, 437] width 506 height 51
click at [477, 417] on input "c. Delay the project until senior management provides a benefits realization pl…" at bounding box center [477, 421] width 0 height 10
click at [765, 412] on label "c. Delay the project until senior management provides a benefits realization pl…" at bounding box center [730, 438] width 506 height 53
click at [477, 417] on input "c. Delay the project until senior management provides a benefits realization pl…" at bounding box center [477, 421] width 0 height 10
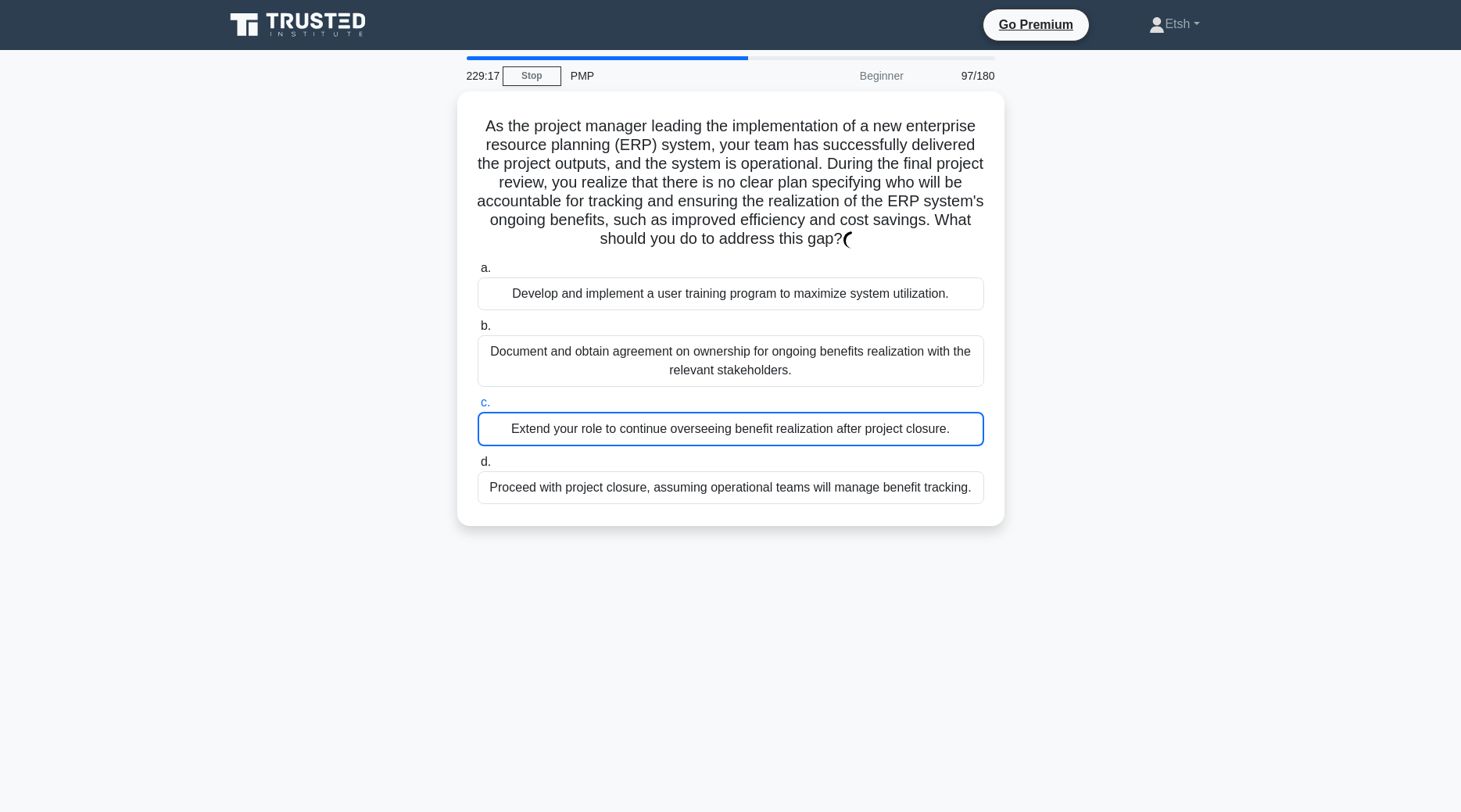
click at [765, 412] on div "Extend your role to continue overseeing benefit realization after project closu…" at bounding box center [730, 429] width 506 height 34
click at [477, 408] on input "c. Extend your role to continue overseeing benefit realization after project cl…" at bounding box center [477, 403] width 0 height 10
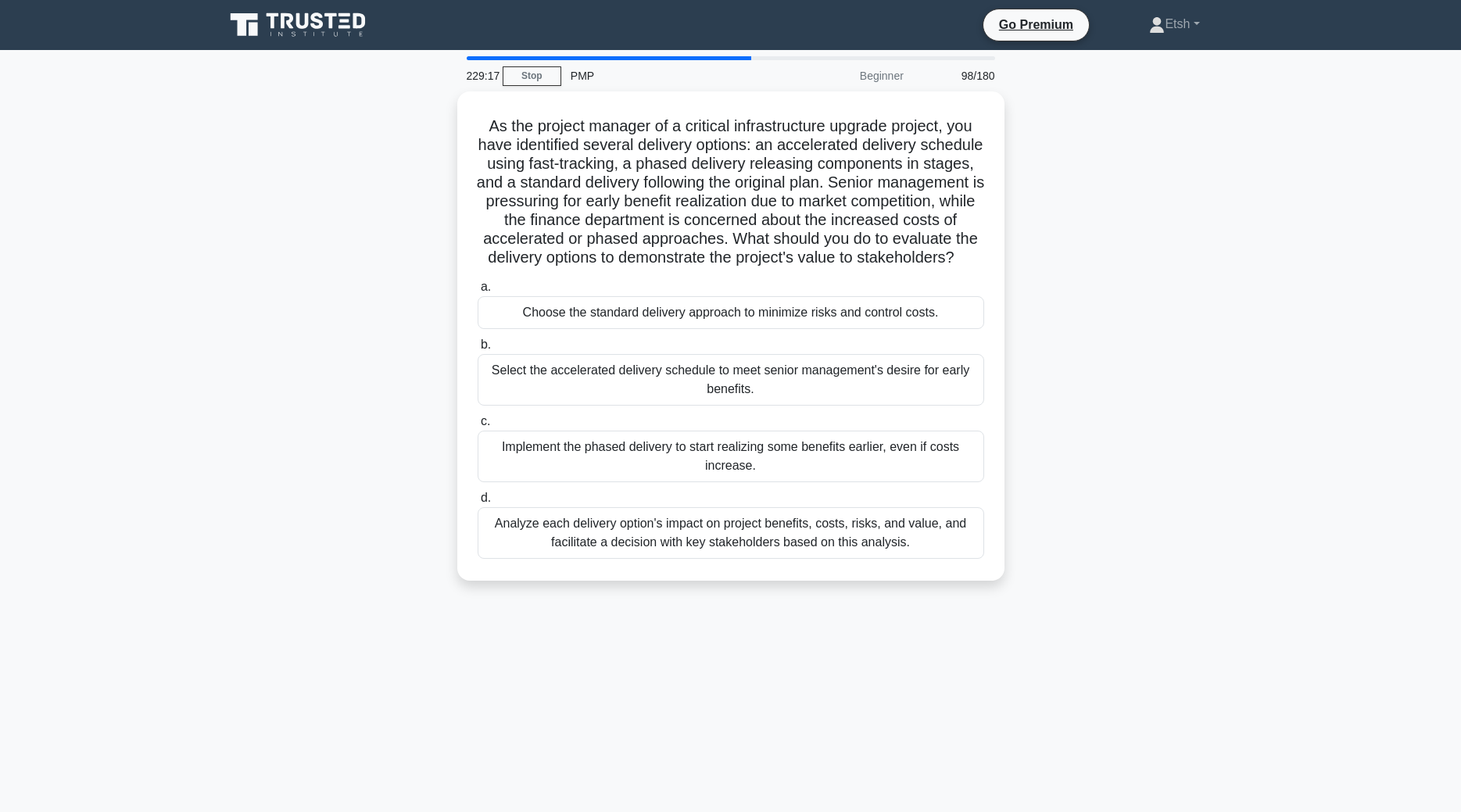
click at [765, 412] on div "a. Choose the standard delivery approach to minimize risks and control costs. b…" at bounding box center [731, 418] width 526 height 288
click at [765, 412] on label "c. Implement the phased delivery to start realizing some benefits earlier, even…" at bounding box center [730, 447] width 506 height 70
click at [477, 417] on input "c. Implement the phased delivery to start realizing some benefits earlier, even…" at bounding box center [477, 421] width 0 height 10
click at [765, 412] on label "c. Implement the phased delivery to start realizing some benefits earlier, even…" at bounding box center [730, 447] width 506 height 72
click at [477, 417] on input "c. Implement the phased delivery to start realizing some benefits earlier, even…" at bounding box center [477, 421] width 0 height 10
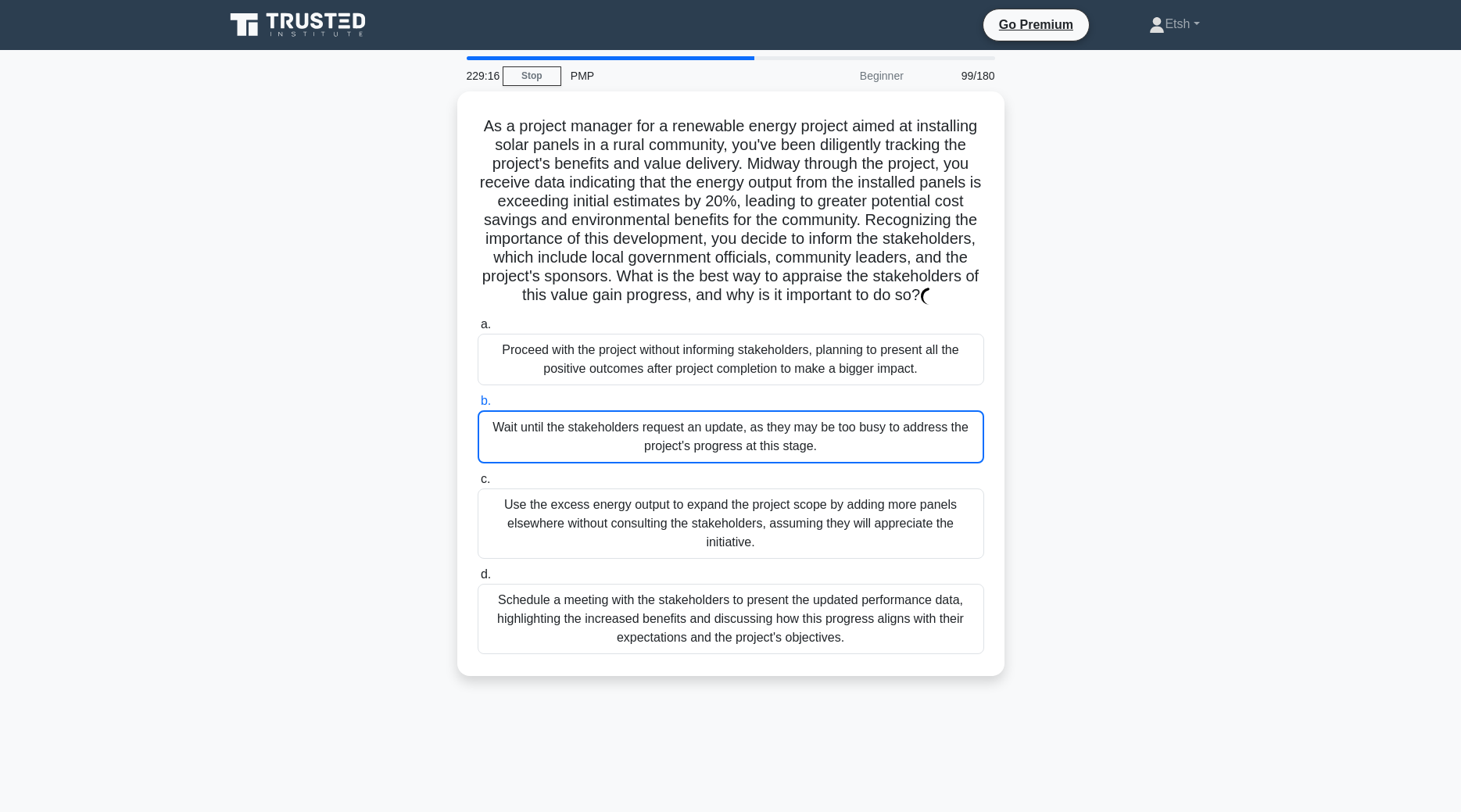
click at [765, 412] on div "Wait until the stakeholders request an update, as they may be too busy to addre…" at bounding box center [730, 436] width 506 height 53
click at [477, 406] on input "b. Wait until the stakeholders request an update, as they may be too busy to ad…" at bounding box center [477, 401] width 0 height 10
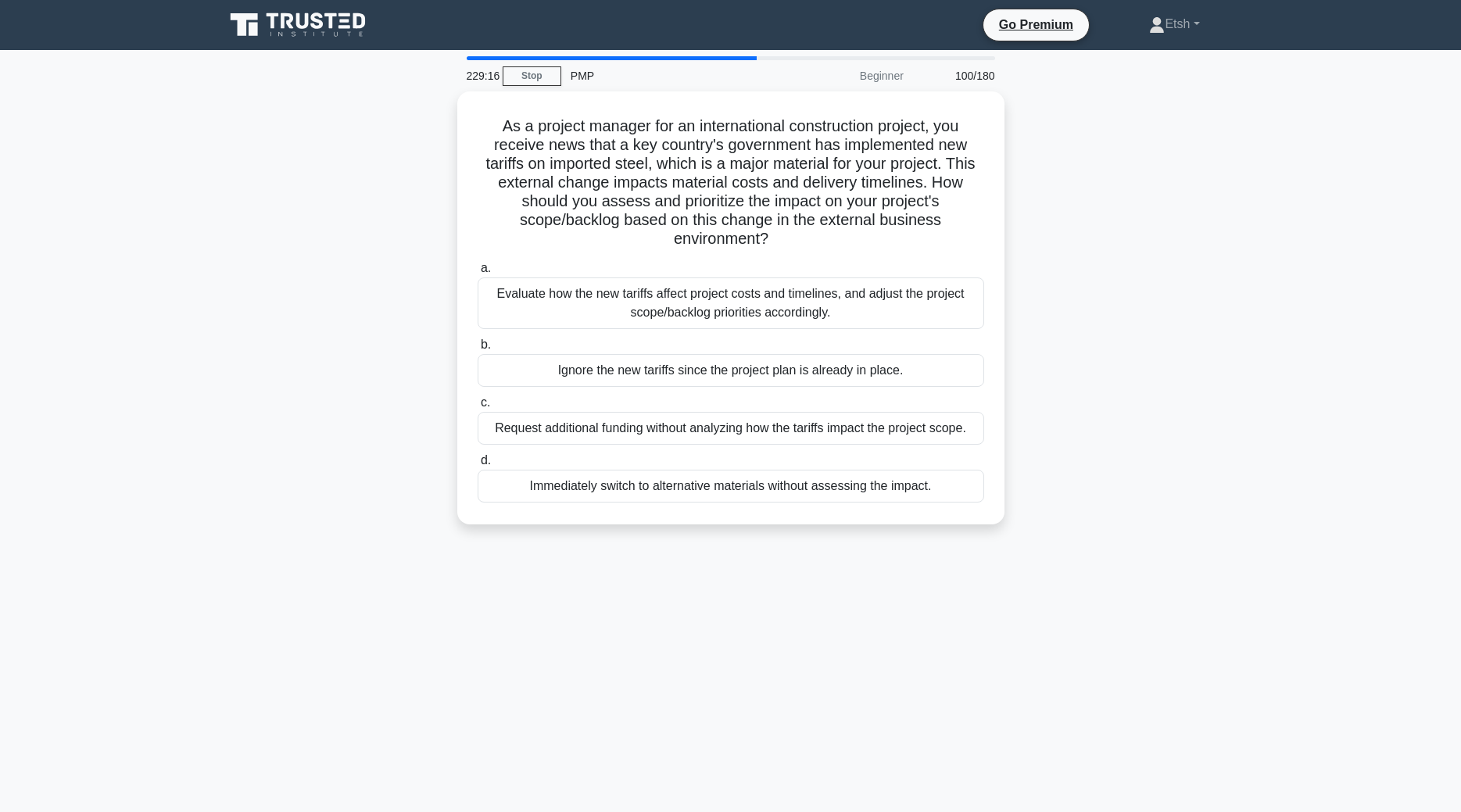
click at [765, 412] on div "Request additional funding without analyzing how the tariffs impact the project…" at bounding box center [730, 428] width 506 height 33
click at [477, 408] on input "c. Request additional funding without analyzing how the tariffs impact the proj…" at bounding box center [477, 403] width 0 height 10
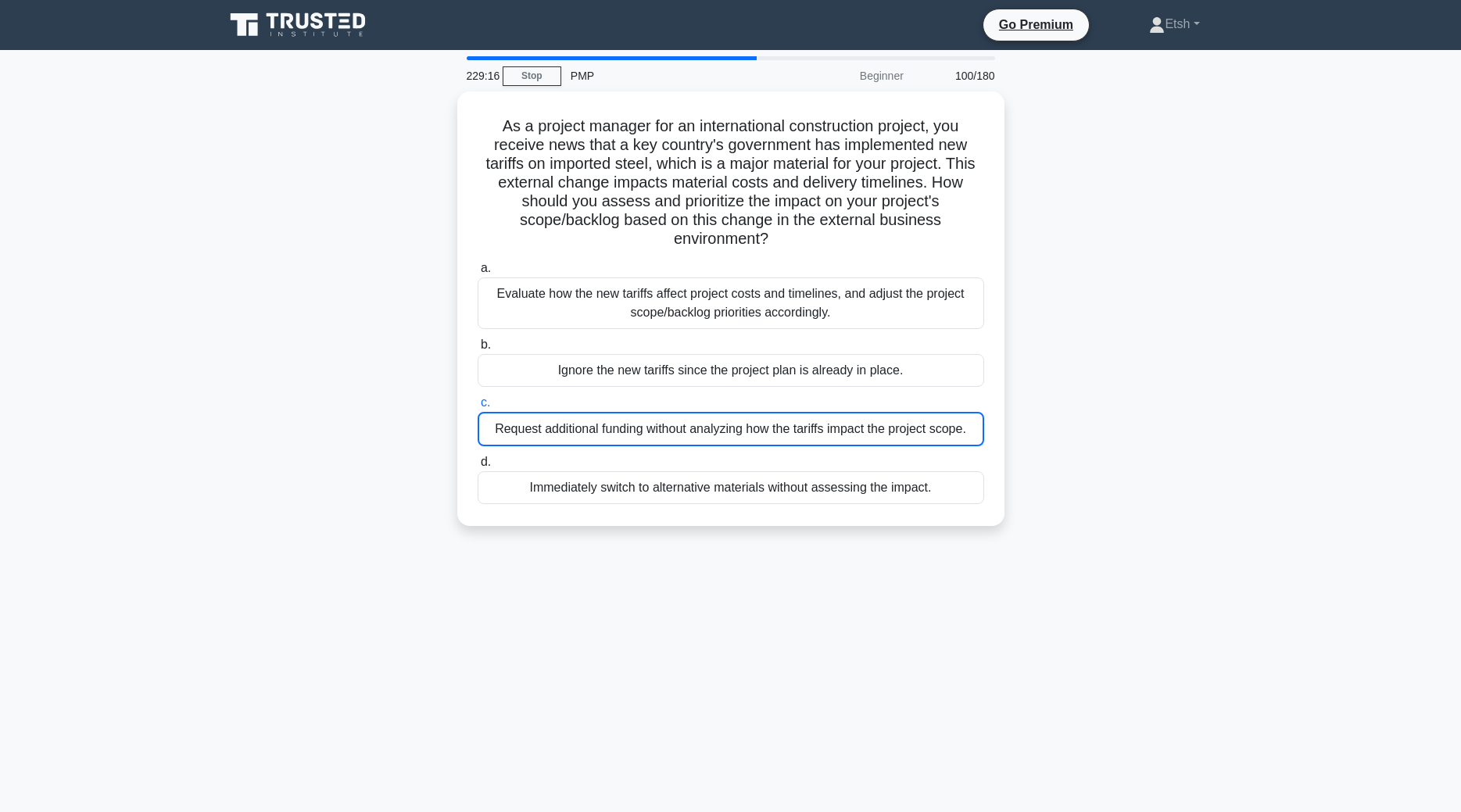
click at [765, 412] on div "Request additional funding without analyzing how the tariffs impact the project…" at bounding box center [730, 429] width 506 height 34
click at [477, 408] on input "c. Request additional funding without analyzing how the tariffs impact the proj…" at bounding box center [477, 403] width 0 height 10
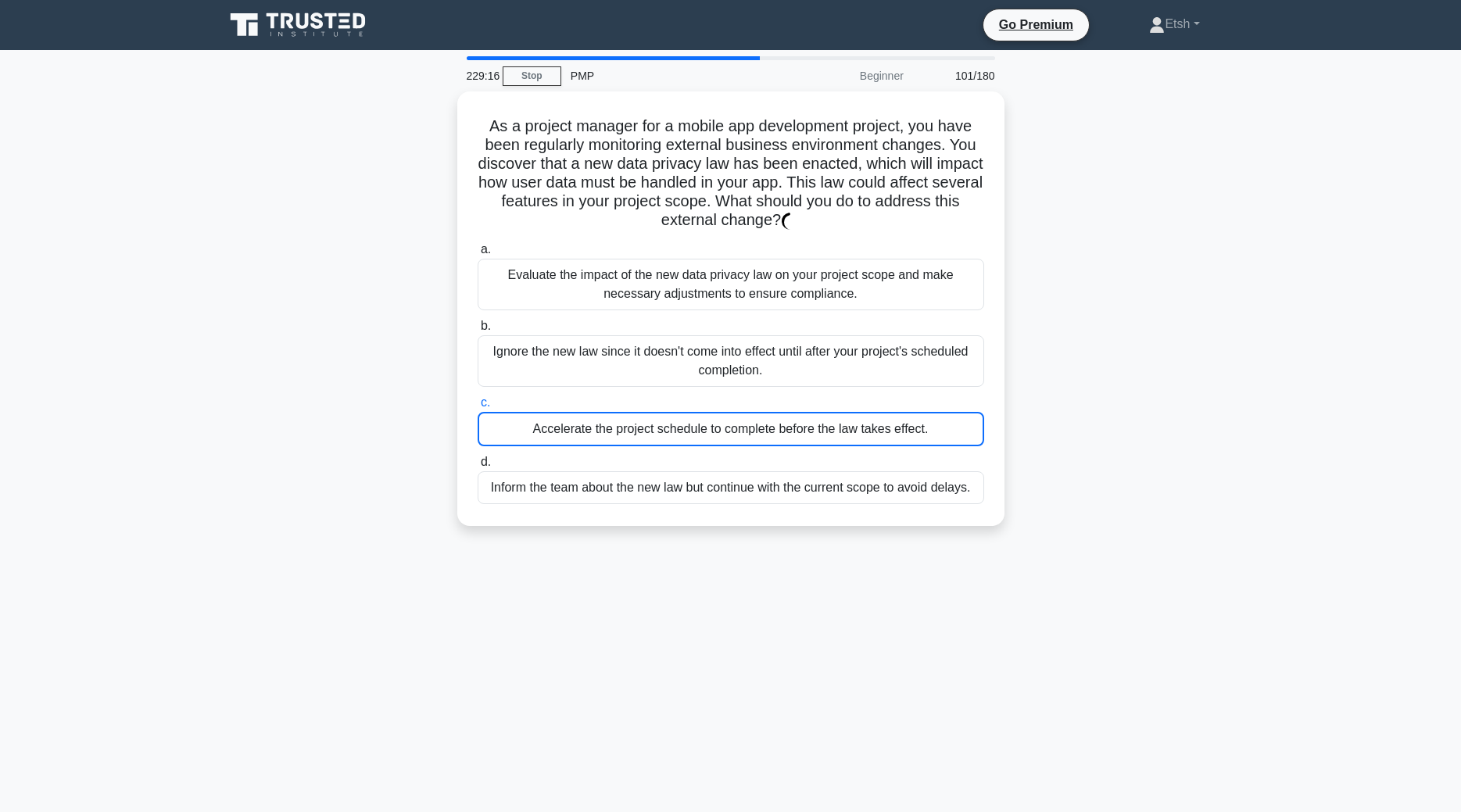
click at [765, 412] on div "Accelerate the project schedule to complete before the law takes effect." at bounding box center [730, 429] width 506 height 34
click at [477, 408] on input "c. Accelerate the project schedule to complete before the law takes effect." at bounding box center [477, 403] width 0 height 10
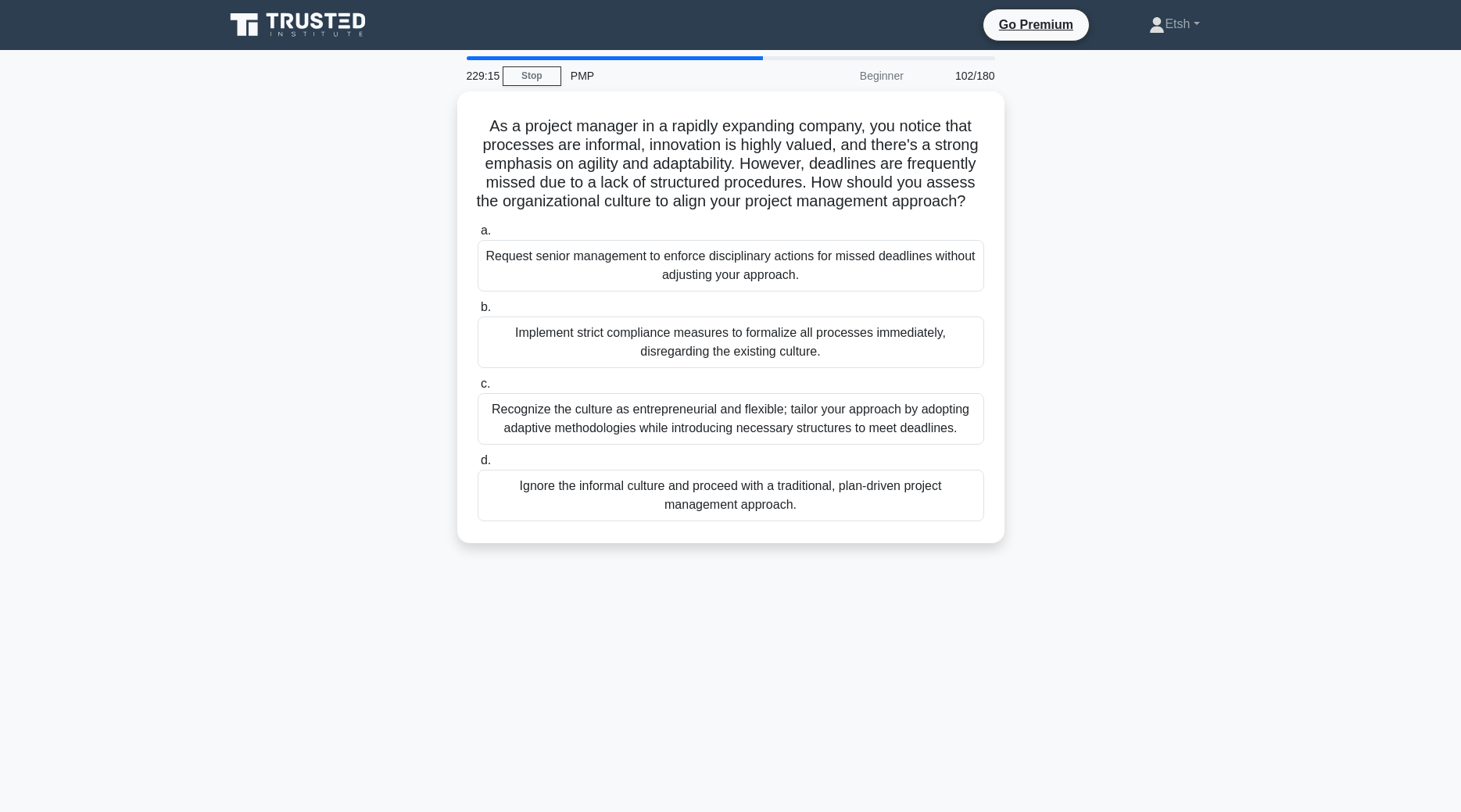
click at [765, 412] on div "Recognize the culture as entrepreneurial and flexible; tailor your approach by …" at bounding box center [730, 419] width 506 height 51
click at [477, 390] on input "c. Recognize the culture as entrepreneurial and flexible; tailor your approach …" at bounding box center [477, 384] width 0 height 10
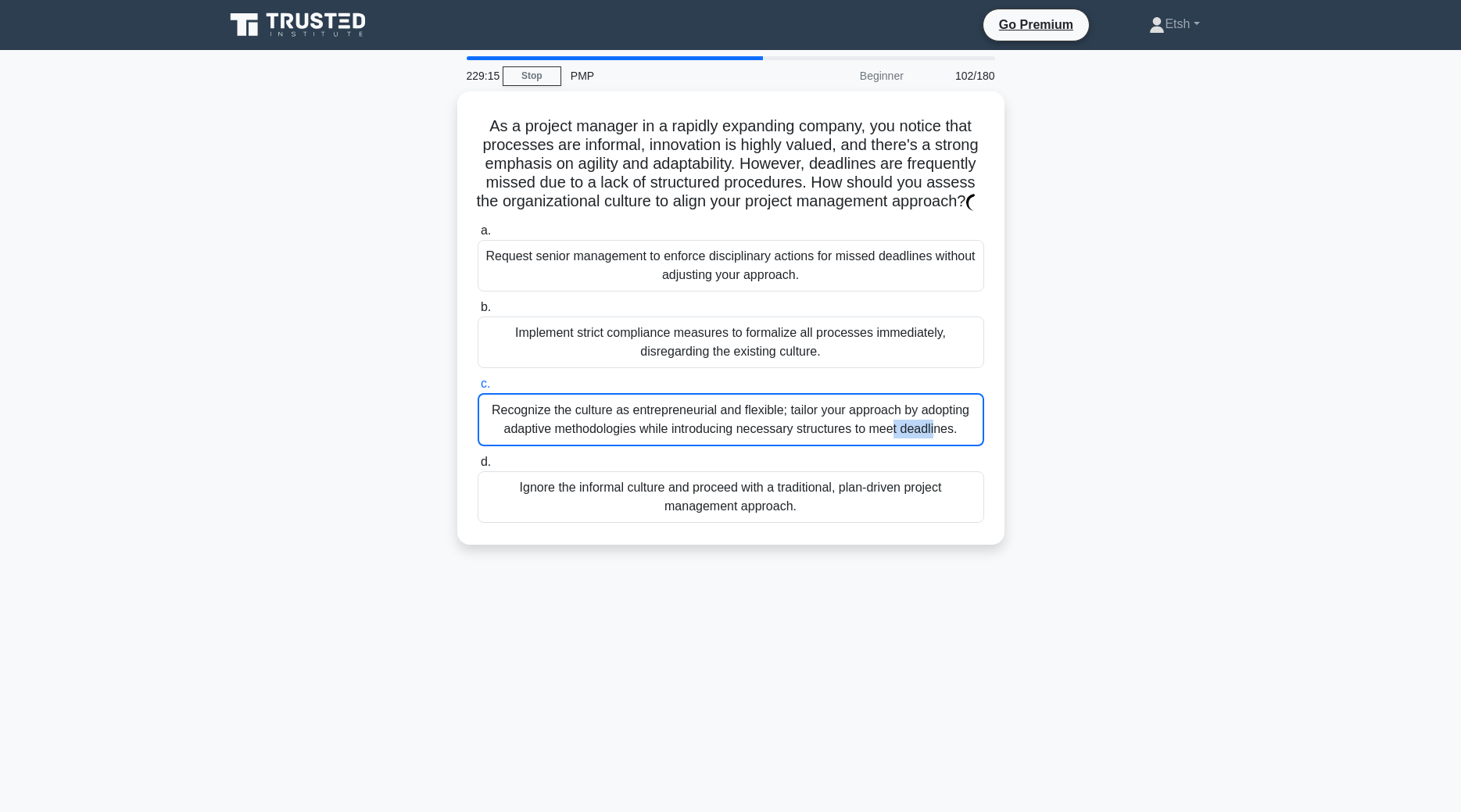
click at [765, 412] on div "Recognize the culture as entrepreneurial and flexible; tailor your approach by …" at bounding box center [730, 420] width 506 height 53
click at [477, 390] on input "c. Recognize the culture as entrepreneurial and flexible; tailor your approach …" at bounding box center [477, 384] width 0 height 10
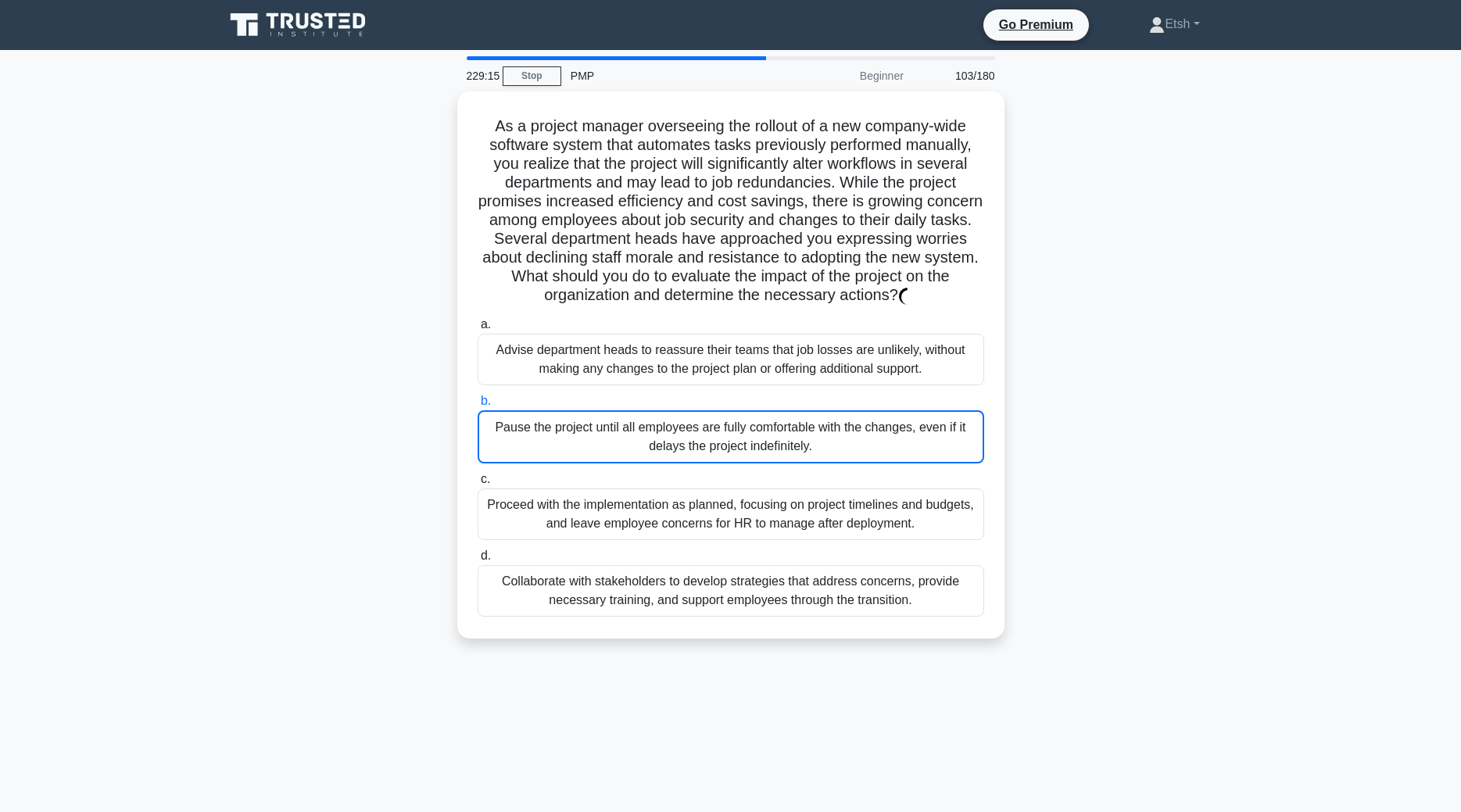
click at [765, 412] on div "Pause the project until all employees are fully comfortable with the changes, e…" at bounding box center [730, 436] width 506 height 53
click at [477, 406] on input "b. Pause the project until all employees are fully comfortable with the changes…" at bounding box center [477, 401] width 0 height 10
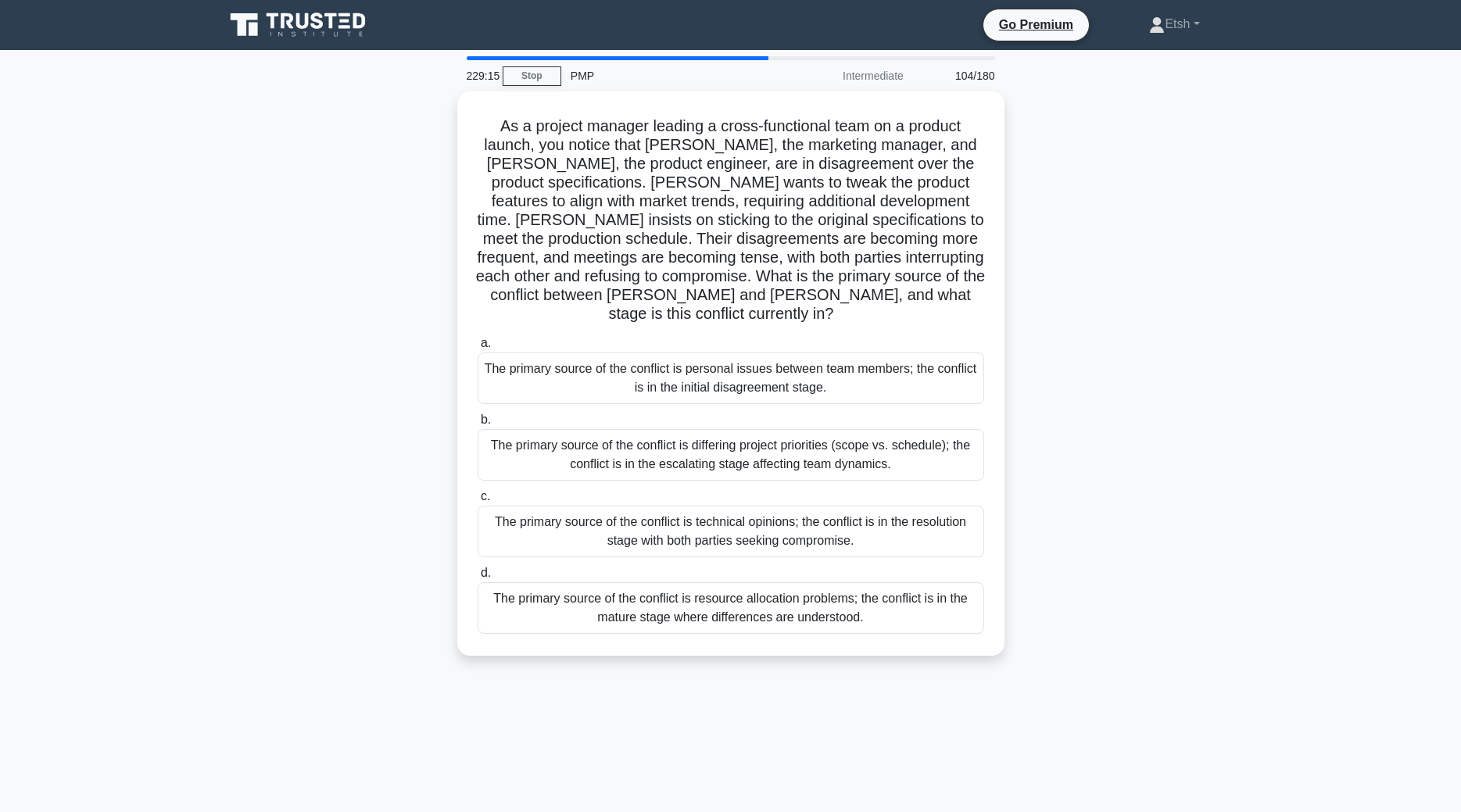
click at [765, 429] on div "The primary source of the conflict is differing project priorities (scope vs. s…" at bounding box center [730, 454] width 506 height 51
click at [477, 415] on input "b. The primary source of the conflict is differing project priorities (scope vs…" at bounding box center [477, 420] width 0 height 10
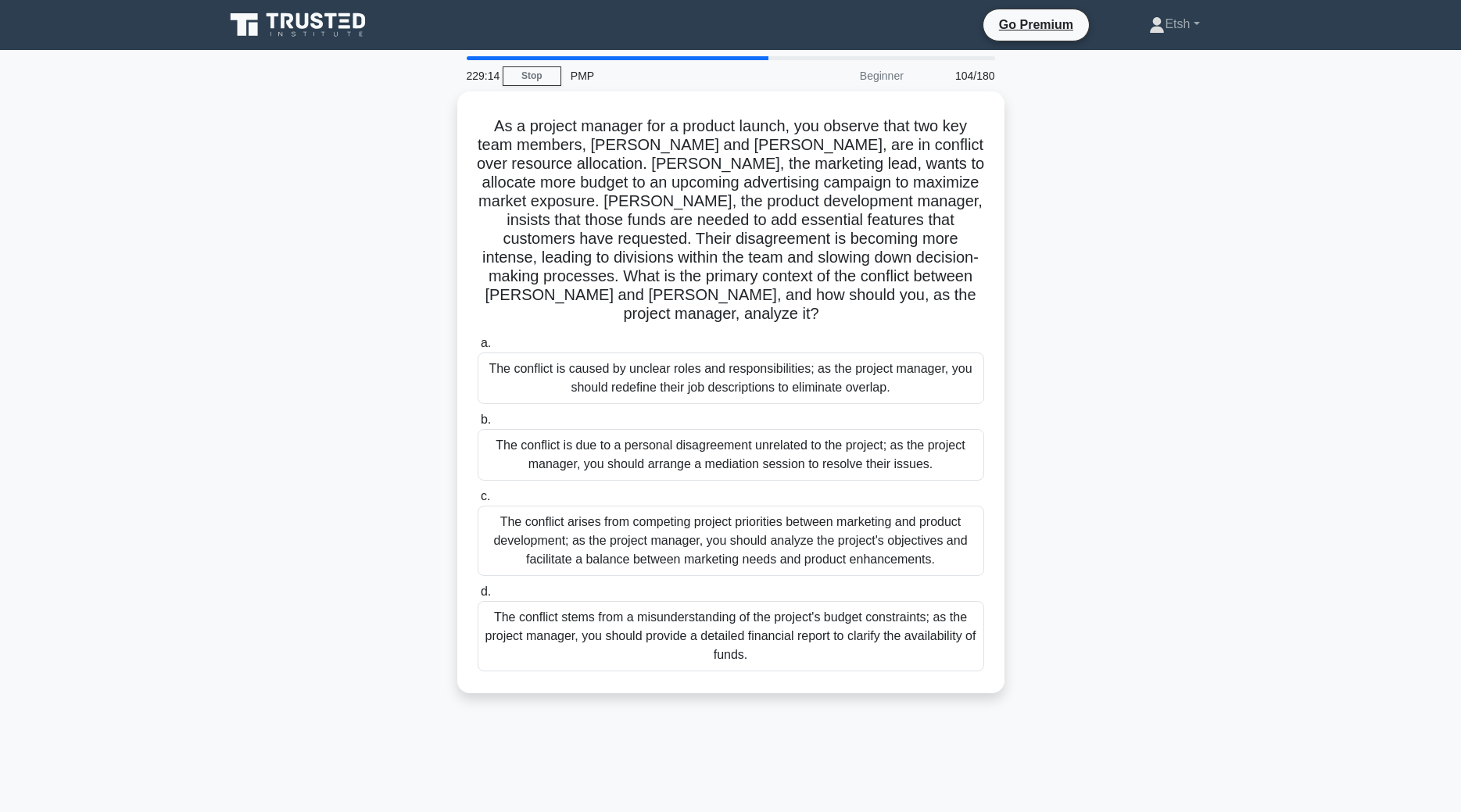
click at [765, 429] on div "The conflict is due to a personal disagreement unrelated to the project; as the…" at bounding box center [730, 454] width 506 height 51
click at [477, 415] on input "b. The conflict is due to a personal disagreement unrelated to the project; as …" at bounding box center [477, 420] width 0 height 10
click at [765, 429] on div "The conflict is due to a personal disagreement unrelated to the project; as the…" at bounding box center [730, 455] width 506 height 53
click at [477, 415] on input "b. The conflict is due to a personal disagreement unrelated to the project; as …" at bounding box center [477, 420] width 0 height 10
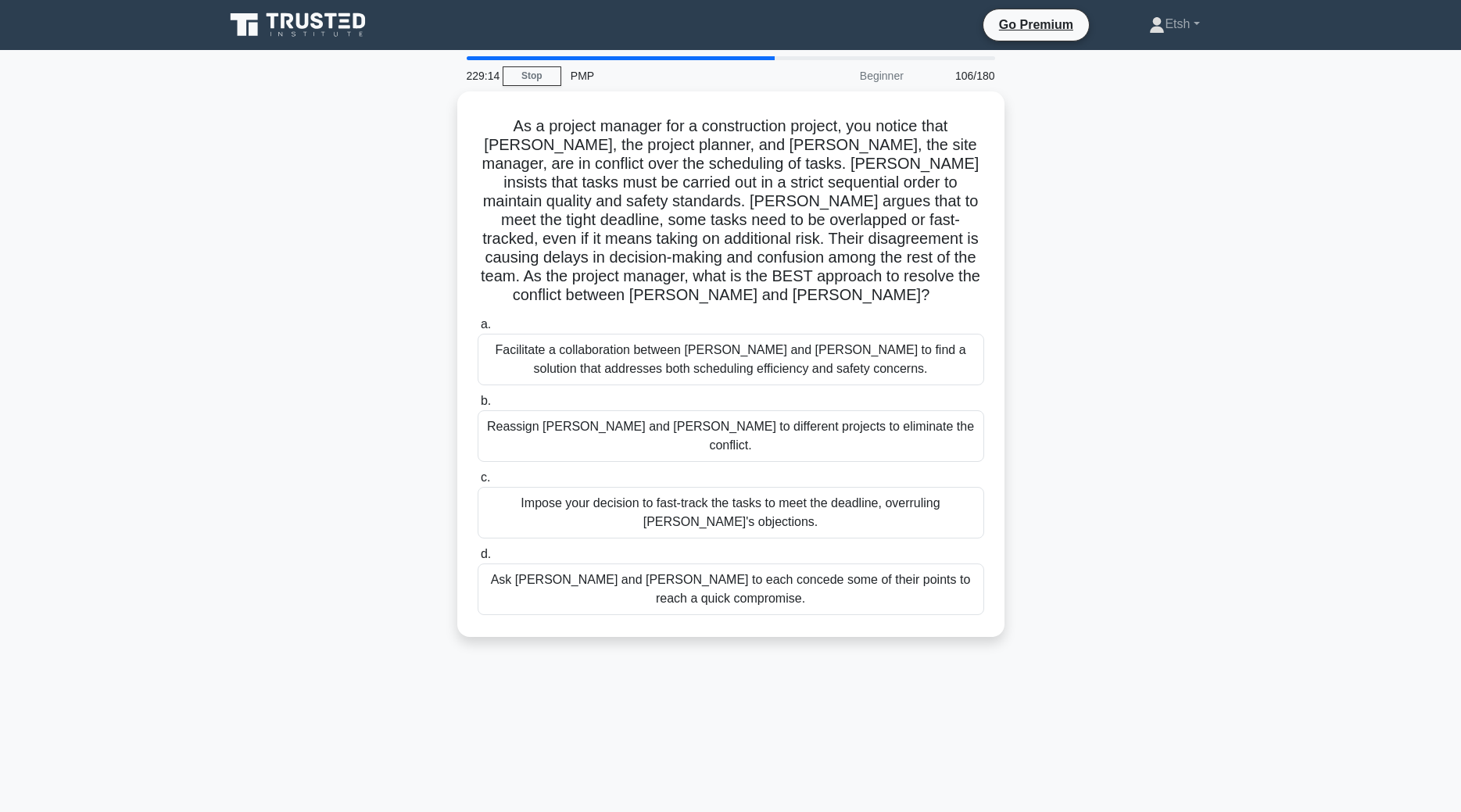
click at [765, 412] on div "Reassign Karen and Dave to different projects to eliminate the conflict." at bounding box center [730, 435] width 506 height 51
click at [477, 406] on input "b. Reassign Karen and Dave to different projects to eliminate the conflict." at bounding box center [477, 401] width 0 height 10
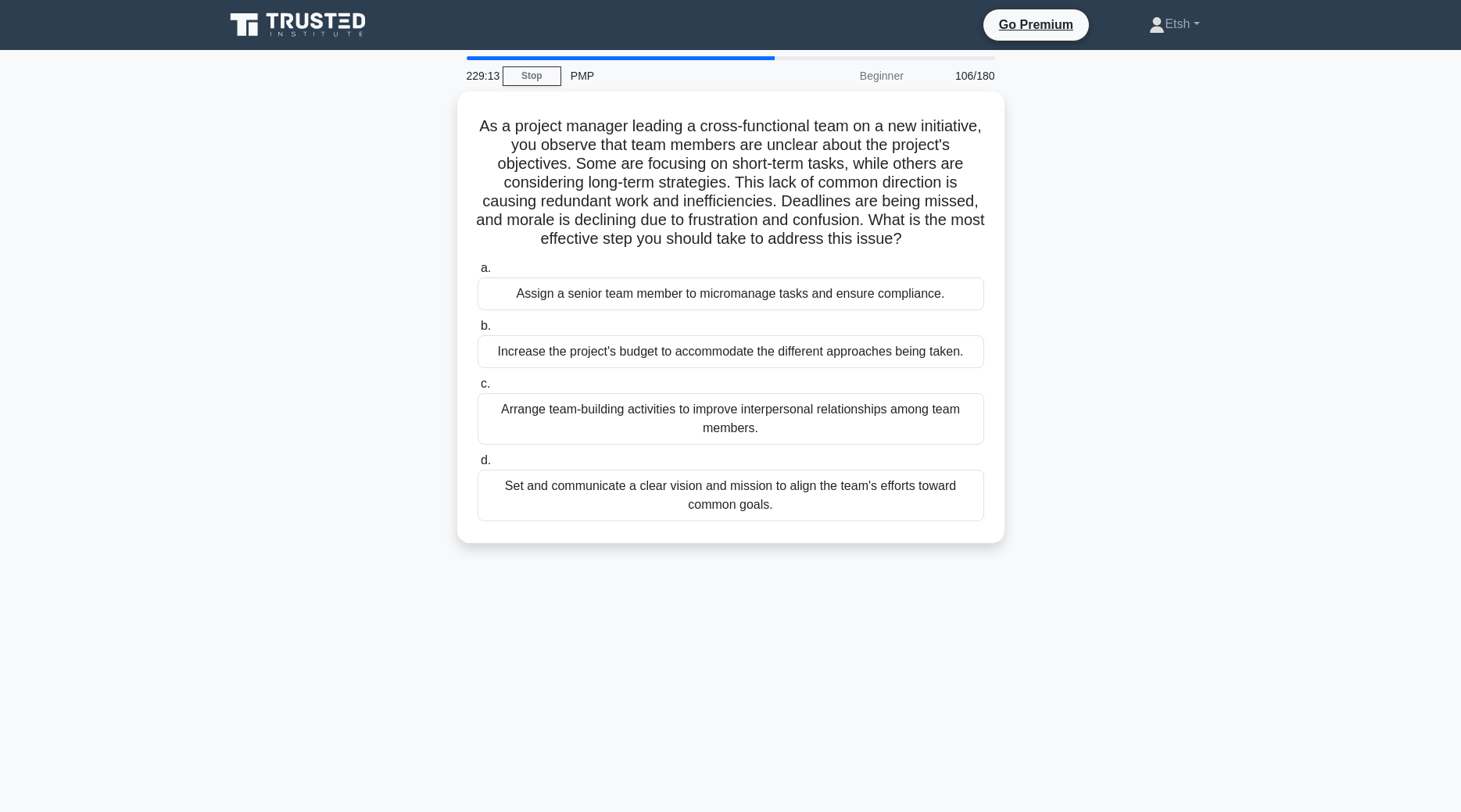
click at [765, 412] on div "Arrange team-building activities to improve interpersonal relationships among t…" at bounding box center [730, 419] width 506 height 51
click at [477, 390] on input "c. Arrange team-building activities to improve interpersonal relationships amon…" at bounding box center [477, 384] width 0 height 10
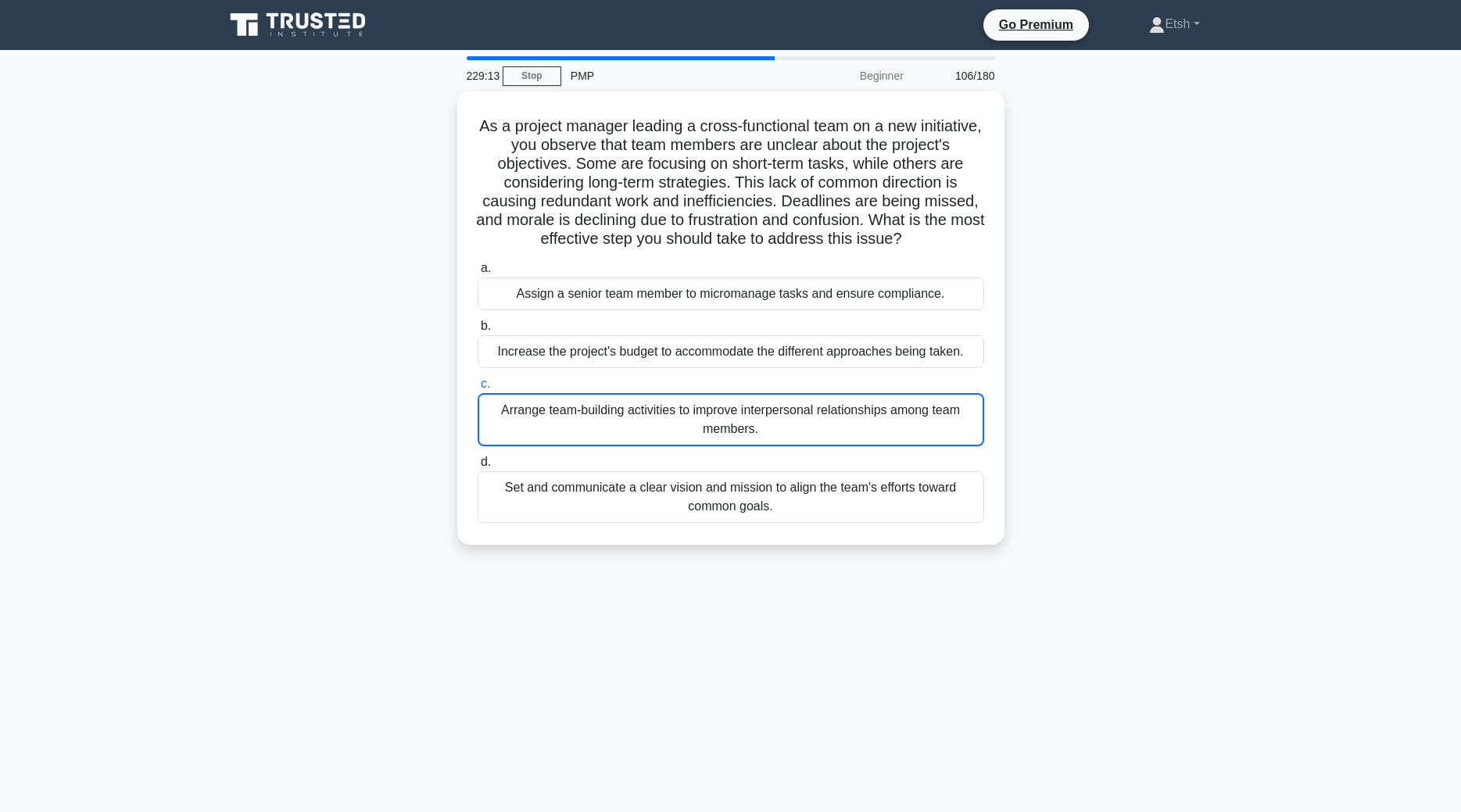
click at [765, 412] on div "Arrange team-building activities to improve interpersonal relationships among t…" at bounding box center [730, 420] width 506 height 53
click at [477, 390] on input "c. Arrange team-building activities to improve interpersonal relationships amon…" at bounding box center [477, 384] width 0 height 10
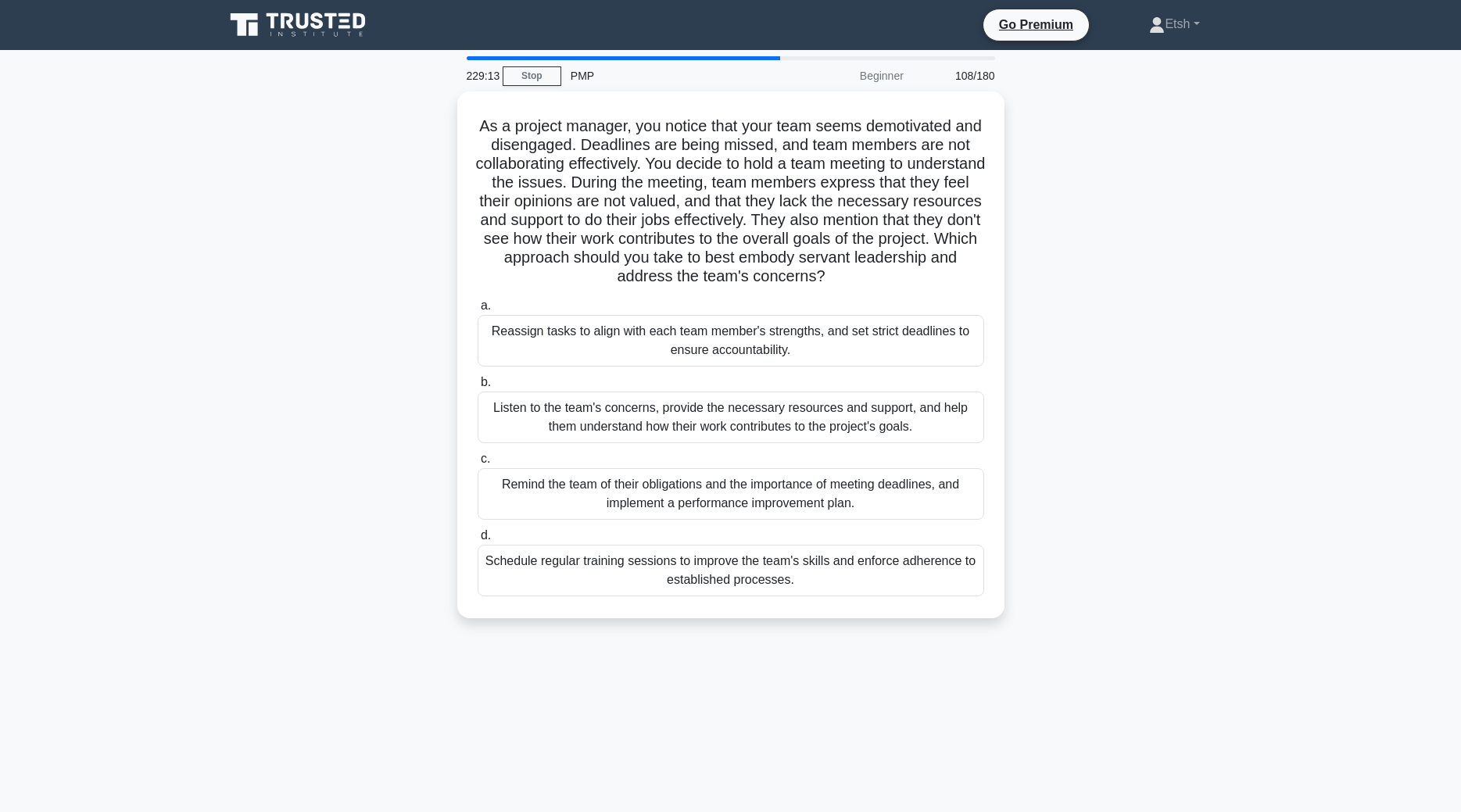
click at [765, 412] on div "Listen to the team's concerns, provide the necessary resources and support, and…" at bounding box center [730, 417] width 506 height 51
click at [477, 388] on input "b. Listen to the team's concerns, provide the necessary resources and support, …" at bounding box center [477, 382] width 0 height 10
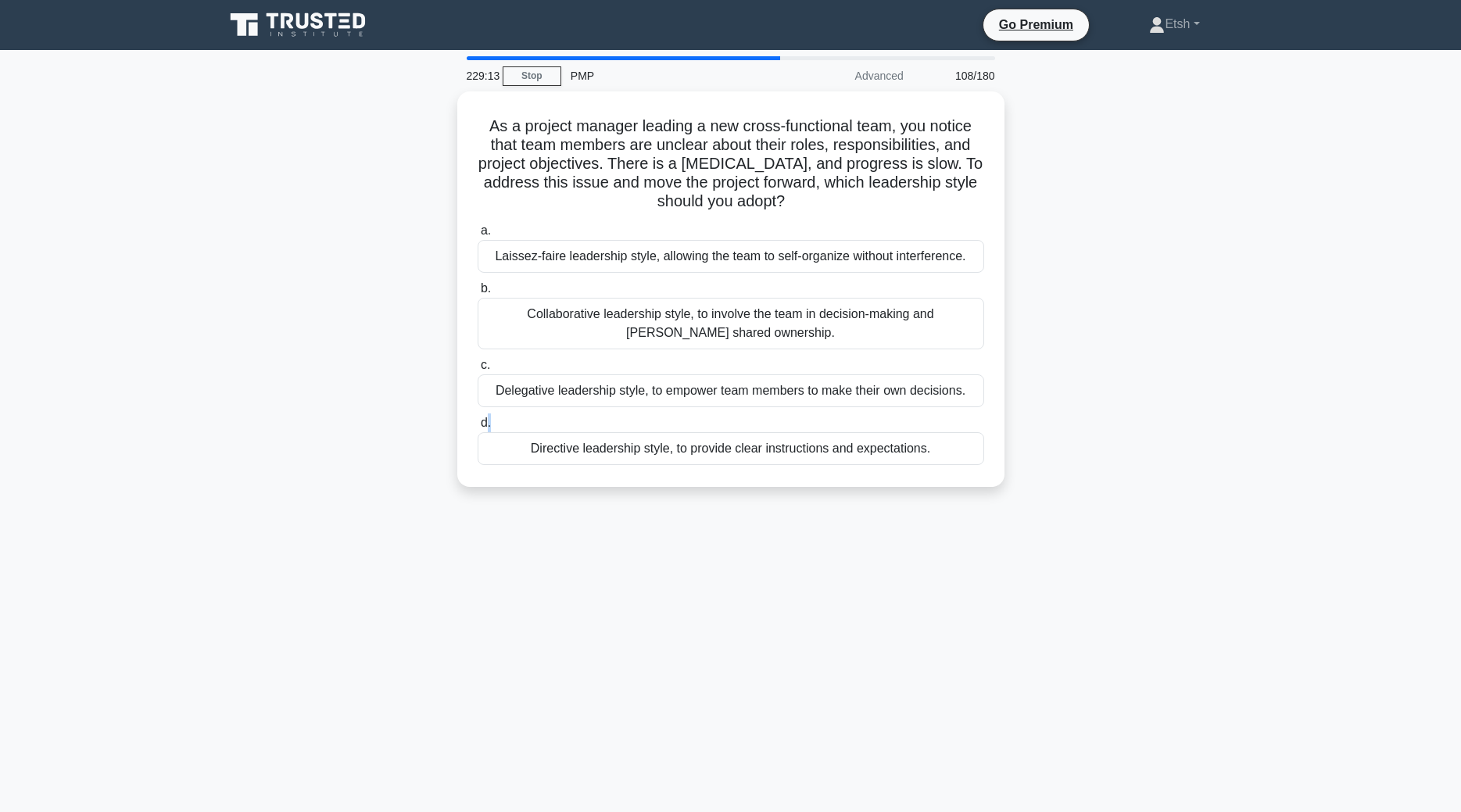
click at [765, 412] on div "a. Laissez-faire leadership style, allowing the team to self-organize without i…" at bounding box center [731, 343] width 526 height 250
click at [765, 414] on label "d. Directive leadership style, to provide clear instructions and expectations." at bounding box center [730, 439] width 506 height 51
click at [477, 419] on input "d. Directive leadership style, to provide clear instructions and expectations." at bounding box center [477, 423] width 0 height 10
click at [765, 414] on label "d. Directive leadership style, to provide clear instructions and expectations." at bounding box center [730, 440] width 506 height 53
click at [477, 419] on input "d. Directive leadership style, to provide clear instructions and expectations." at bounding box center [477, 423] width 0 height 10
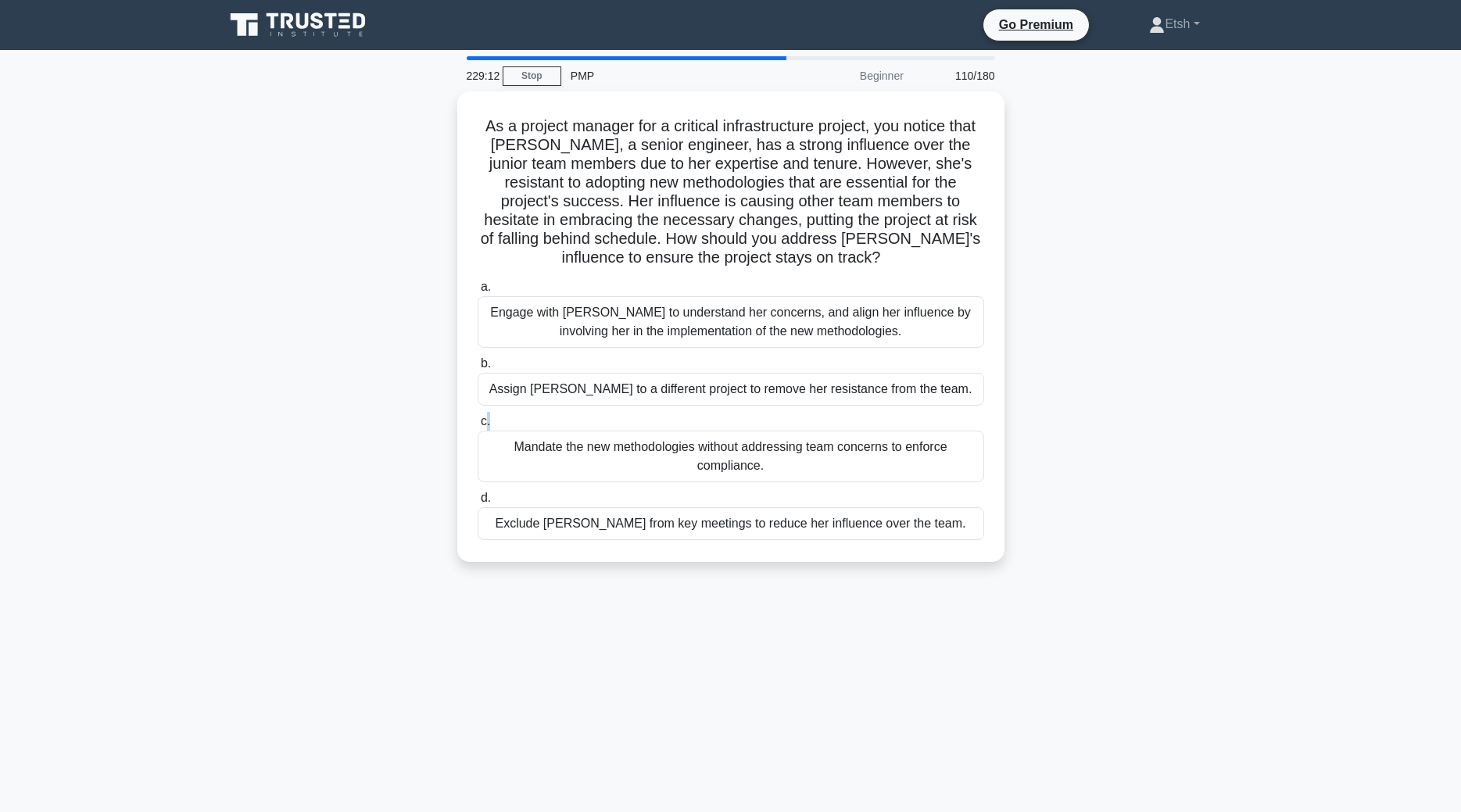
click at [765, 412] on label "c. Mandate the new methodologies without addressing team concerns to enforce co…" at bounding box center [730, 447] width 506 height 70
click at [477, 417] on input "c. Mandate the new methodologies without addressing team concerns to enforce co…" at bounding box center [477, 421] width 0 height 10
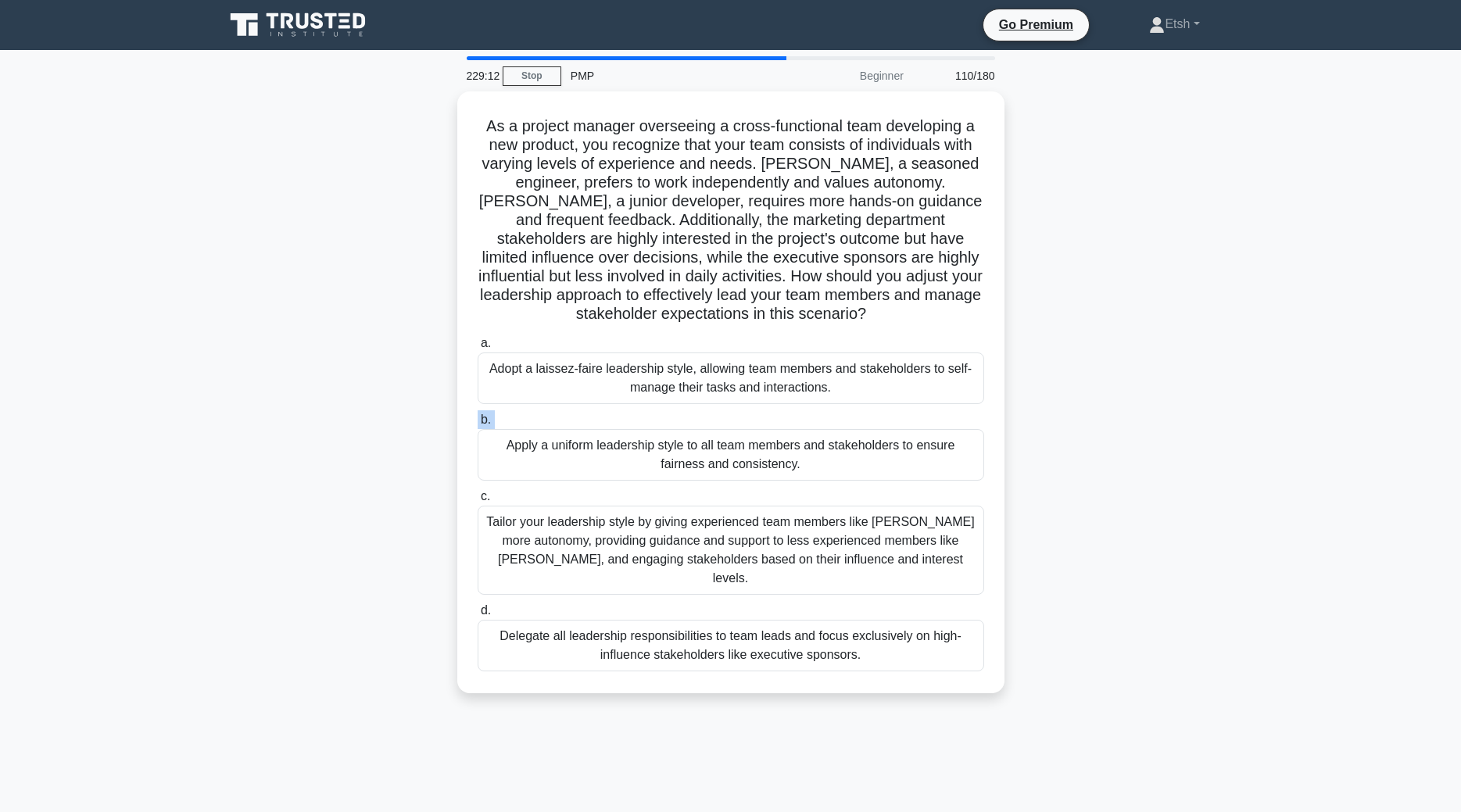
click at [765, 412] on label "b. Apply a uniform leadership style to all team members and stakeholders to ens…" at bounding box center [730, 445] width 506 height 70
click at [477, 415] on input "b. Apply a uniform leadership style to all team members and stakeholders to ens…" at bounding box center [477, 420] width 0 height 10
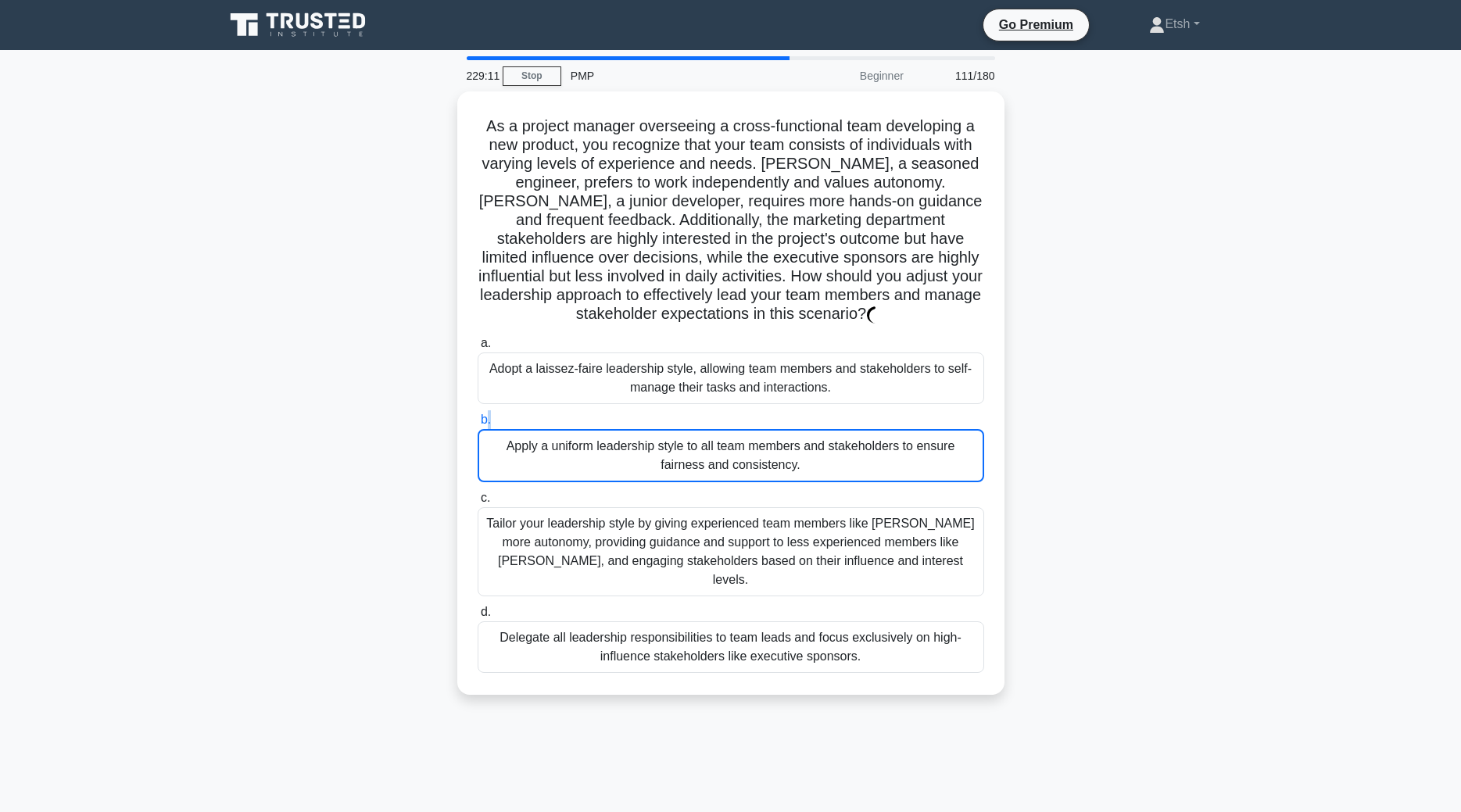
click at [765, 412] on label "b. Apply a uniform leadership style to all team members and stakeholders to ens…" at bounding box center [730, 446] width 506 height 72
click at [477, 415] on input "b. Apply a uniform leadership style to all team members and stakeholders to ens…" at bounding box center [477, 420] width 0 height 10
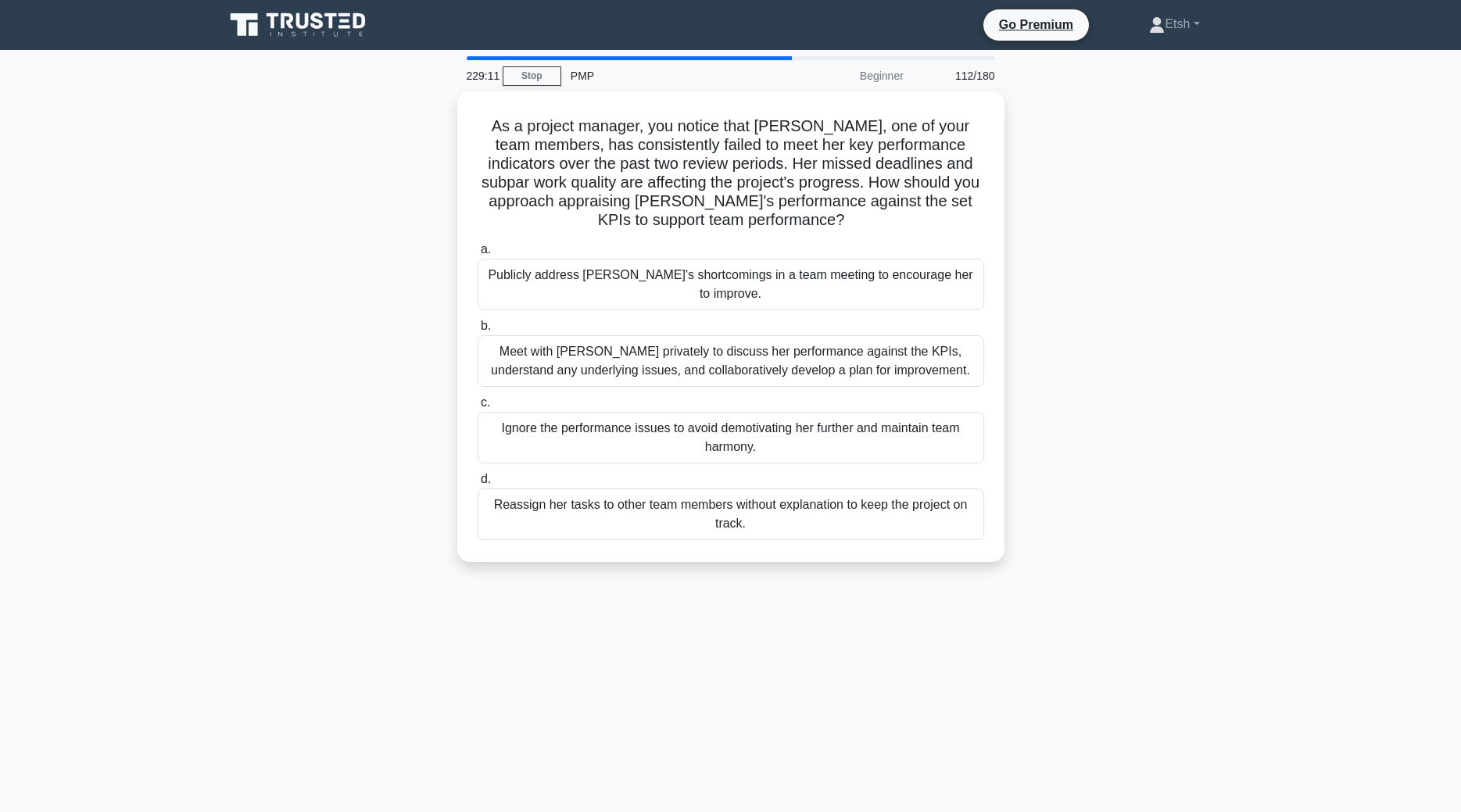
click at [765, 412] on div "Ignore the performance issues to avoid demotivating her further and maintain te…" at bounding box center [730, 437] width 506 height 51
click at [477, 408] on input "c. Ignore the performance issues to avoid demotivating her further and maintain…" at bounding box center [477, 403] width 0 height 10
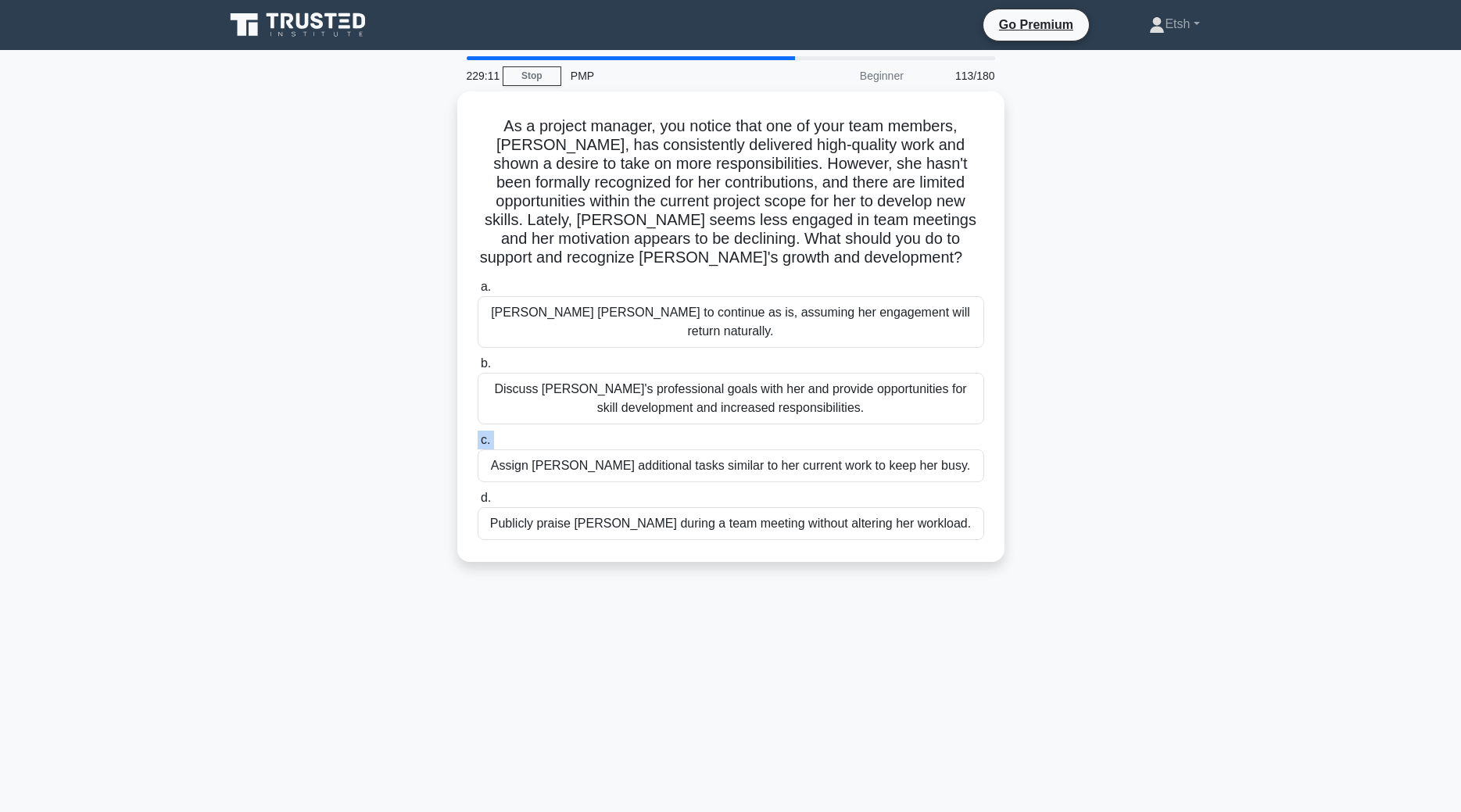
click at [765, 431] on label "c. Assign Emily additional tasks similar to her current work to keep her busy." at bounding box center [730, 456] width 506 height 51
click at [477, 435] on input "c. Assign Emily additional tasks similar to her current work to keep her busy." at bounding box center [477, 440] width 0 height 10
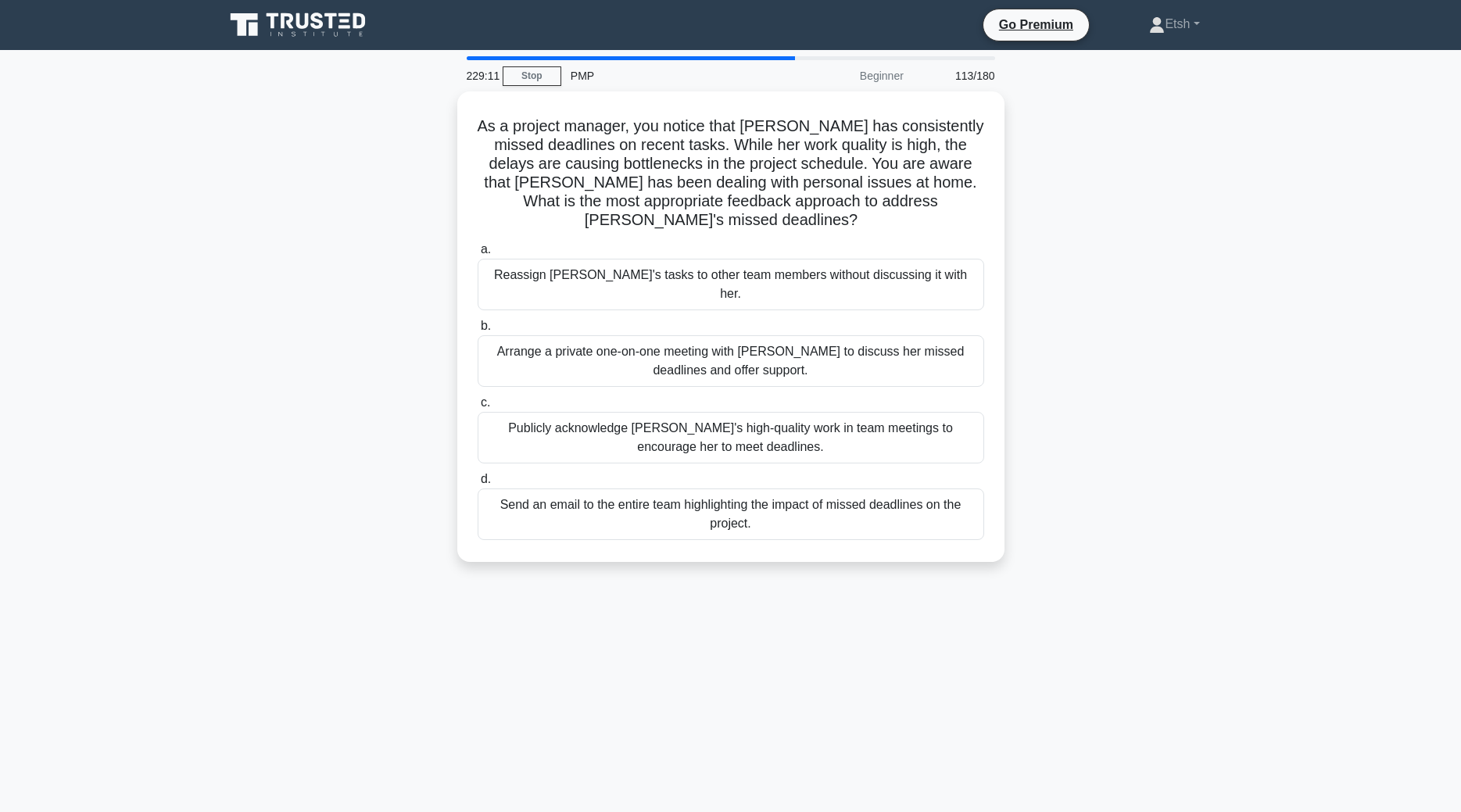
click at [765, 412] on div "Publicly acknowledge Emily's high-quality work in team meetings to encourage he…" at bounding box center [730, 437] width 506 height 51
click at [477, 408] on input "c. Publicly acknowledge Emily's high-quality work in team meetings to encourage…" at bounding box center [477, 403] width 0 height 10
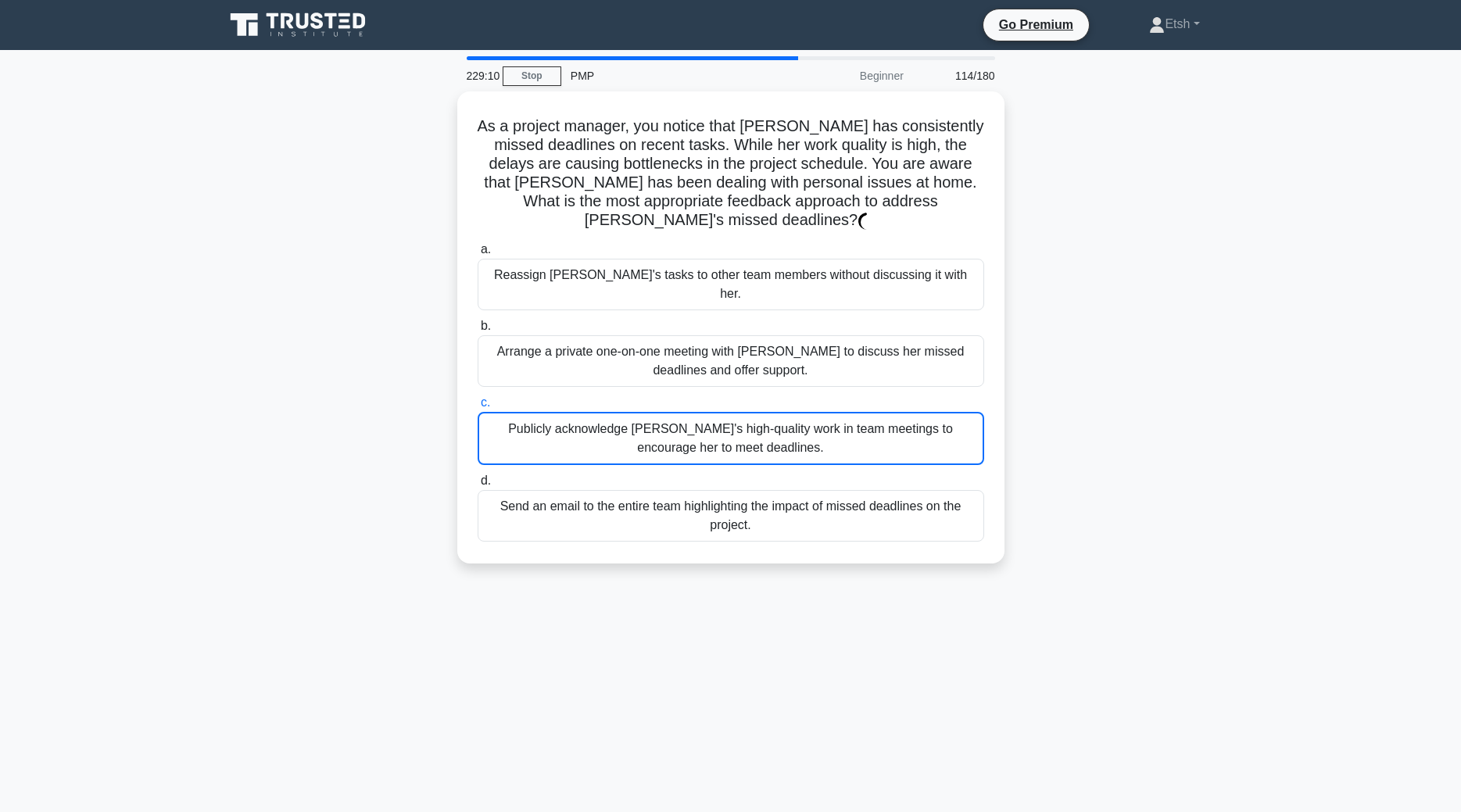
click at [765, 412] on div "Publicly acknowledge Emily's high-quality work in team meetings to encourage he…" at bounding box center [730, 438] width 506 height 53
click at [477, 408] on input "c. Publicly acknowledge Emily's high-quality work in team meetings to encourage…" at bounding box center [477, 403] width 0 height 10
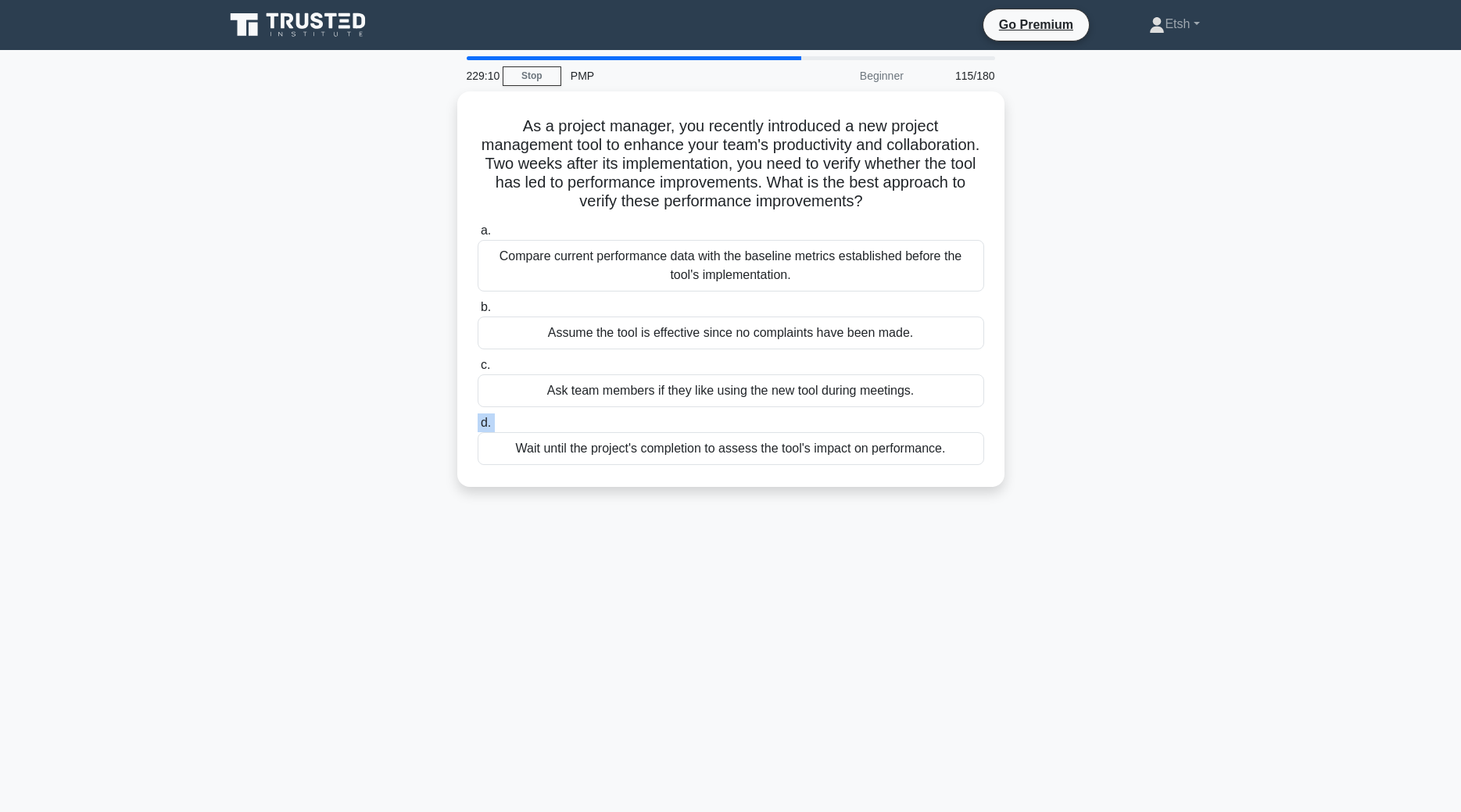
click at [765, 414] on label "d. Wait until the project's completion to assess the tool's impact on performan…" at bounding box center [730, 439] width 506 height 51
click at [477, 419] on input "d. Wait until the project's completion to assess the tool's impact on performan…" at bounding box center [477, 423] width 0 height 10
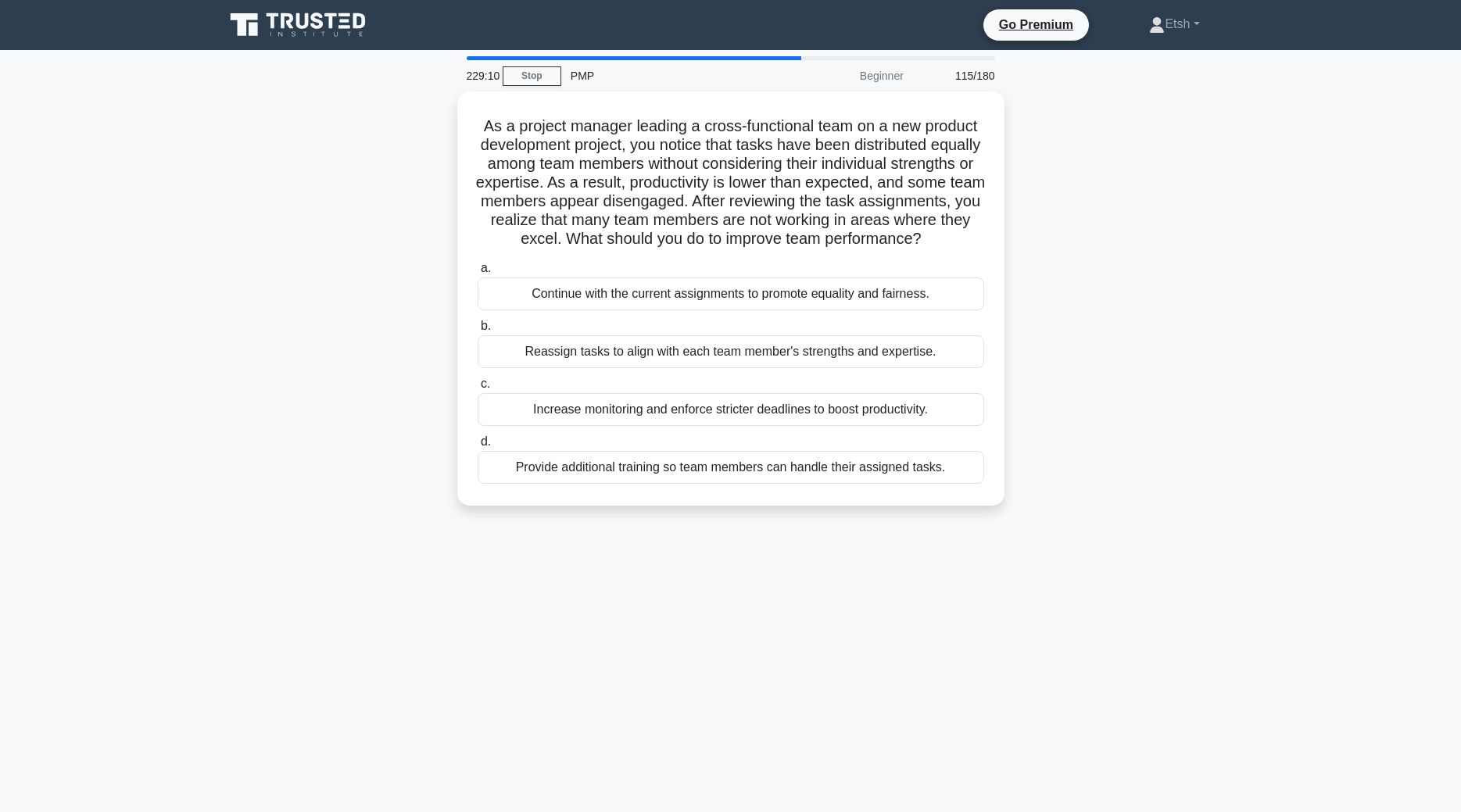
click at [765, 412] on div "Increase monitoring and enforce stricter deadlines to boost productivity." at bounding box center [730, 409] width 506 height 33
click at [477, 390] on input "c. Increase monitoring and enforce stricter deadlines to boost productivity." at bounding box center [477, 384] width 0 height 10
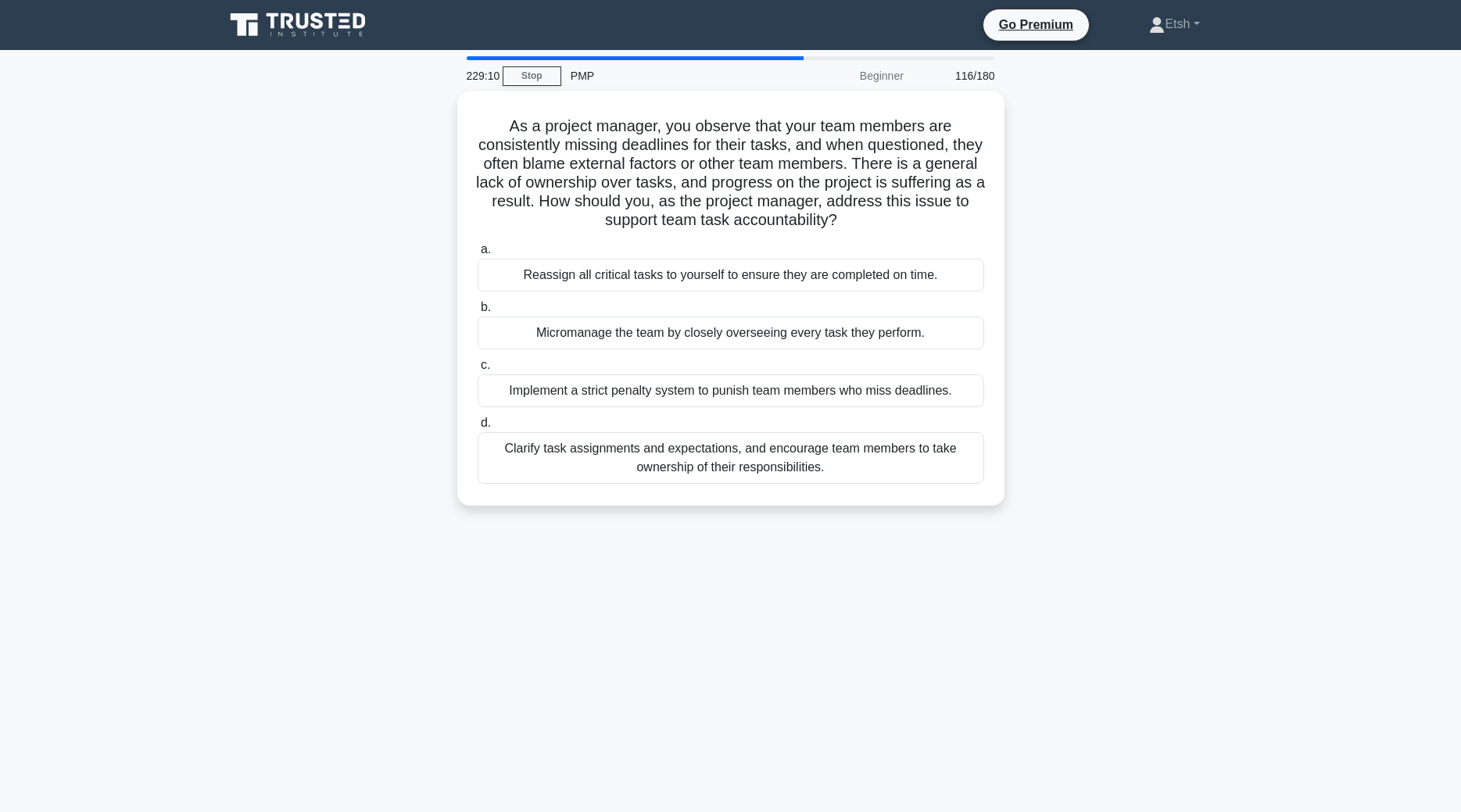
click at [765, 412] on div "a. Reassign all critical tasks to yourself to ensure they are completed on time…" at bounding box center [731, 362] width 526 height 250
click at [765, 414] on label "d. Clarify task assignments and expectations, and encourage team members to tak…" at bounding box center [730, 448] width 506 height 70
click at [477, 419] on input "d. Clarify task assignments and expectations, and encourage team members to tak…" at bounding box center [477, 423] width 0 height 10
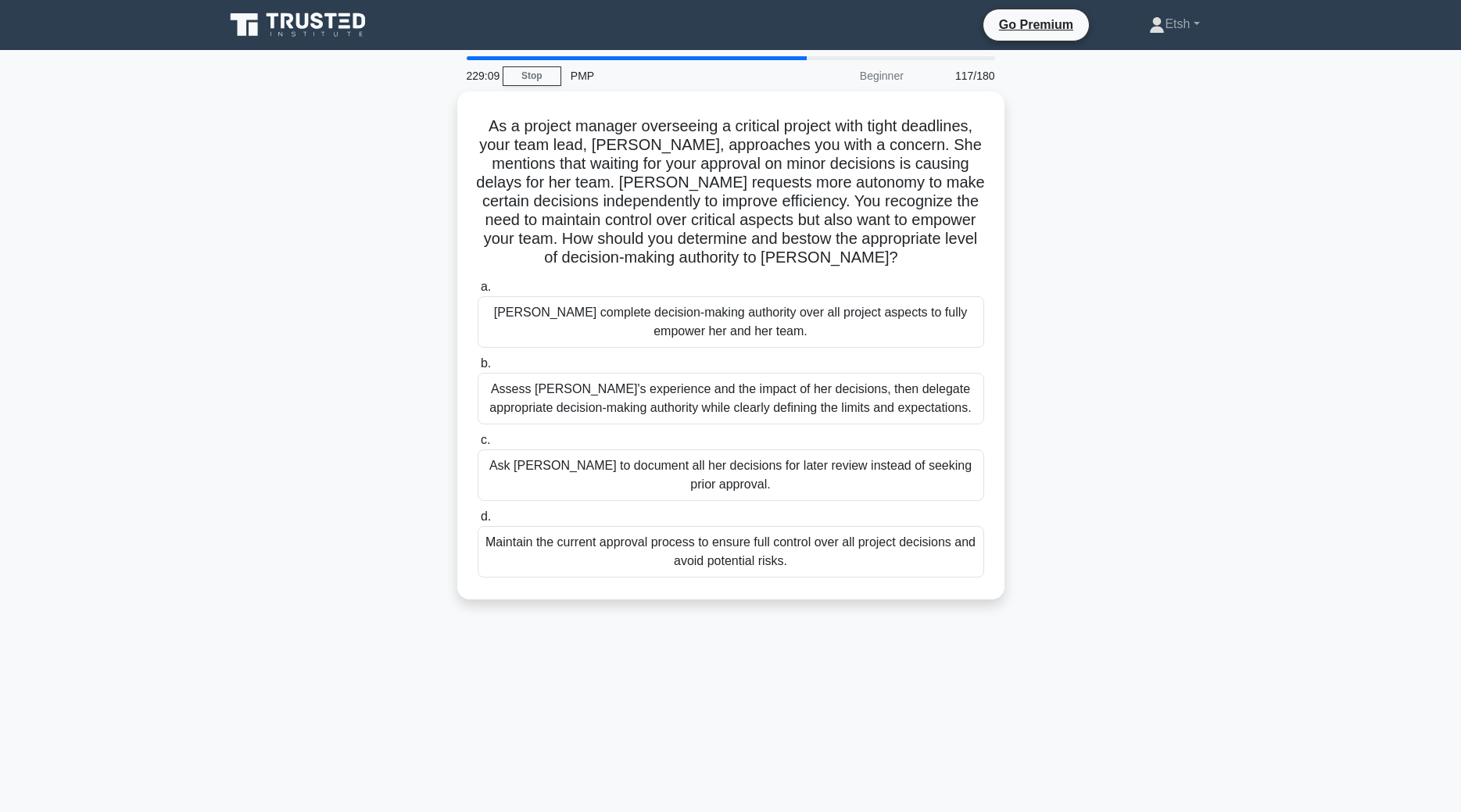
click at [765, 412] on div "Assess Emily's experience and the impact of her decisions, then delegate approp…" at bounding box center [730, 398] width 506 height 51
click at [477, 369] on input "b. Assess Emily's experience and the impact of her decisions, then delegate app…" at bounding box center [477, 364] width 0 height 10
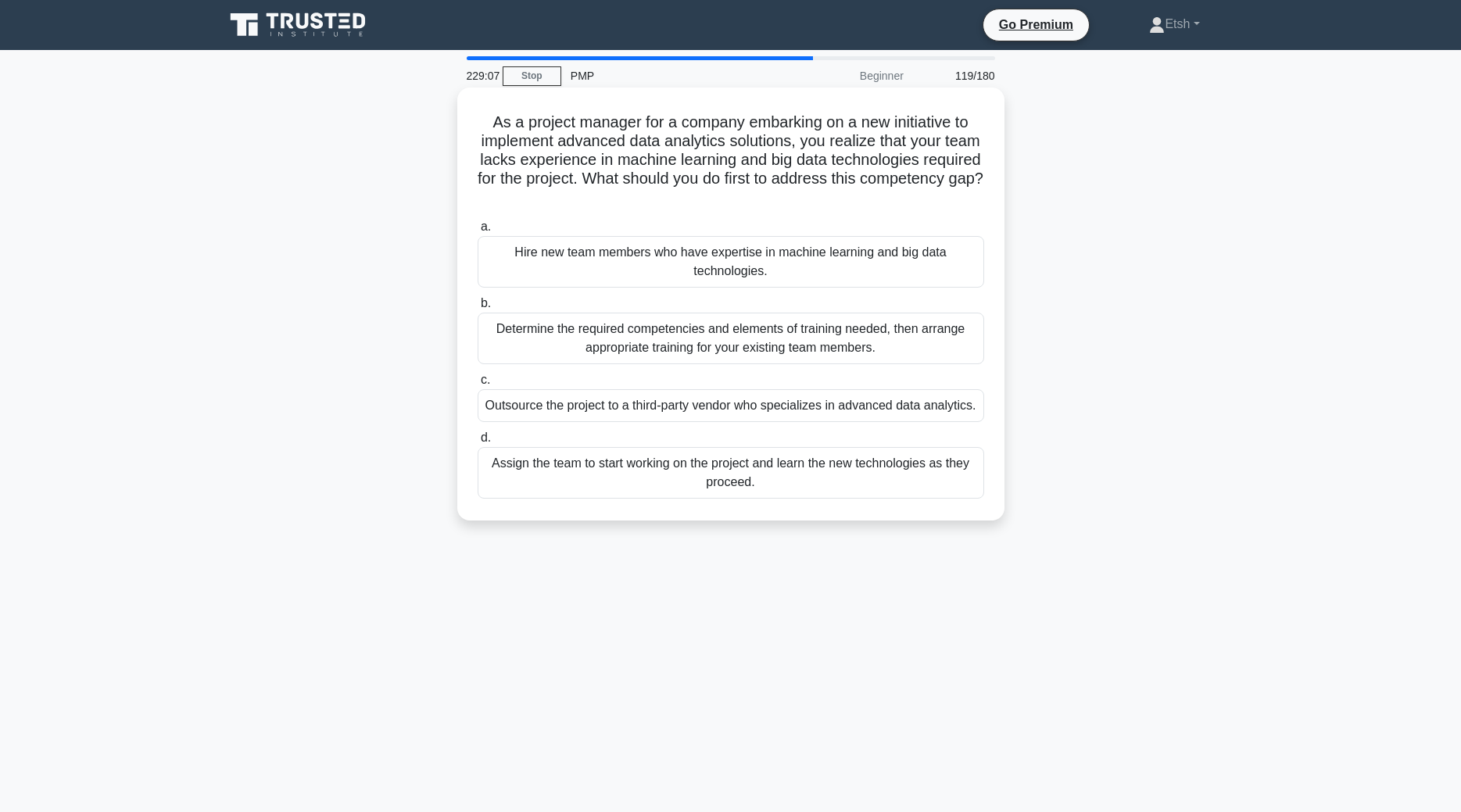
click at [798, 393] on div "Outsource the project to a third-party vendor who specializes in advanced data …" at bounding box center [730, 406] width 506 height 33
click at [477, 385] on input "c. Outsource the project to a third-party vendor who specializes in advanced da…" at bounding box center [477, 380] width 0 height 10
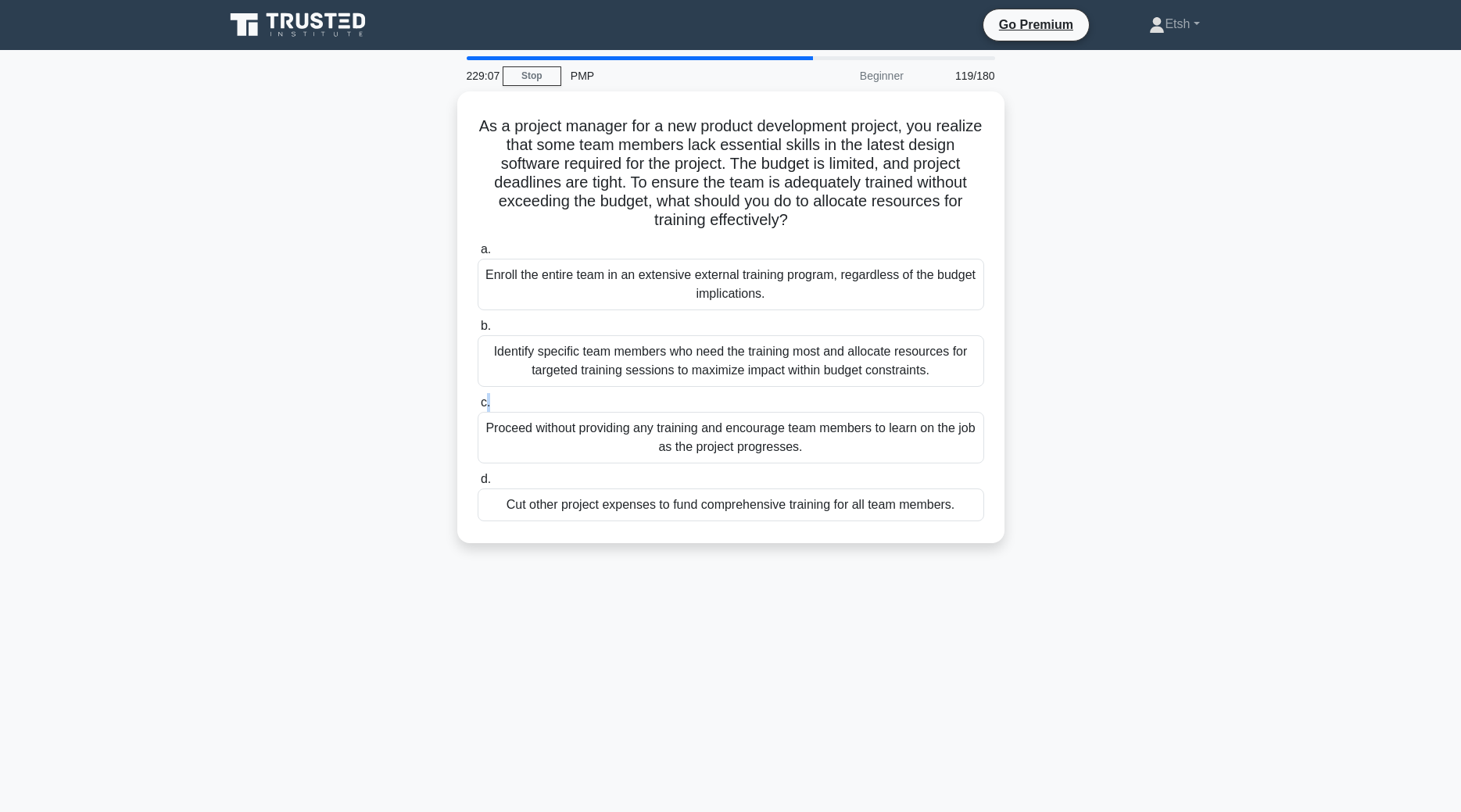
click at [798, 393] on label "c. Proceed without providing any training and encourage team members to learn o…" at bounding box center [730, 428] width 506 height 70
click at [477, 398] on input "c. Proceed without providing any training and encourage team members to learn o…" at bounding box center [477, 403] width 0 height 10
click at [798, 393] on label "c. Proceed without providing any training and encourage team members to learn o…" at bounding box center [730, 429] width 506 height 72
click at [477, 398] on input "c. Proceed without providing any training and encourage team members to learn o…" at bounding box center [477, 403] width 0 height 10
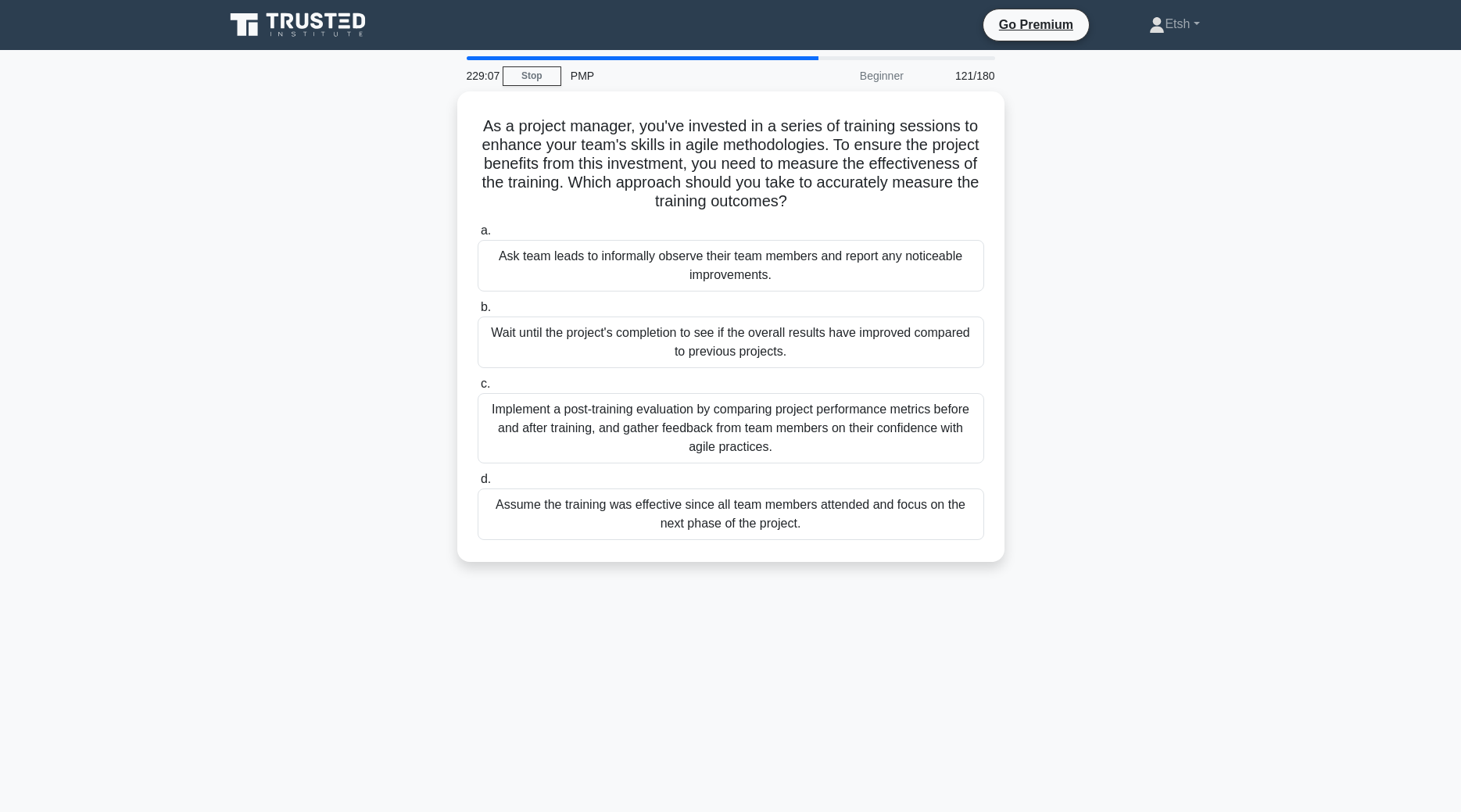
click at [798, 393] on div "Implement a post-training evaluation by comparing project performance metrics b…" at bounding box center [730, 428] width 506 height 70
click at [477, 390] on input "c. Implement a post-training evaluation by comparing project performance metric…" at bounding box center [477, 384] width 0 height 10
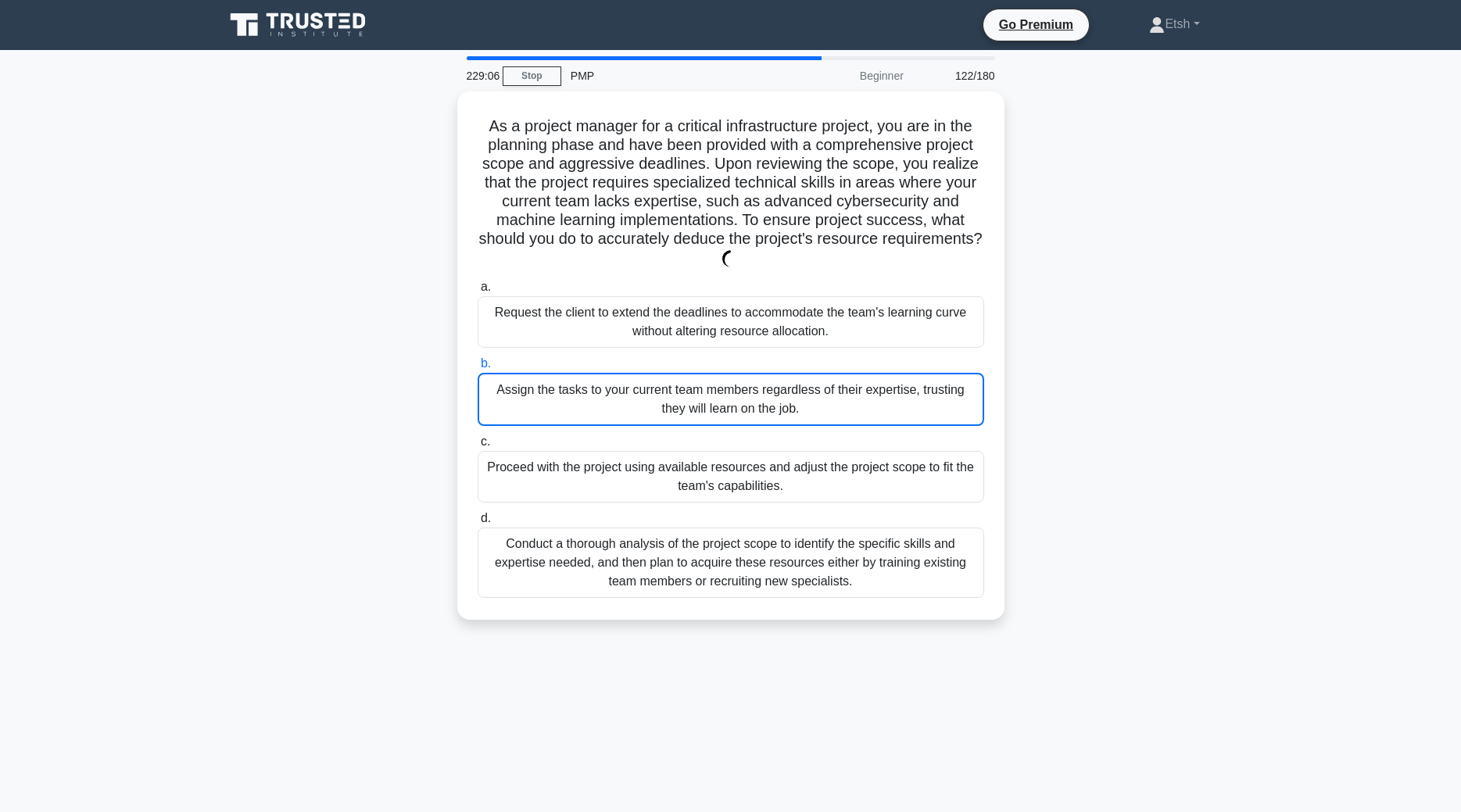
click at [798, 393] on div "Assign the tasks to your current team members regardless of their expertise, tr…" at bounding box center [730, 399] width 506 height 53
click at [477, 369] on input "b. Assign the tasks to your current team members regardless of their expertise,…" at bounding box center [477, 364] width 0 height 10
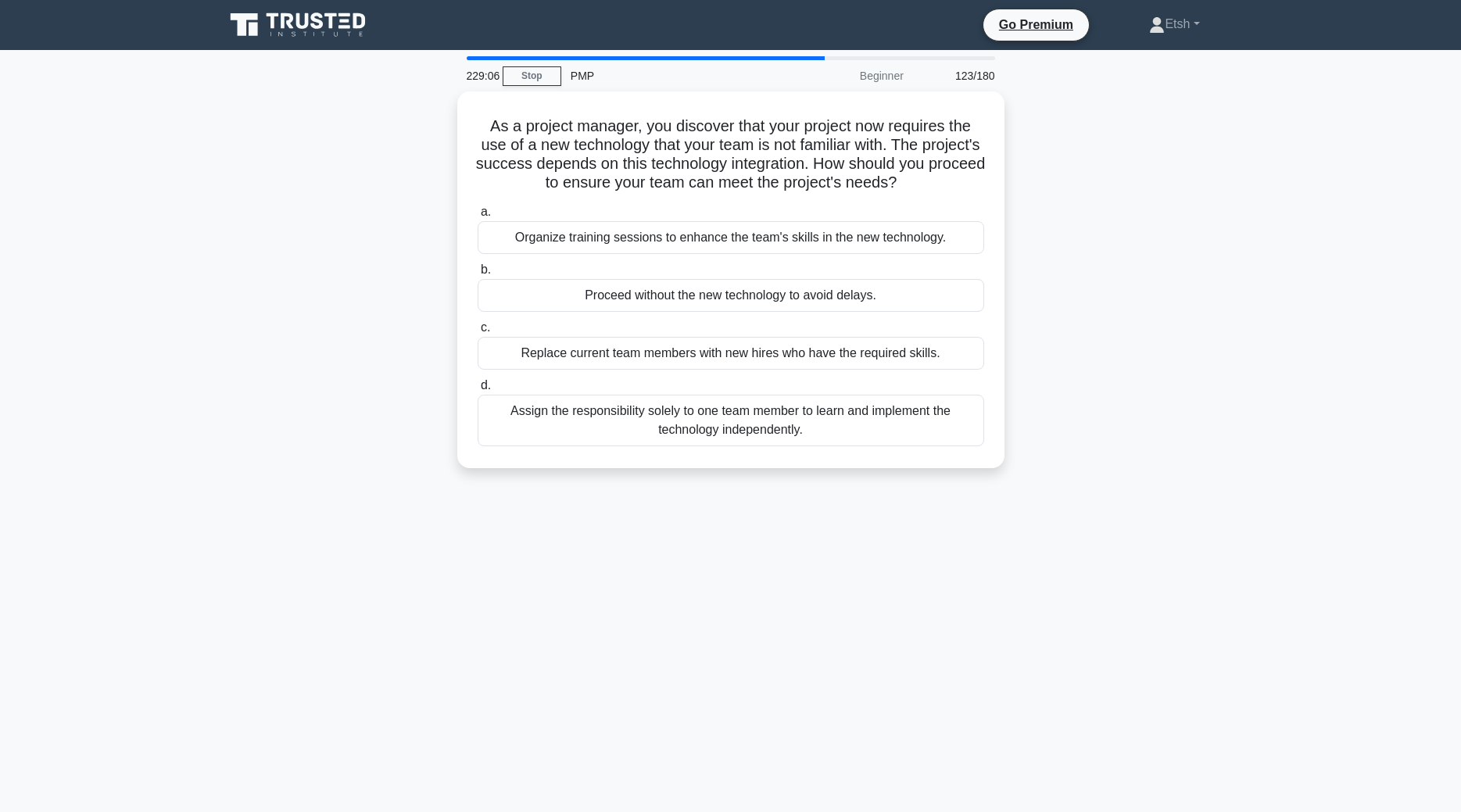
click at [798, 393] on label "d. Assign the responsibility solely to one team member to learn and implement t…" at bounding box center [730, 410] width 506 height 70
click at [477, 391] on input "d. Assign the responsibility solely to one team member to learn and implement t…" at bounding box center [477, 385] width 0 height 10
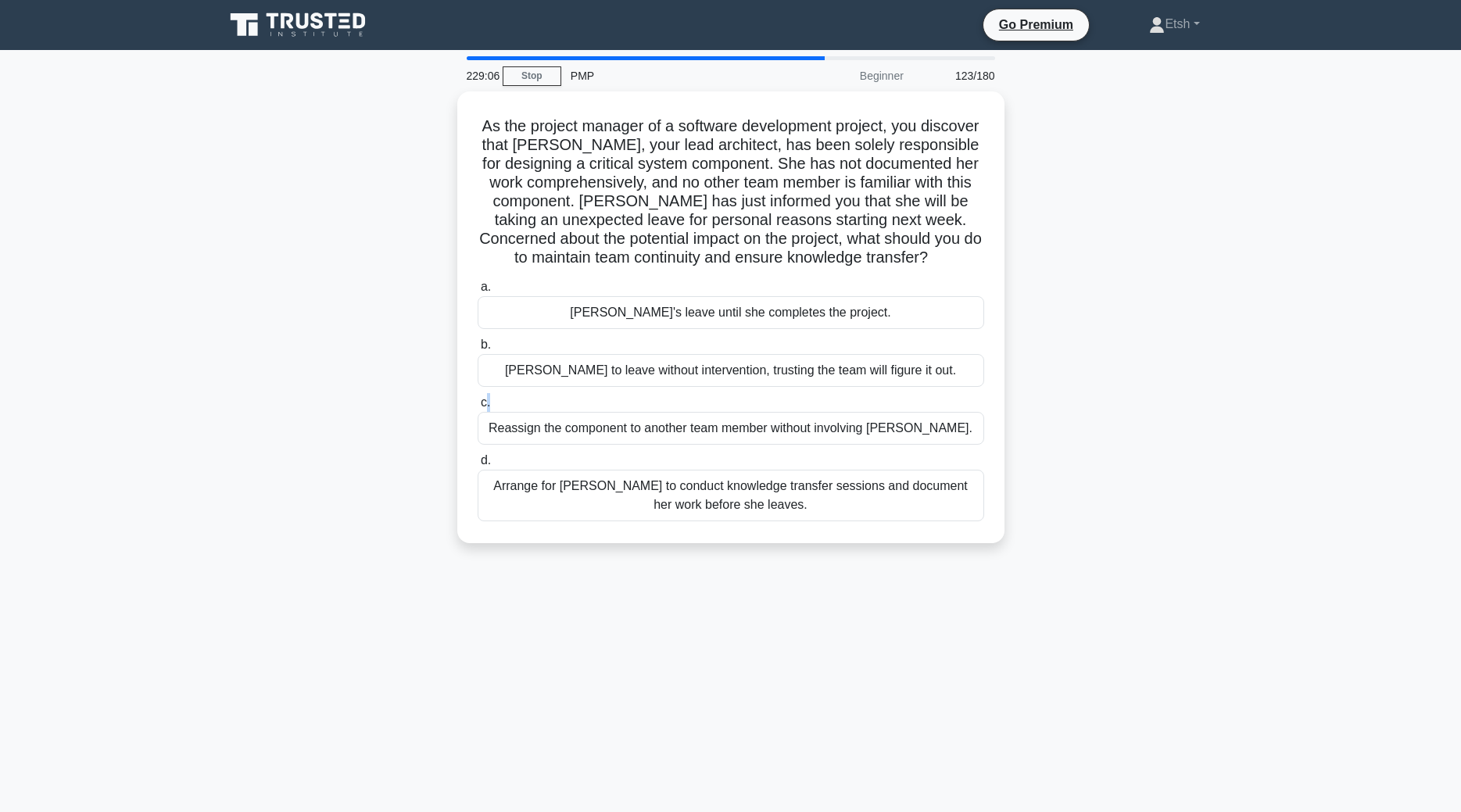
click at [798, 393] on label "c. Reassign the component to another team member without involving Maria." at bounding box center [730, 419] width 506 height 51
click at [477, 398] on input "c. Reassign the component to another team member without involving Maria." at bounding box center [477, 403] width 0 height 10
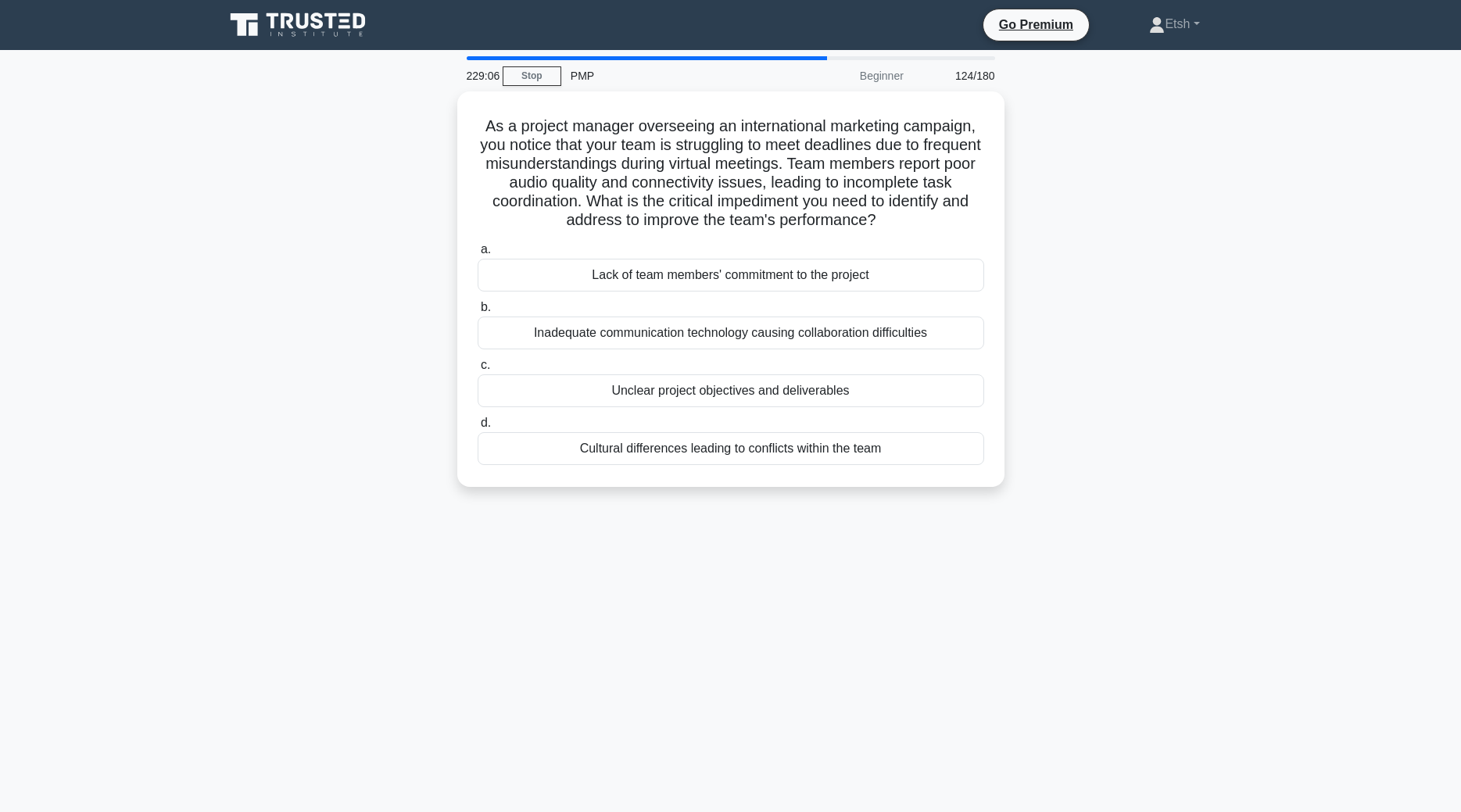
click at [798, 393] on div "Unclear project objectives and deliverables" at bounding box center [730, 391] width 506 height 33
click at [477, 370] on input "c. Unclear project objectives and deliverables" at bounding box center [477, 365] width 0 height 10
click at [798, 393] on div "Unclear project objectives and deliverables" at bounding box center [730, 392] width 506 height 34
click at [477, 370] on input "c. Unclear project objectives and deliverables" at bounding box center [477, 365] width 0 height 10
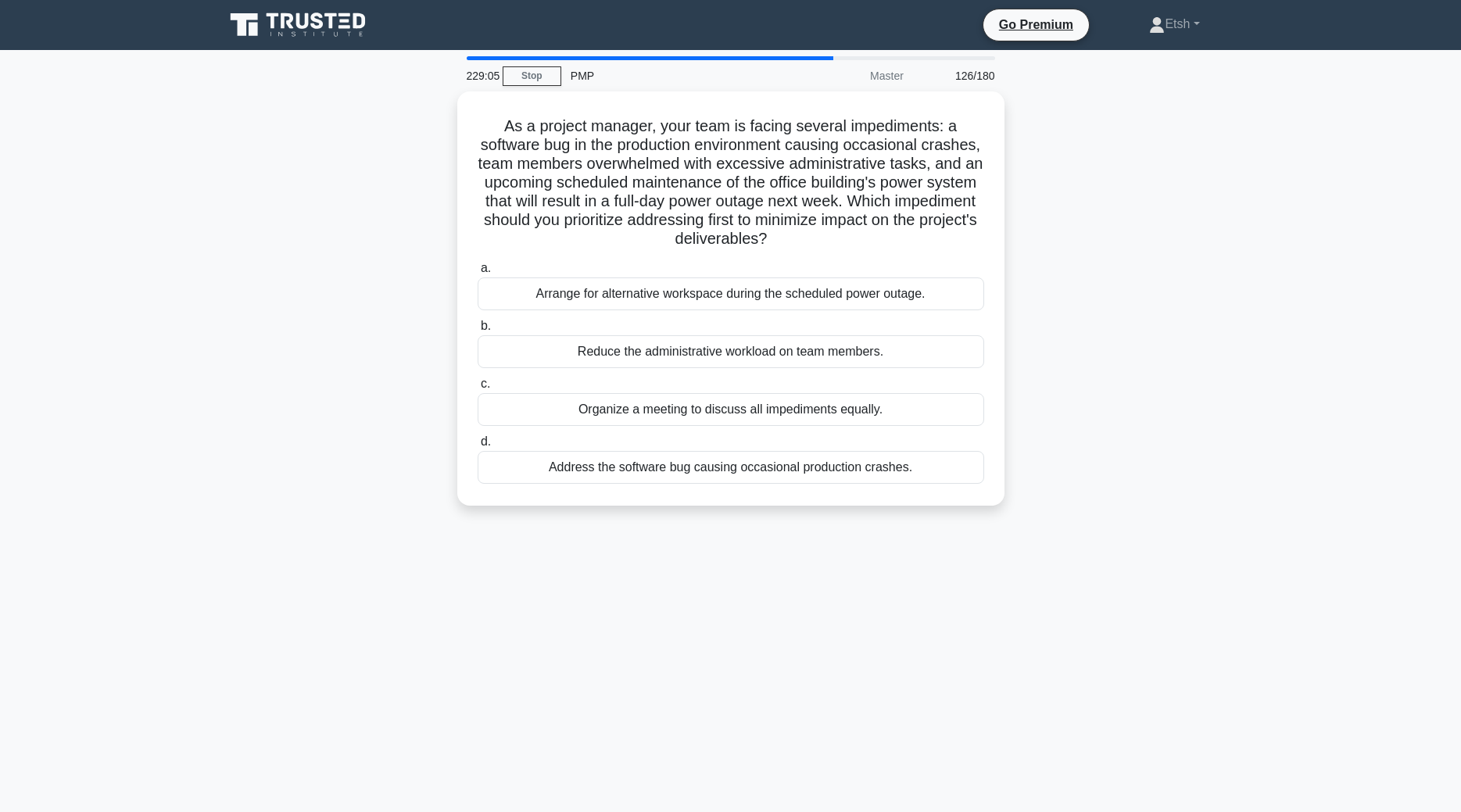
click at [798, 393] on div "Organize a meeting to discuss all impediments equally." at bounding box center [730, 409] width 506 height 33
click at [477, 390] on input "c. Organize a meeting to discuss all impediments equally." at bounding box center [477, 384] width 0 height 10
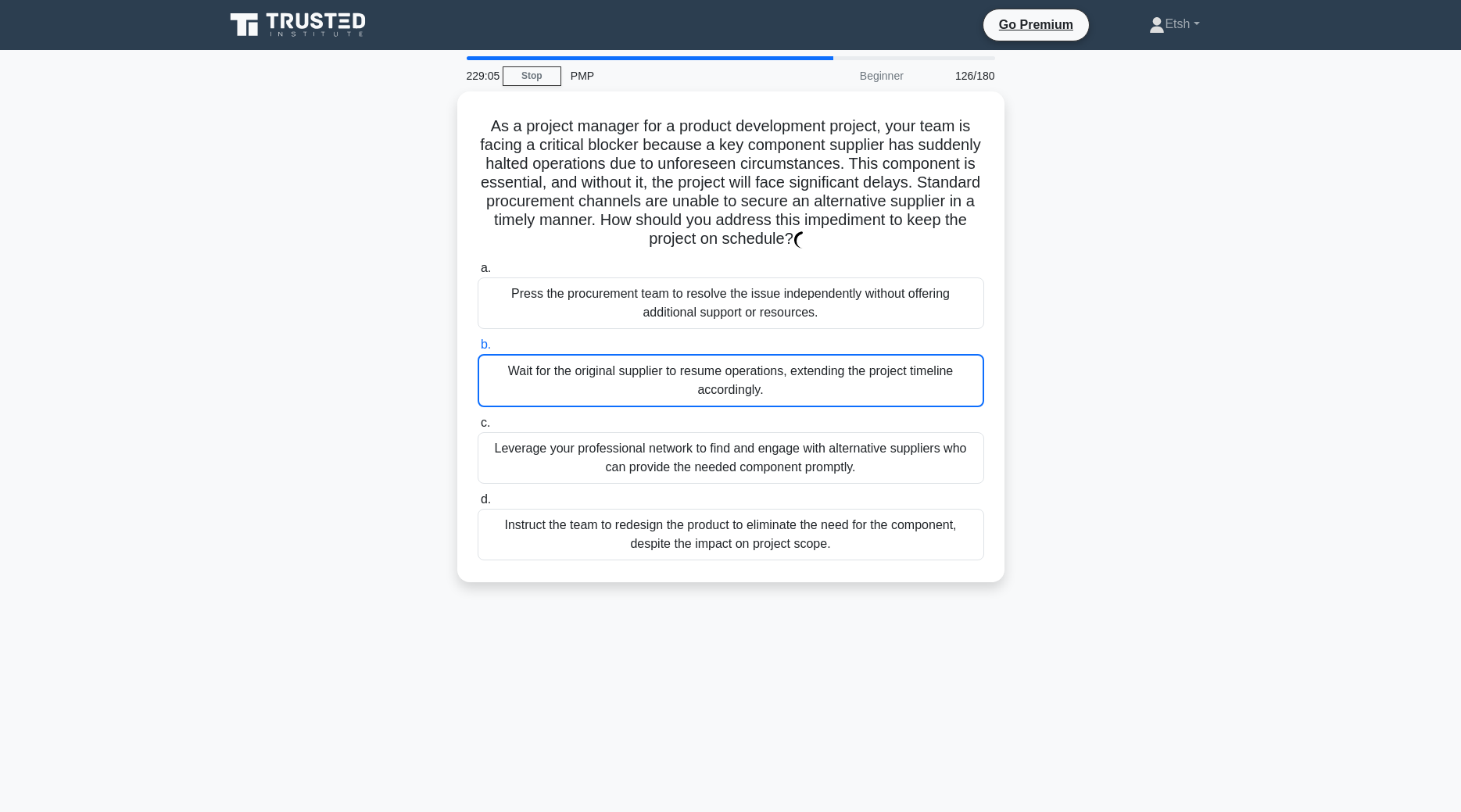
click at [798, 393] on div "Wait for the original supplier to resume operations, extending the project time…" at bounding box center [730, 380] width 506 height 53
click at [477, 351] on input "b. Wait for the original supplier to resume operations, extending the project t…" at bounding box center [477, 345] width 0 height 10
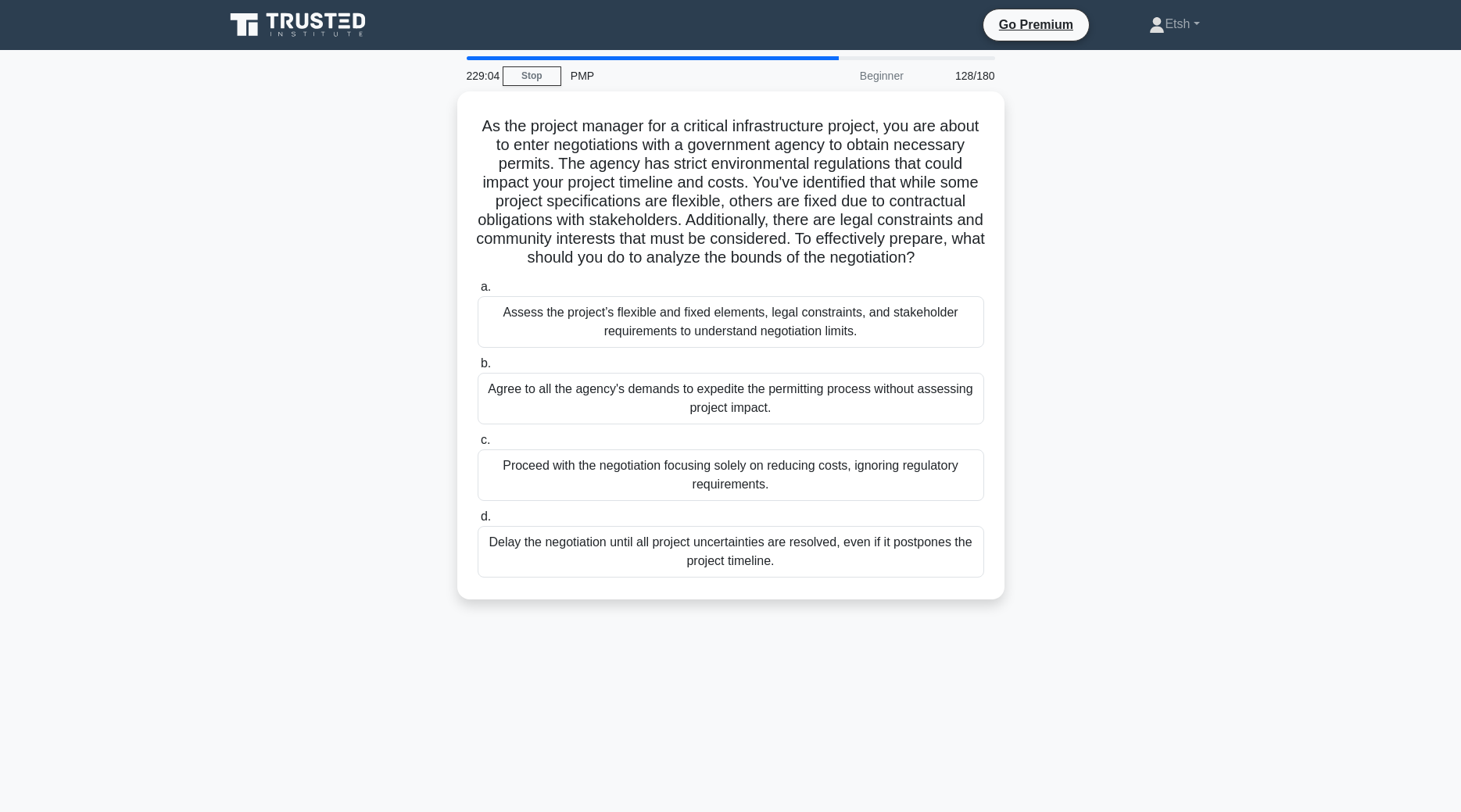
click at [798, 393] on div "Agree to all the agency's demands to expedite the permitting process without as…" at bounding box center [730, 398] width 506 height 51
click at [477, 369] on input "b. Agree to all the agency's demands to expedite the permitting process without…" at bounding box center [477, 364] width 0 height 10
click at [798, 393] on div "Agree to all the agency's demands to expedite the permitting process without as…" at bounding box center [730, 399] width 506 height 53
click at [477, 369] on input "b. Agree to all the agency's demands to expedite the permitting process without…" at bounding box center [477, 364] width 0 height 10
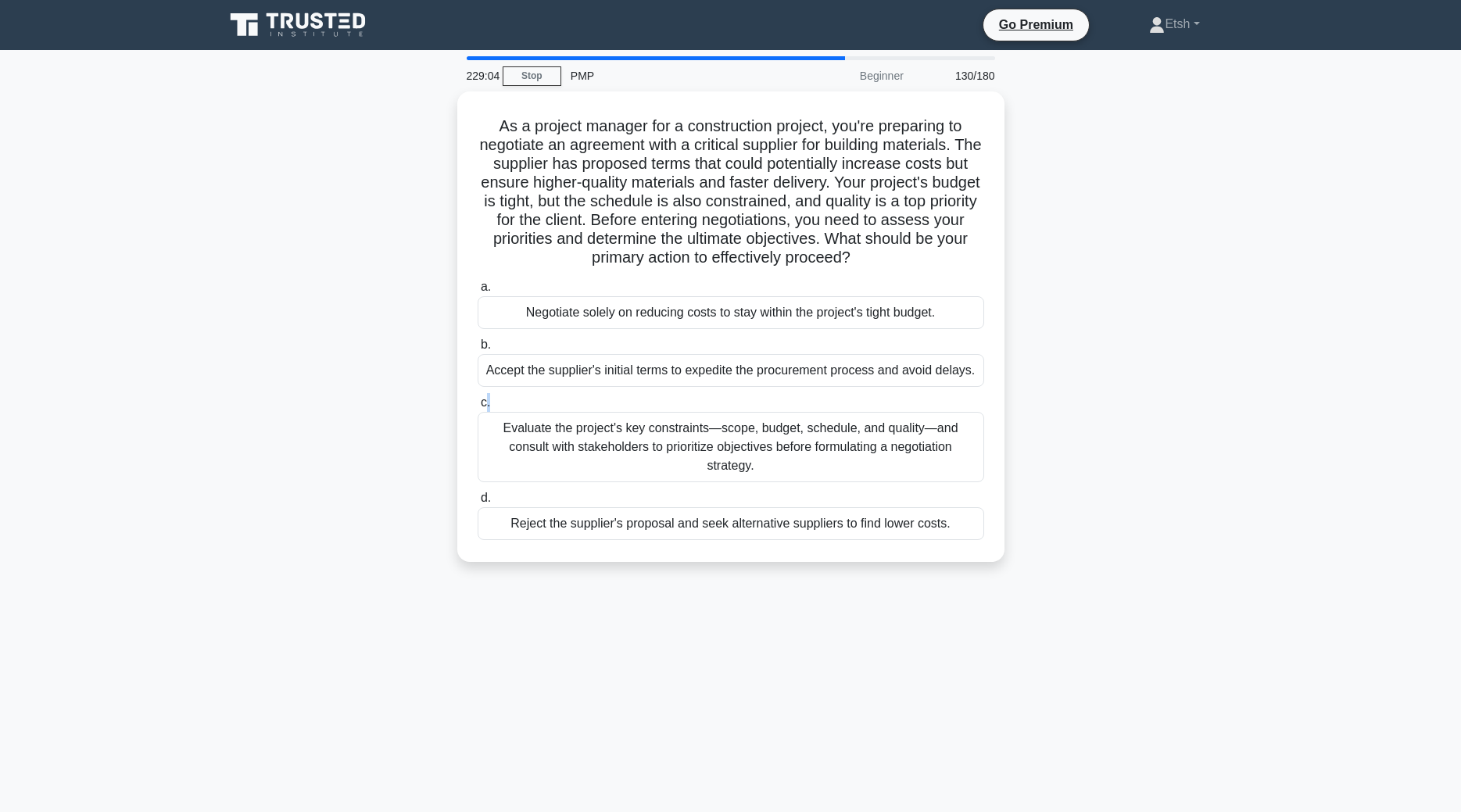
click at [798, 393] on div "a. Negotiate solely on reducing costs to stay within the project's tight budget…" at bounding box center [731, 408] width 526 height 268
click at [798, 393] on label "c. Evaluate the project's key constraints—scope, budget, schedule, and quality—…" at bounding box center [730, 438] width 506 height 89
click at [477, 398] on input "c. Evaluate the project's key constraints—scope, budget, schedule, and quality—…" at bounding box center [477, 403] width 0 height 10
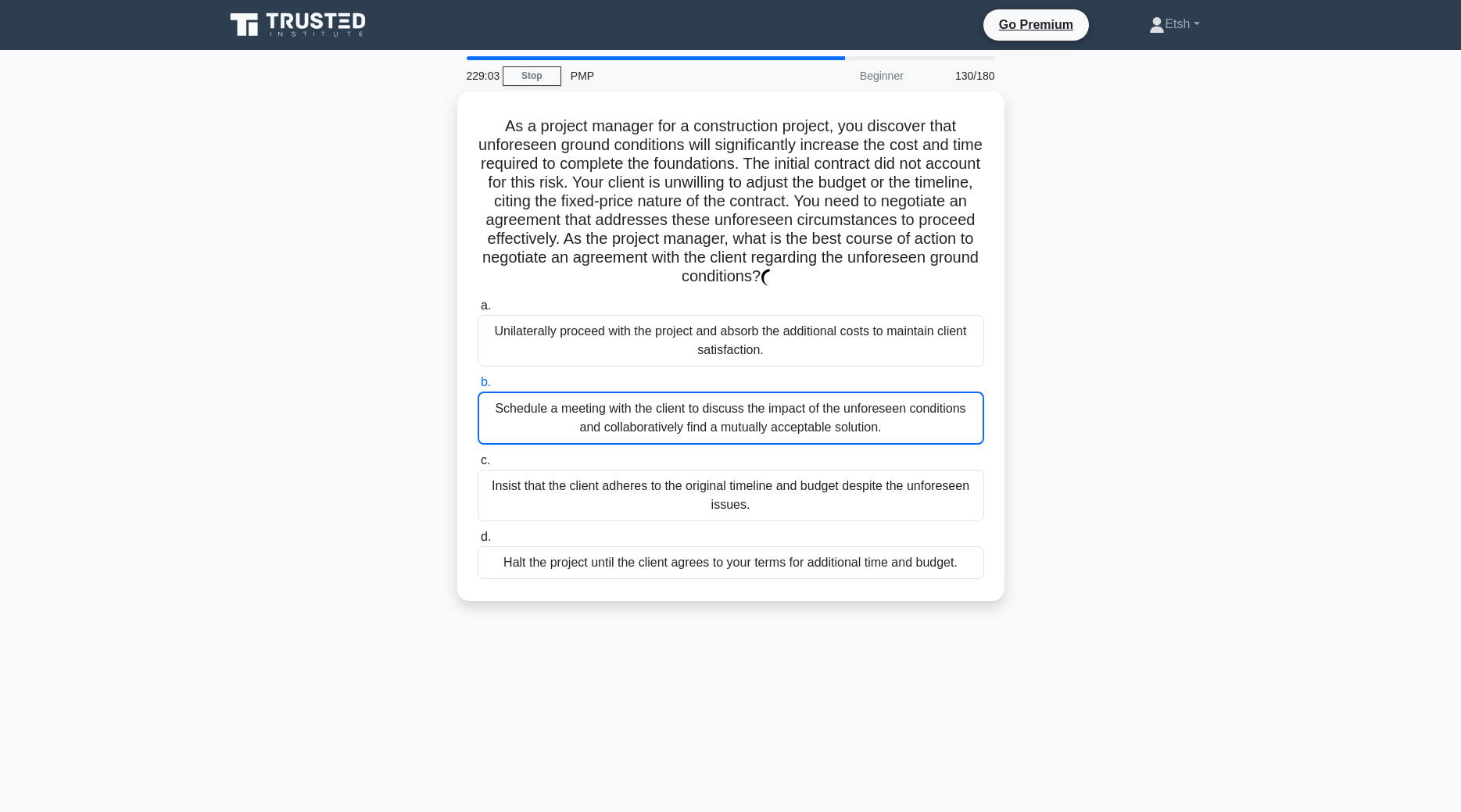
click at [798, 393] on div "Schedule a meeting with the client to discuss the impact of the unforeseen cond…" at bounding box center [730, 418] width 506 height 53
click at [477, 388] on input "b. Schedule a meeting with the client to discuss the impact of the unforeseen c…" at bounding box center [477, 382] width 0 height 10
click at [798, 393] on div "Schedule a meeting with the client to discuss the impact of the unforeseen cond…" at bounding box center [730, 418] width 506 height 53
click at [477, 388] on input "b. Schedule a meeting with the client to discuss the impact of the unforeseen c…" at bounding box center [477, 382] width 0 height 10
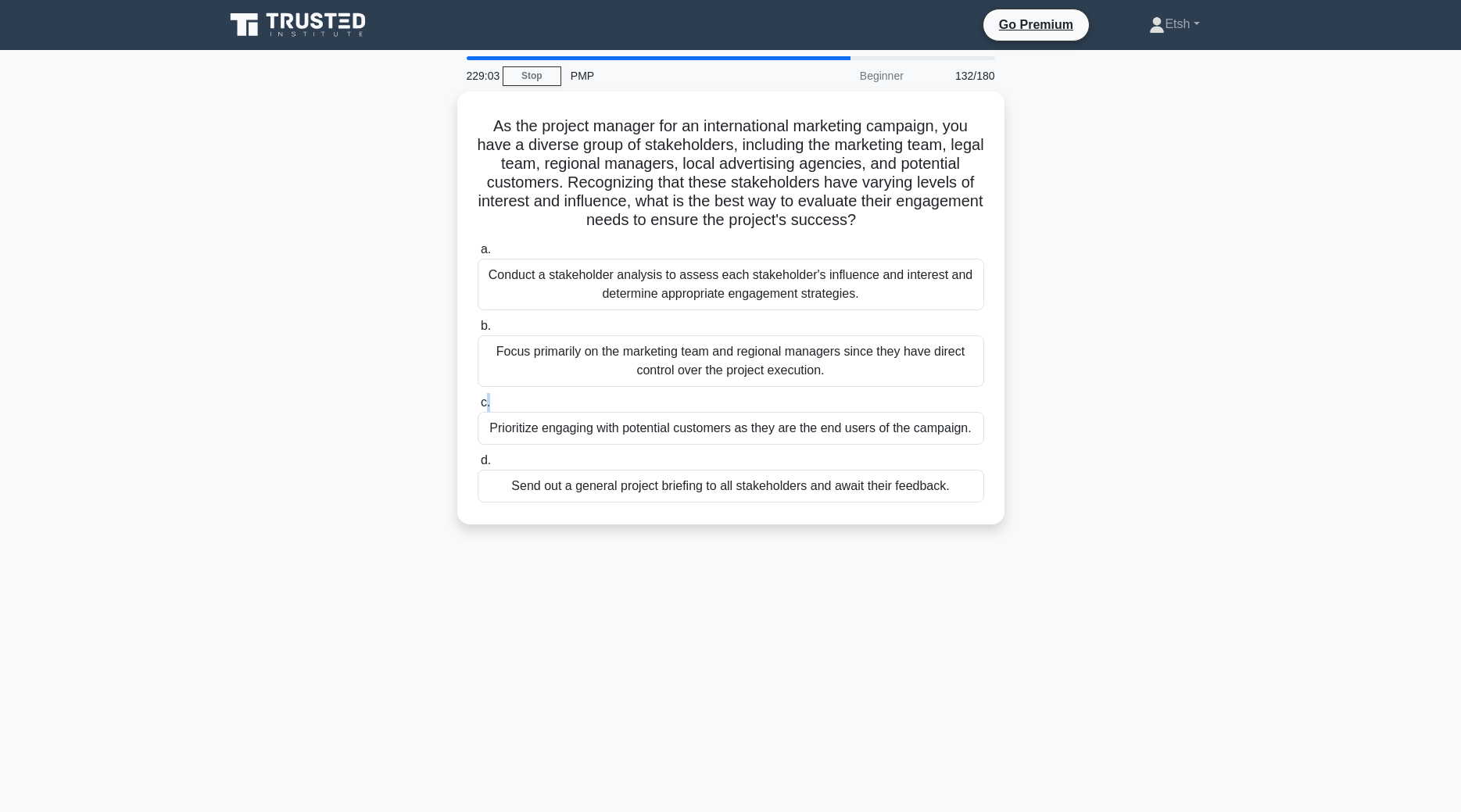
click at [798, 393] on label "c. Prioritize engaging with potential customers as they are the end users of th…" at bounding box center [730, 419] width 506 height 51
click at [477, 398] on input "c. Prioritize engaging with potential customers as they are the end users of th…" at bounding box center [477, 403] width 0 height 10
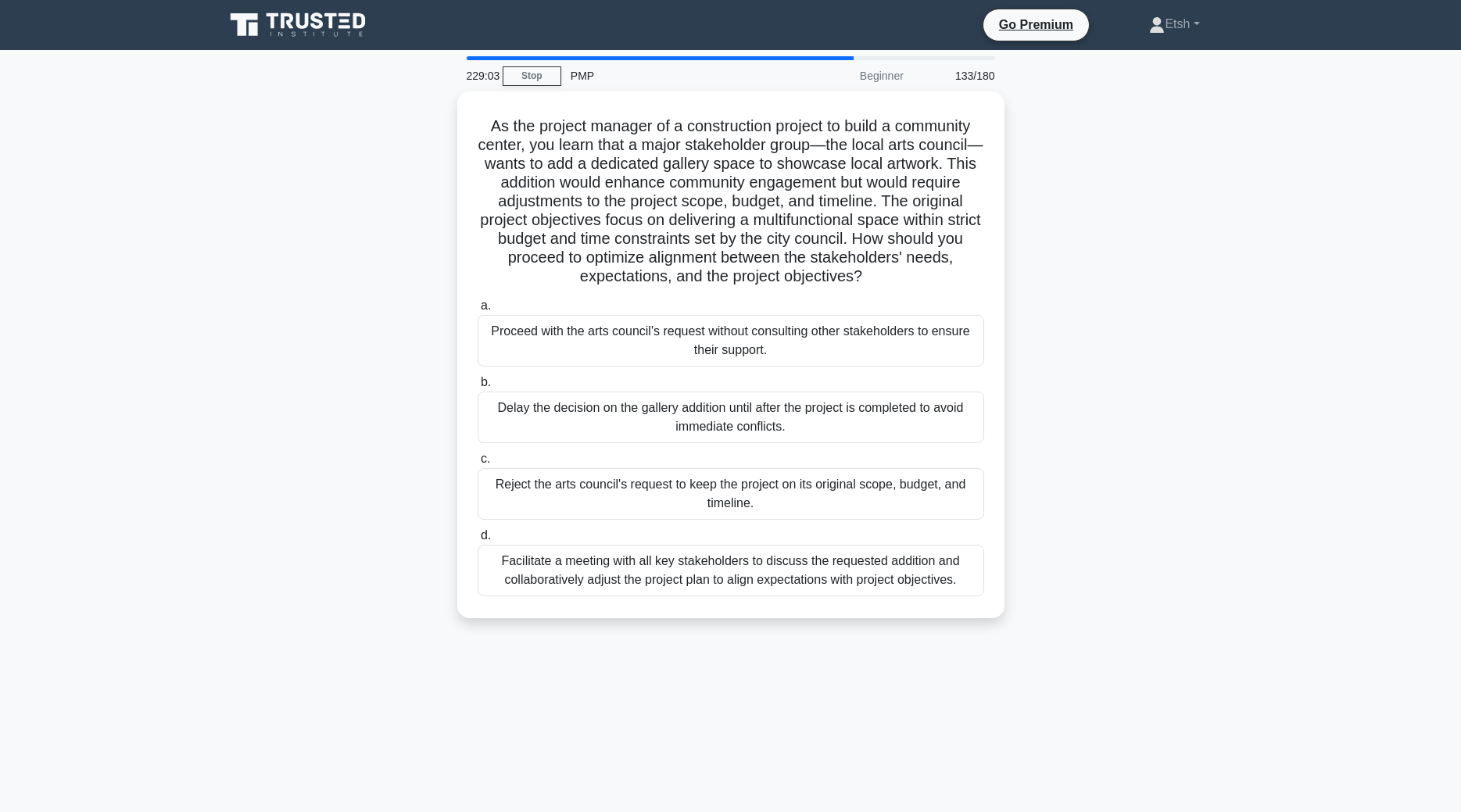
click at [798, 393] on div "Delay the decision on the gallery addition until after the project is completed…" at bounding box center [730, 417] width 506 height 51
click at [477, 388] on input "b. Delay the decision on the gallery addition until after the project is comple…" at bounding box center [477, 382] width 0 height 10
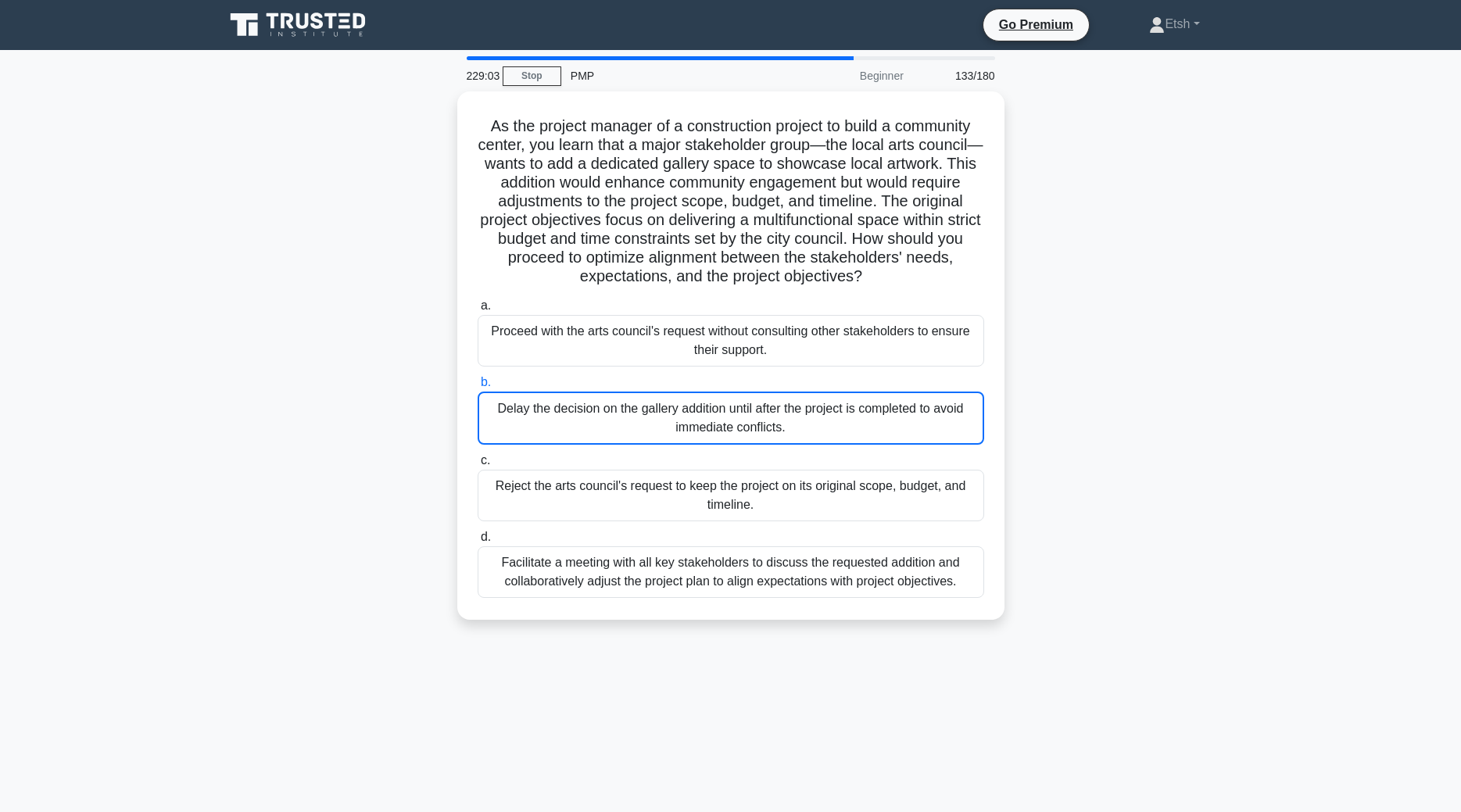
click at [798, 393] on div "Delay the decision on the gallery addition until after the project is completed…" at bounding box center [730, 418] width 506 height 53
click at [477, 388] on input "b. Delay the decision on the gallery addition until after the project is comple…" at bounding box center [477, 382] width 0 height 10
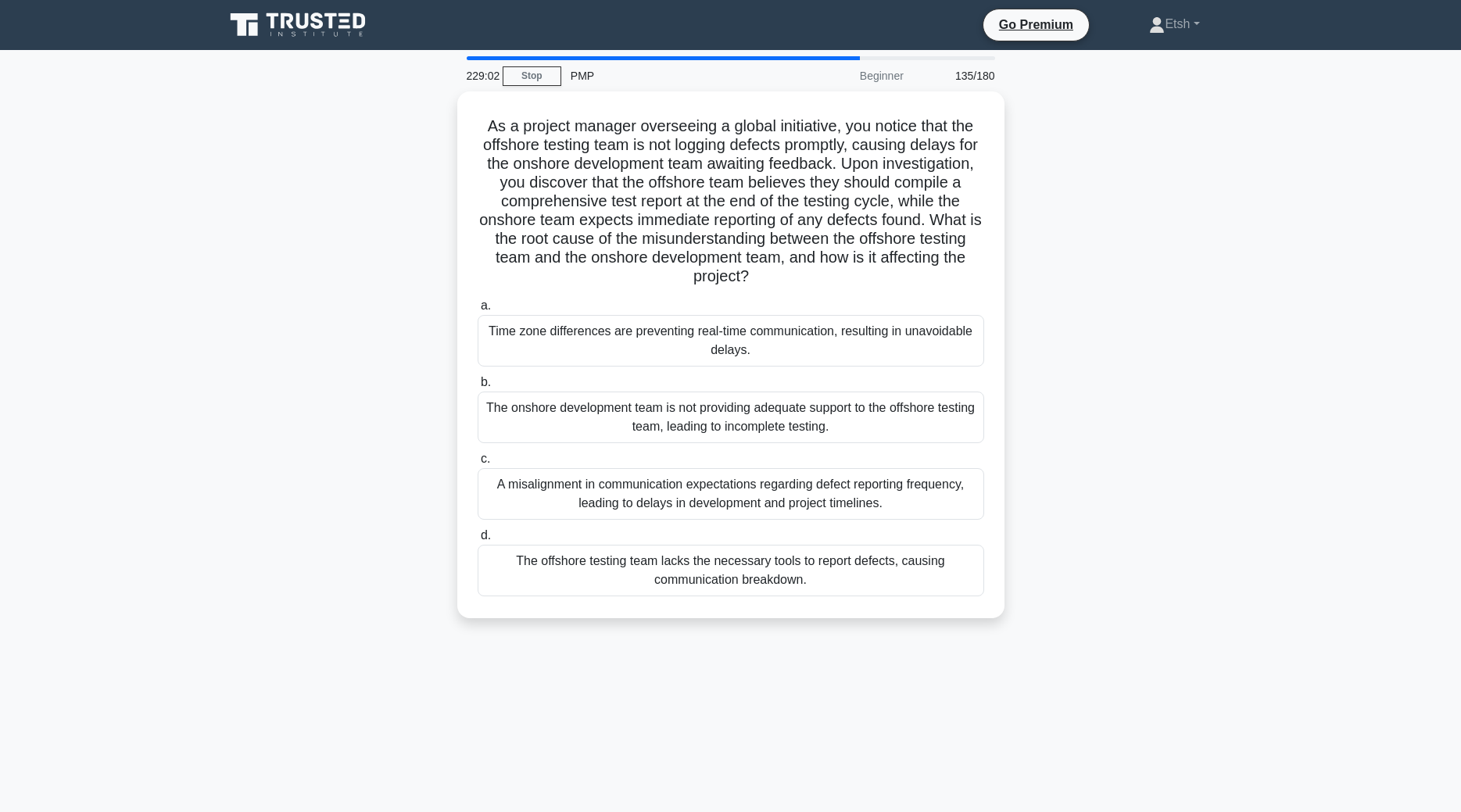
click at [798, 393] on div "The onshore development team is not providing adequate support to the offshore …" at bounding box center [730, 417] width 506 height 51
click at [477, 388] on input "b. The onshore development team is not providing adequate support to the offsho…" at bounding box center [477, 382] width 0 height 10
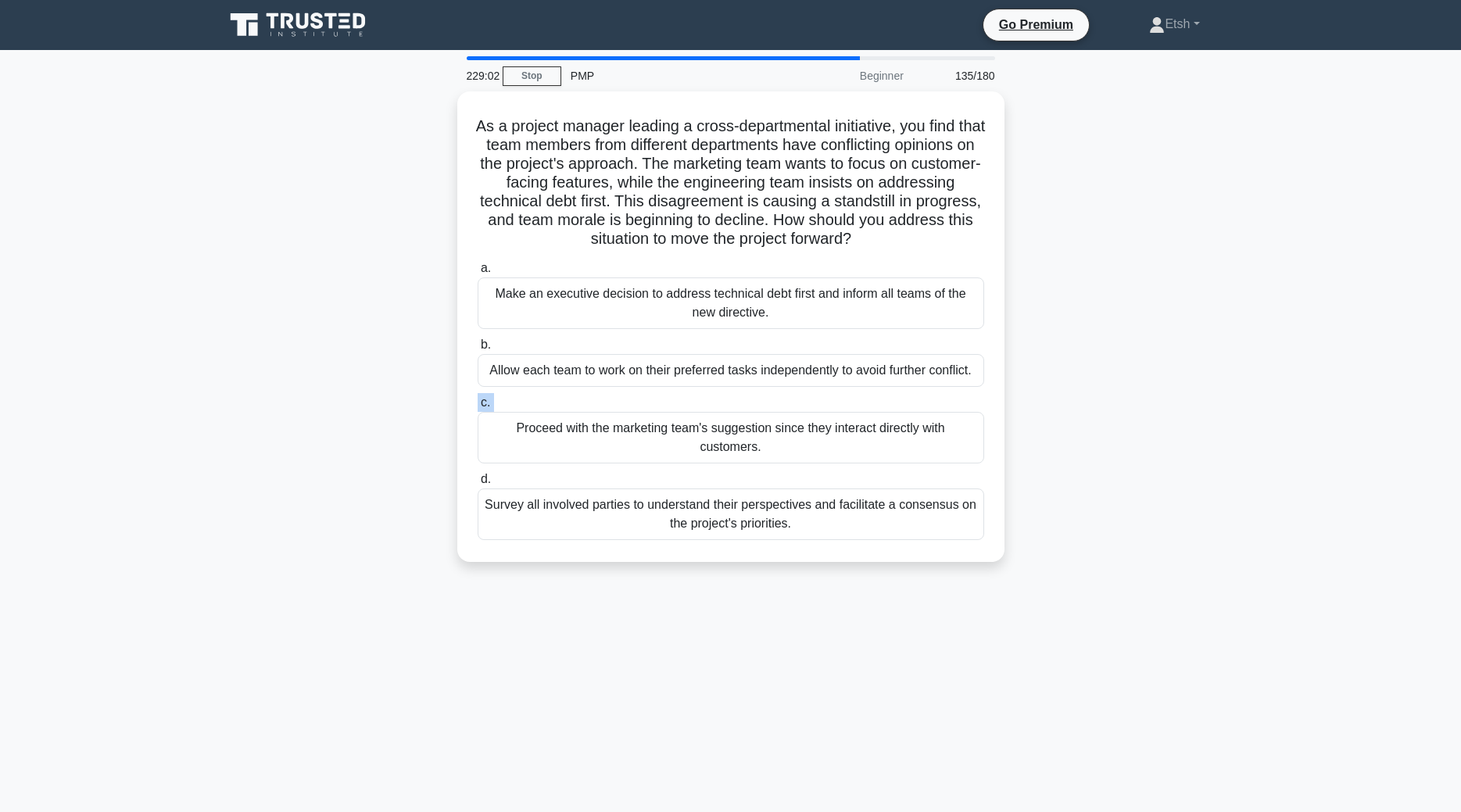
click at [798, 393] on label "c. Proceed with the marketing team's suggestion since they interact directly wi…" at bounding box center [730, 428] width 506 height 70
click at [477, 398] on input "c. Proceed with the marketing team's suggestion since they interact directly wi…" at bounding box center [477, 403] width 0 height 10
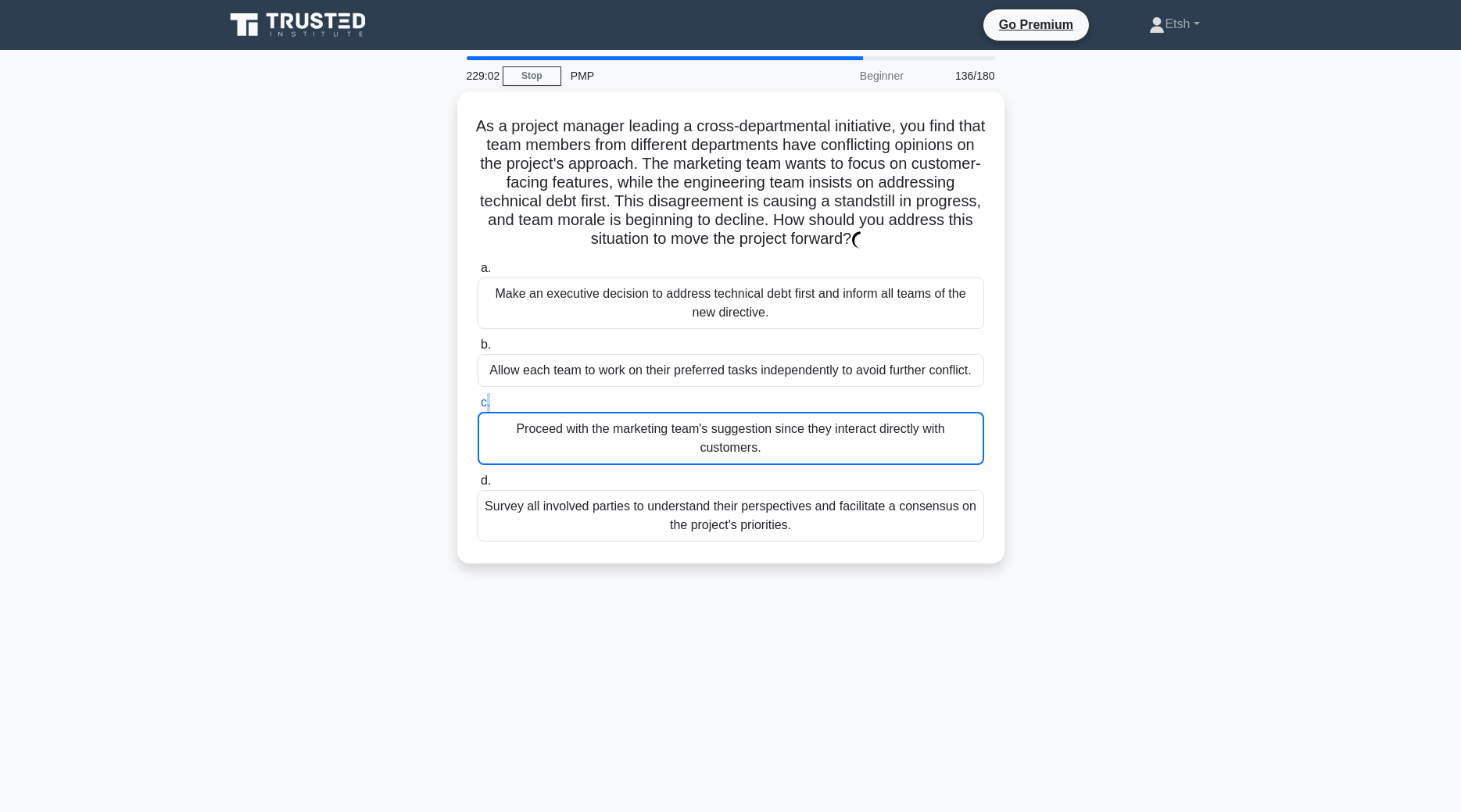
click at [798, 393] on label "c. Proceed with the marketing team's suggestion since they interact directly wi…" at bounding box center [730, 429] width 506 height 72
click at [477, 398] on input "c. Proceed with the marketing team's suggestion since they interact directly wi…" at bounding box center [477, 403] width 0 height 10
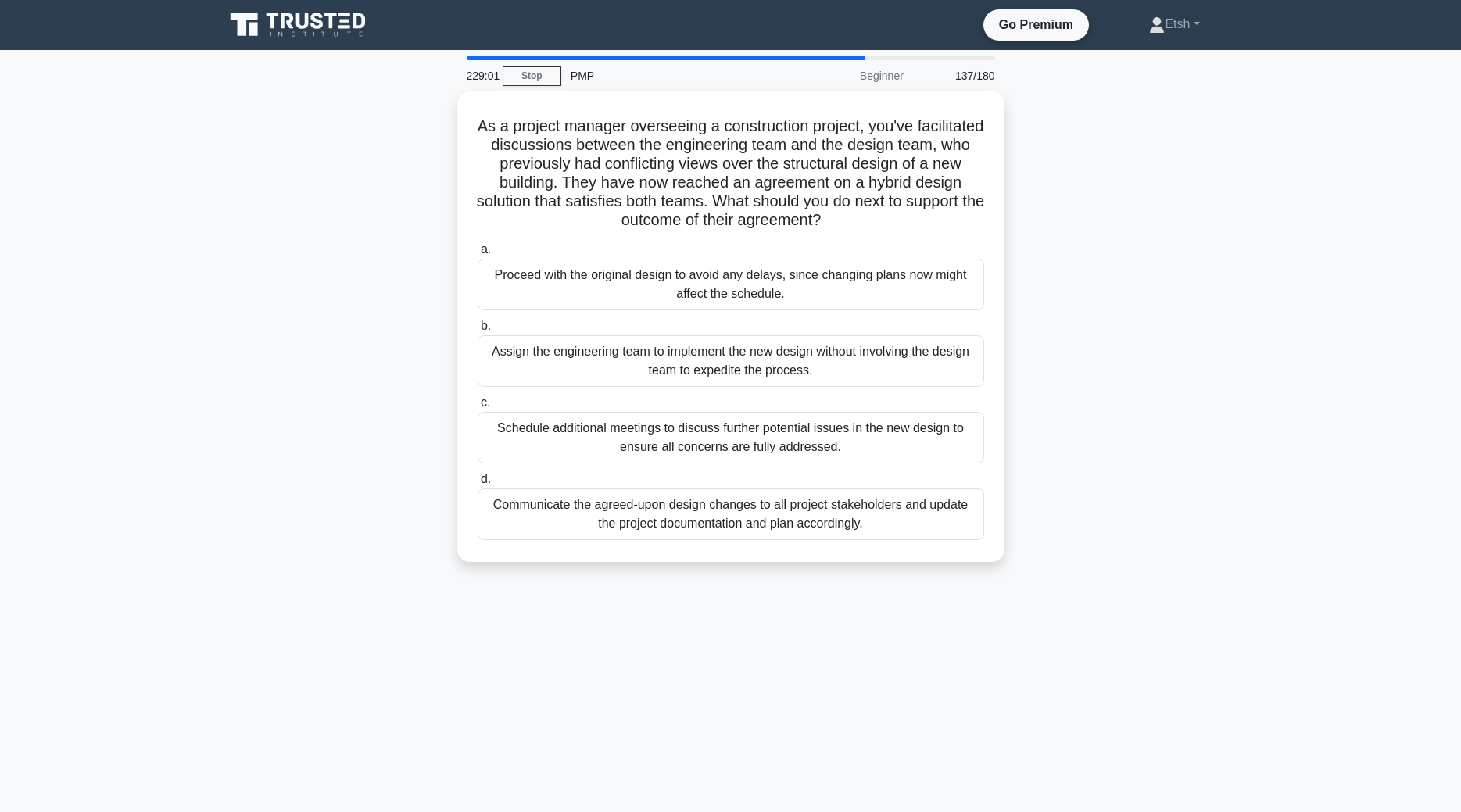
click at [798, 393] on div "a. Proceed with the original design to avoid any delays, since changing plans n…" at bounding box center [731, 390] width 526 height 307
click at [798, 393] on label "c. Schedule additional meetings to discuss further potential issues in the new …" at bounding box center [730, 428] width 506 height 70
click at [477, 398] on input "c. Schedule additional meetings to discuss further potential issues in the new …" at bounding box center [477, 403] width 0 height 10
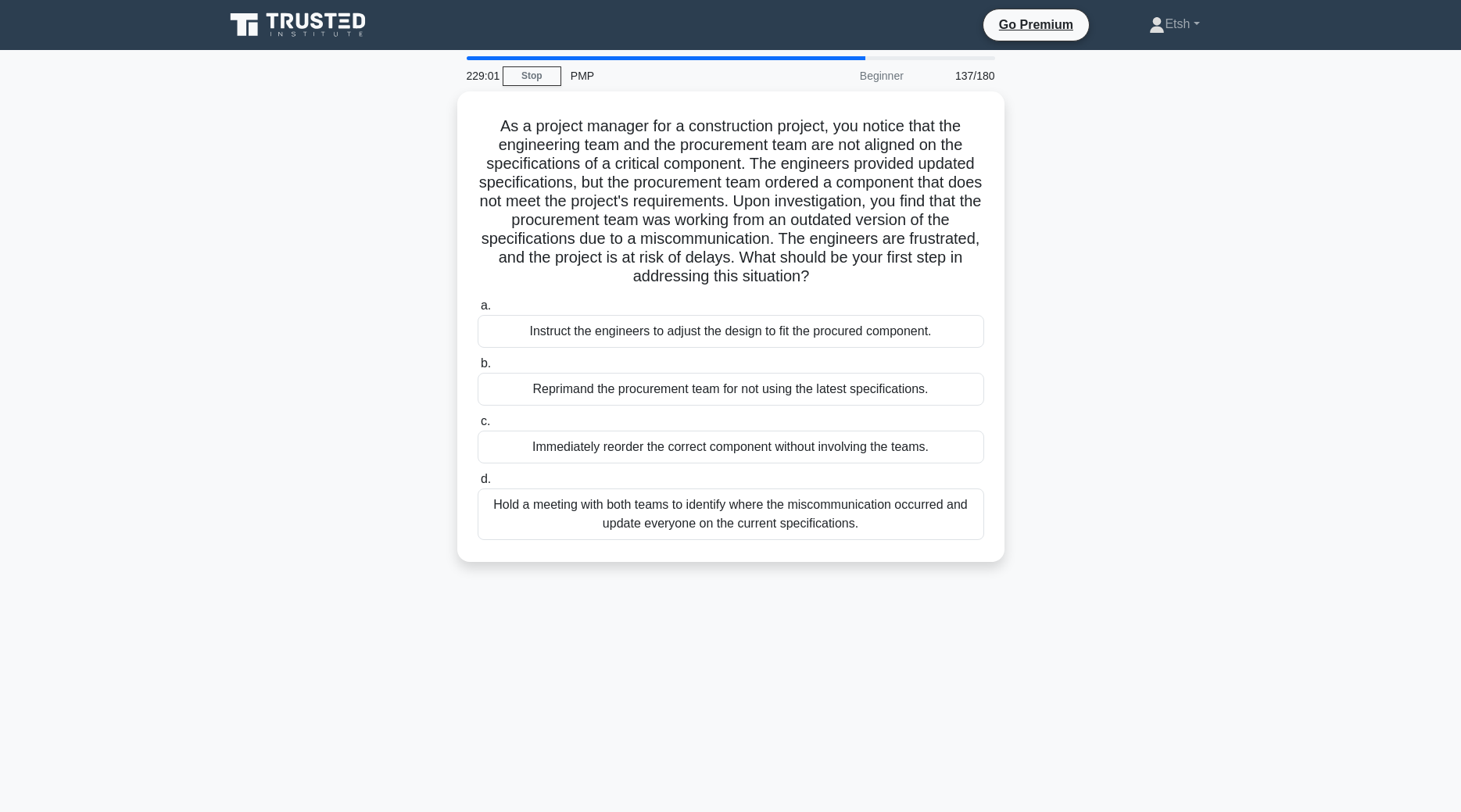
click at [798, 393] on div "Reprimand the procurement team for not using the latest specifications." at bounding box center [730, 389] width 506 height 33
click at [477, 369] on input "b. Reprimand the procurement team for not using the latest specifications." at bounding box center [477, 364] width 0 height 10
click at [798, 393] on div "Reprimand the procurement team for not using the latest specifications." at bounding box center [730, 390] width 506 height 34
click at [477, 369] on input "b. Reprimand the procurement team for not using the latest specifications." at bounding box center [477, 364] width 0 height 10
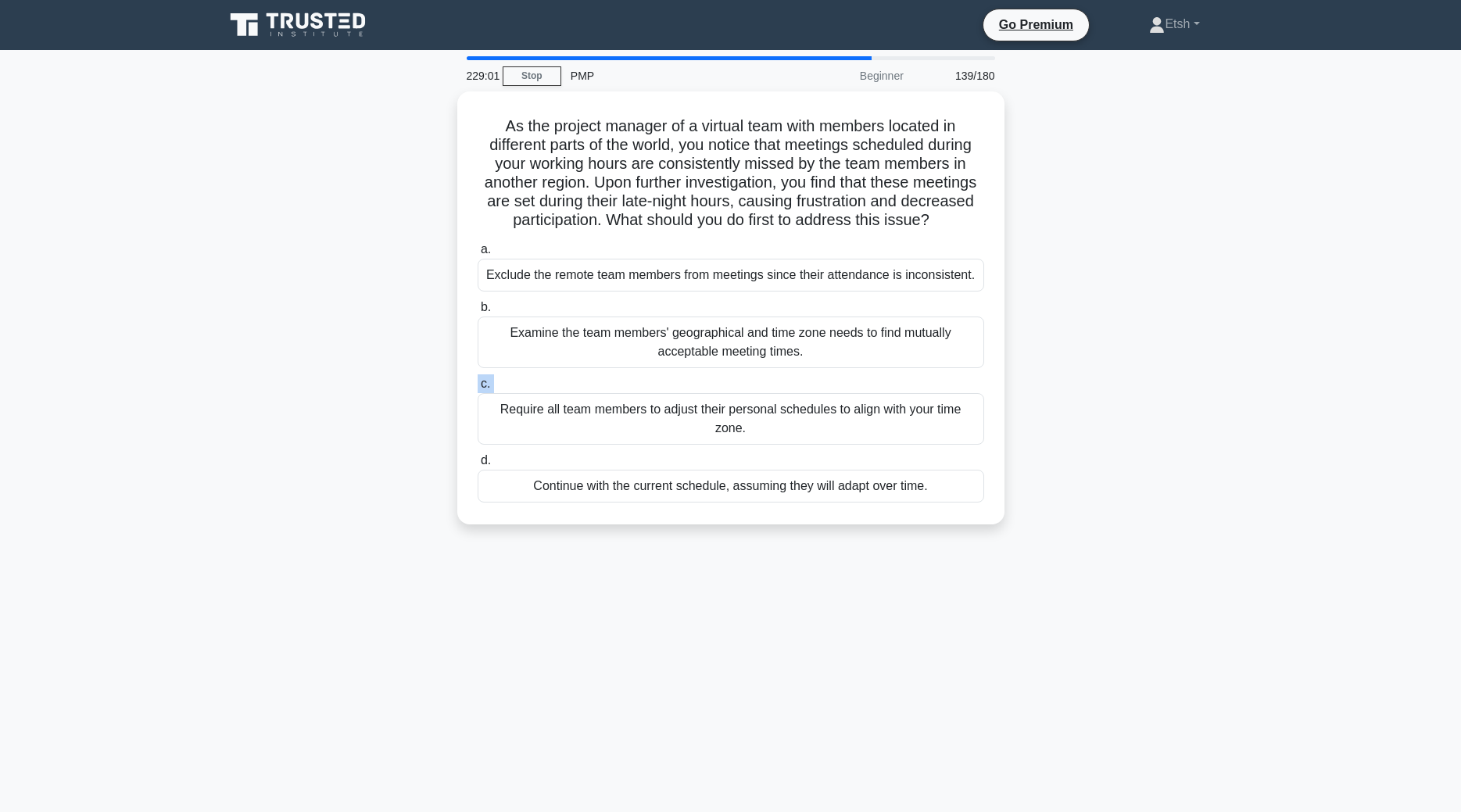
click at [798, 393] on label "c. Require all team members to adjust their personal schedules to align with yo…" at bounding box center [730, 409] width 506 height 70
click at [477, 390] on input "c. Require all team members to adjust their personal schedules to align with yo…" at bounding box center [477, 384] width 0 height 10
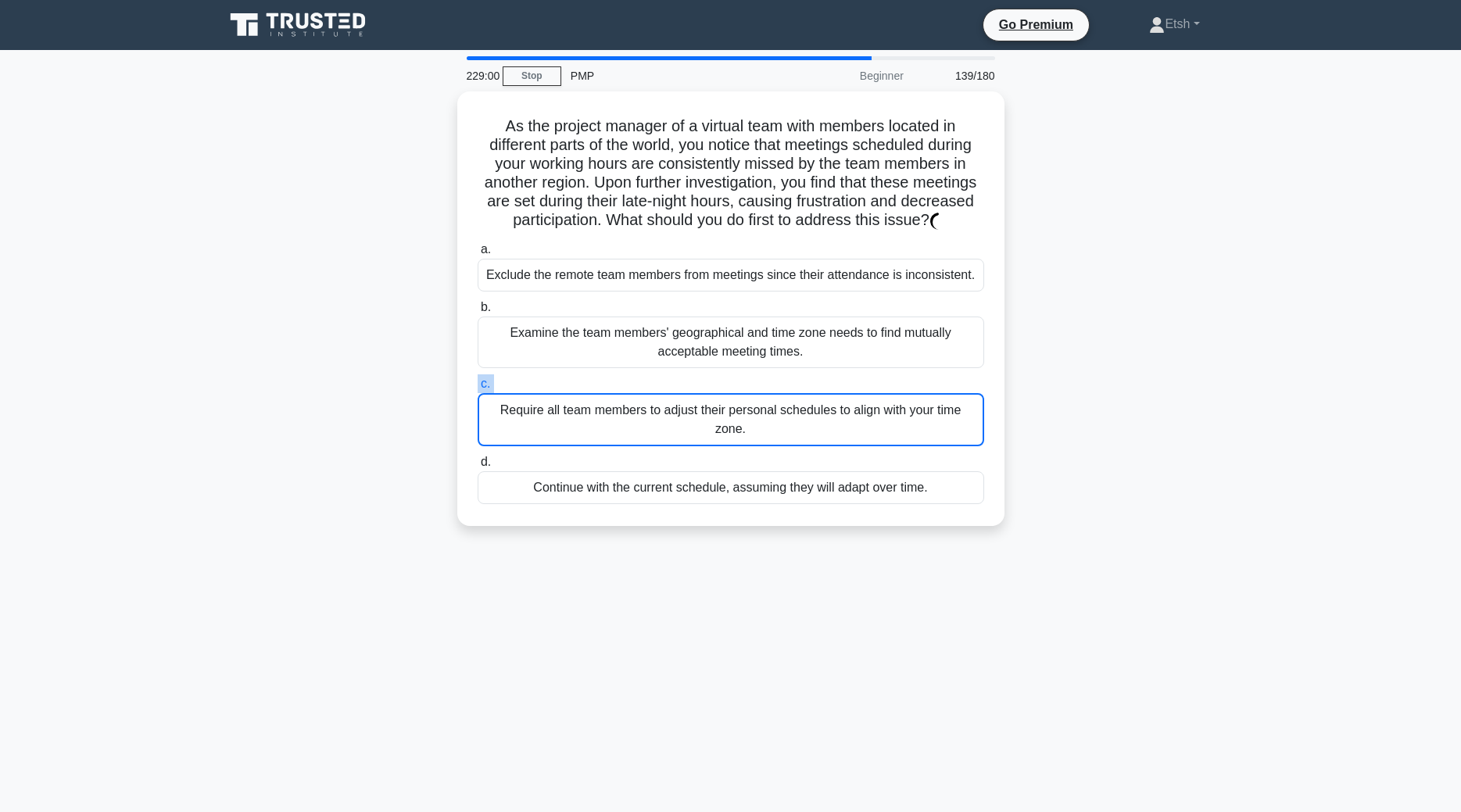
click at [798, 393] on div "Require all team members to adjust their personal schedules to align with your …" at bounding box center [730, 420] width 506 height 53
click at [477, 390] on input "c. Require all team members to adjust their personal schedules to align with yo…" at bounding box center [477, 384] width 0 height 10
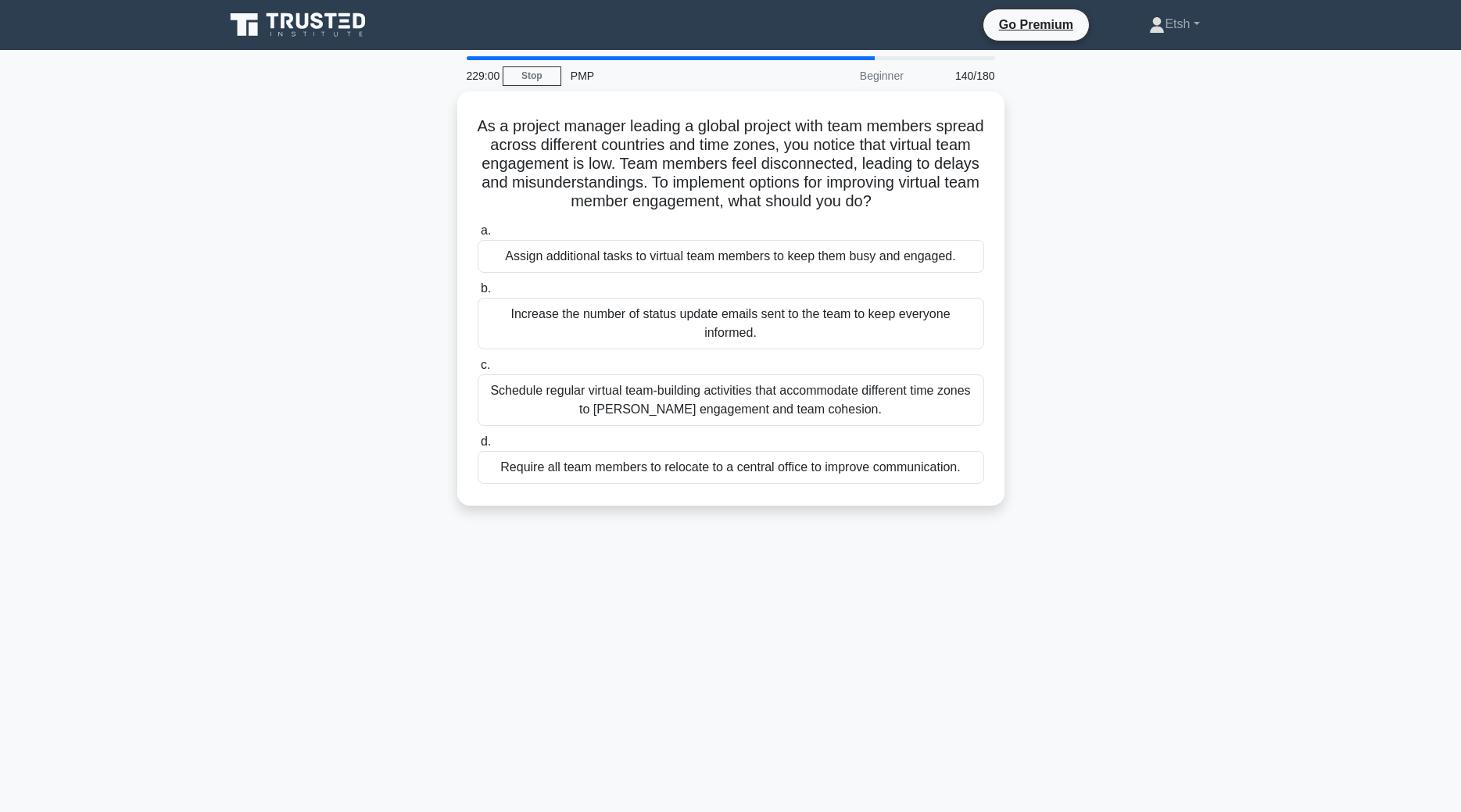
click at [798, 393] on div "Schedule regular virtual team-building activities that accommodate different ti…" at bounding box center [730, 400] width 506 height 51
click at [477, 370] on input "c. Schedule regular virtual team-building activities that accommodate different…" at bounding box center [477, 365] width 0 height 10
click at [798, 393] on div "Schedule regular virtual team-building activities that accommodate different ti…" at bounding box center [730, 401] width 506 height 53
click at [477, 370] on input "c. Schedule regular virtual team-building activities that accommodate different…" at bounding box center [477, 365] width 0 height 10
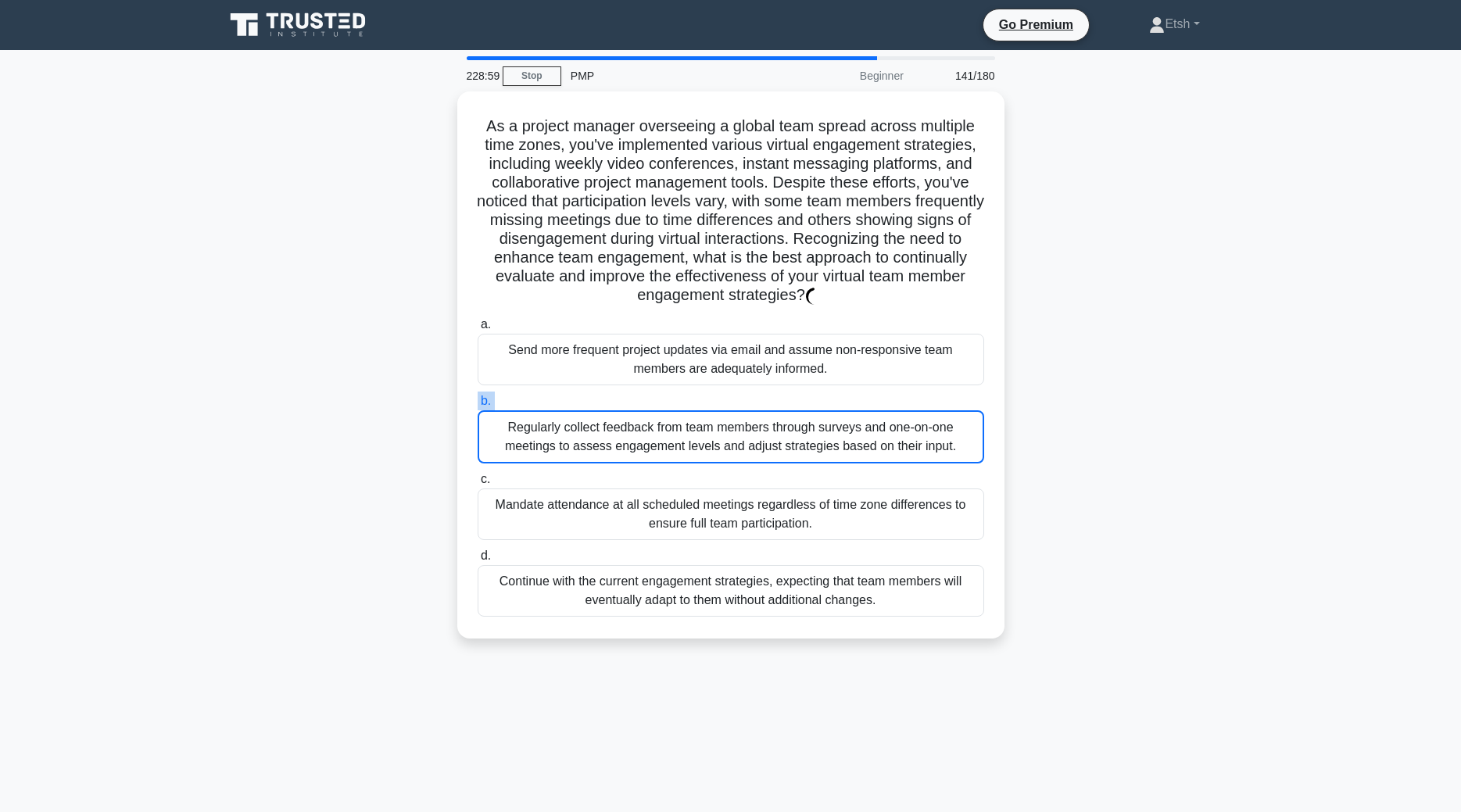
click at [798, 393] on label "b. Regularly collect feedback from team members through surveys and one-on-one …" at bounding box center [730, 427] width 506 height 72
click at [477, 396] on input "b. Regularly collect feedback from team members through surveys and one-on-one …" at bounding box center [477, 401] width 0 height 10
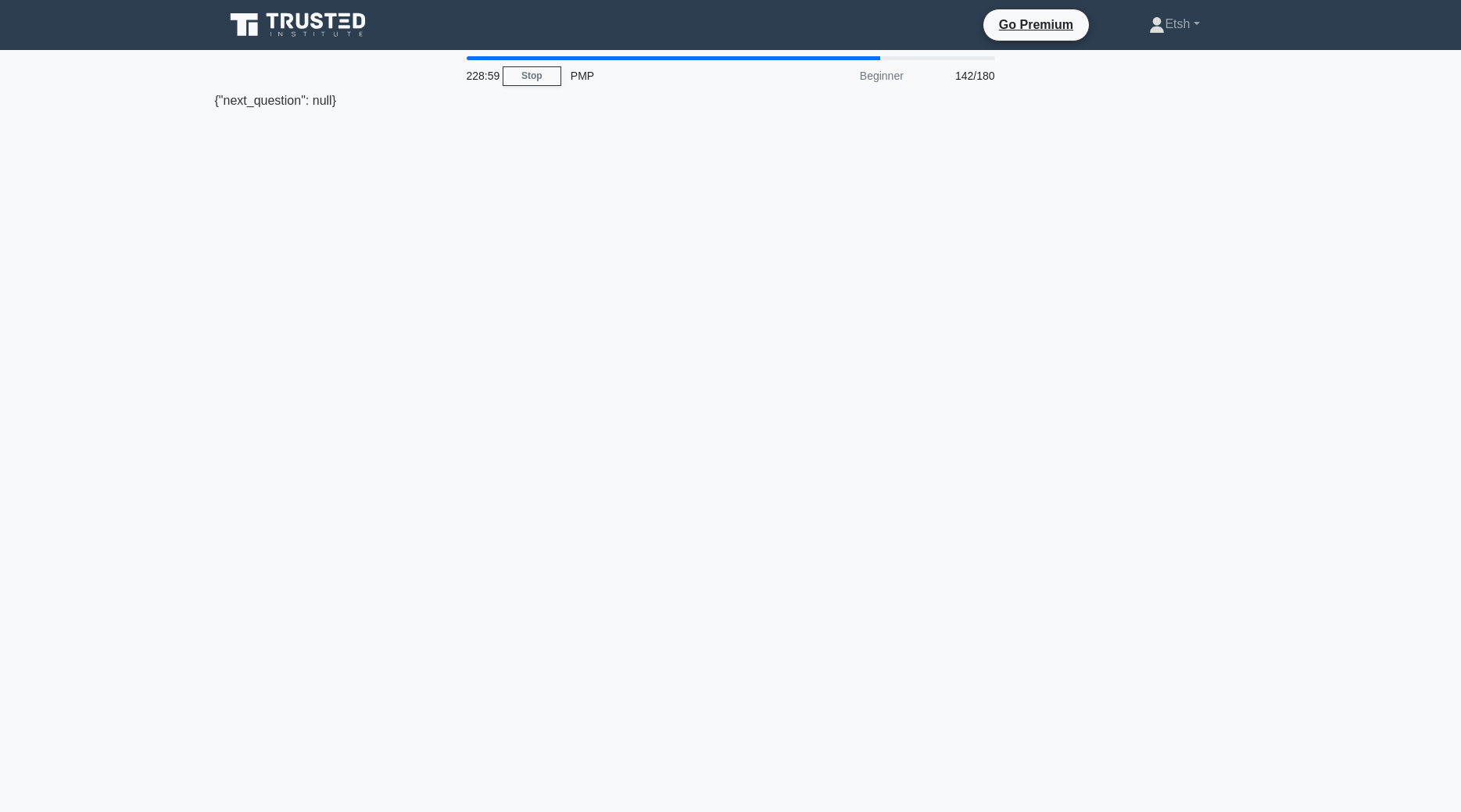
click at [798, 393] on div "228:59 Stop PMP Beginner 142/180 {"next_question": null}" at bounding box center [731, 447] width 1032 height 782
click at [798, 393] on div "228:58 Stop PMP Beginner 142/180 {"next_question": null}" at bounding box center [731, 447] width 1032 height 782
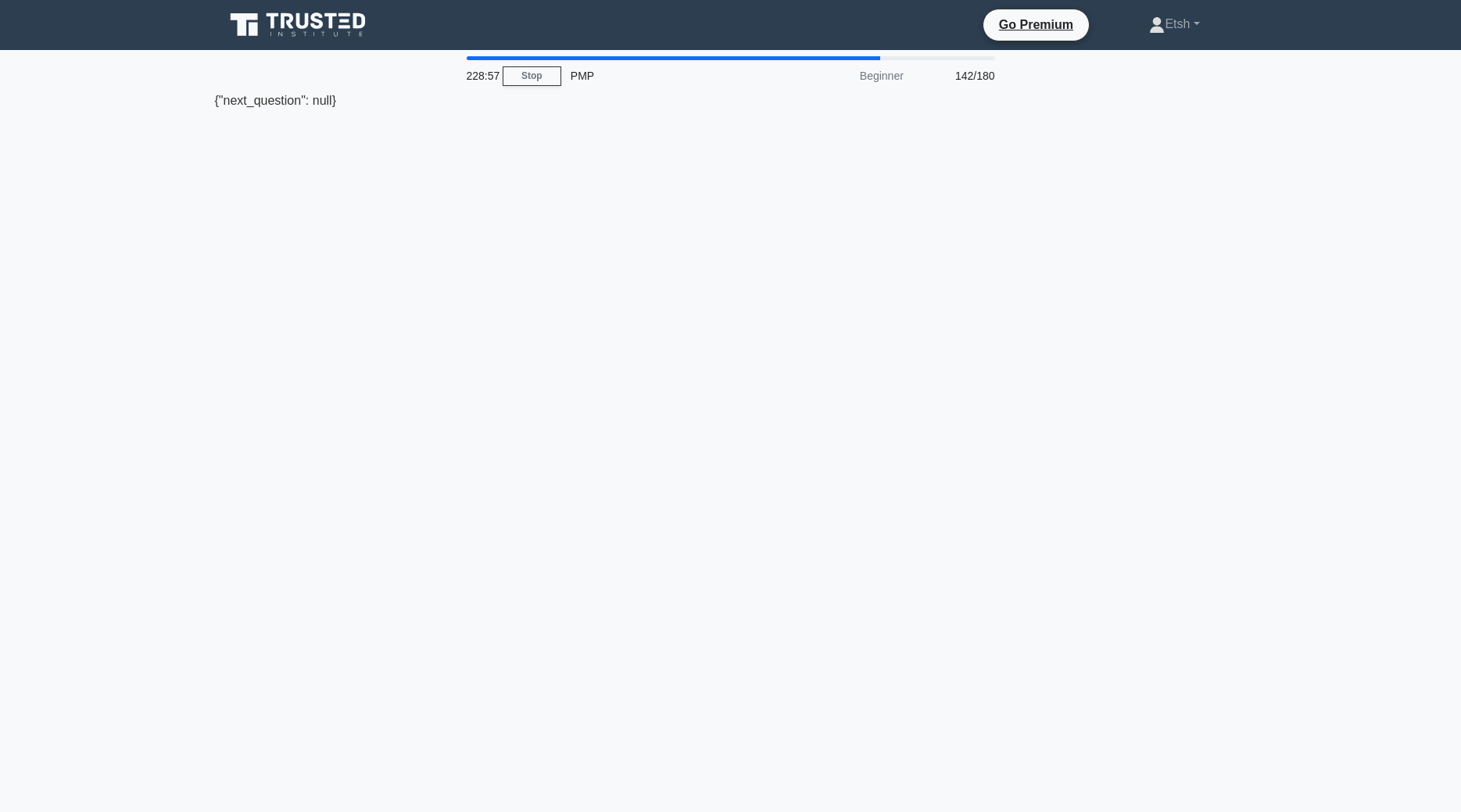
click at [798, 393] on div "228:57 Stop PMP Beginner 142/180 {"next_question": null}" at bounding box center [731, 447] width 1032 height 782
